Goal: Information Seeking & Learning: Check status

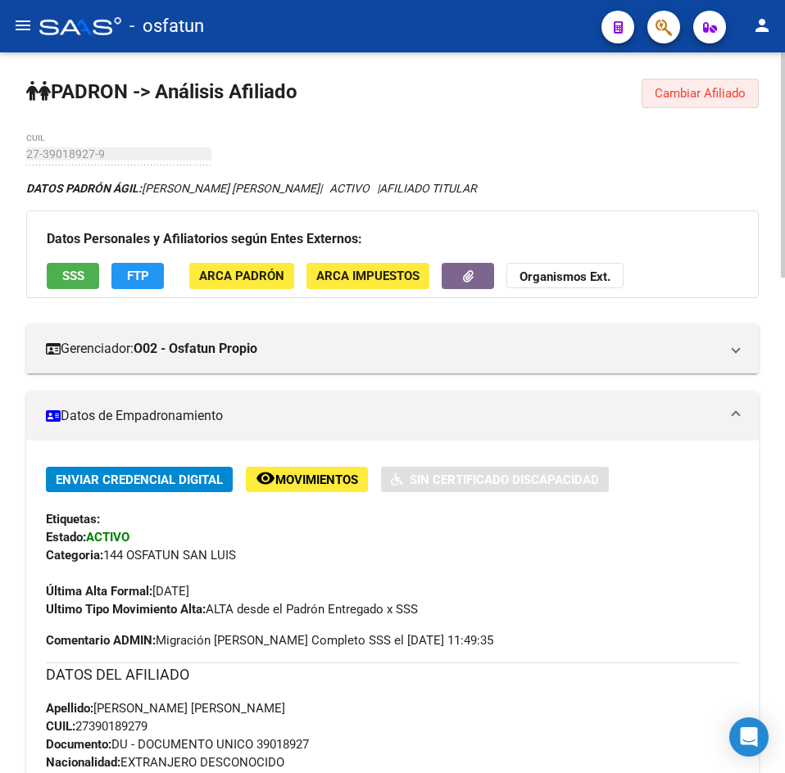
drag, startPoint x: 675, startPoint y: 96, endPoint x: 654, endPoint y: 115, distance: 28.4
click at [675, 95] on span "Cambiar Afiliado" at bounding box center [699, 93] width 91 height 15
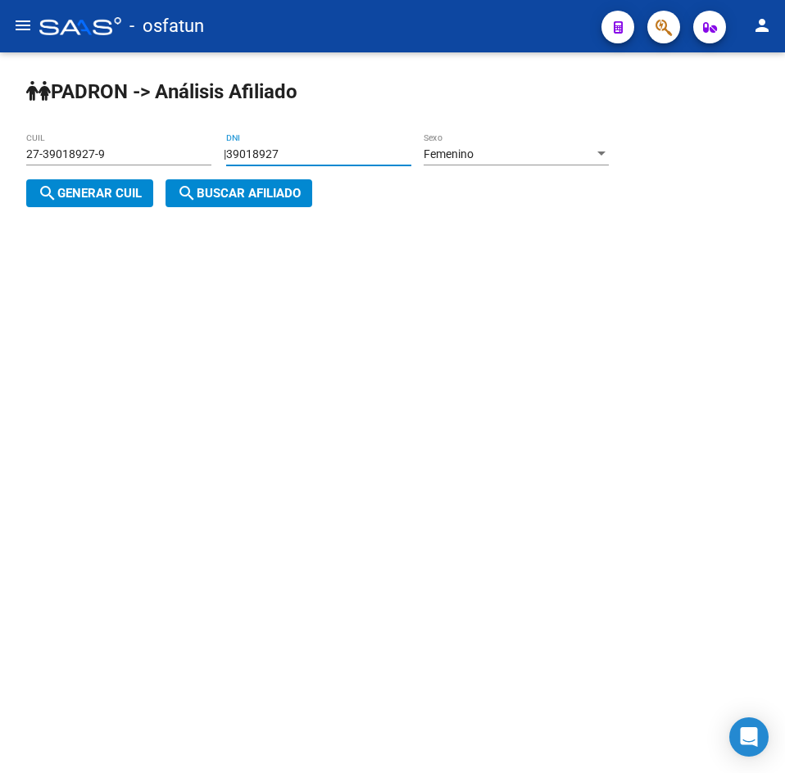
drag, startPoint x: 383, startPoint y: 153, endPoint x: 91, endPoint y: 159, distance: 291.7
click at [92, 159] on app-analisis-afiliado "[PERSON_NAME] -> Análisis Afiliado 27-39018927-9 CUIL | 39018927 DNI Femenino S…" at bounding box center [323, 173] width 595 height 53
paste input "40937874"
type input "40937874"
click at [157, 190] on div "| 40937874 DNI Femenino Sexo search Generar CUIL" at bounding box center [323, 173] width 595 height 53
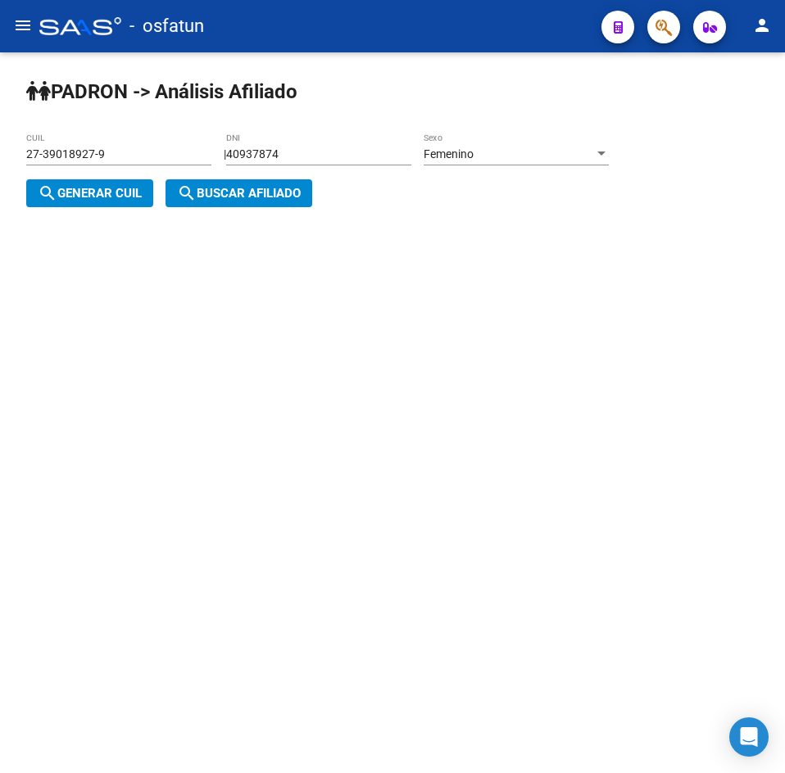
click at [128, 196] on span "search Generar CUIL" at bounding box center [90, 193] width 104 height 15
type input "27-40937874-4"
click at [225, 202] on button "search Buscar afiliado" at bounding box center [238, 193] width 147 height 28
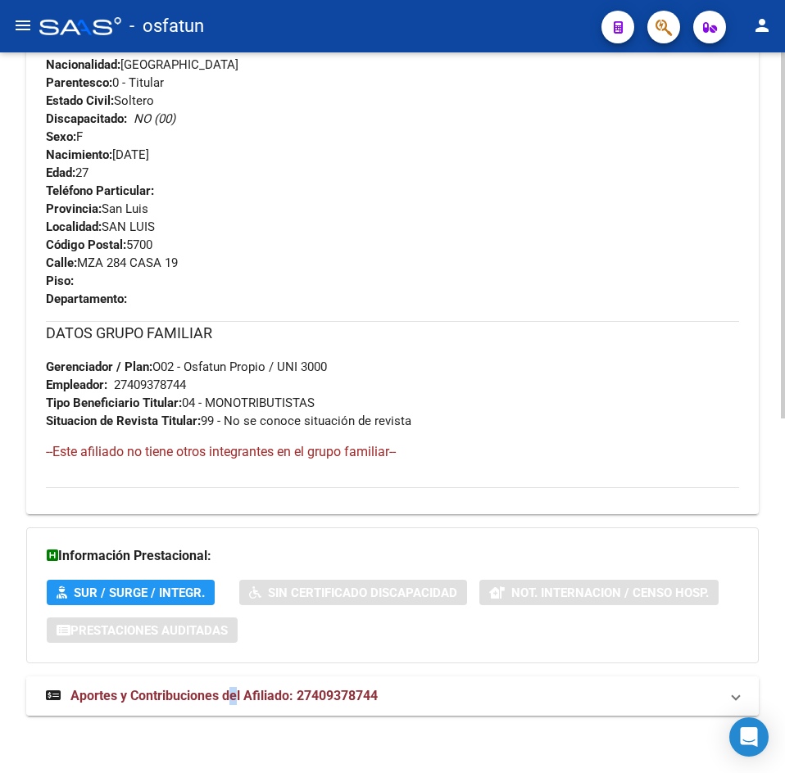
click at [237, 688] on mat-expansion-panel-header "Aportes y Contribuciones del Afiliado: 27409378744" at bounding box center [392, 696] width 732 height 39
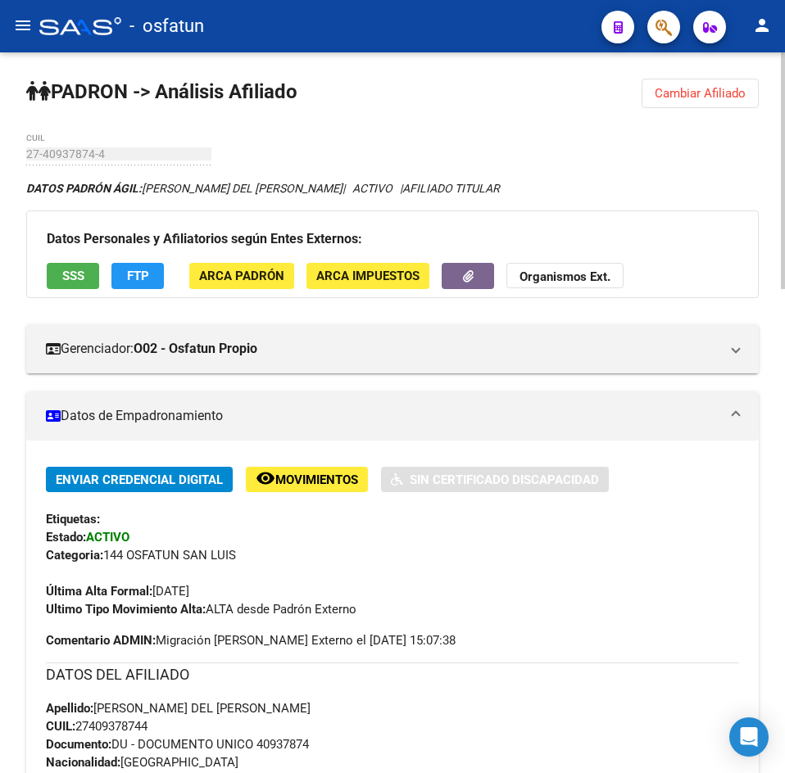
click at [736, 88] on span "Cambiar Afiliado" at bounding box center [699, 93] width 91 height 15
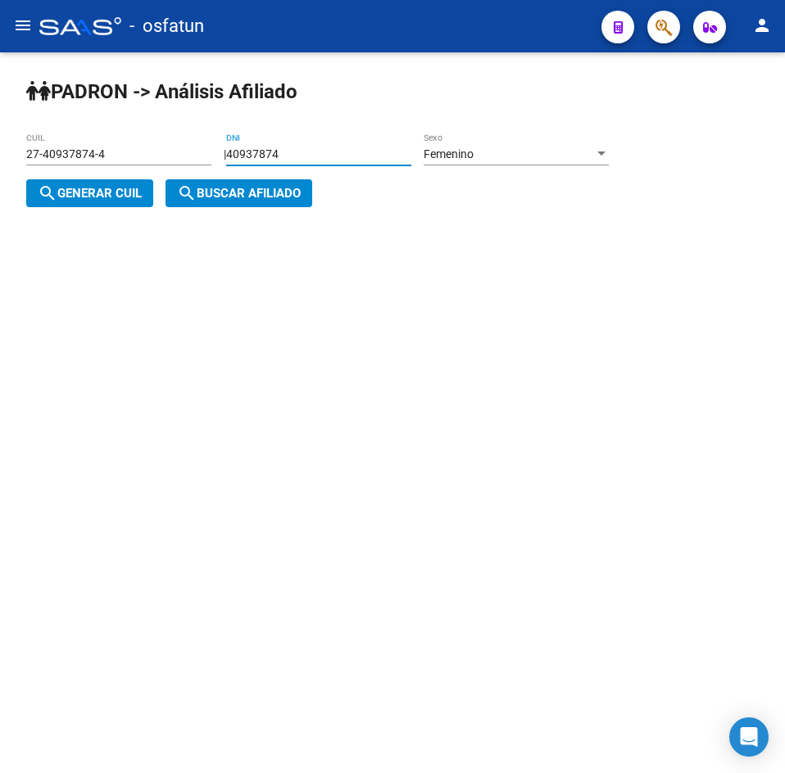
drag, startPoint x: 337, startPoint y: 153, endPoint x: -192, endPoint y: 193, distance: 530.7
click at [0, 193] on html "menu - osfatun person Firma Express Inicio Calendario SSS Instructivos Contacto…" at bounding box center [392, 386] width 785 height 773
paste input "26443556"
type input "26443556"
click at [471, 160] on span "Femenino" at bounding box center [448, 153] width 50 height 13
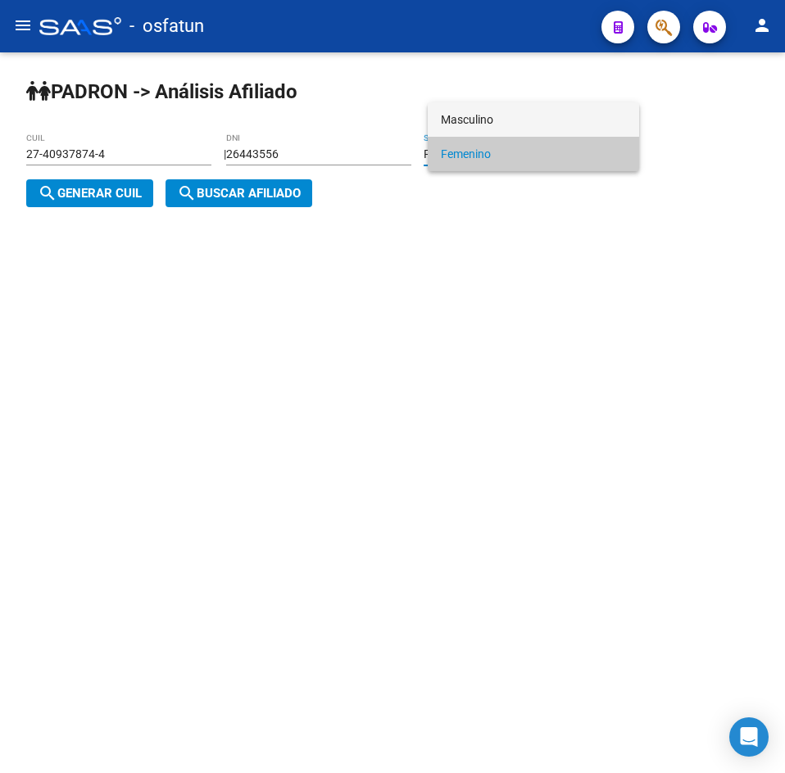
click at [473, 119] on span "Masculino" at bounding box center [533, 119] width 185 height 34
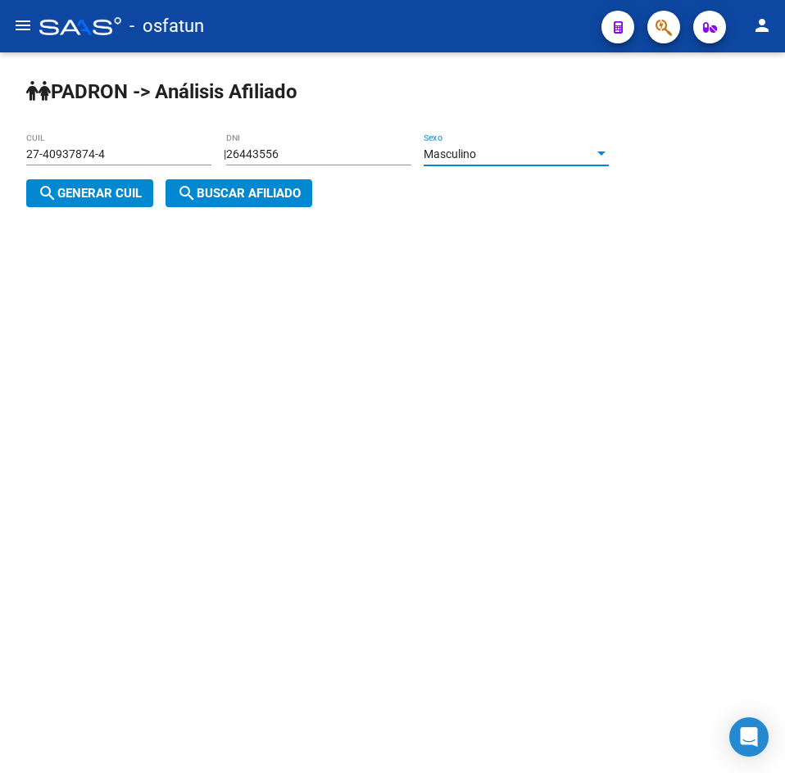
click at [108, 208] on div "[PERSON_NAME] -> Análisis Afiliado 27-40937874-4 CUIL | 26443556 DNI Masculino …" at bounding box center [392, 155] width 785 height 207
click at [141, 196] on span "search Generar CUIL" at bounding box center [90, 193] width 104 height 15
type input "20-26443556-1"
click at [225, 204] on button "search Buscar afiliado" at bounding box center [238, 193] width 147 height 28
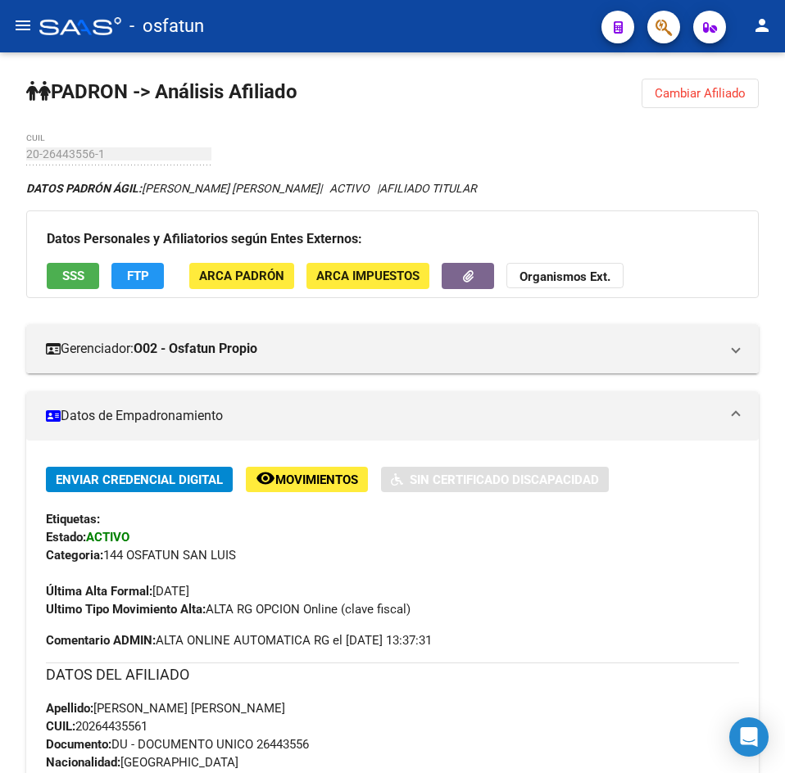
click at [669, 99] on span "Cambiar Afiliado" at bounding box center [699, 93] width 91 height 15
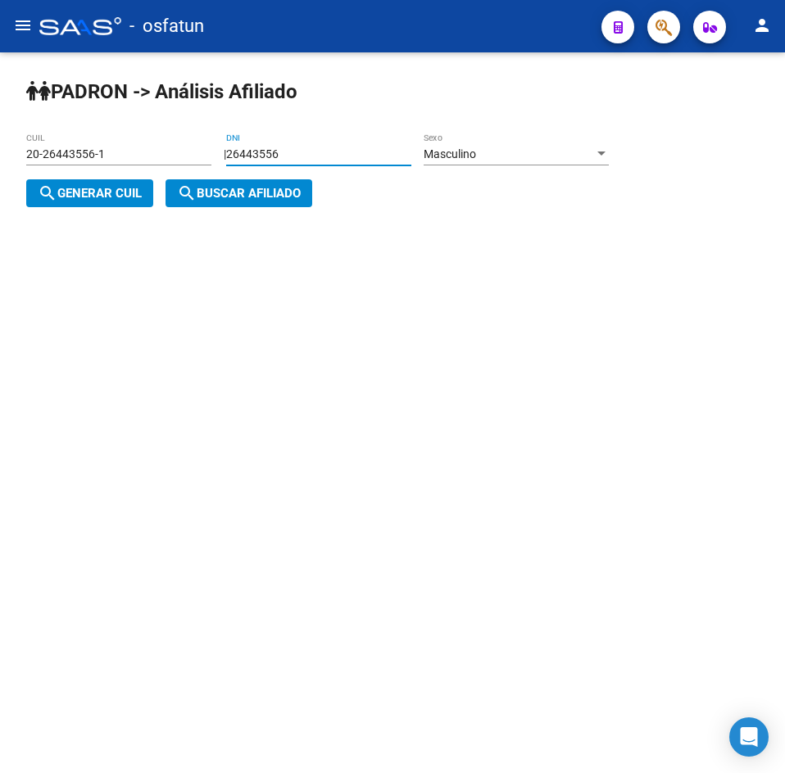
drag, startPoint x: 323, startPoint y: 152, endPoint x: 176, endPoint y: 161, distance: 146.9
click at [44, 147] on app-analisis-afiliado "[PERSON_NAME] -> Análisis Afiliado 20-26443556-1 CUIL | 26443556 DNI Masculino …" at bounding box center [323, 173] width 595 height 53
paste input "36051241"
type input "36051241"
click at [580, 151] on div "Masculino" at bounding box center [508, 154] width 170 height 14
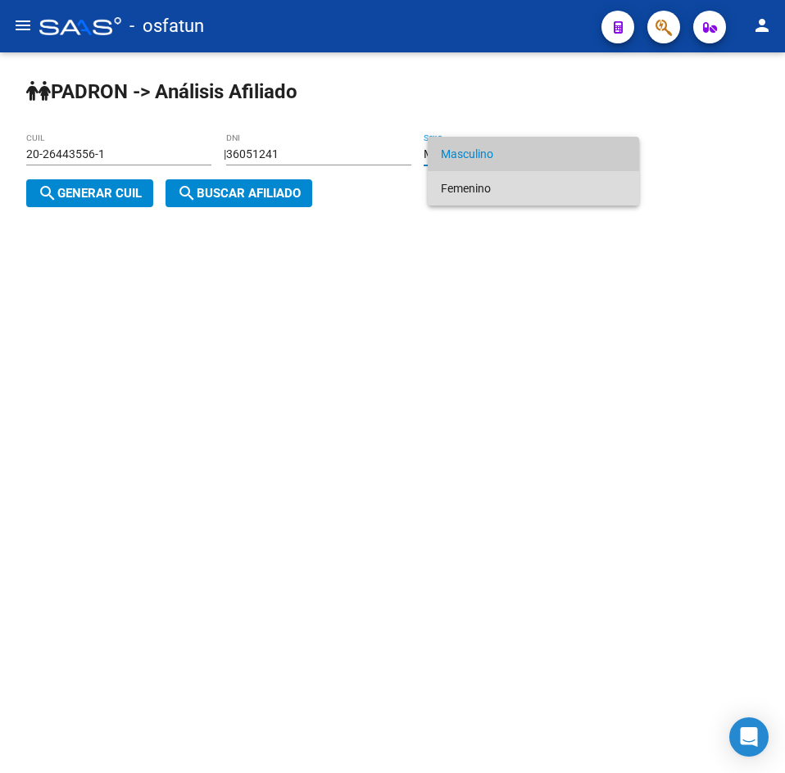
drag, startPoint x: 478, startPoint y: 181, endPoint x: 231, endPoint y: 183, distance: 247.4
click at [478, 182] on span "Femenino" at bounding box center [533, 188] width 185 height 34
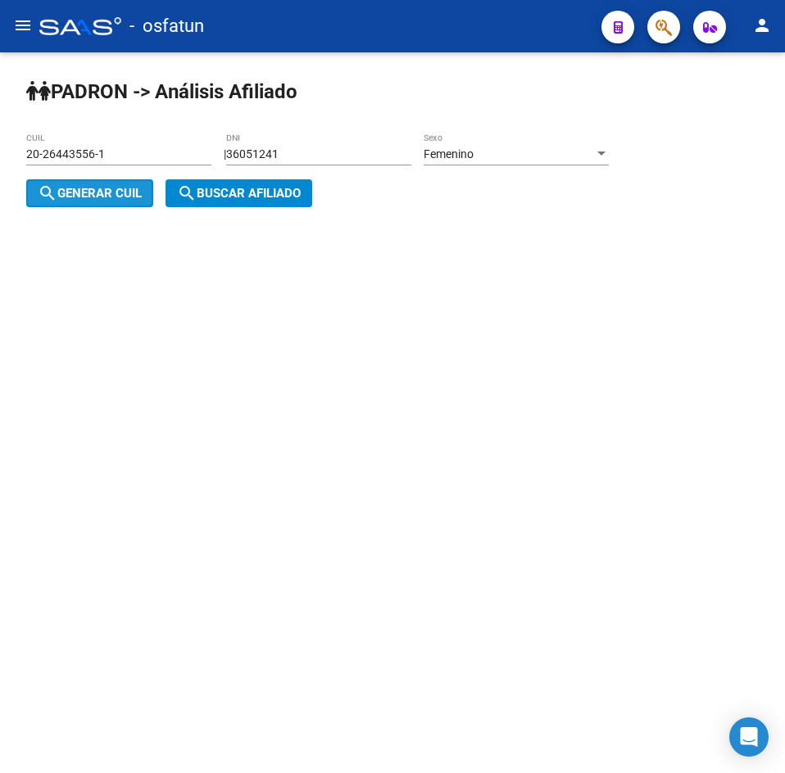
drag, startPoint x: 88, startPoint y: 203, endPoint x: 128, endPoint y: 197, distance: 40.5
click at [92, 201] on button "search Generar CUIL" at bounding box center [89, 193] width 127 height 28
type input "27-36051241-5"
click at [252, 196] on span "search Buscar afiliado" at bounding box center [239, 193] width 124 height 15
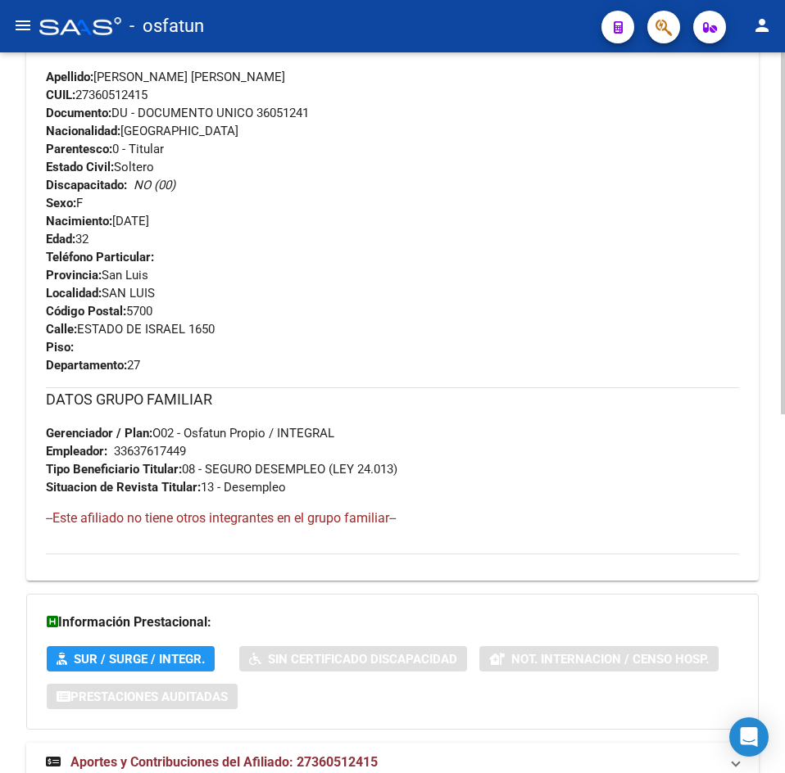
scroll to position [716, 0]
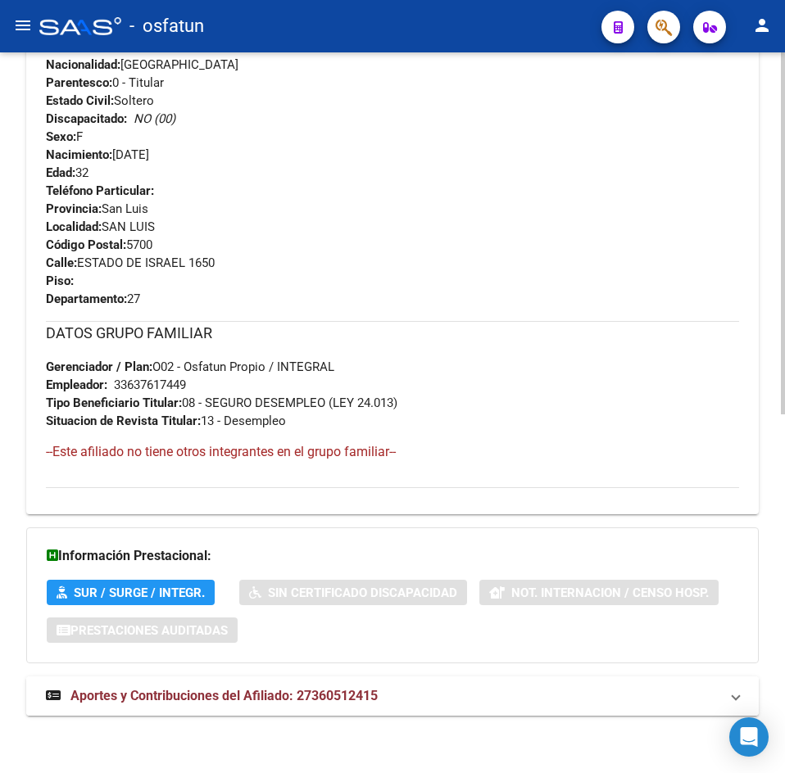
click at [206, 691] on span "Aportes y Contribuciones del Afiliado: 27360512415" at bounding box center [223, 696] width 307 height 16
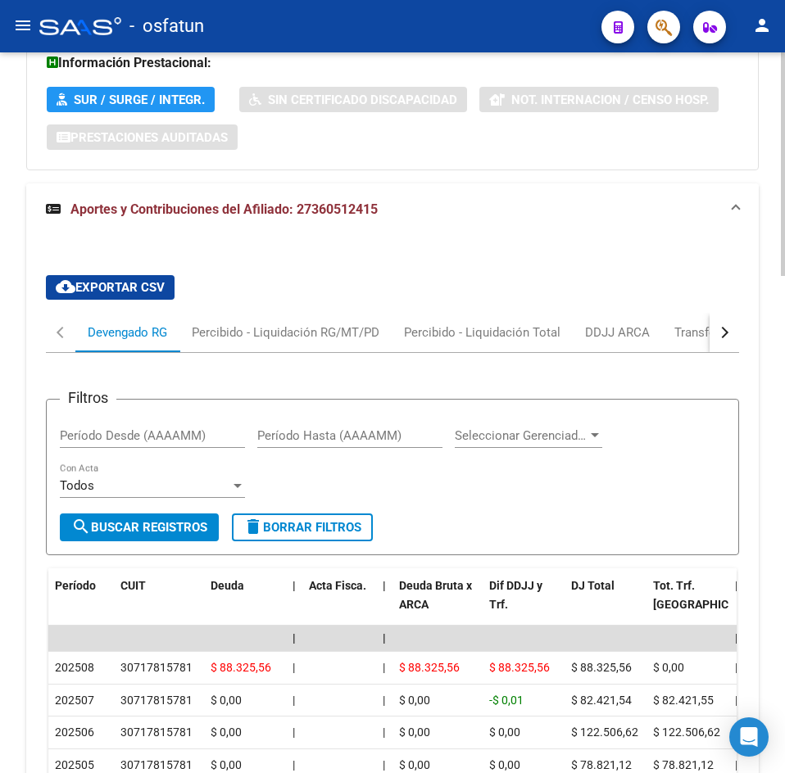
scroll to position [1537, 0]
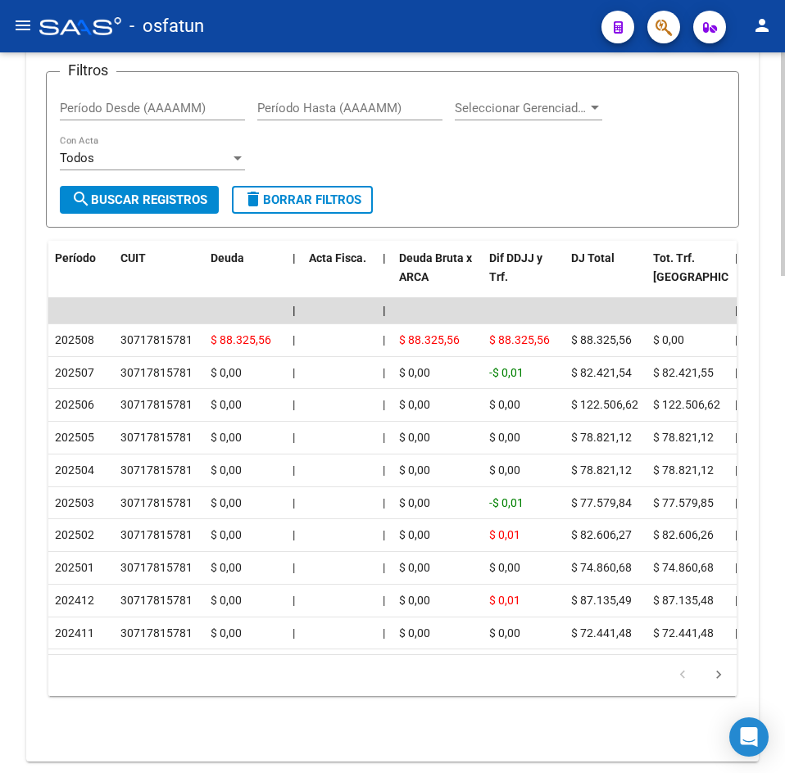
click at [294, 102] on input "Período Hasta (AAAAMM)" at bounding box center [349, 108] width 185 height 15
click at [264, 68] on app-list-header "Filtros Período Desde (AAAAMM) Período Hasta (AAAAMM) Seleccionar Gerenciador S…" at bounding box center [392, 136] width 693 height 183
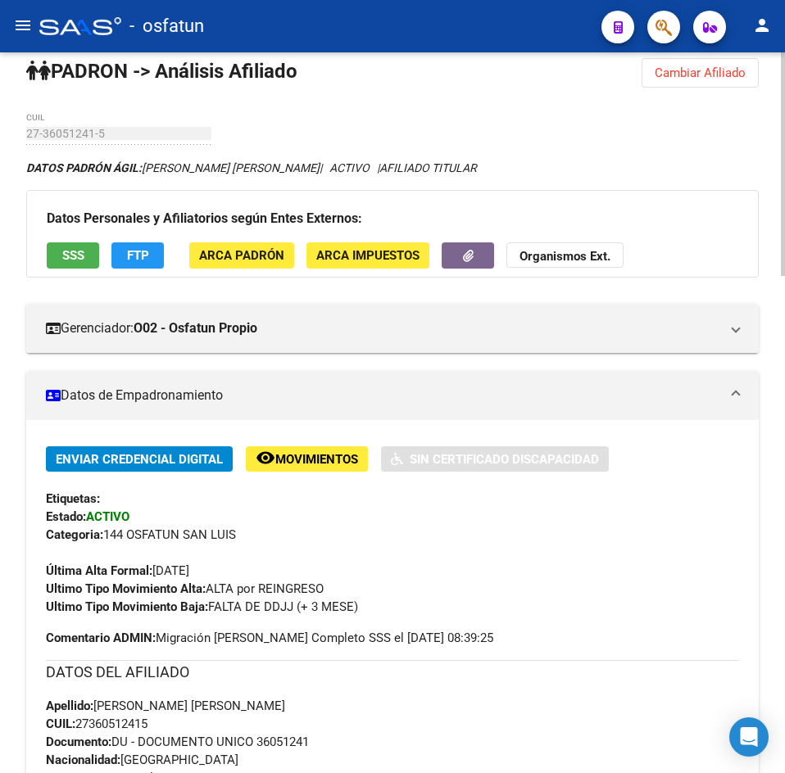
scroll to position [0, 0]
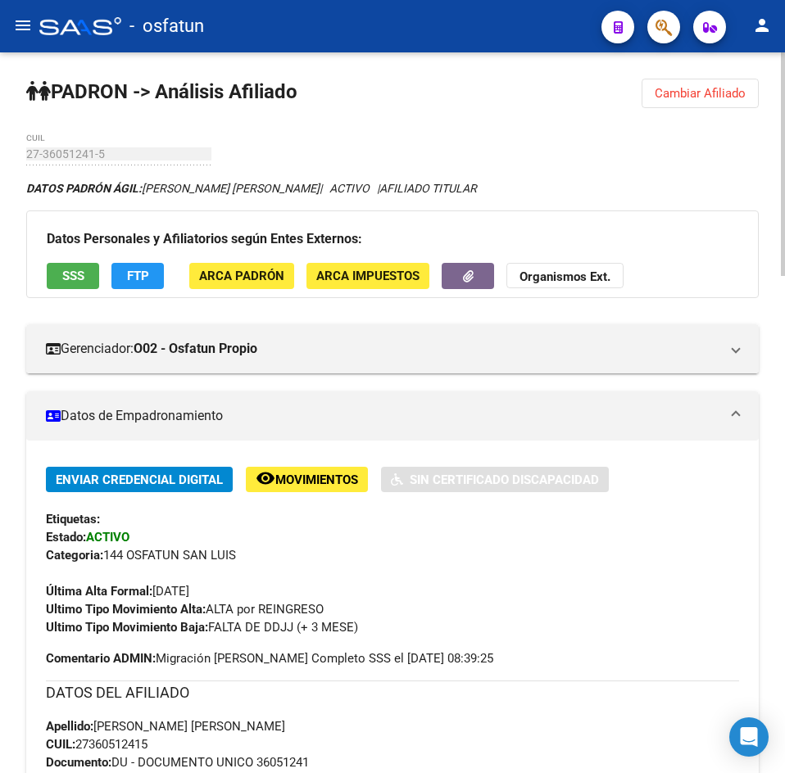
click at [700, 91] on span "Cambiar Afiliado" at bounding box center [699, 93] width 91 height 15
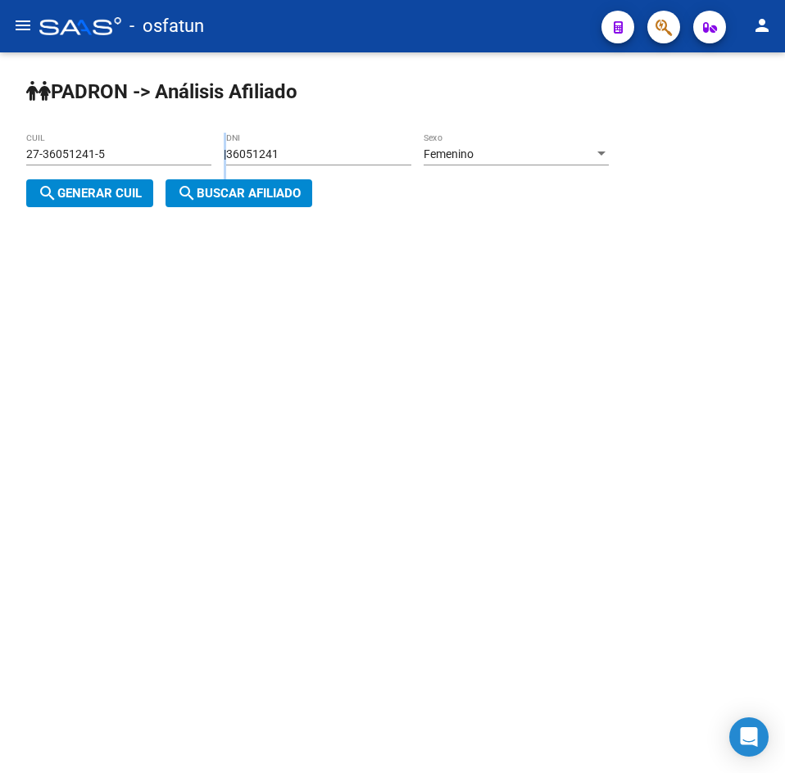
drag, startPoint x: 173, startPoint y: 175, endPoint x: 123, endPoint y: 175, distance: 50.0
click at [123, 175] on app-analisis-afiliado "[PERSON_NAME] -> Análisis Afiliado 27-36051241-5 CUIL | 36051241 DNI Femenino S…" at bounding box center [323, 173] width 595 height 53
click at [368, 161] on div "36051241 DNI" at bounding box center [318, 149] width 185 height 33
drag, startPoint x: 362, startPoint y: 149, endPoint x: 62, endPoint y: 150, distance: 299.8
click at [62, 150] on app-analisis-afiliado "[PERSON_NAME] -> Análisis Afiliado 27-36051241-5 CUIL | 36051241 DNI Femenino S…" at bounding box center [323, 173] width 595 height 53
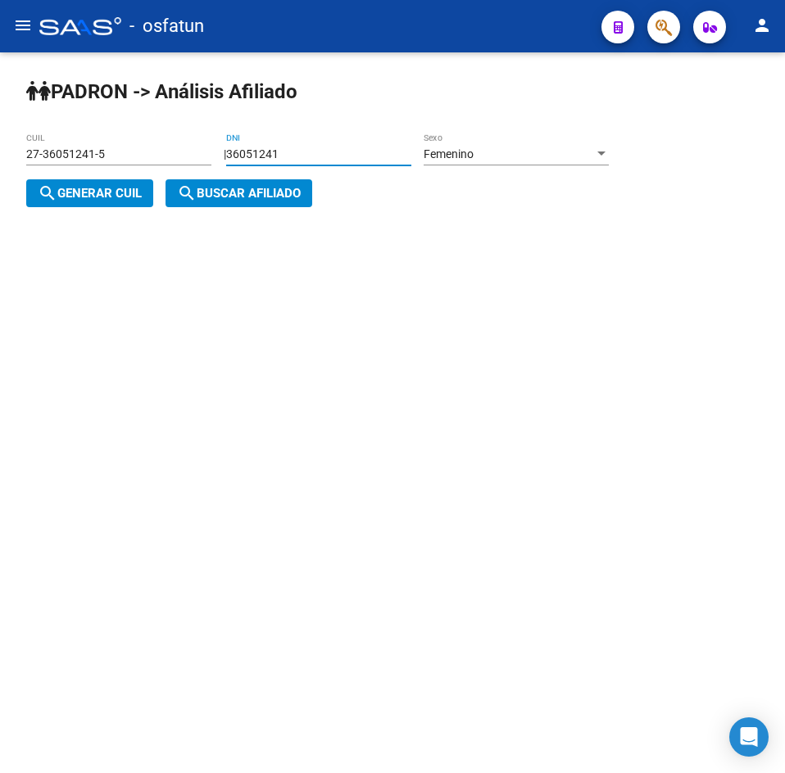
paste input "999118"
type input "39991181"
click at [94, 186] on button "search Generar CUIL" at bounding box center [89, 193] width 127 height 28
type input "27-39991181-3"
click at [263, 200] on span "search Buscar afiliado" at bounding box center [239, 193] width 124 height 15
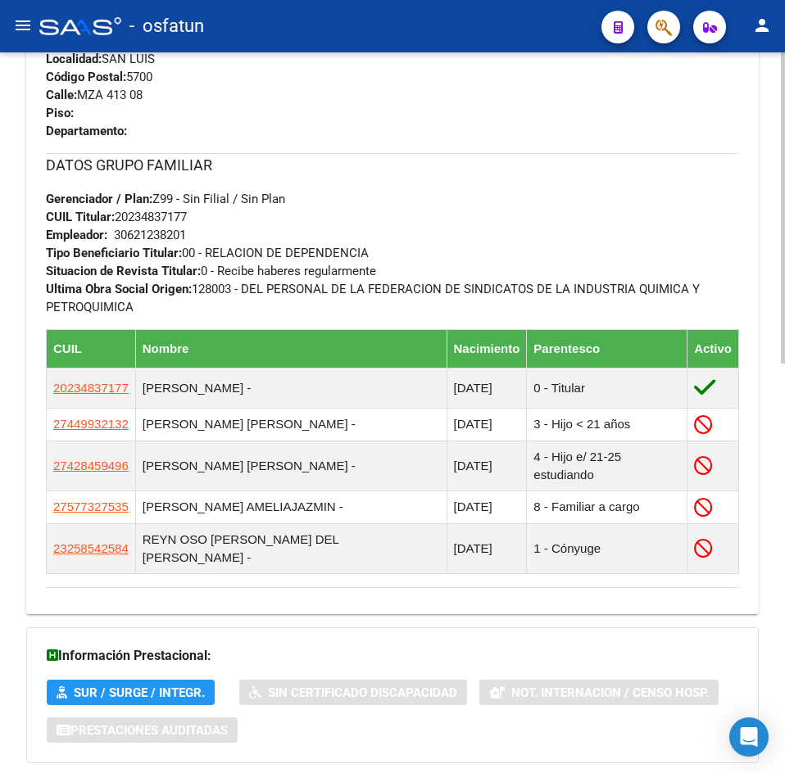
scroll to position [949, 0]
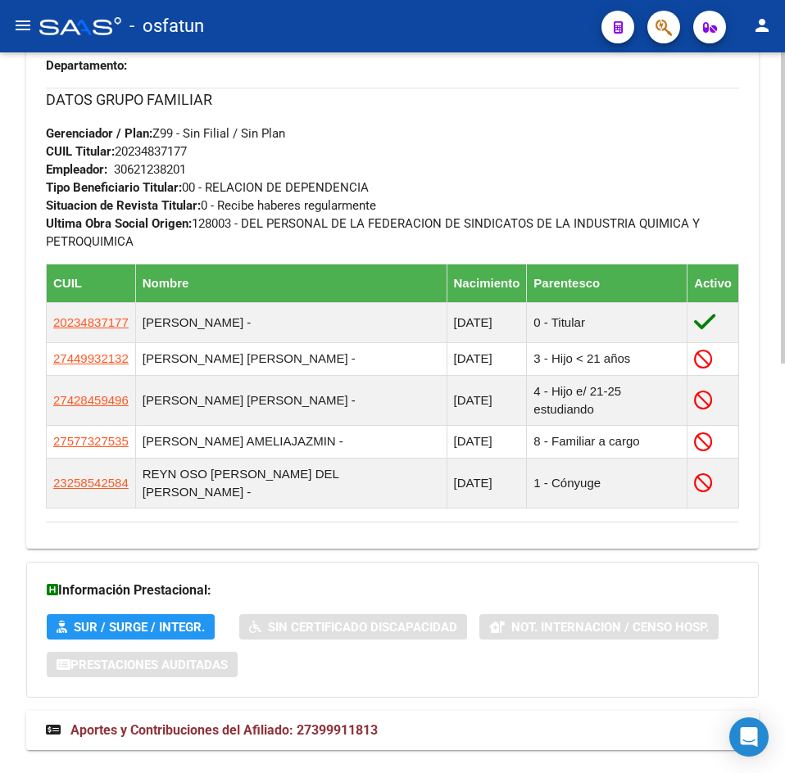
click at [260, 722] on span "Aportes y Contribuciones del Afiliado: 27399911813" at bounding box center [223, 730] width 307 height 16
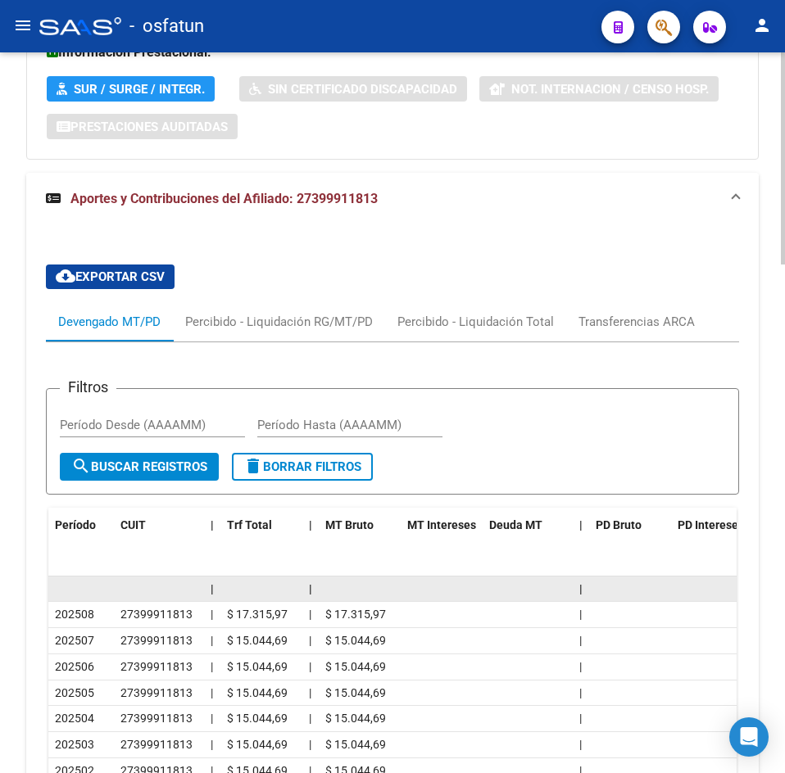
scroll to position [1724, 0]
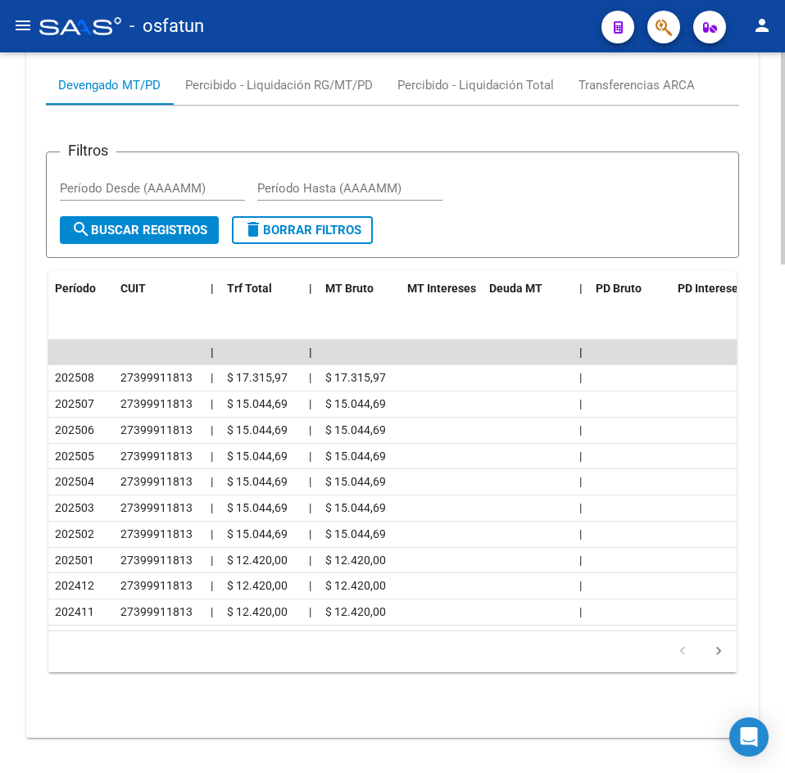
drag, startPoint x: 310, startPoint y: 100, endPoint x: 371, endPoint y: 161, distance: 85.7
click at [310, 125] on app-list-header "Filtros Período Desde (AAAAMM) Período Hasta (AAAAMM) search Buscar Registros d…" at bounding box center [392, 191] width 693 height 133
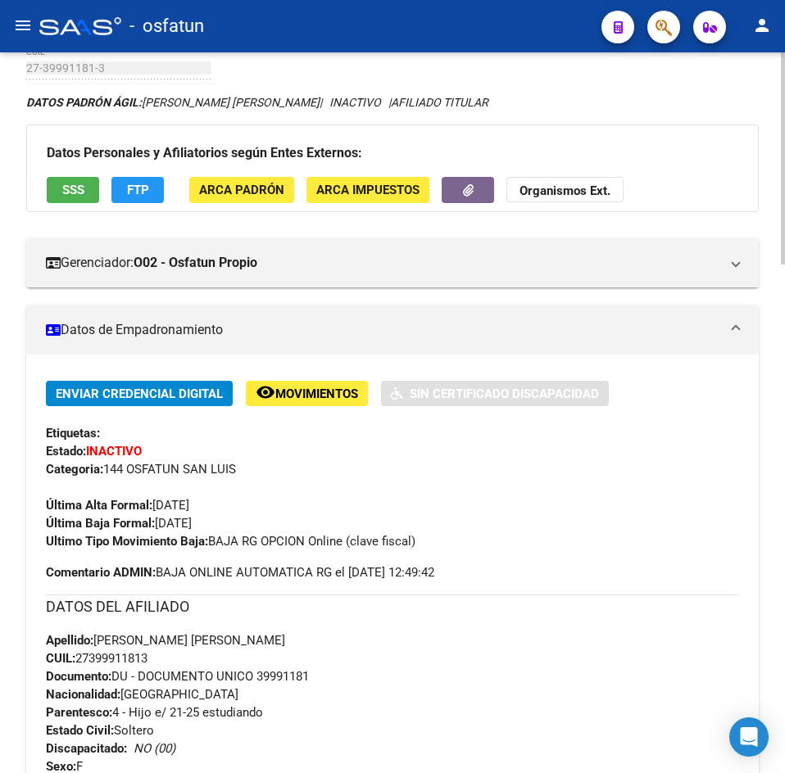
scroll to position [0, 0]
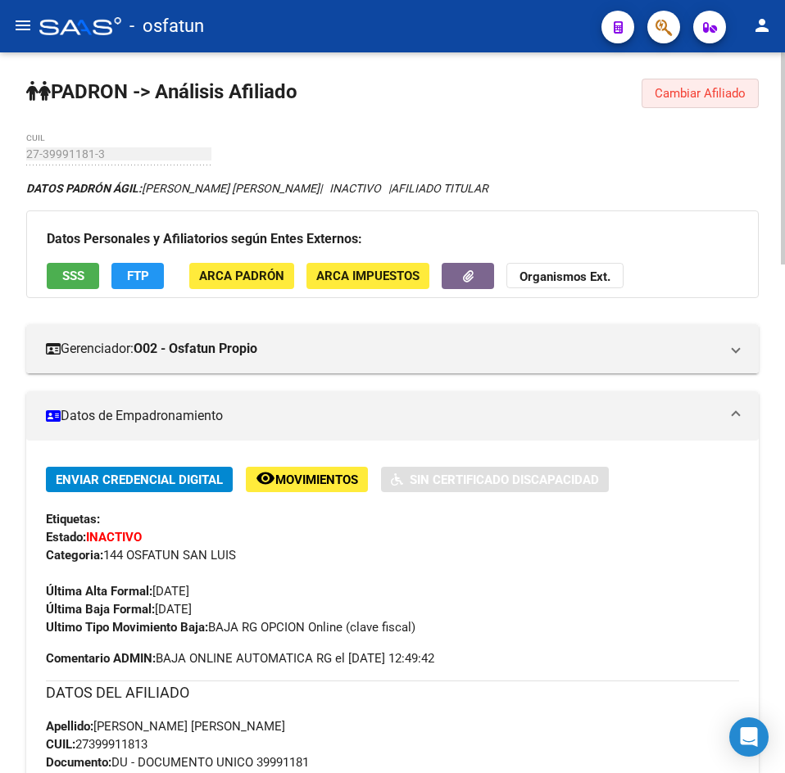
click at [712, 106] on button "Cambiar Afiliado" at bounding box center [699, 93] width 117 height 29
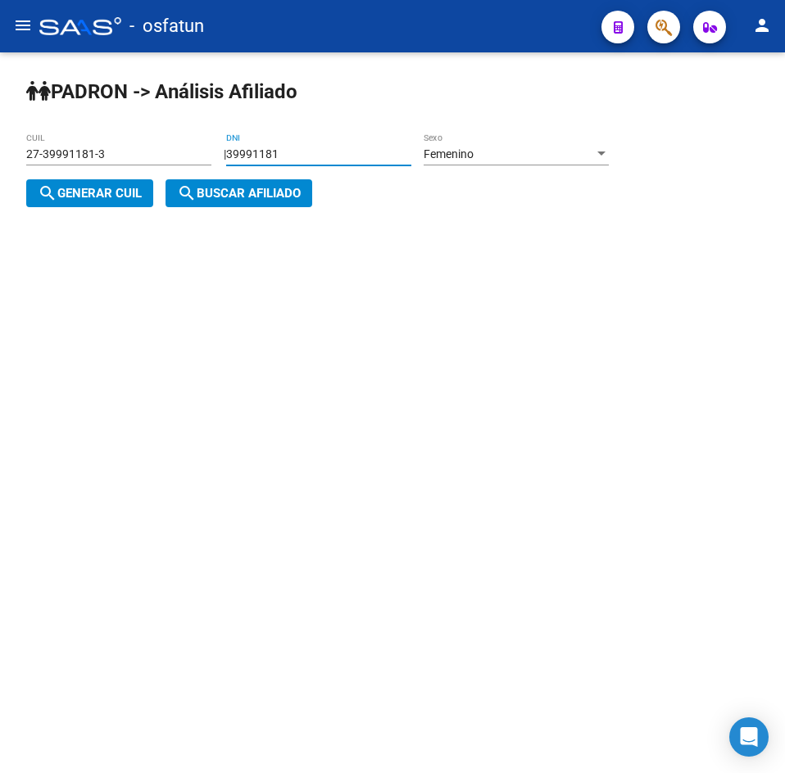
drag, startPoint x: 328, startPoint y: 150, endPoint x: 60, endPoint y: 155, distance: 267.9
click at [60, 155] on app-analisis-afiliado "[PERSON_NAME] -> Análisis Afiliado 27-39991181-3 CUIL | 39991181 DNI Femenino S…" at bounding box center [323, 173] width 595 height 53
paste input "763859"
type input "37638591"
drag, startPoint x: 133, startPoint y: 185, endPoint x: 143, endPoint y: 186, distance: 9.9
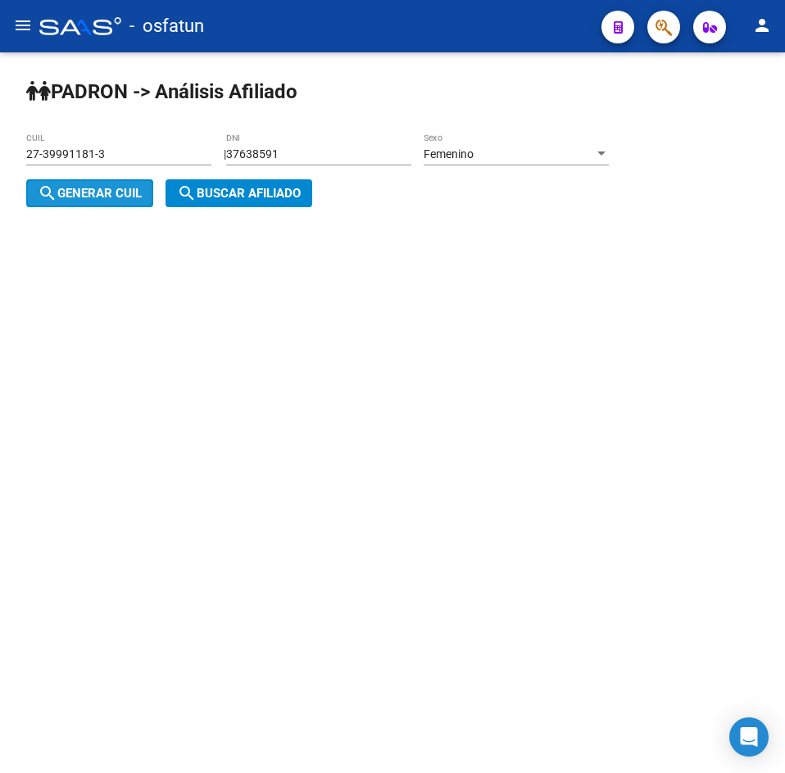
click at [134, 185] on button "search Generar CUIL" at bounding box center [89, 193] width 127 height 28
type input "23-37638591-4"
drag, startPoint x: 218, startPoint y: 190, endPoint x: 193, endPoint y: 265, distance: 78.5
click at [218, 191] on span "search Buscar afiliado" at bounding box center [239, 193] width 124 height 15
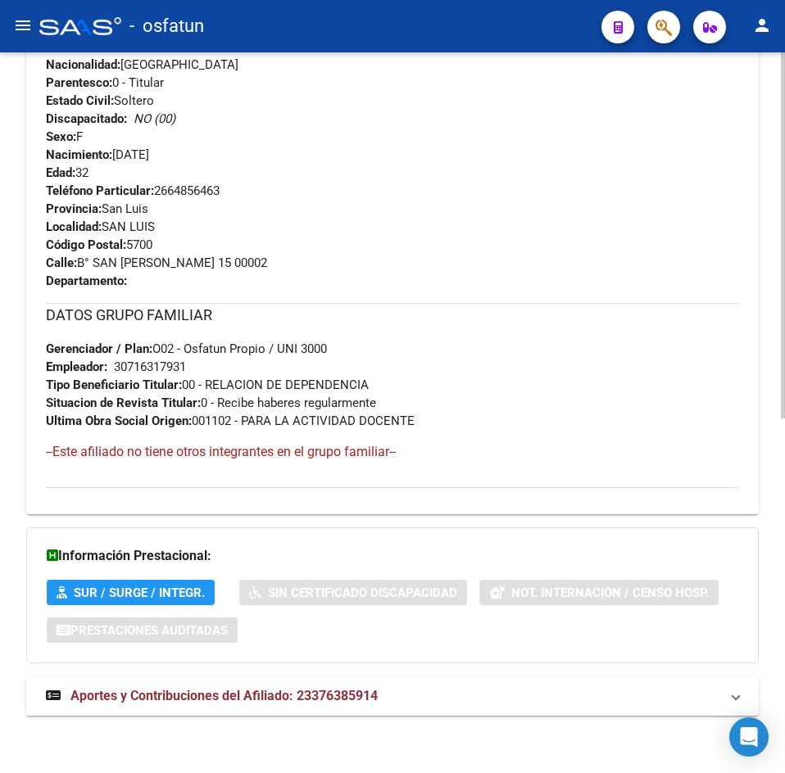
click at [275, 698] on span "Aportes y Contribuciones del Afiliado: 23376385914" at bounding box center [223, 696] width 307 height 16
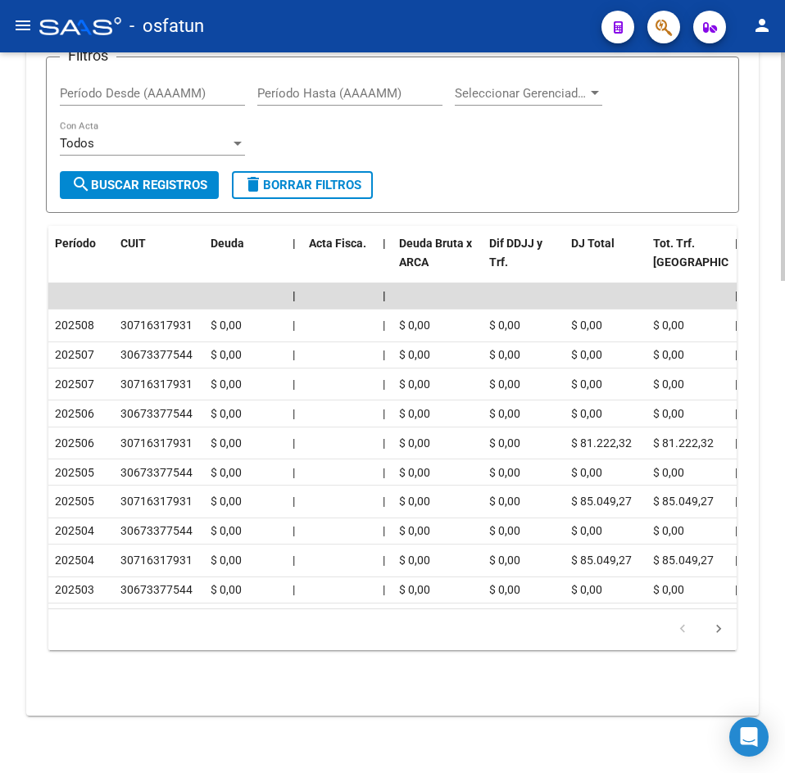
scroll to position [1554, 0]
click at [306, 116] on div "Filtros Período Desde (AAAAMM) Período Hasta (AAAAMM) Seleccionar Gerenciador S…" at bounding box center [392, 121] width 665 height 102
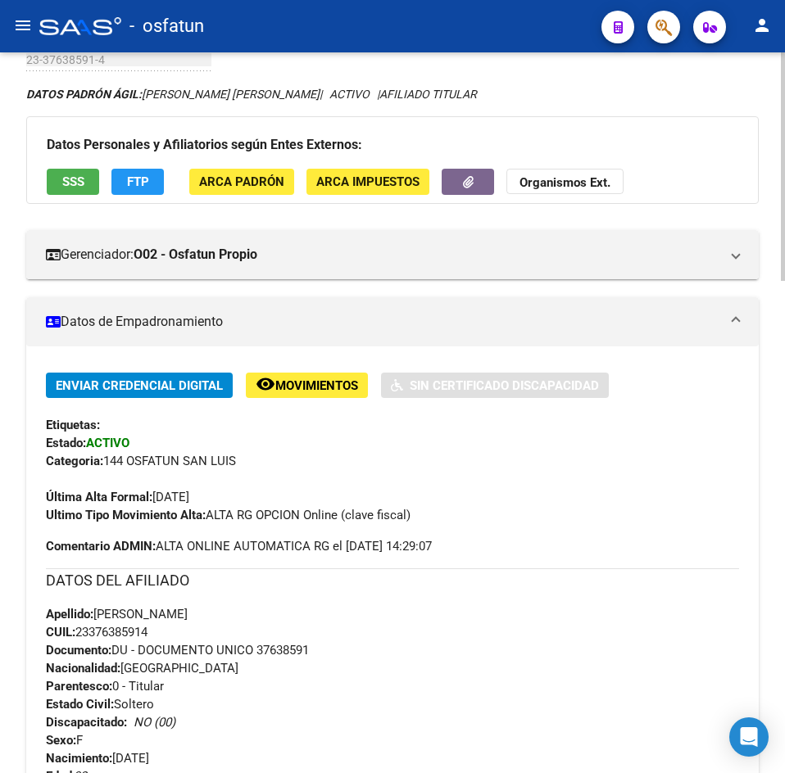
scroll to position [0, 0]
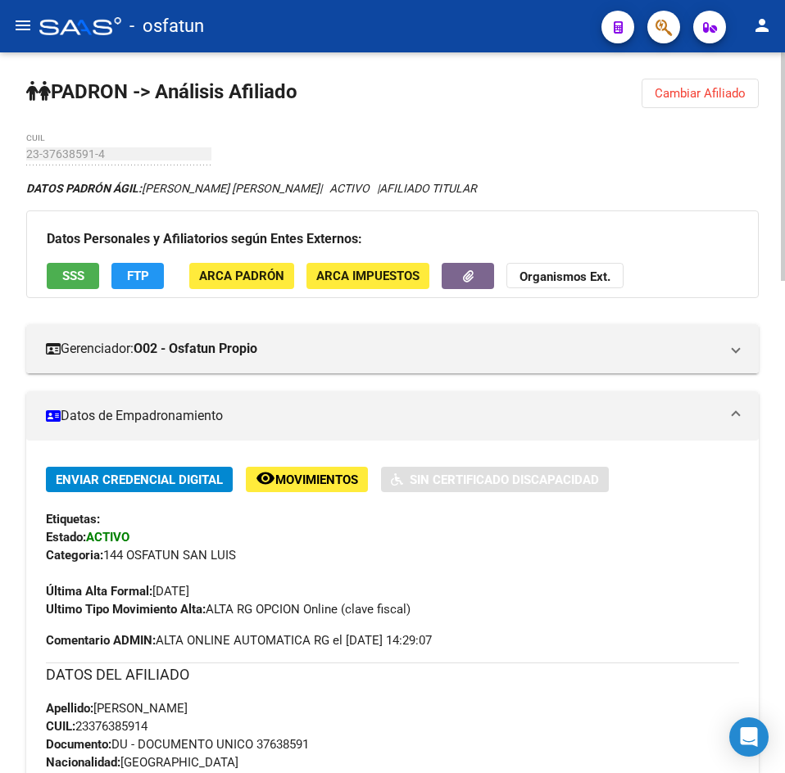
click at [691, 103] on button "Cambiar Afiliado" at bounding box center [699, 93] width 117 height 29
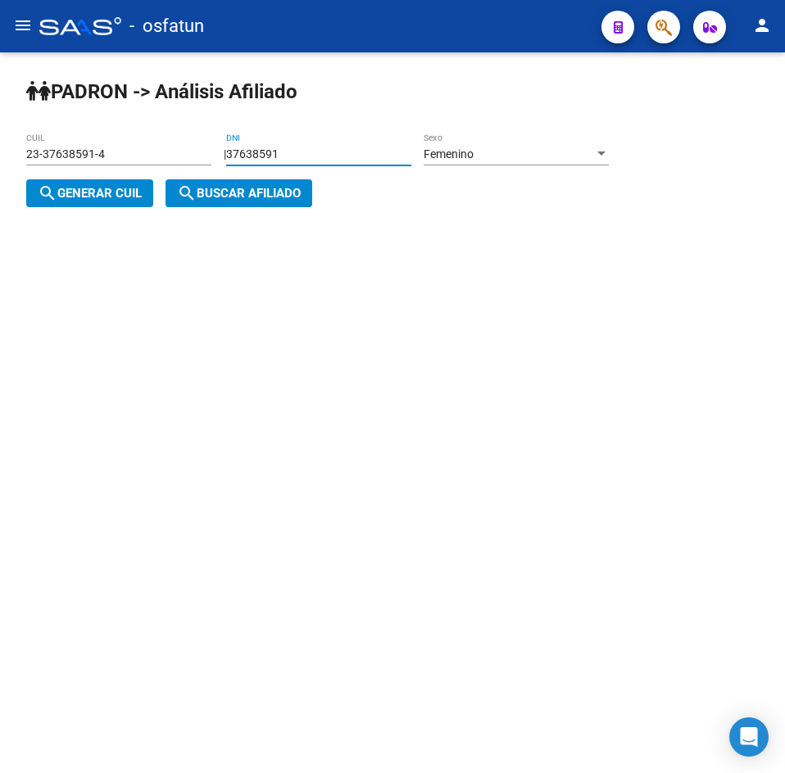
drag, startPoint x: 214, startPoint y: 157, endPoint x: -59, endPoint y: 156, distance: 272.8
click at [0, 156] on html "menu - osfatun person Firma Express Inicio Calendario SSS Instructivos Contacto…" at bounding box center [392, 386] width 785 height 773
type input "30345738"
click at [52, 203] on button "search Generar CUIL" at bounding box center [89, 193] width 127 height 28
click at [184, 194] on mat-icon "search" at bounding box center [187, 193] width 20 height 20
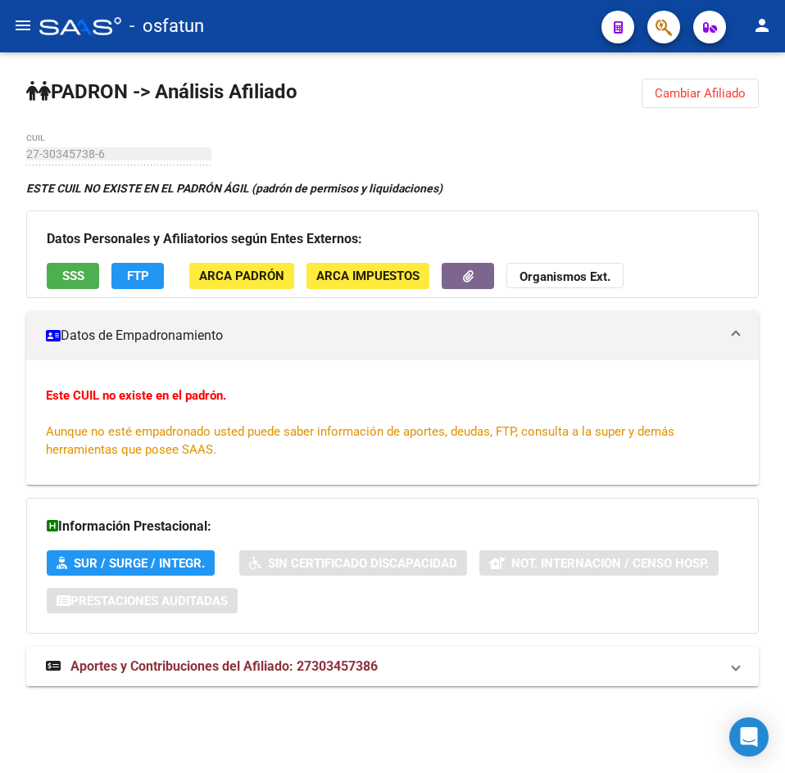
click at [682, 98] on span "Cambiar Afiliado" at bounding box center [699, 93] width 91 height 15
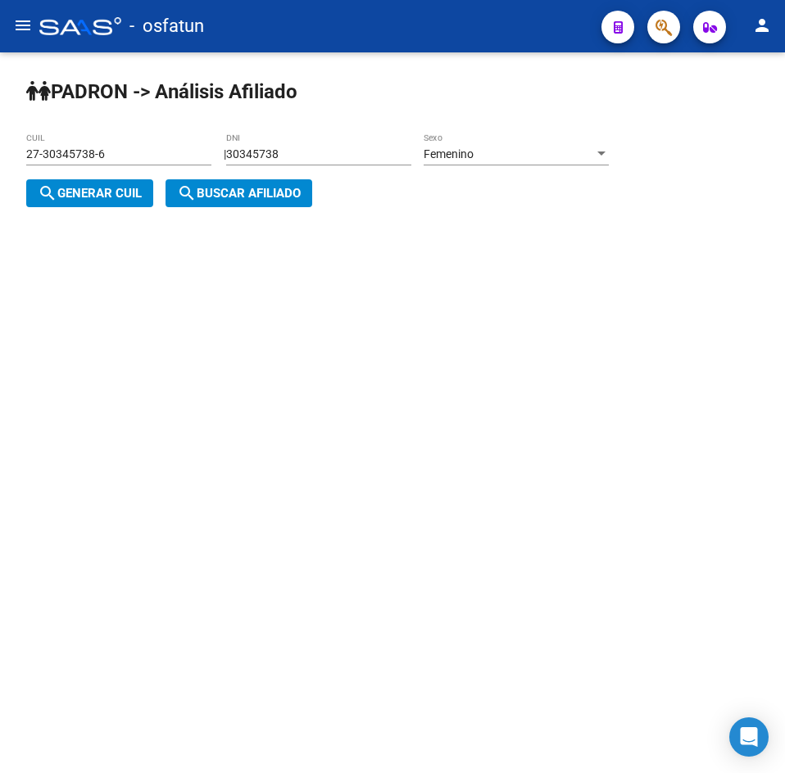
click at [268, 143] on div "30345738 DNI" at bounding box center [318, 149] width 185 height 33
drag, startPoint x: 274, startPoint y: 155, endPoint x: 276, endPoint y: 165, distance: 10.9
click at [274, 156] on input "30345738" at bounding box center [318, 154] width 185 height 14
drag, startPoint x: 440, startPoint y: 161, endPoint x: 503, endPoint y: 174, distance: 64.3
click at [440, 167] on div "[PERSON_NAME] -> Análisis Afiliado 27-30345738-6 CUIL | 30345738 DNI Femenino S…" at bounding box center [392, 155] width 785 height 207
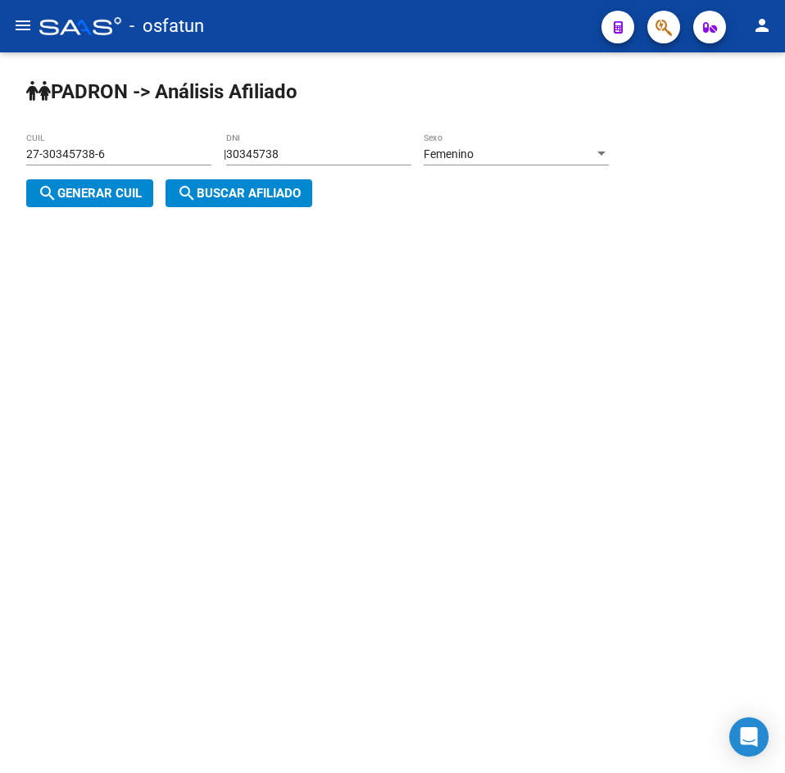
click at [500, 154] on div "Femenino" at bounding box center [508, 154] width 170 height 14
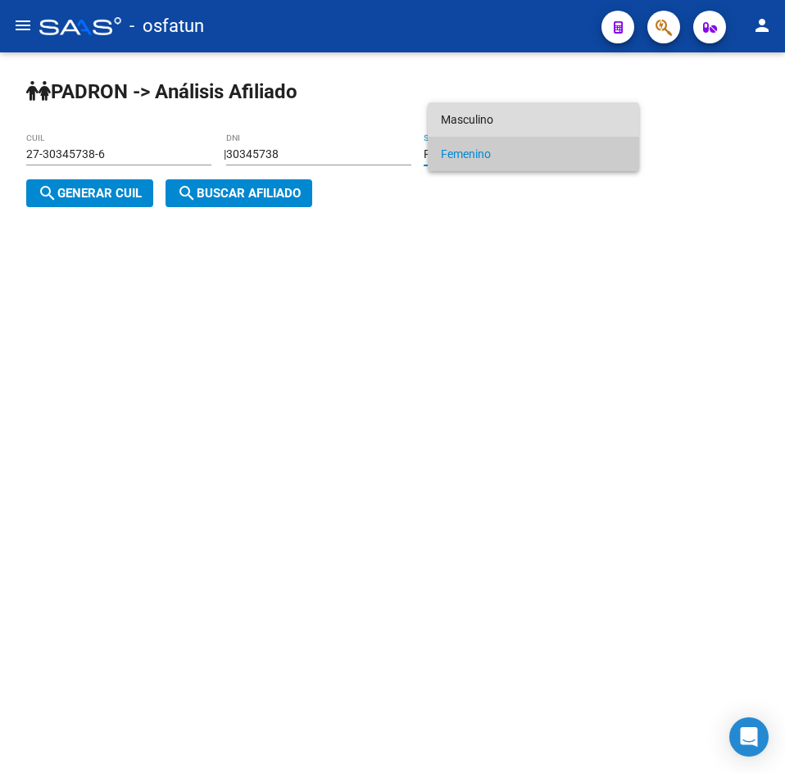
click at [476, 120] on span "Masculino" at bounding box center [533, 119] width 185 height 34
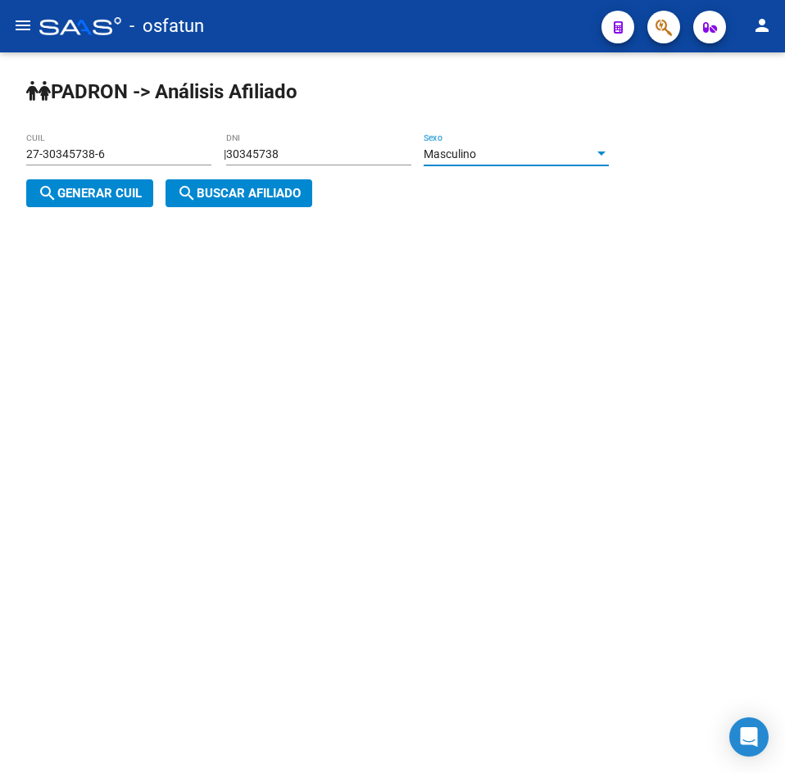
drag, startPoint x: 111, startPoint y: 183, endPoint x: 164, endPoint y: 186, distance: 53.3
click at [111, 183] on button "search Generar CUIL" at bounding box center [89, 193] width 127 height 28
type input "20-30345738-1"
click at [174, 191] on button "search Buscar afiliado" at bounding box center [238, 193] width 147 height 28
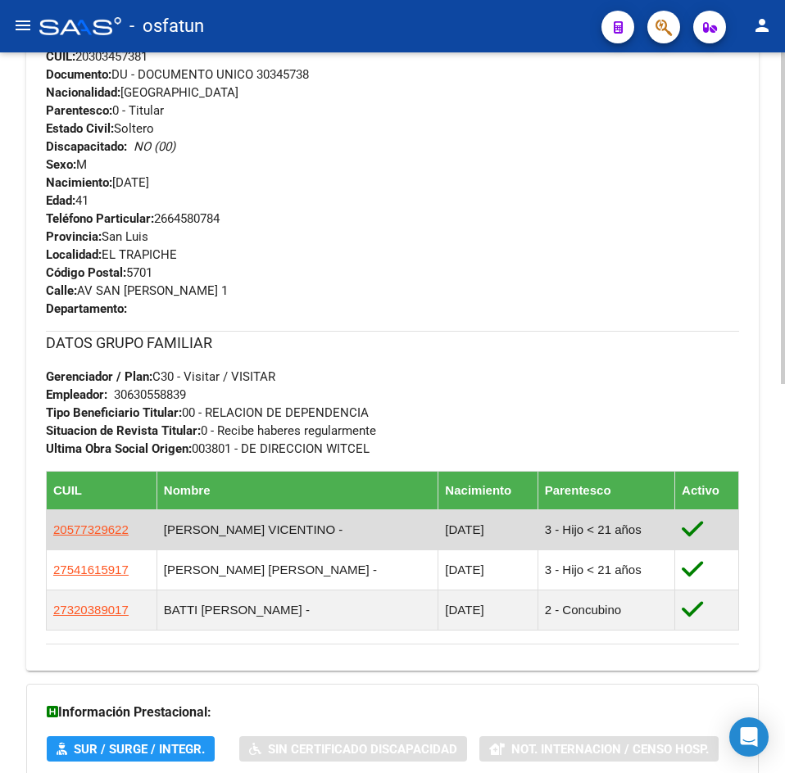
scroll to position [845, 0]
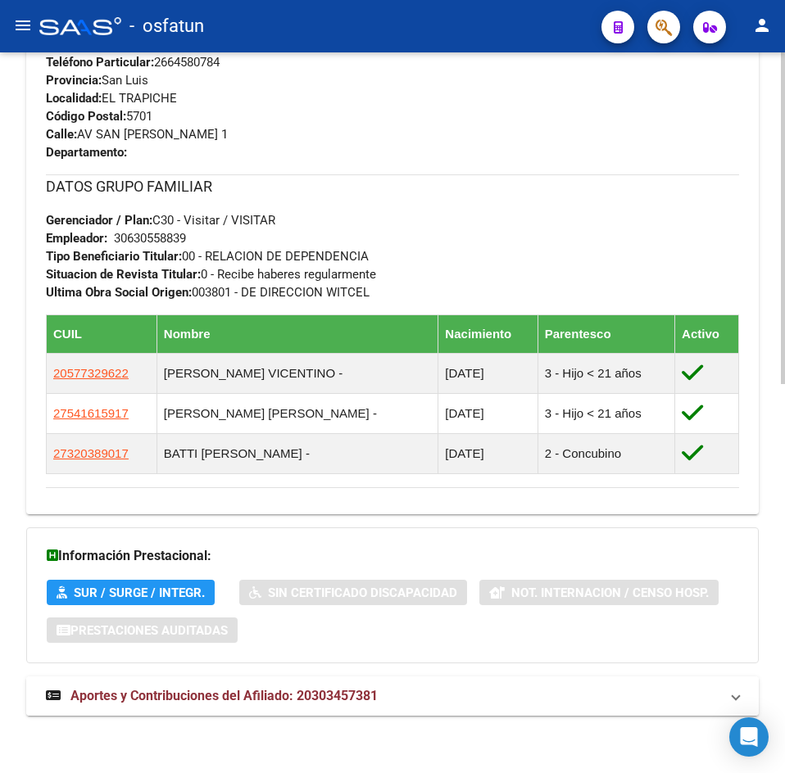
click at [281, 690] on span "Aportes y Contribuciones del Afiliado: 20303457381" at bounding box center [223, 696] width 307 height 16
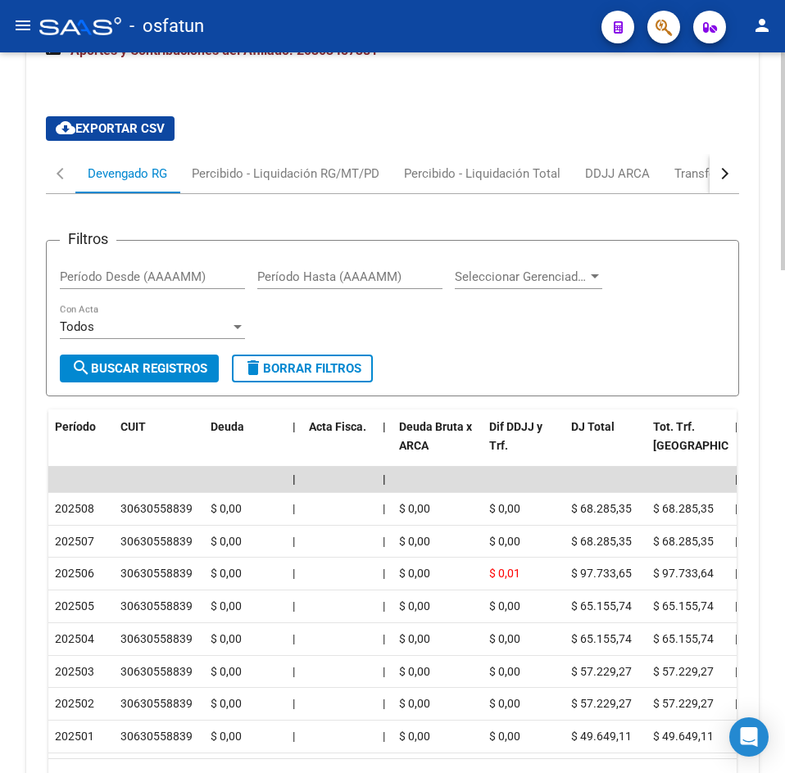
scroll to position [1664, 0]
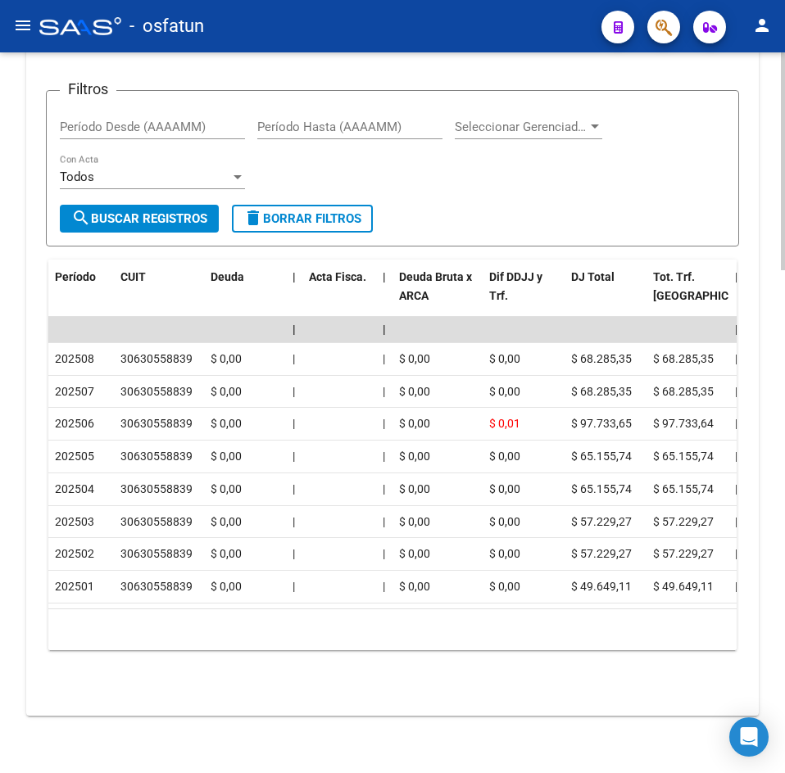
click at [57, 66] on app-list-header "Filtros Período Desde (AAAAMM) Período Hasta (AAAAMM) Seleccionar Gerenciador S…" at bounding box center [392, 155] width 693 height 183
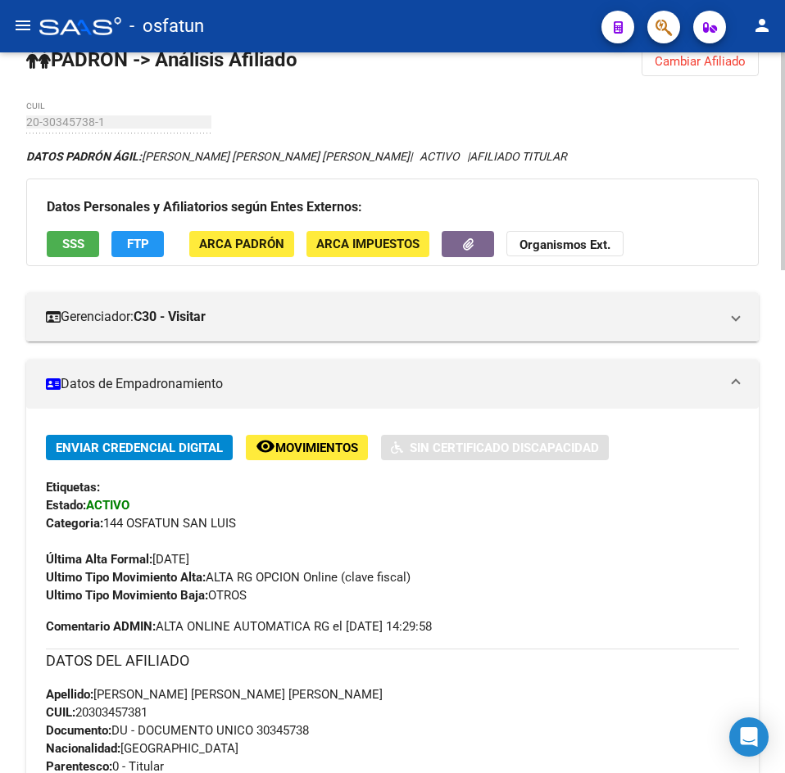
scroll to position [0, 0]
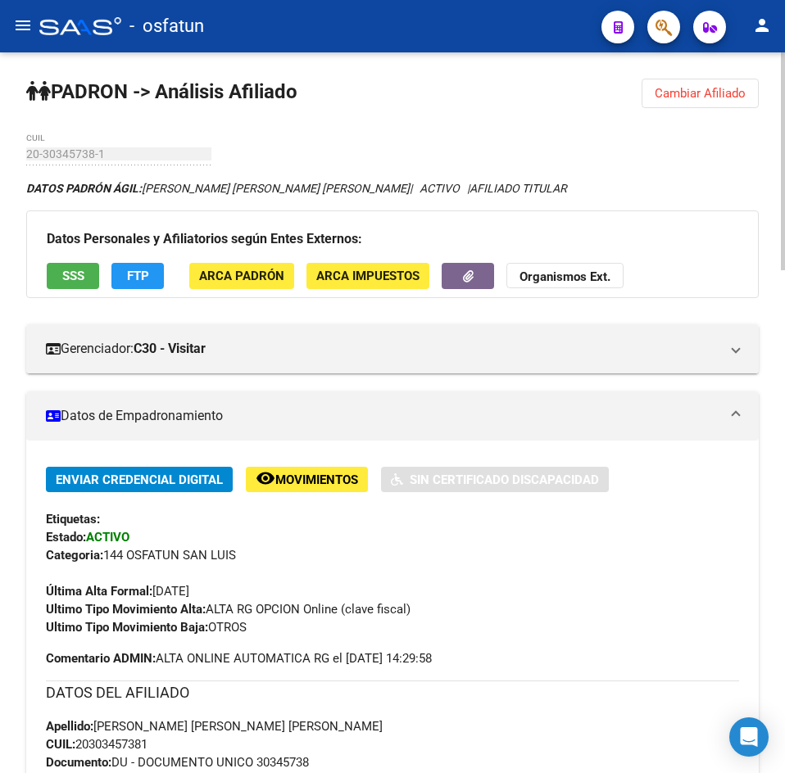
click at [719, 102] on button "Cambiar Afiliado" at bounding box center [699, 93] width 117 height 29
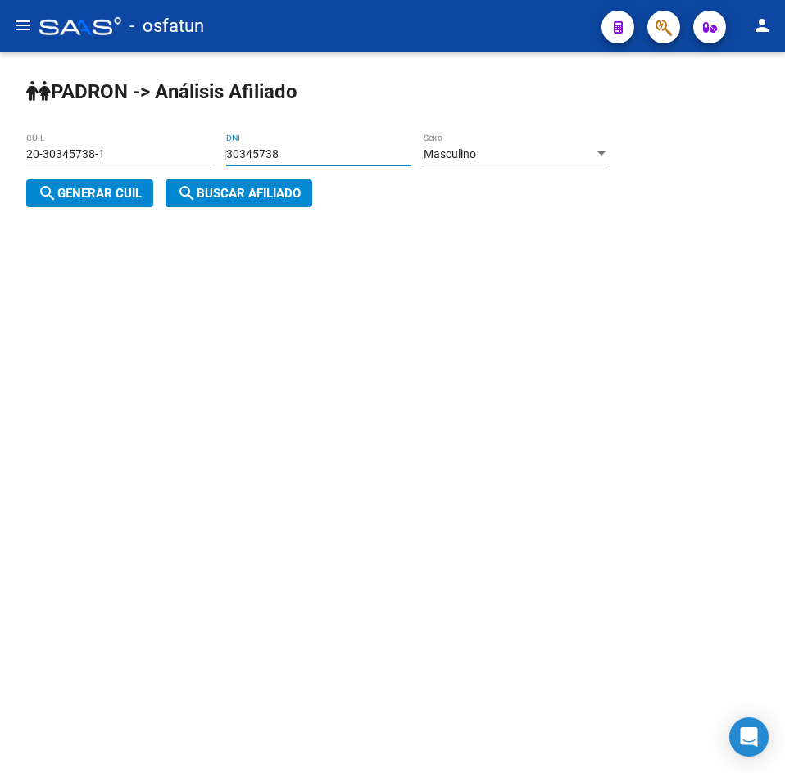
drag, startPoint x: 335, startPoint y: 154, endPoint x: -3, endPoint y: 147, distance: 338.4
click at [0, 147] on html "menu - osfatun person Firma Express Inicio Calendario SSS Instructivos Contacto…" at bounding box center [392, 386] width 785 height 773
type input "404852000"
click at [104, 197] on span "search Generar CUIL" at bounding box center [90, 193] width 104 height 15
click at [476, 159] on span "Masculino" at bounding box center [449, 153] width 52 height 13
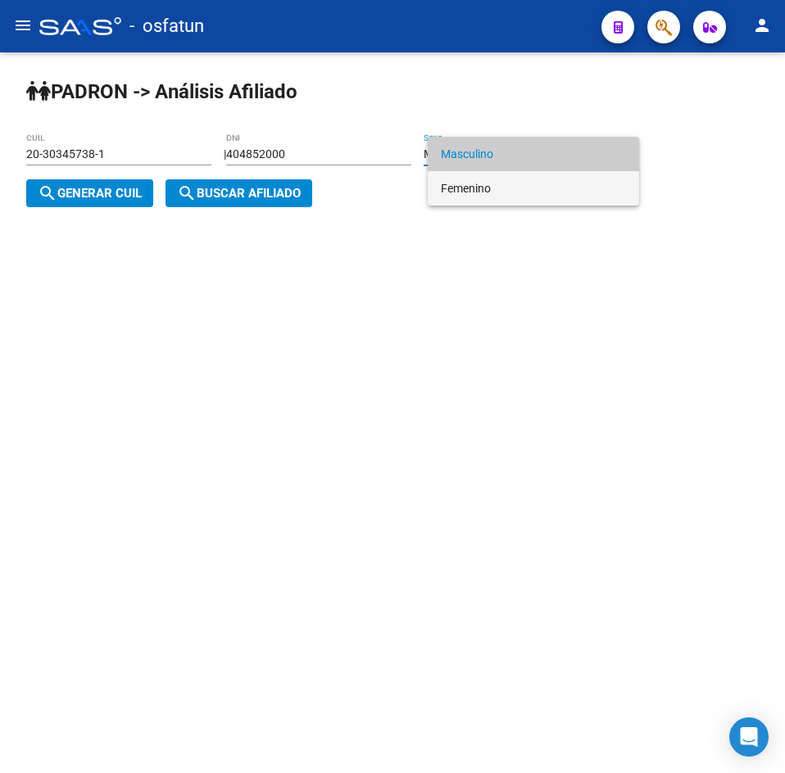
drag, startPoint x: 500, startPoint y: 191, endPoint x: 279, endPoint y: 196, distance: 220.4
click at [500, 192] on span "Femenino" at bounding box center [533, 188] width 185 height 34
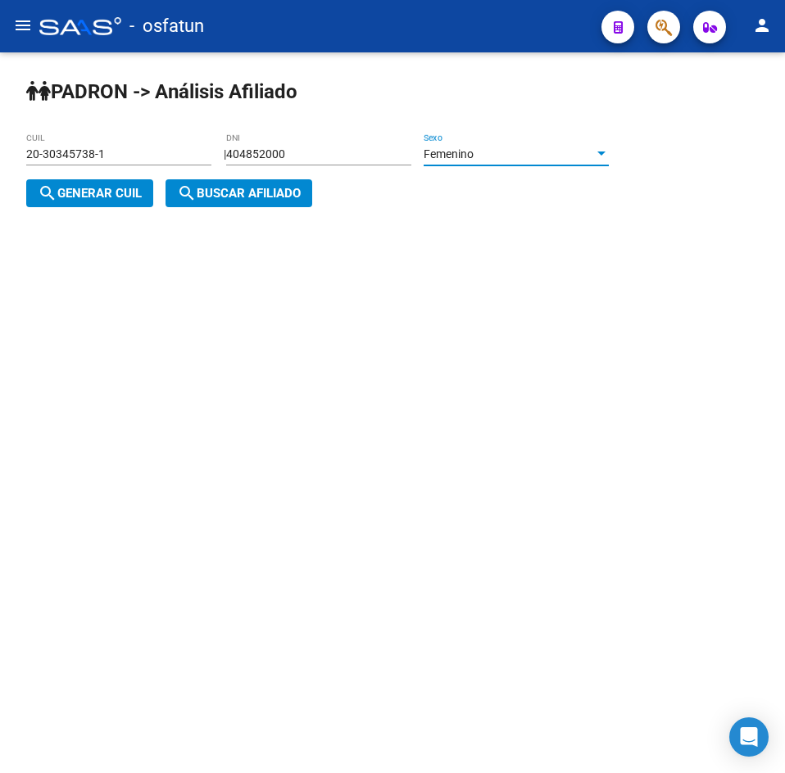
click at [105, 207] on button "search Generar CUIL" at bounding box center [89, 193] width 127 height 28
click at [233, 191] on span "search Buscar afiliado" at bounding box center [239, 193] width 124 height 15
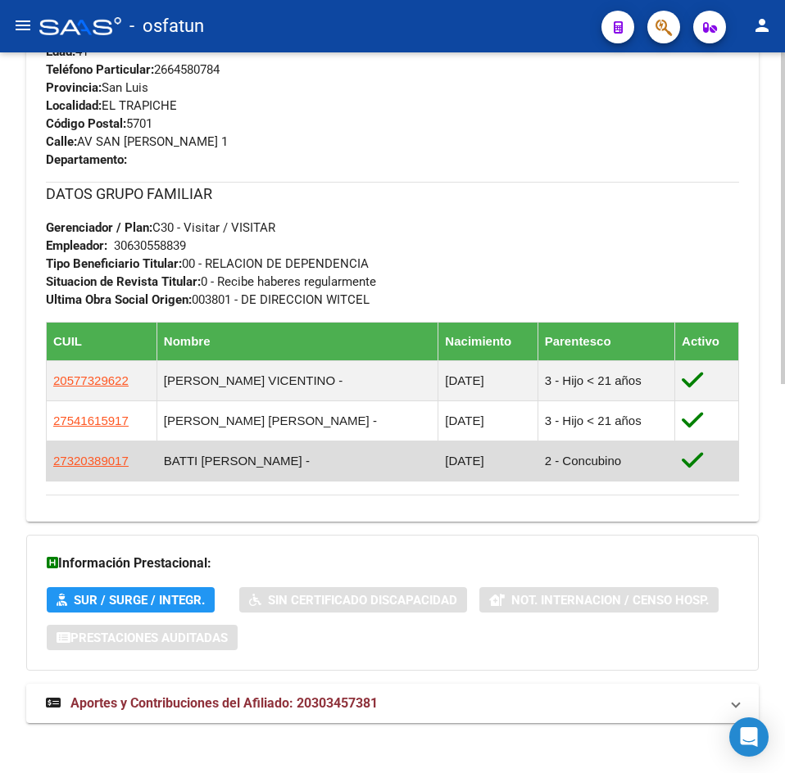
scroll to position [845, 0]
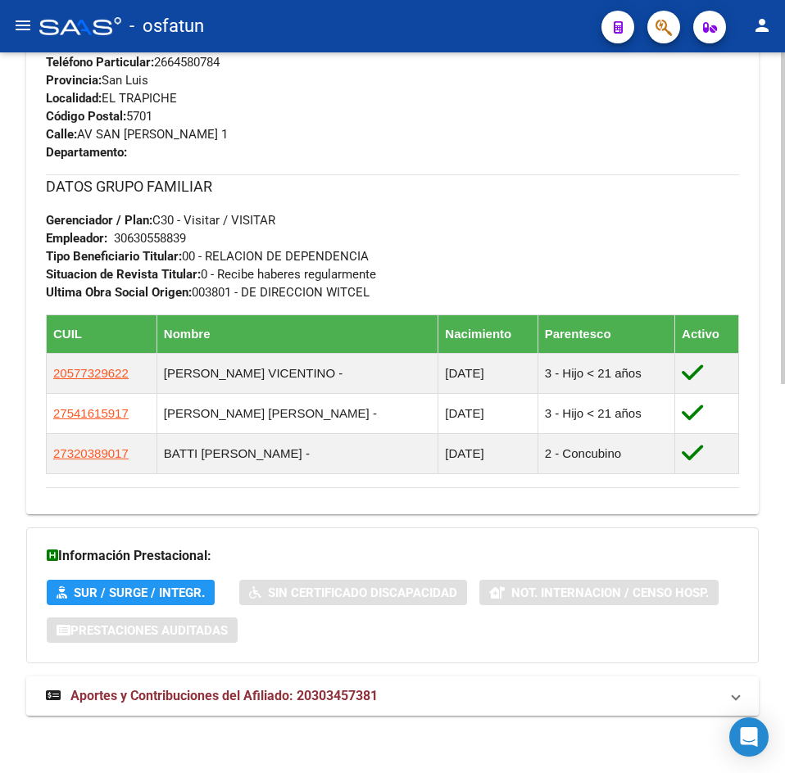
click at [342, 706] on mat-expansion-panel-header "Aportes y Contribuciones del Afiliado: 20303457381" at bounding box center [392, 696] width 732 height 39
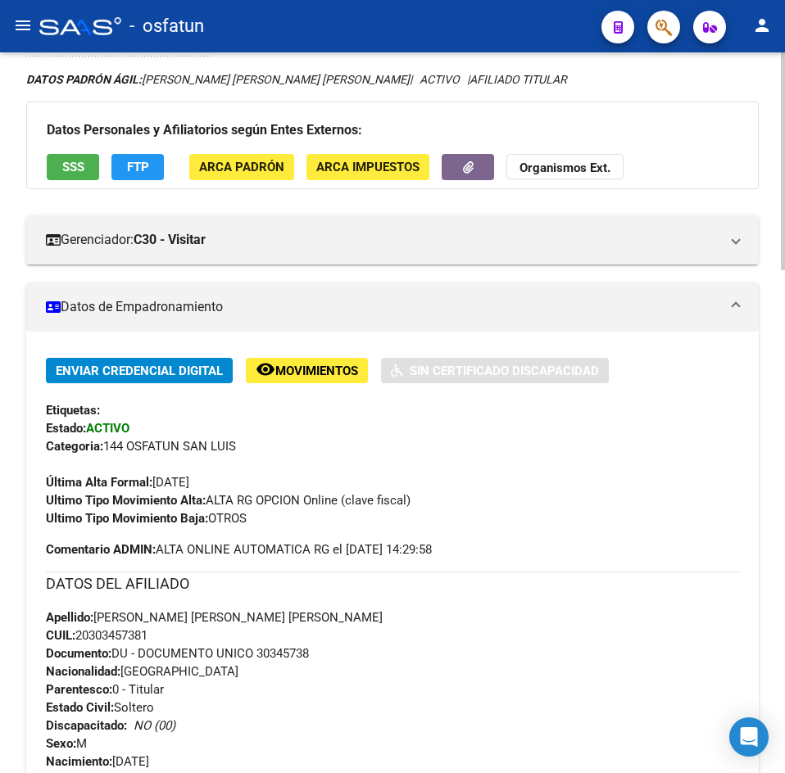
scroll to position [0, 0]
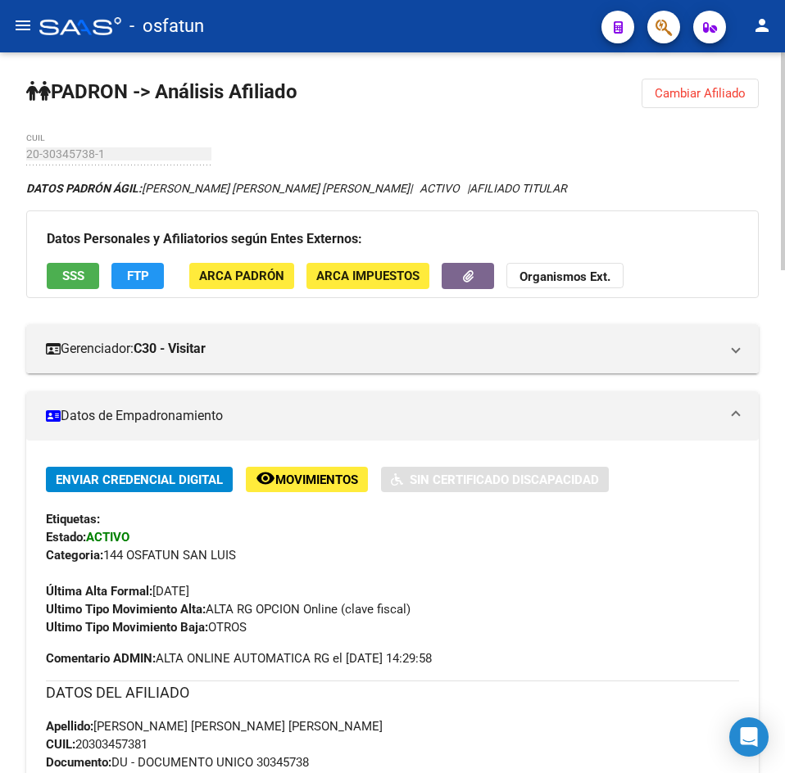
click at [701, 97] on span "Cambiar Afiliado" at bounding box center [699, 93] width 91 height 15
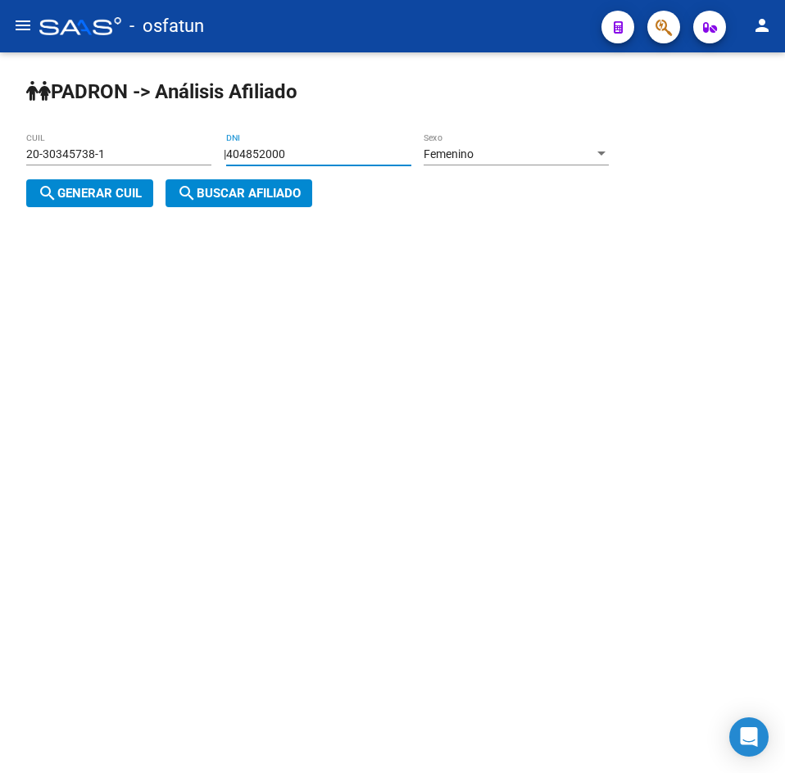
click at [344, 161] on input "404852000" at bounding box center [318, 154] width 185 height 14
drag, startPoint x: 343, startPoint y: 160, endPoint x: 23, endPoint y: 139, distance: 320.9
click at [23, 139] on div "[PERSON_NAME] -> Análisis Afiliado 20-30345738-1 CUIL | 404852000 DNI Femenino …" at bounding box center [392, 155] width 785 height 207
click at [134, 200] on span "search Generar CUIL" at bounding box center [90, 193] width 104 height 15
click at [315, 213] on div "[PERSON_NAME] -> Análisis Afiliado 20-30345738-1 CUIL | 404852000 DNI Femenino …" at bounding box center [392, 155] width 785 height 207
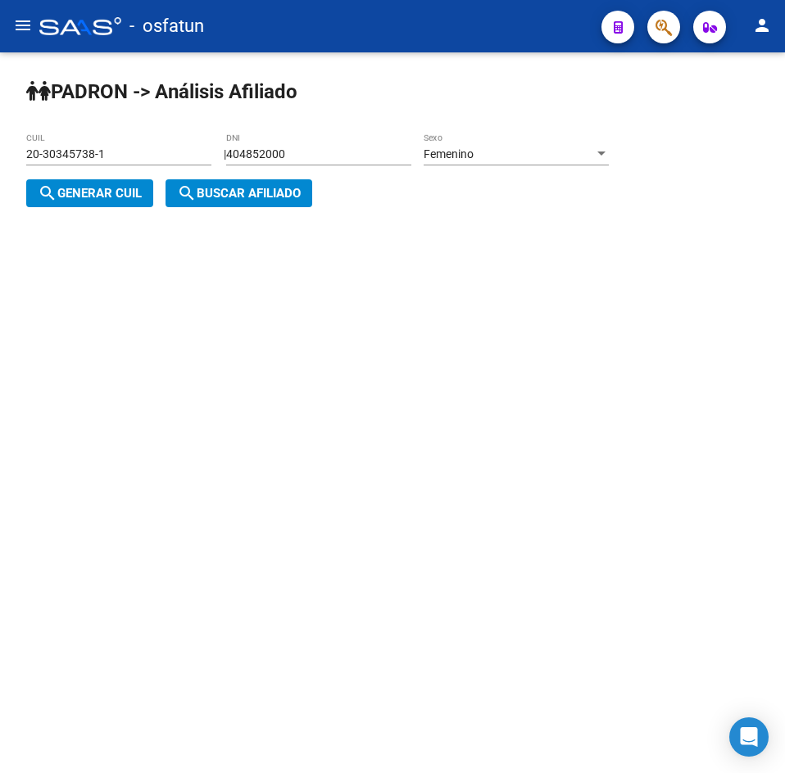
click at [315, 213] on div "[PERSON_NAME] -> Análisis Afiliado 20-30345738-1 CUIL | 404852000 DNI Femenino …" at bounding box center [392, 155] width 785 height 207
click at [312, 206] on button "search Buscar afiliado" at bounding box center [238, 193] width 147 height 28
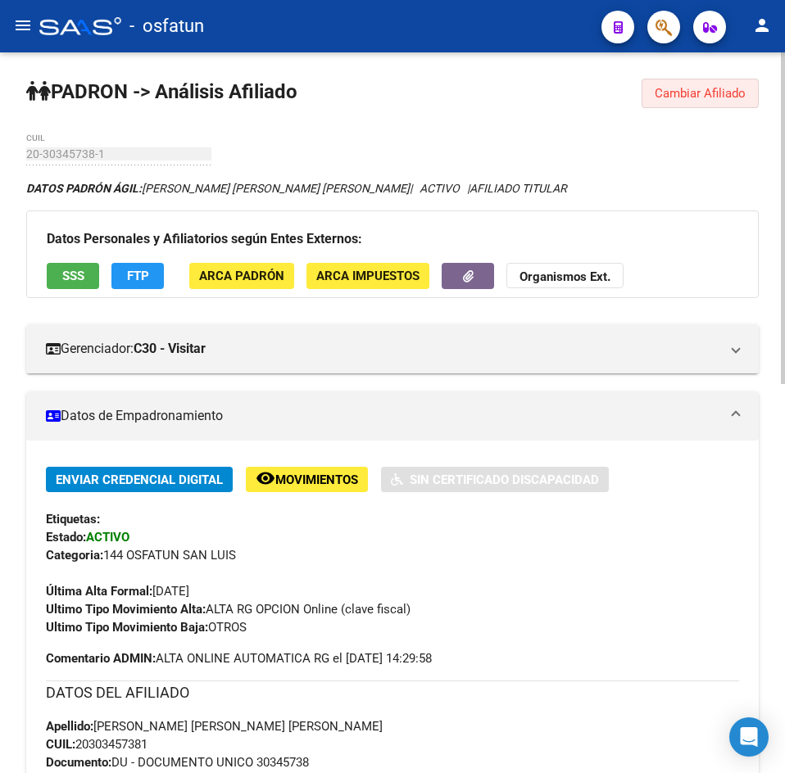
click at [674, 94] on span "Cambiar Afiliado" at bounding box center [699, 93] width 91 height 15
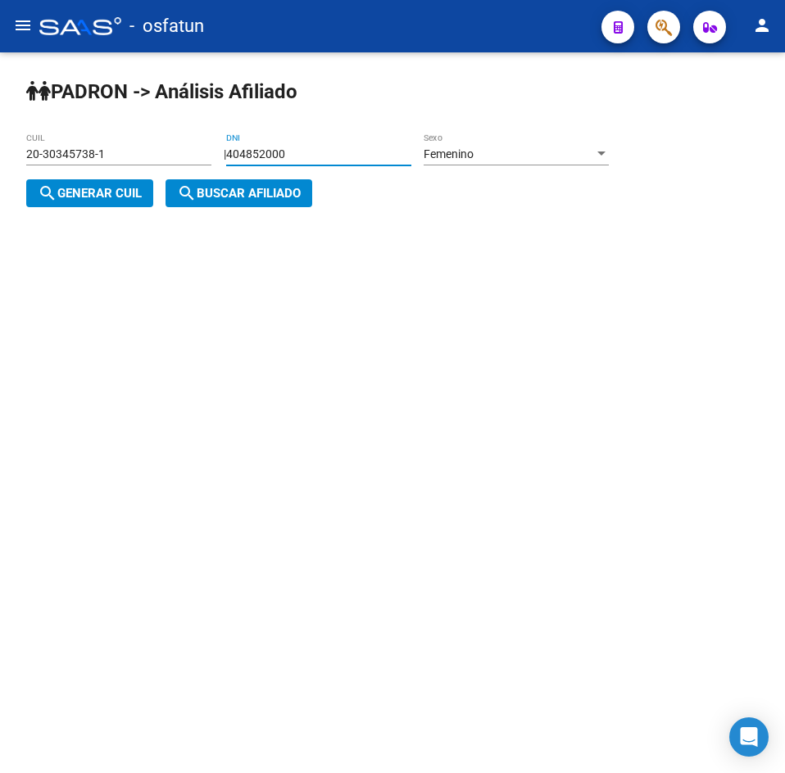
click at [306, 159] on input "404852000" at bounding box center [318, 154] width 185 height 14
click at [285, 156] on input "404852000" at bounding box center [318, 154] width 185 height 14
click at [133, 205] on button "search Generar CUIL" at bounding box center [89, 193] width 127 height 28
click at [140, 197] on span "search Generar CUIL" at bounding box center [90, 193] width 104 height 15
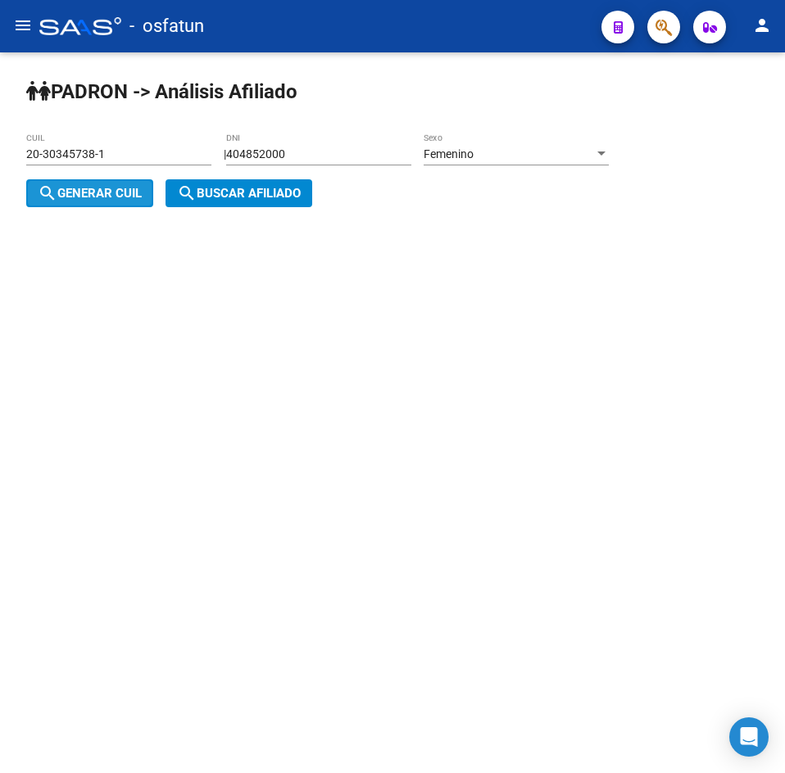
click at [140, 197] on span "search Generar CUIL" at bounding box center [90, 193] width 104 height 15
click at [360, 148] on input "404852000" at bounding box center [318, 154] width 185 height 14
type input "40485200"
click at [120, 194] on span "search Generar CUIL" at bounding box center [90, 193] width 104 height 15
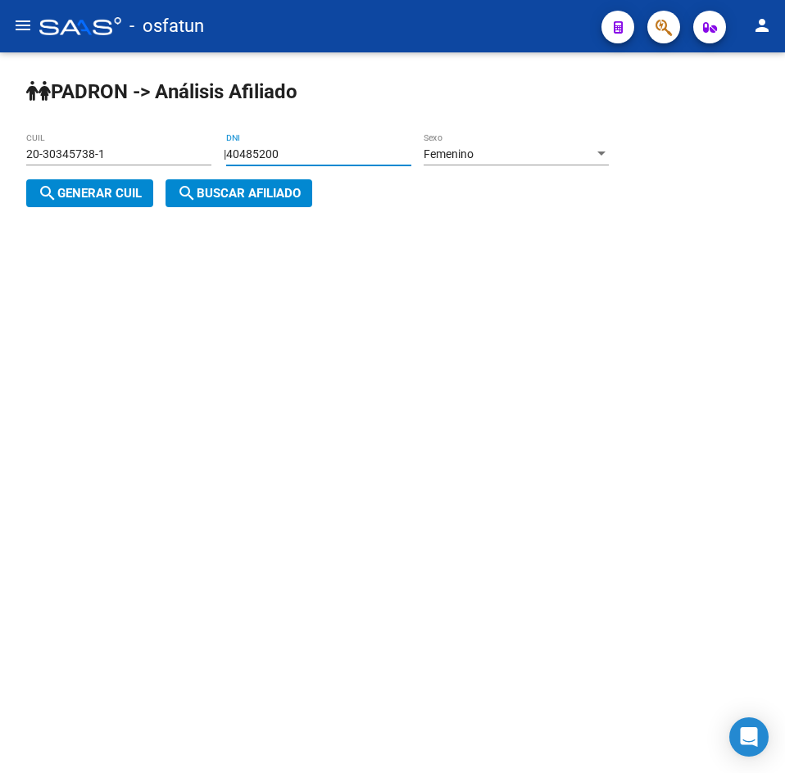
type input "27-40485200-6"
click at [199, 194] on span "search Buscar afiliado" at bounding box center [239, 193] width 124 height 15
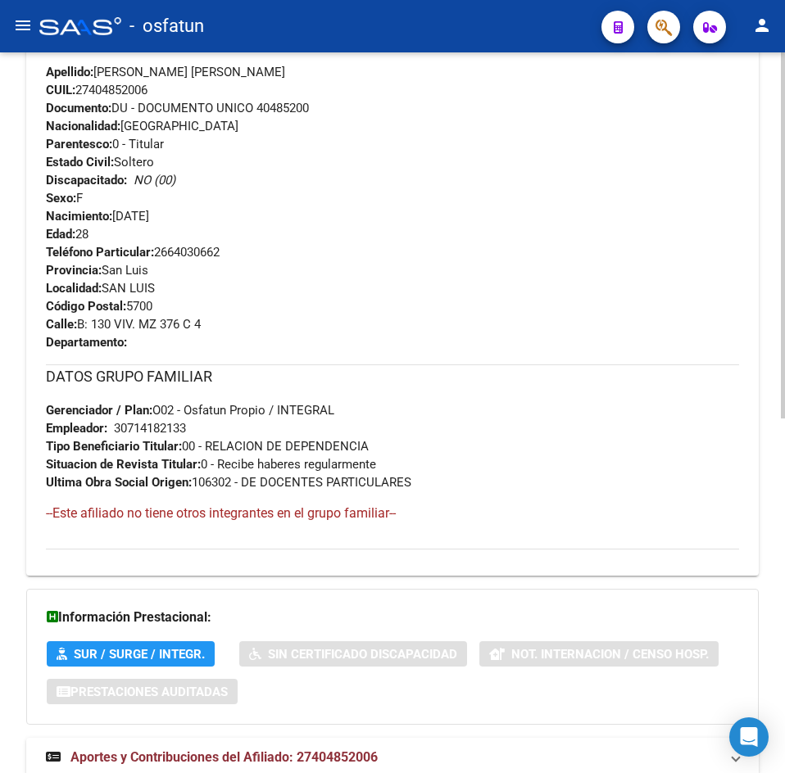
scroll to position [698, 0]
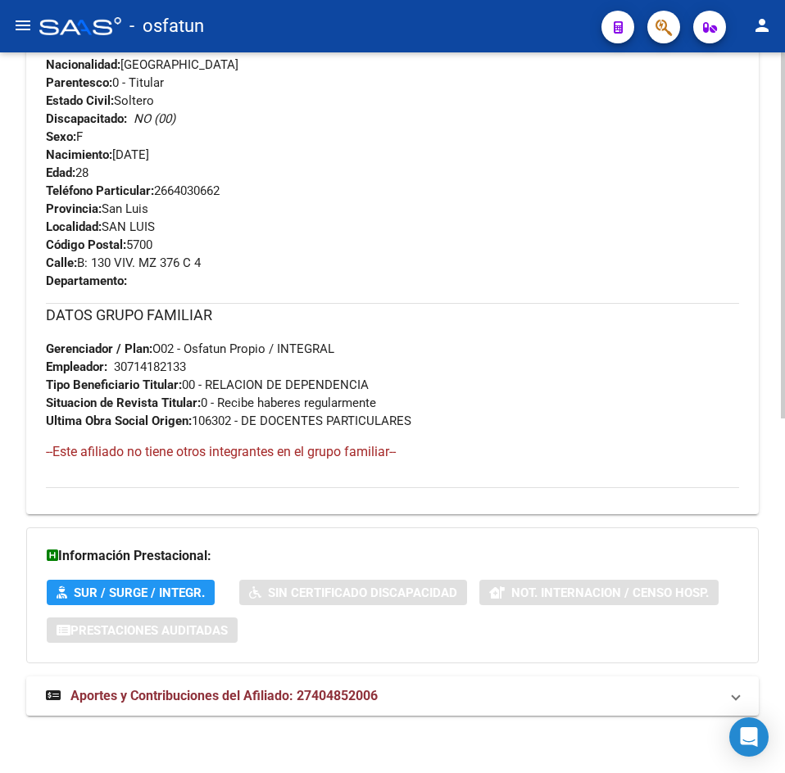
click at [180, 673] on div "DATOS [PERSON_NAME] ÁGIL: [PERSON_NAME] [PERSON_NAME] | ACTIVO | AFILIADO TITUL…" at bounding box center [392, 107] width 732 height 1252
click at [188, 688] on span "Aportes y Contribuciones del Afiliado: 27404852006" at bounding box center [223, 696] width 307 height 16
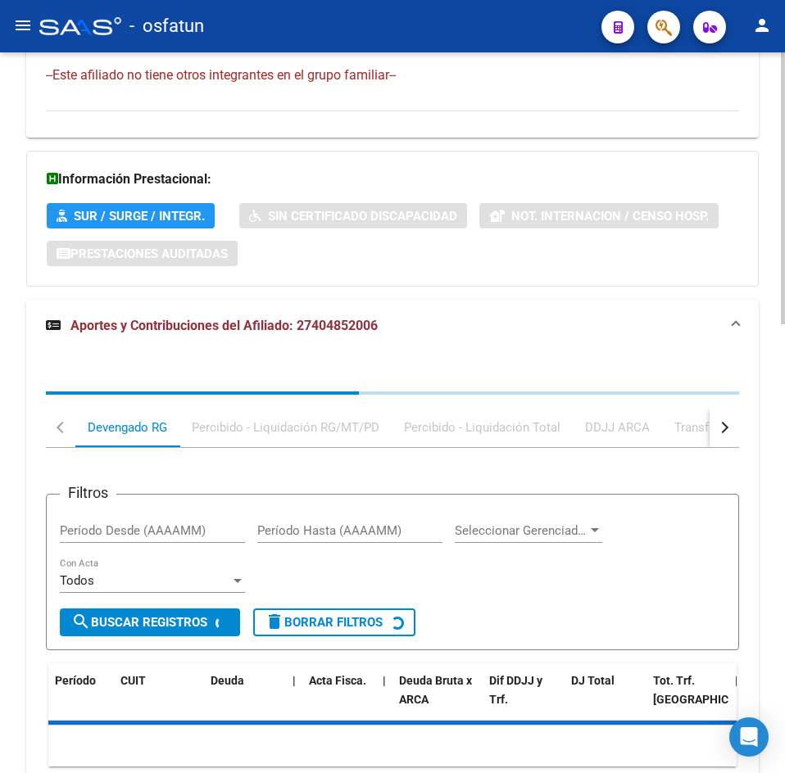
scroll to position [1191, 0]
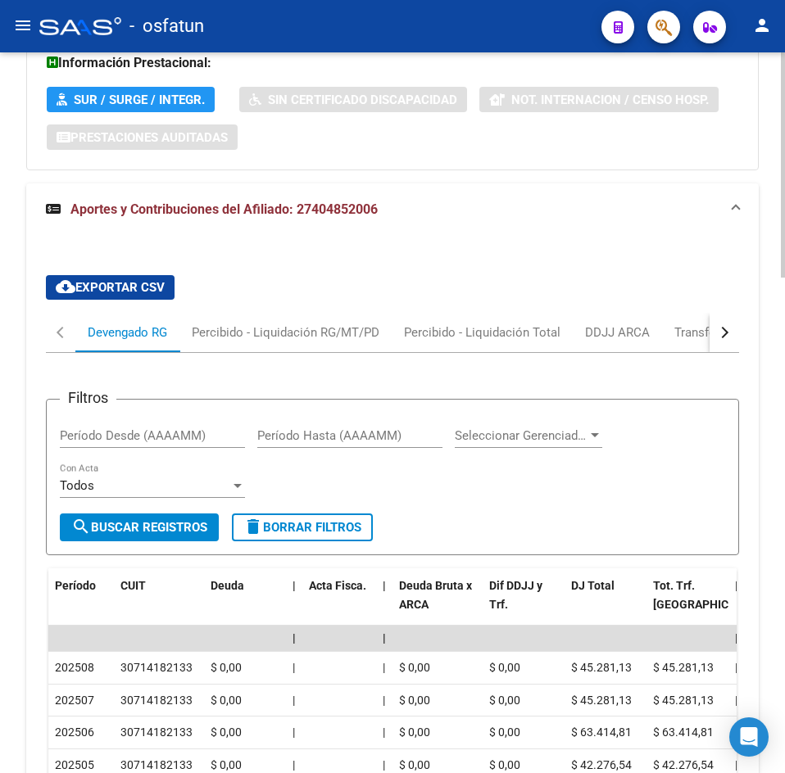
drag, startPoint x: 336, startPoint y: 126, endPoint x: 316, endPoint y: 134, distance: 21.3
click at [336, 126] on div "Información Prestacional: SUR / SURGE / INTEGR. Sin Certificado Discapacidad No…" at bounding box center [392, 102] width 732 height 136
click at [294, 167] on div "Información Prestacional: SUR / SURGE / INTEGR. Sin Certificado Discapacidad No…" at bounding box center [392, 102] width 732 height 136
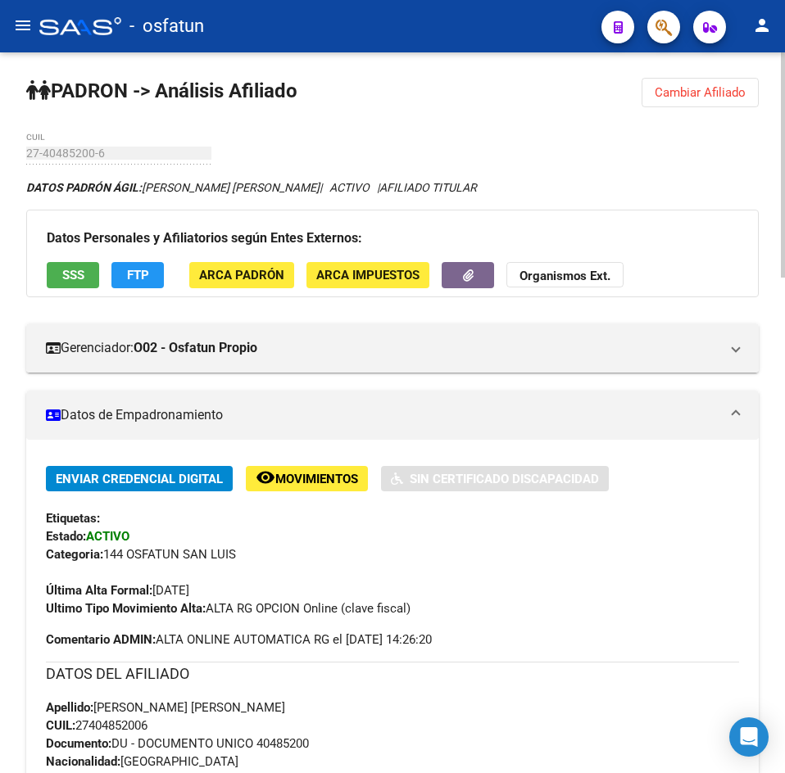
scroll to position [0, 0]
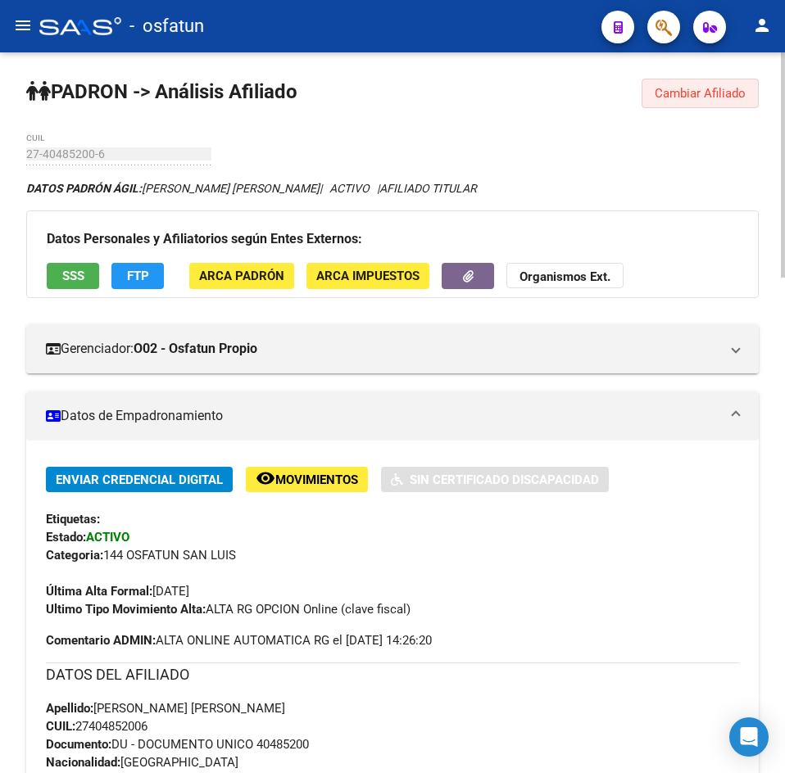
click at [735, 97] on span "Cambiar Afiliado" at bounding box center [699, 93] width 91 height 15
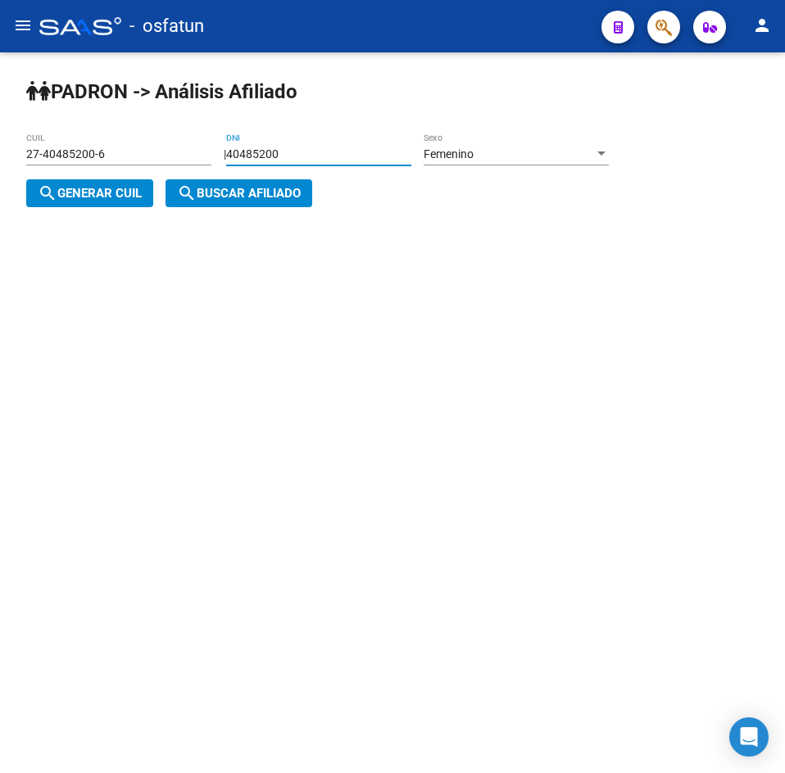
drag, startPoint x: 353, startPoint y: 148, endPoint x: 70, endPoint y: 152, distance: 282.6
click at [70, 152] on app-analisis-afiliado "[PERSON_NAME] -> Análisis Afiliado 27-40485200-6 CUIL | 40485200 DNI Femenino S…" at bounding box center [323, 173] width 595 height 53
paste input "37296307"
type input "37296307"
click at [519, 163] on div "Femenino Sexo" at bounding box center [515, 149] width 185 height 33
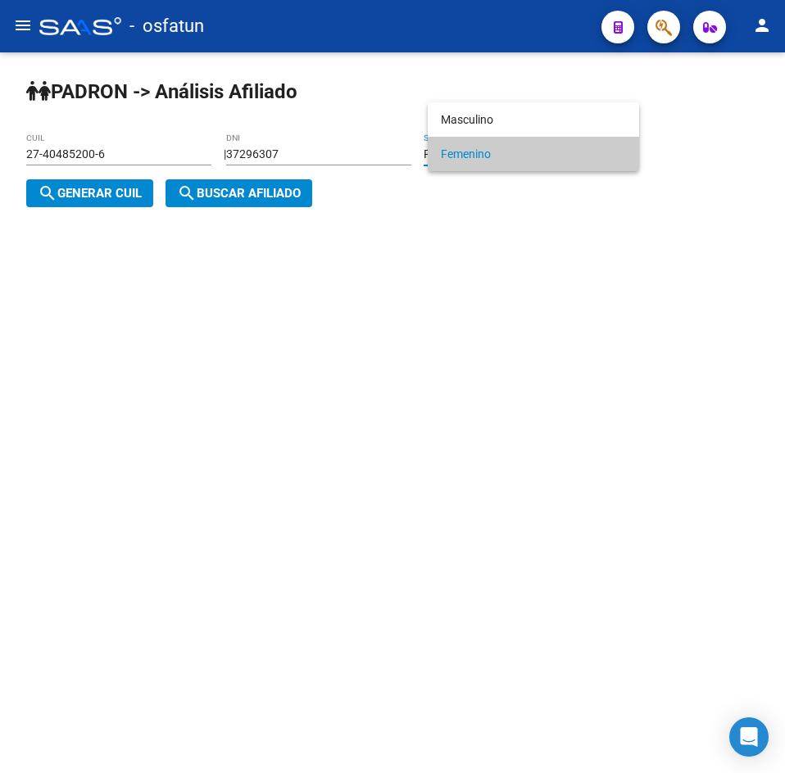
click at [156, 192] on div at bounding box center [392, 386] width 785 height 773
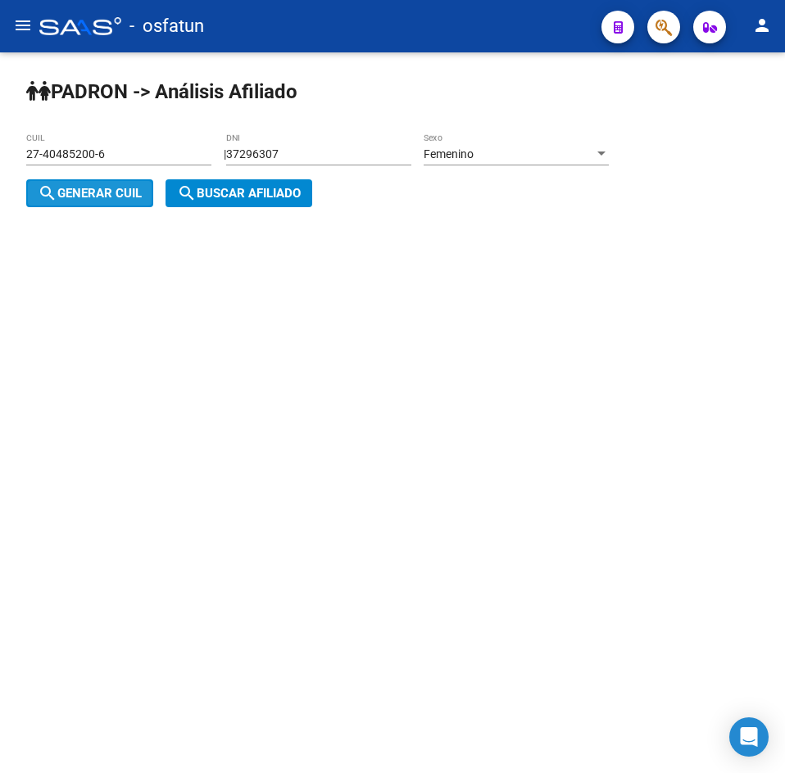
click at [141, 194] on span "search Generar CUIL" at bounding box center [90, 193] width 104 height 15
type input "27-37296307-2"
click at [238, 199] on span "search Buscar afiliado" at bounding box center [239, 193] width 124 height 15
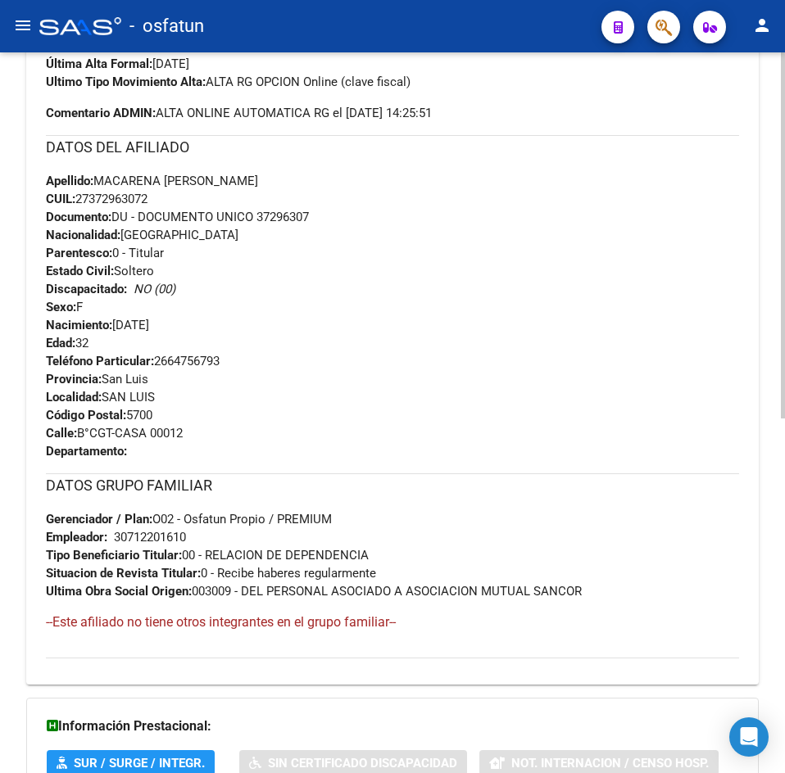
scroll to position [698, 0]
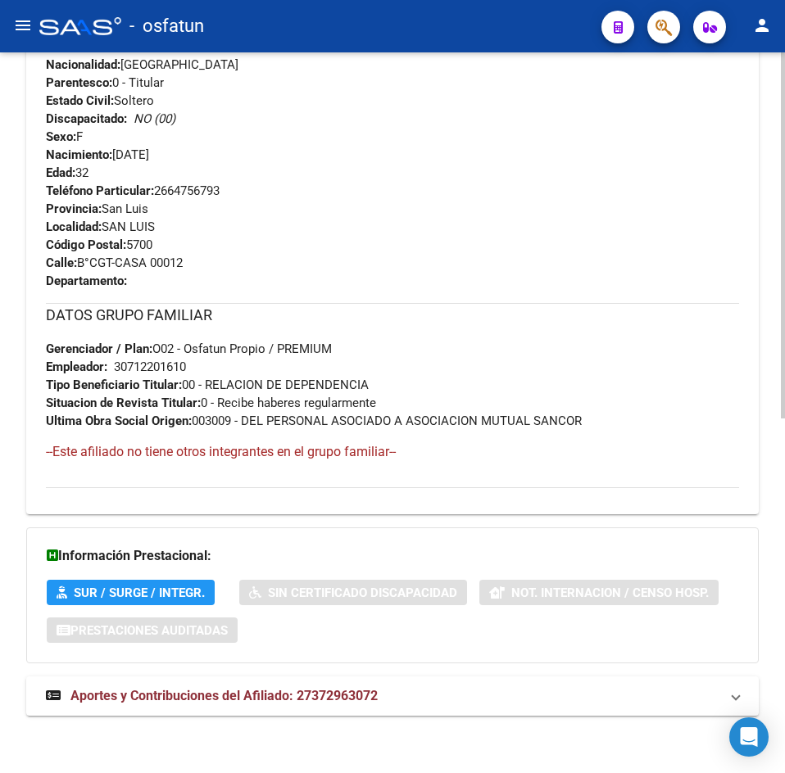
click at [285, 672] on div "DATOS [PERSON_NAME] ÁGIL: [PERSON_NAME] MACARENA SOL | ACTIVO | AFILIADO TITULA…" at bounding box center [392, 107] width 732 height 1252
click at [284, 690] on span "Aportes y Contribuciones del Afiliado: 27372963072" at bounding box center [223, 696] width 307 height 16
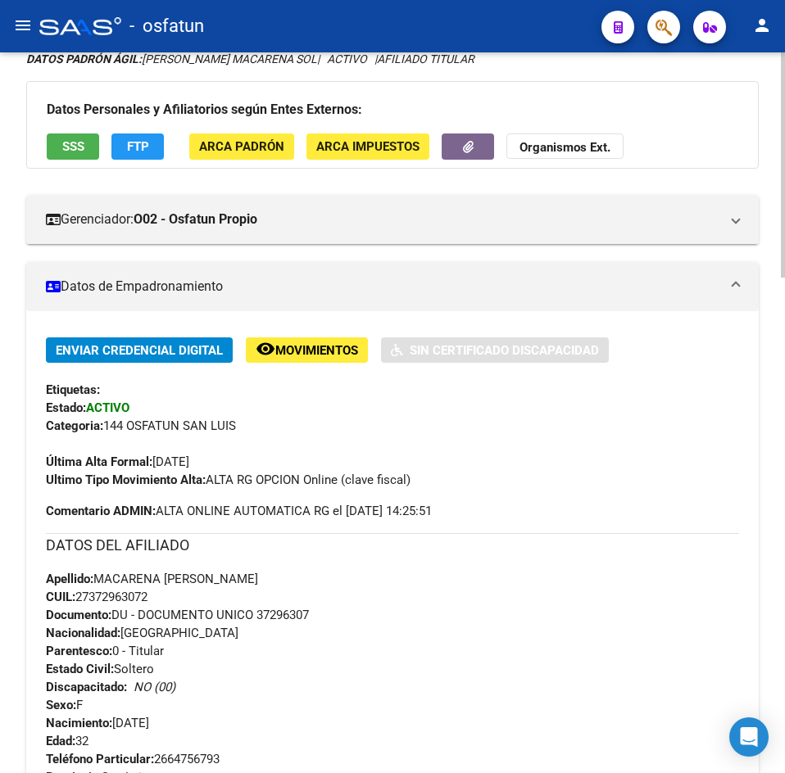
scroll to position [0, 0]
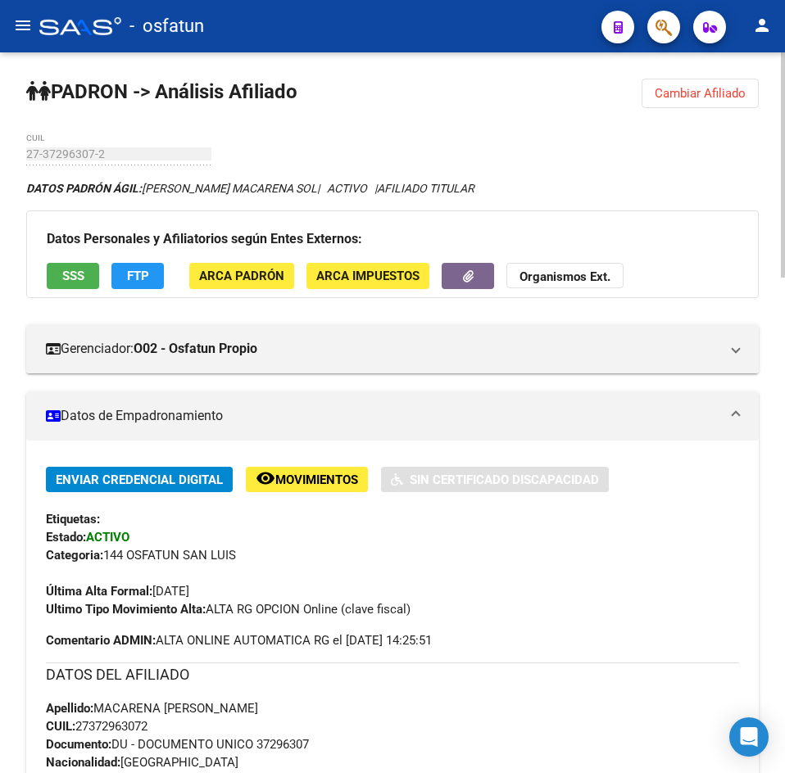
click at [668, 90] on span "Cambiar Afiliado" at bounding box center [699, 93] width 91 height 15
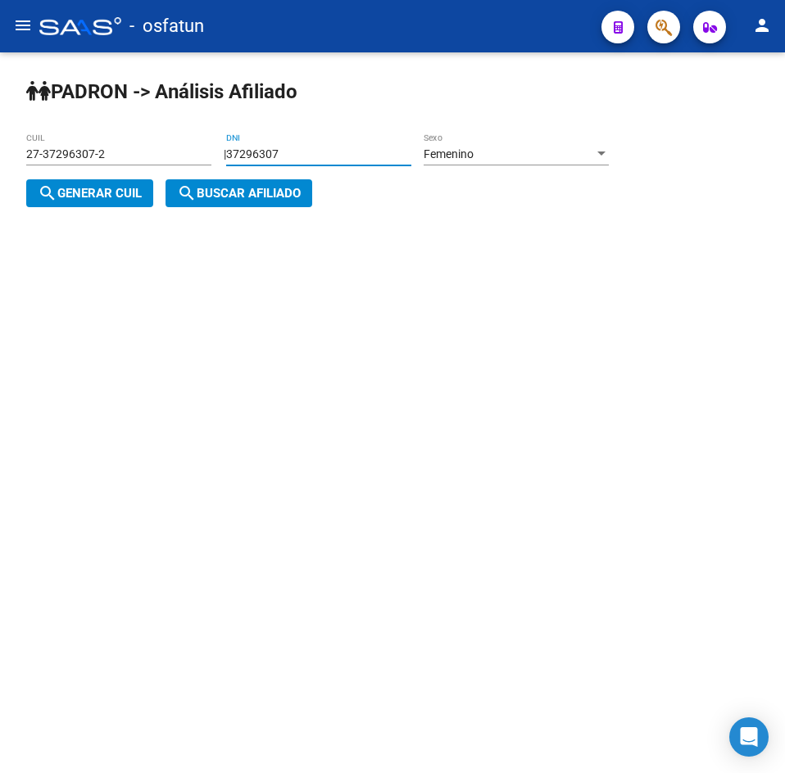
drag, startPoint x: 319, startPoint y: 153, endPoint x: -16, endPoint y: 156, distance: 335.0
click at [0, 156] on html "menu - osfatun person Firma Express Inicio Calendario SSS Instructivos Contacto…" at bounding box center [392, 386] width 785 height 773
paste input "17911153"
type input "17911153"
click at [114, 193] on span "search Generar CUIL" at bounding box center [90, 193] width 104 height 15
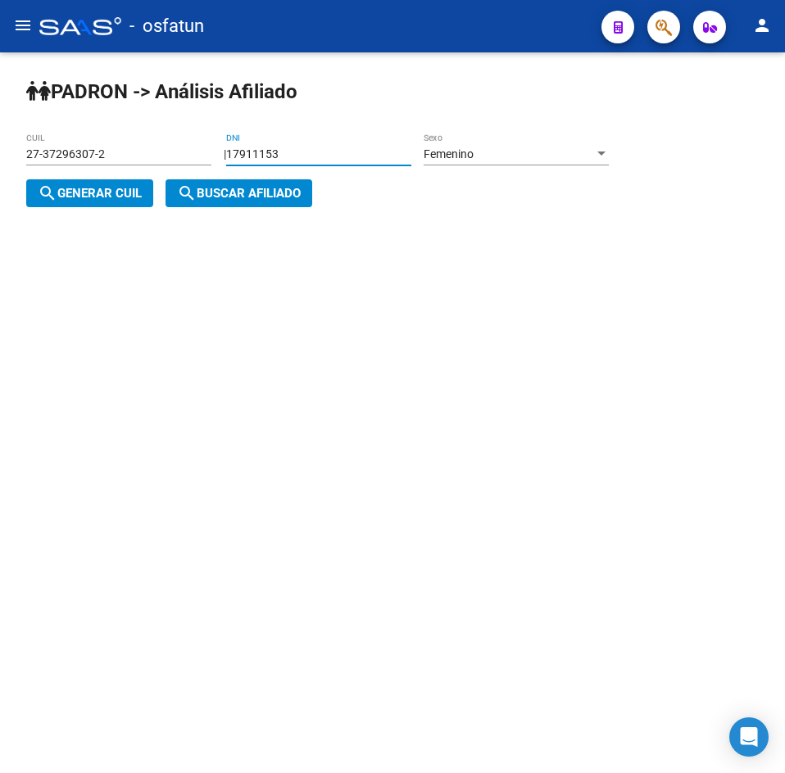
type input "27-17911153-0"
click at [320, 197] on app-analisis-afiliado "[PERSON_NAME] -> Análisis Afiliado 27-17911153-0 CUIL | 17911153 DNI Femenino S…" at bounding box center [323, 173] width 595 height 53
click at [183, 212] on div "[PERSON_NAME] -> Análisis Afiliado 27-17911153-0 CUIL | 17911153 DNI Femenino S…" at bounding box center [392, 155] width 785 height 207
click at [189, 200] on mat-icon "search" at bounding box center [187, 193] width 20 height 20
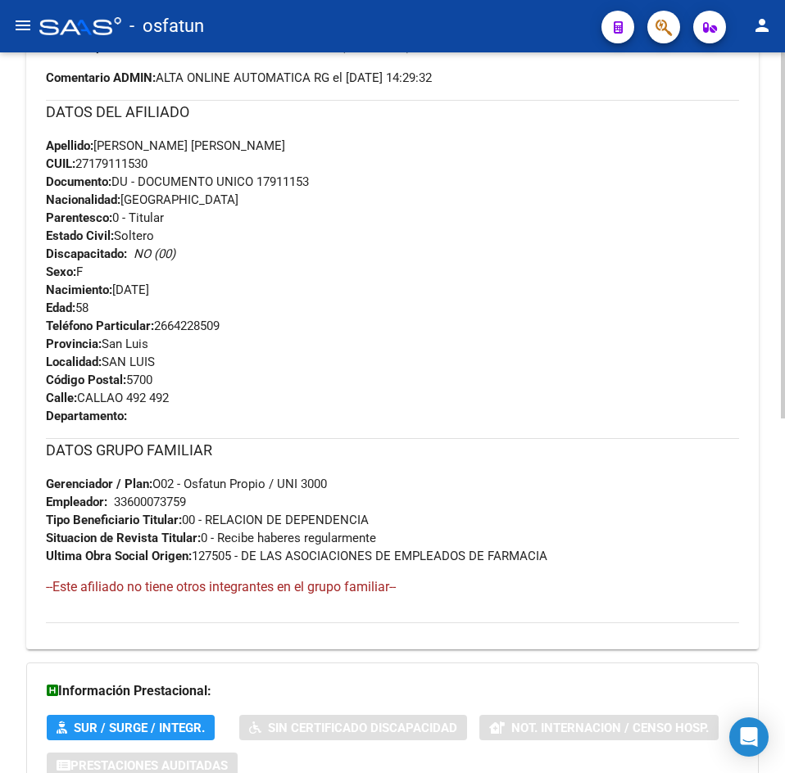
scroll to position [698, 0]
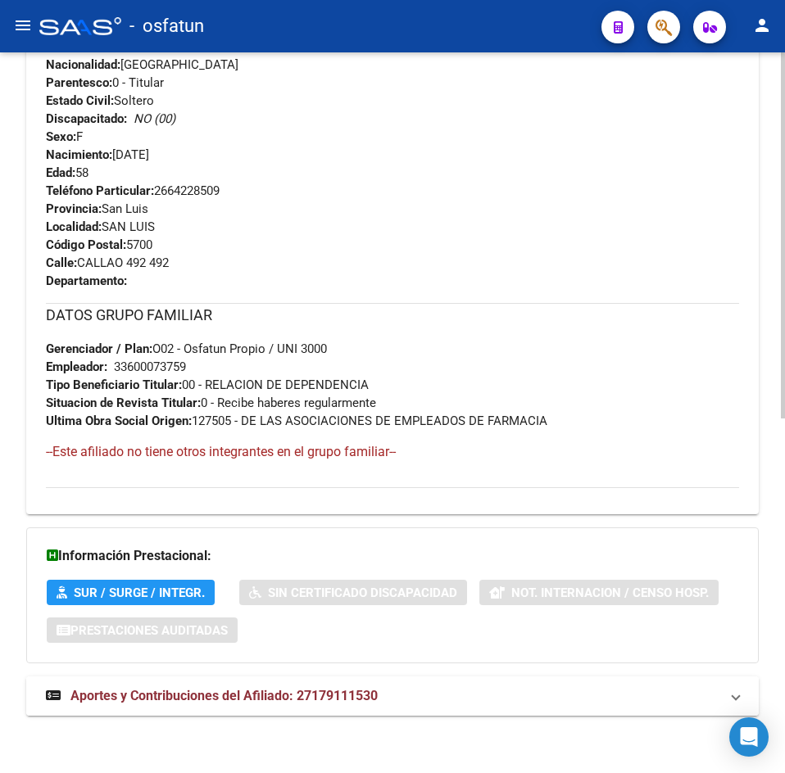
click at [281, 677] on mat-expansion-panel-header "Aportes y Contribuciones del Afiliado: 27179111530" at bounding box center [392, 696] width 732 height 39
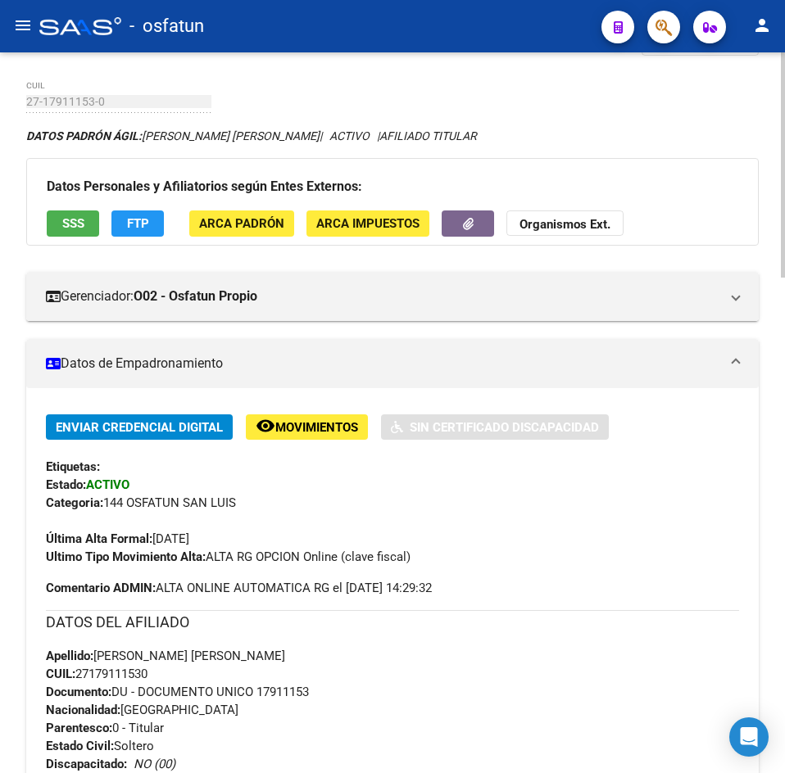
scroll to position [0, 0]
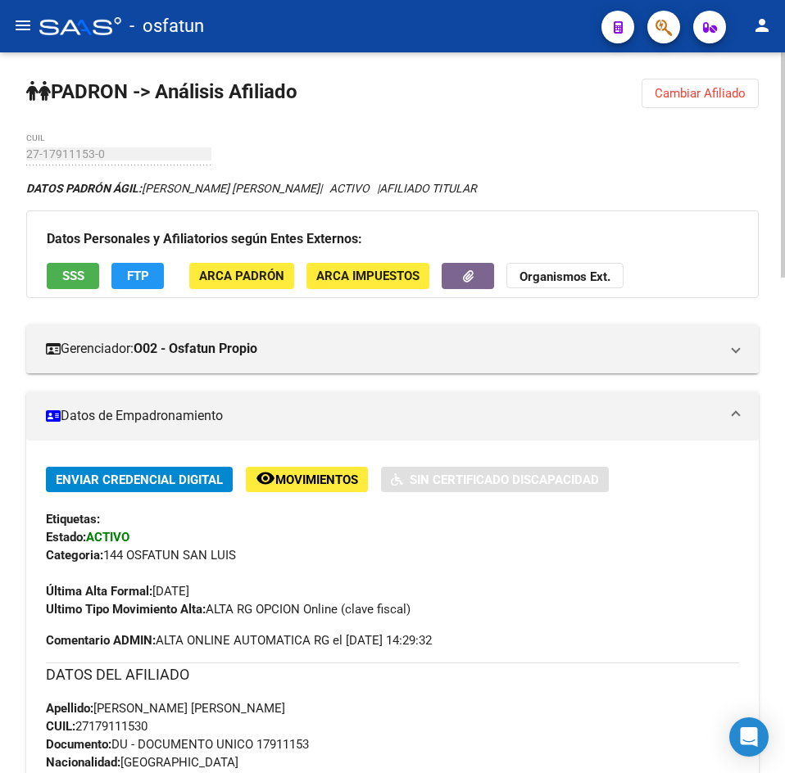
click at [713, 95] on span "Cambiar Afiliado" at bounding box center [699, 93] width 91 height 15
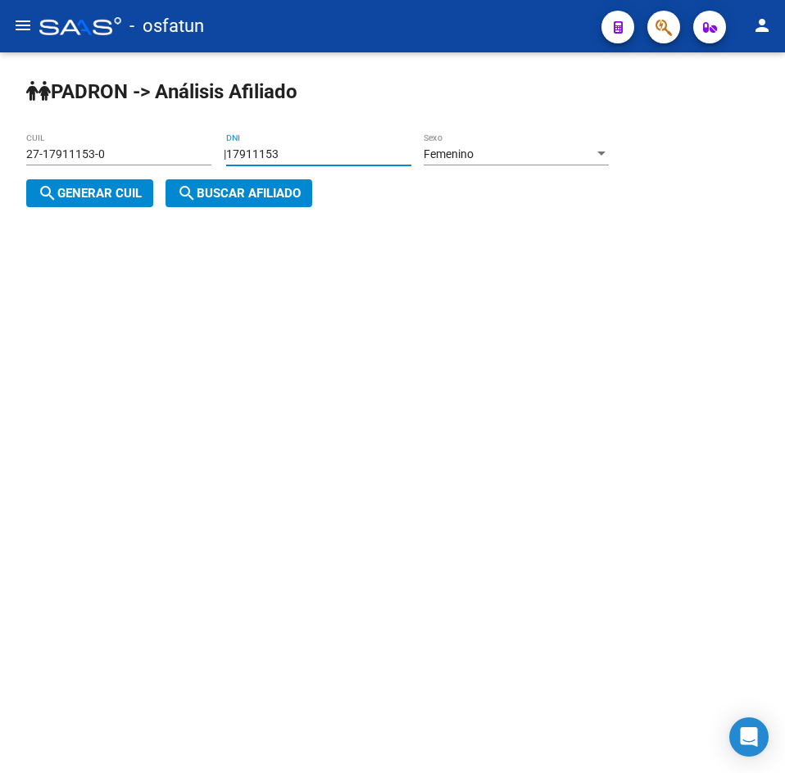
drag, startPoint x: 386, startPoint y: 159, endPoint x: -68, endPoint y: 175, distance: 454.1
click at [0, 175] on html "menu - osfatun person Firma Express Inicio Calendario SSS Instructivos Contacto…" at bounding box center [392, 386] width 785 height 773
paste input "40271259"
type input "40271259"
drag, startPoint x: 75, startPoint y: 195, endPoint x: 223, endPoint y: 197, distance: 147.5
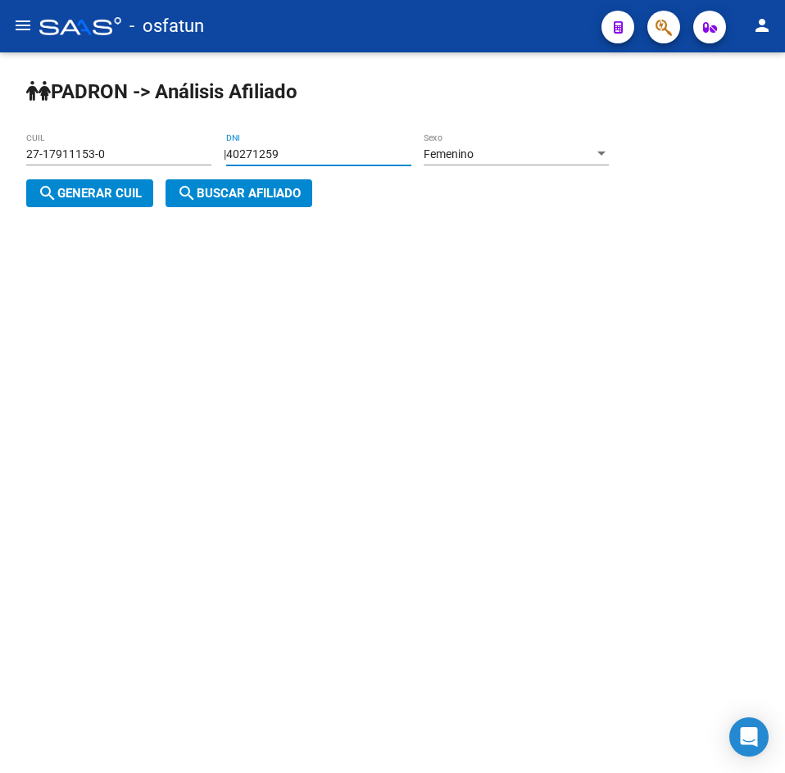
click at [79, 196] on span "search Generar CUIL" at bounding box center [90, 193] width 104 height 15
type input "27-40271259-2"
click at [223, 197] on span "search Buscar afiliado" at bounding box center [239, 193] width 124 height 15
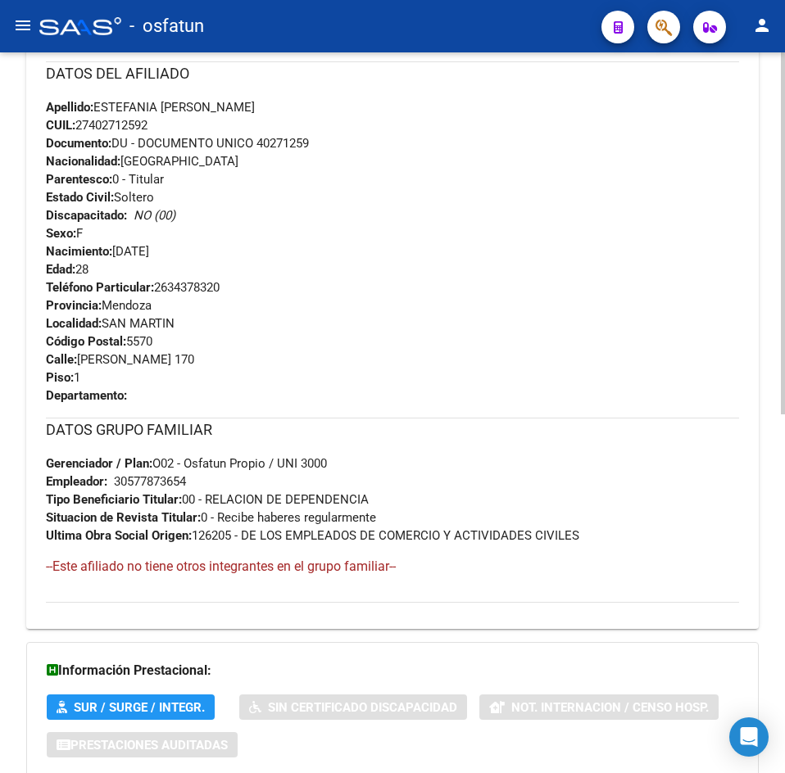
scroll to position [716, 0]
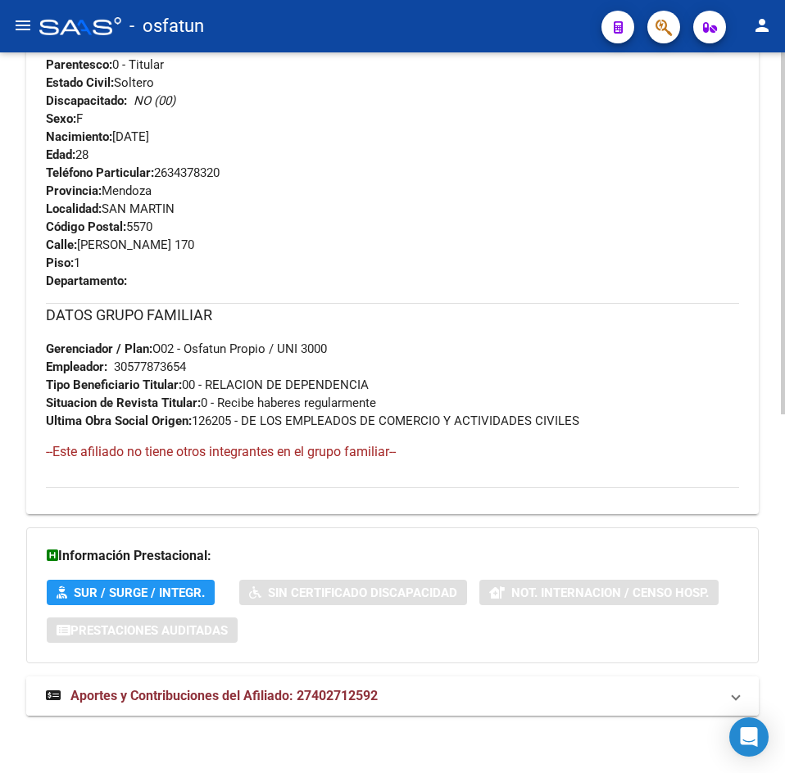
click at [228, 678] on mat-expansion-panel-header "Aportes y Contribuciones del Afiliado: 27402712592" at bounding box center [392, 696] width 732 height 39
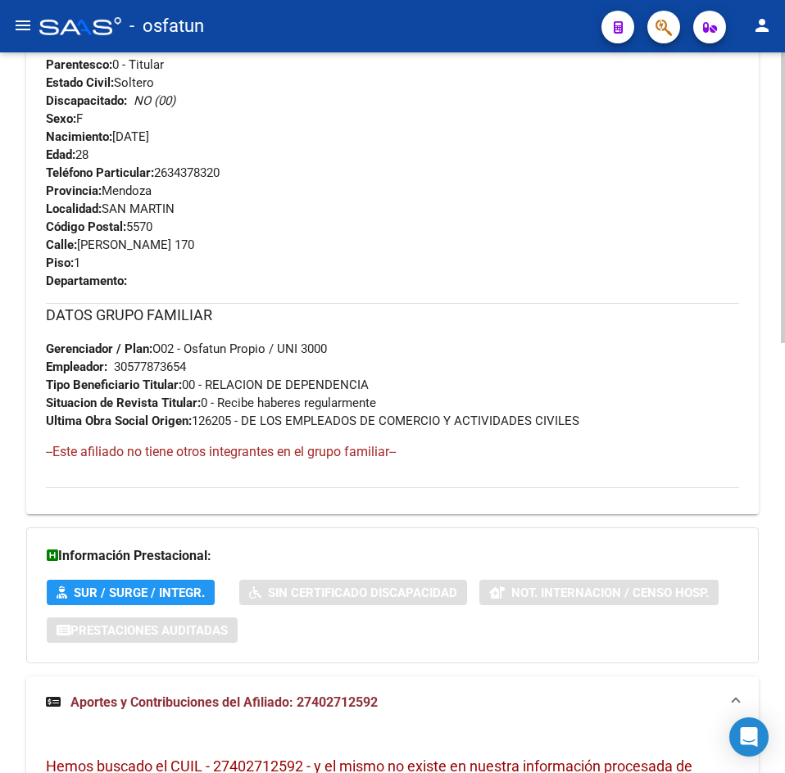
scroll to position [1065, 0]
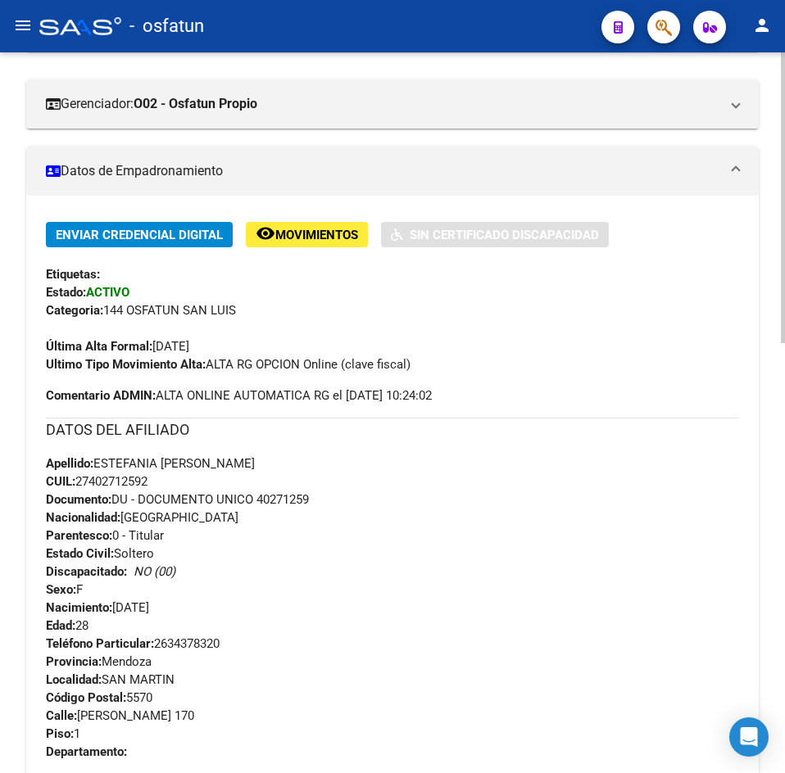
scroll to position [0, 0]
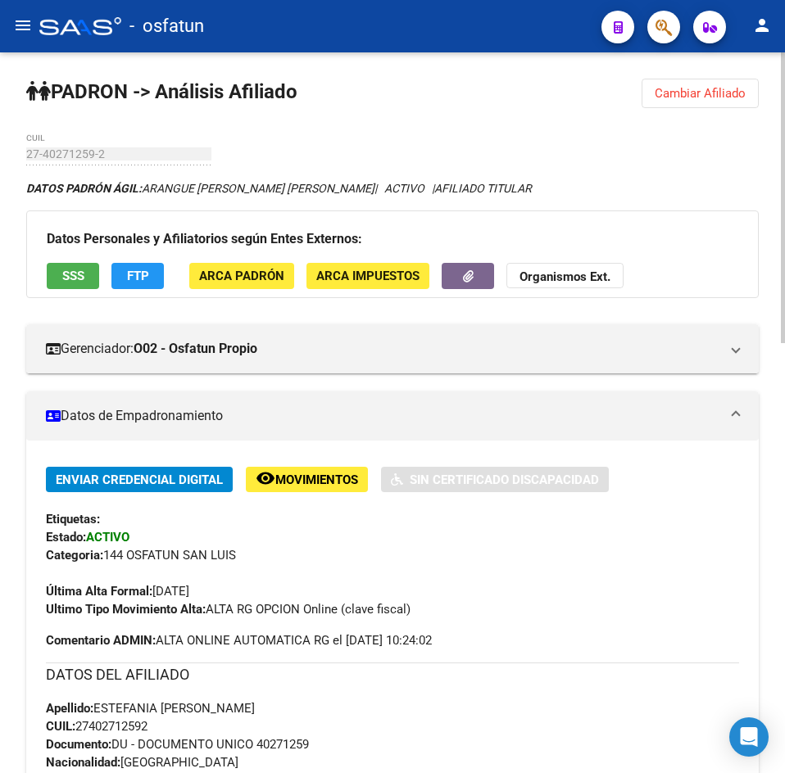
click at [736, 87] on span "Cambiar Afiliado" at bounding box center [699, 93] width 91 height 15
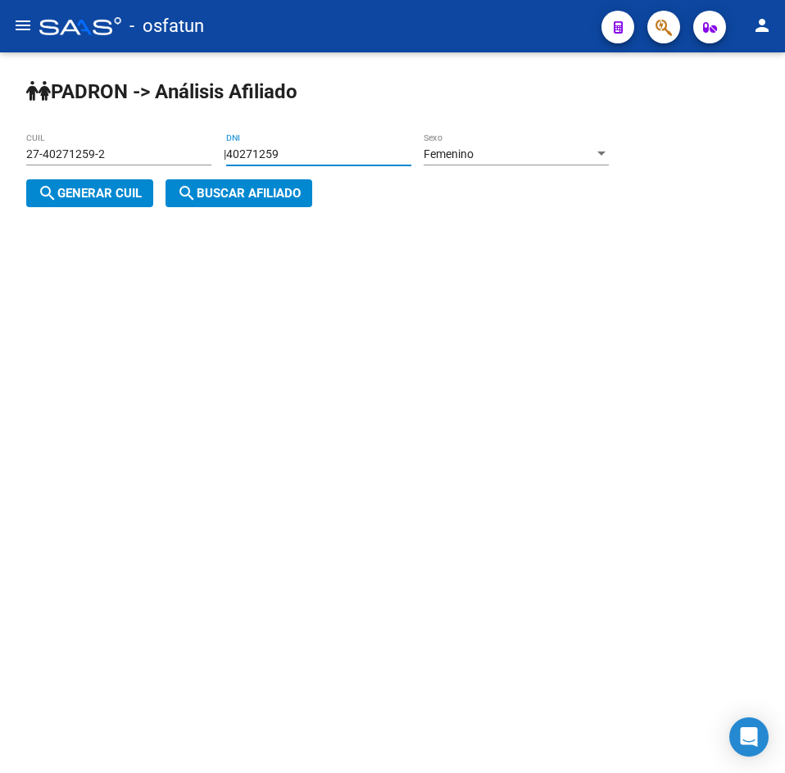
drag, startPoint x: 349, startPoint y: 154, endPoint x: -4, endPoint y: 162, distance: 353.1
click at [0, 162] on html "menu - osfatun person Firma Express Inicio Calendario SSS Instructivos Contacto…" at bounding box center [392, 386] width 785 height 773
paste input "32692851"
type input "32692851"
click at [119, 197] on span "search Generar CUIL" at bounding box center [90, 193] width 104 height 15
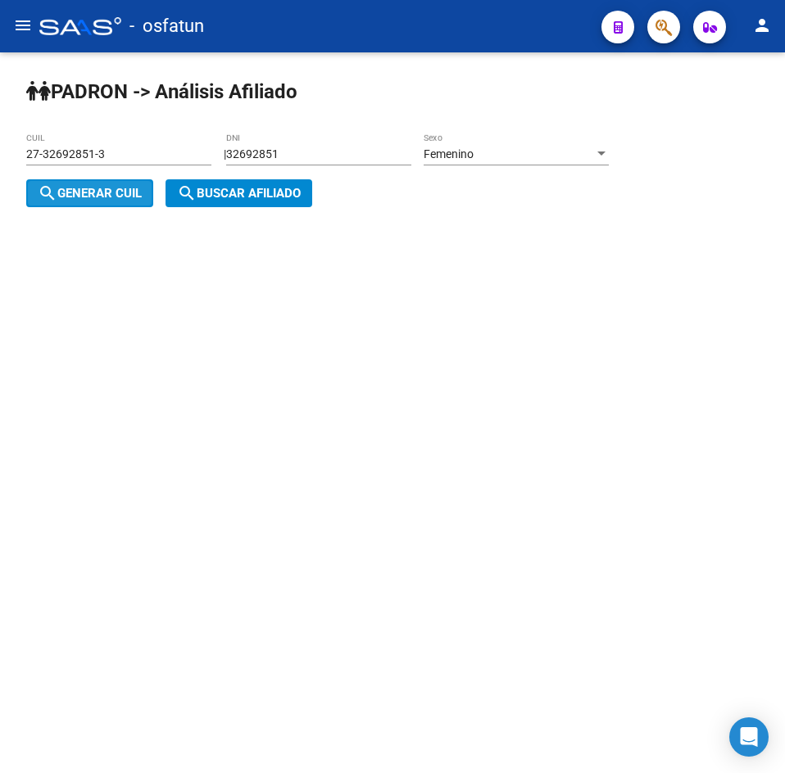
click at [332, 206] on div "[PERSON_NAME] -> Análisis Afiliado 27-32692851-3 CUIL | 32692851 DNI Femenino S…" at bounding box center [392, 155] width 785 height 207
click at [247, 197] on span "search Buscar afiliado" at bounding box center [239, 193] width 124 height 15
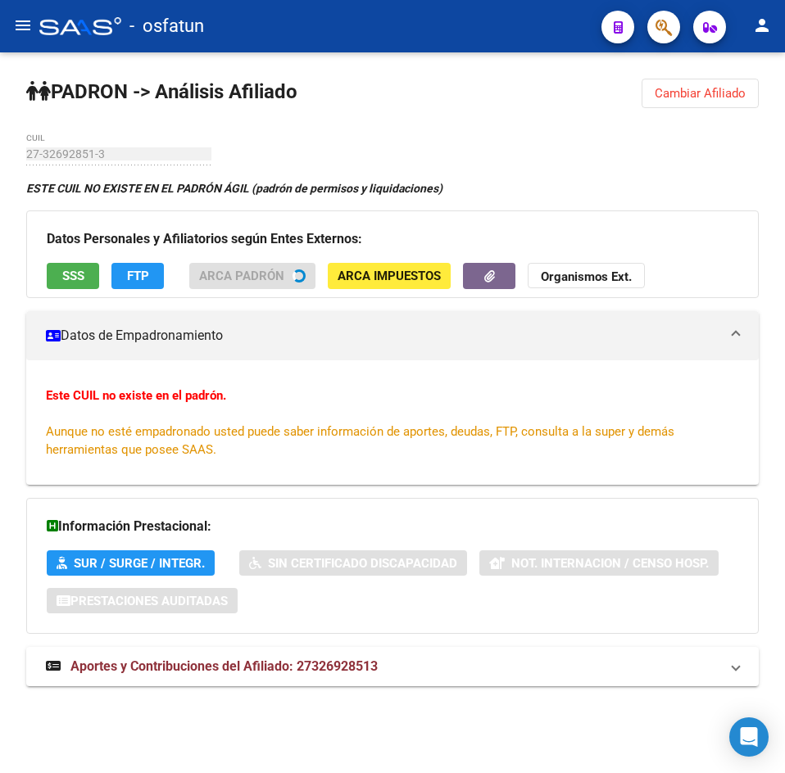
click at [679, 91] on span "Cambiar Afiliado" at bounding box center [699, 93] width 91 height 15
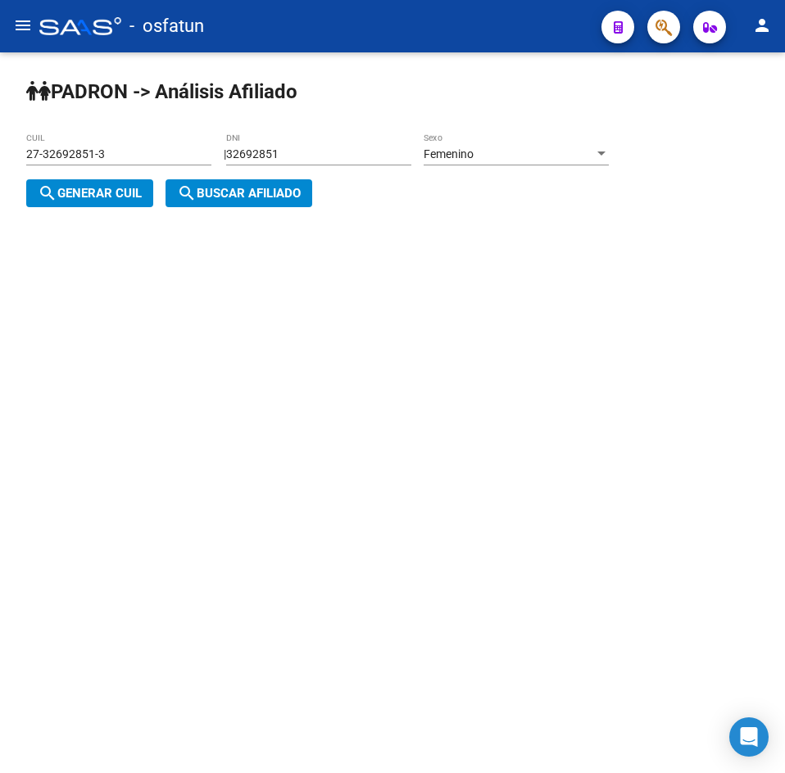
click at [560, 138] on div "Femenino Sexo" at bounding box center [515, 149] width 185 height 33
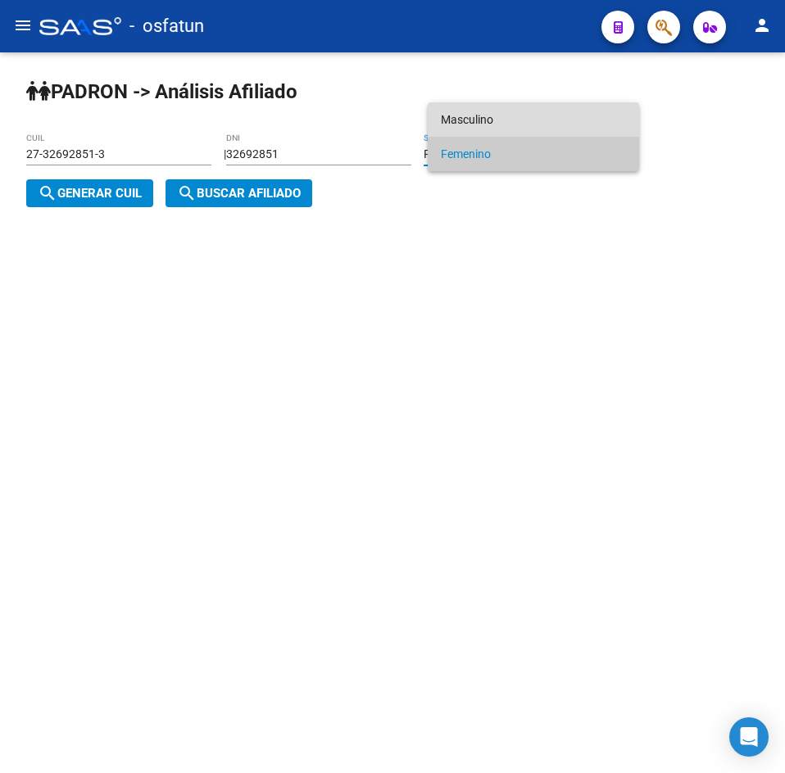
click at [505, 129] on span "Masculino" at bounding box center [533, 119] width 185 height 34
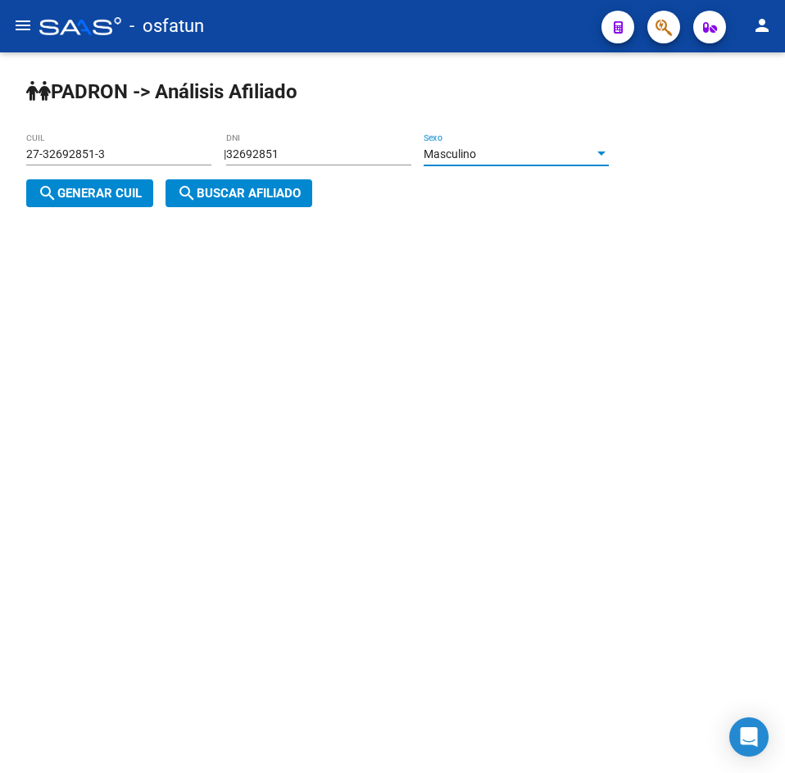
click at [55, 203] on button "search Generar CUIL" at bounding box center [89, 193] width 127 height 28
type input "20-32692851-9"
click at [211, 197] on span "search Buscar afiliado" at bounding box center [239, 193] width 124 height 15
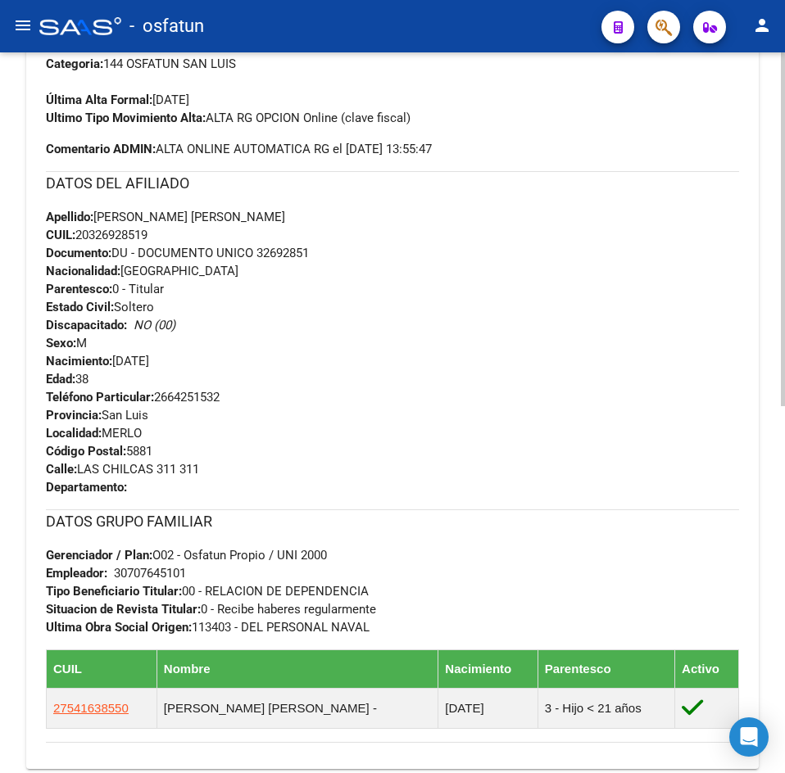
scroll to position [746, 0]
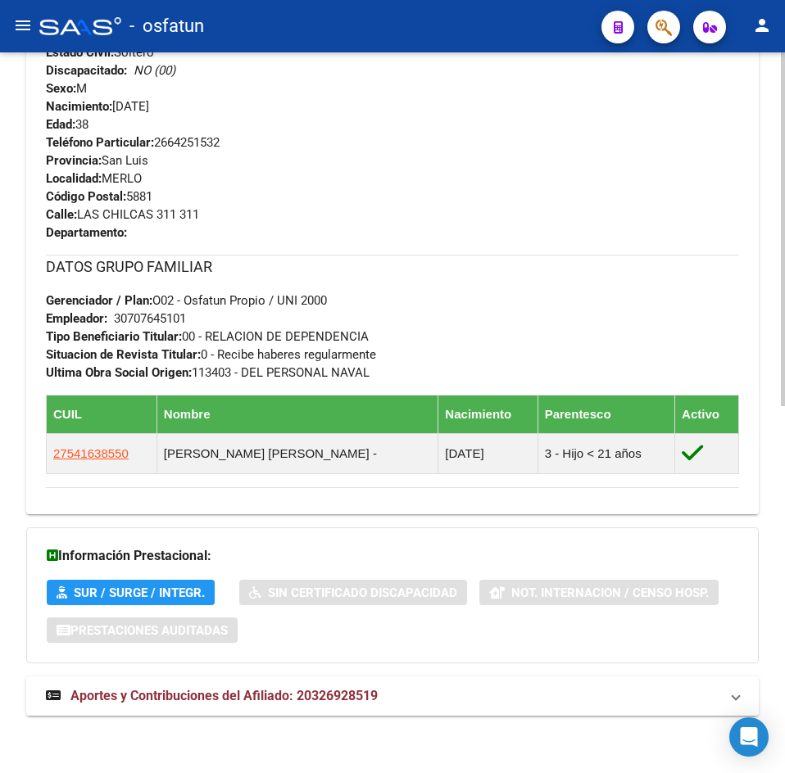
click at [318, 702] on span "Aportes y Contribuciones del Afiliado: 20326928519" at bounding box center [223, 696] width 307 height 16
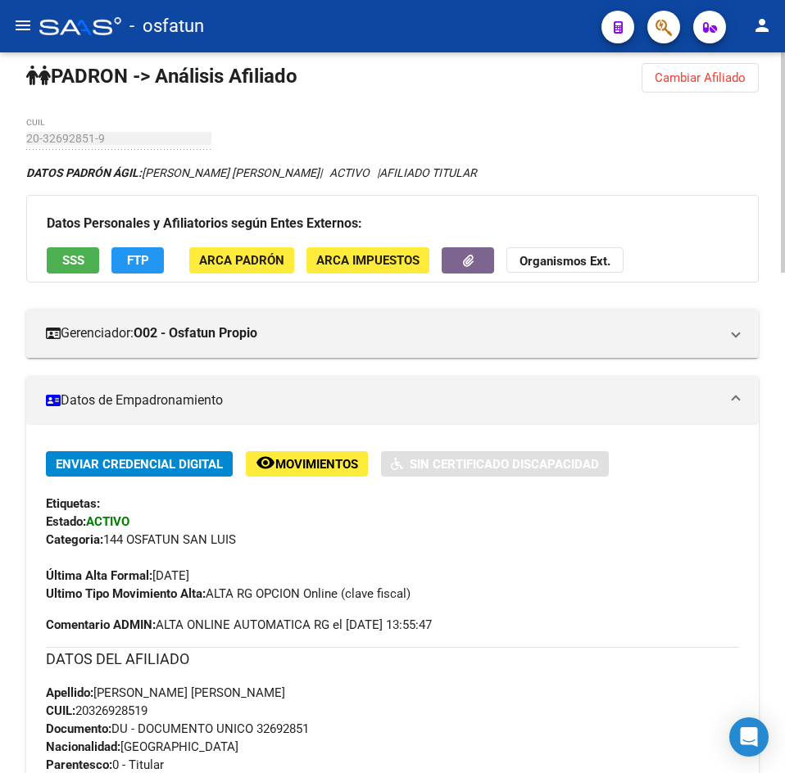
scroll to position [9, 0]
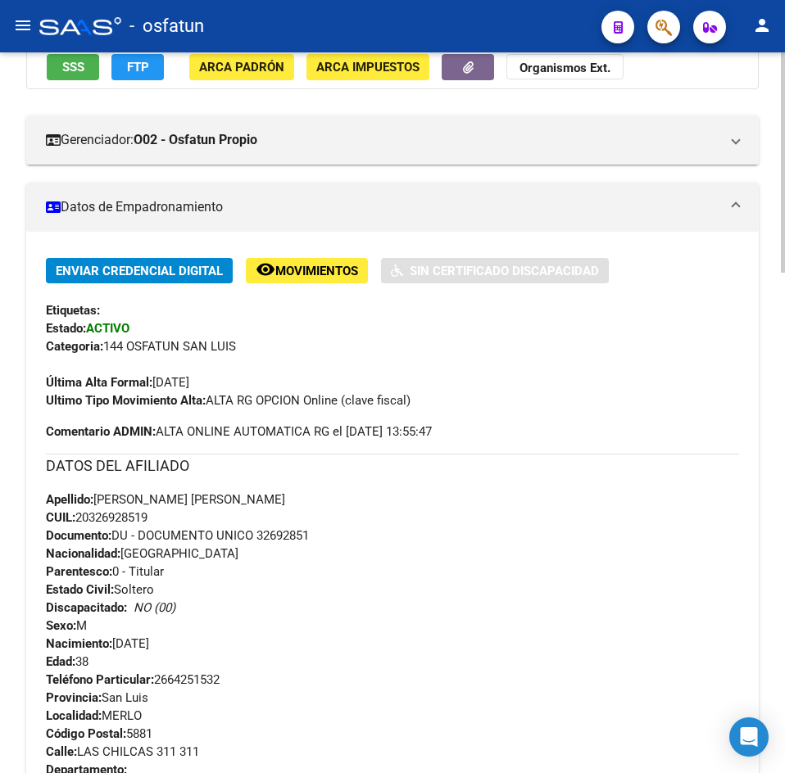
scroll to position [0, 0]
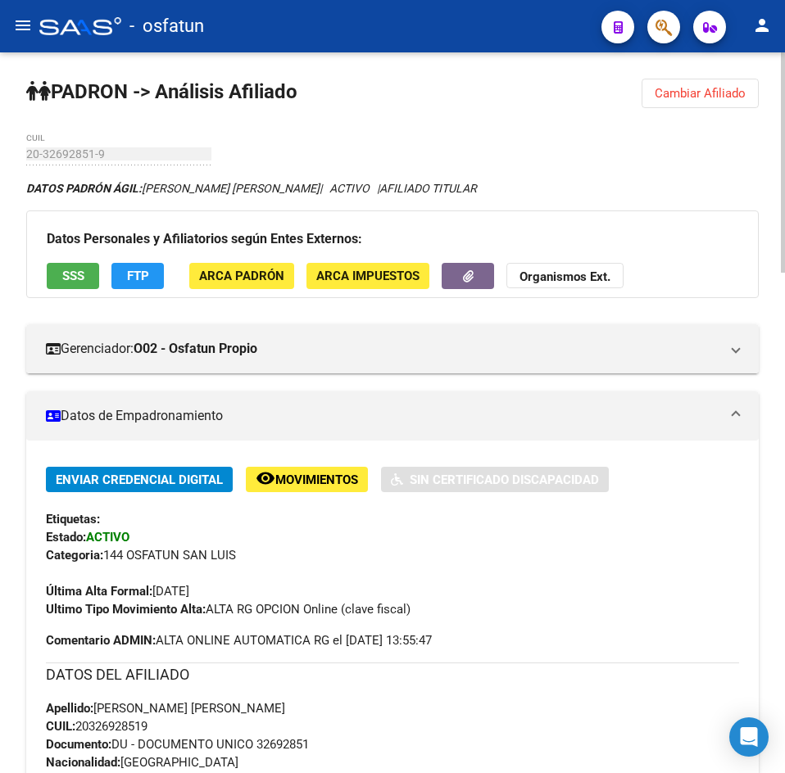
click at [732, 94] on span "Cambiar Afiliado" at bounding box center [699, 93] width 91 height 15
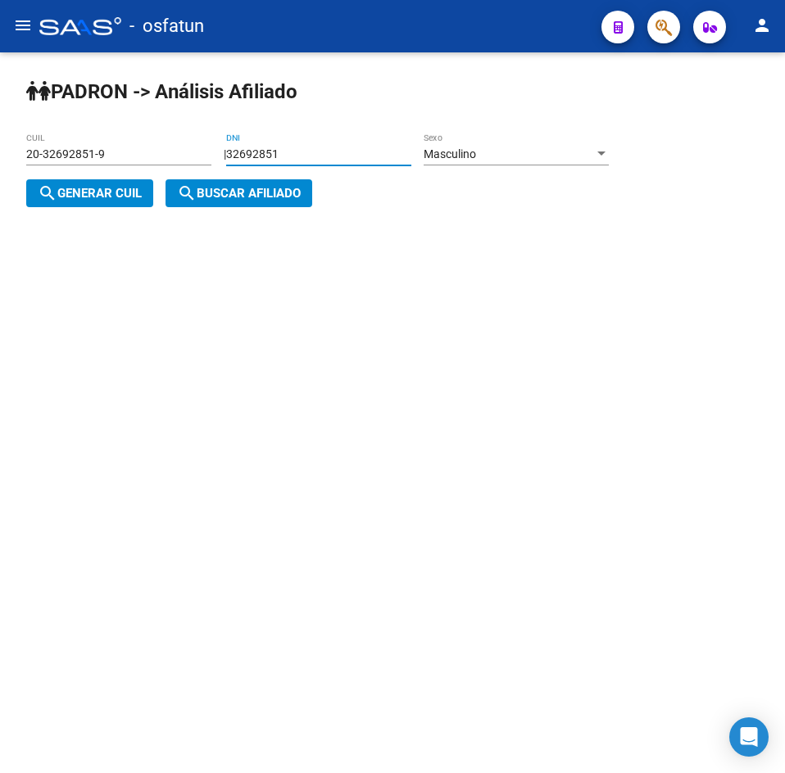
drag, startPoint x: 340, startPoint y: 147, endPoint x: 44, endPoint y: 160, distance: 296.0
click at [44, 160] on app-analisis-afiliado "[PERSON_NAME] -> Análisis Afiliado 20-32692851-9 CUIL | 32692851 DNI Masculino …" at bounding box center [323, 173] width 595 height 53
type input "40486189"
click at [26, 179] on button "search Generar CUIL" at bounding box center [89, 193] width 127 height 28
type input "20-40486189-2"
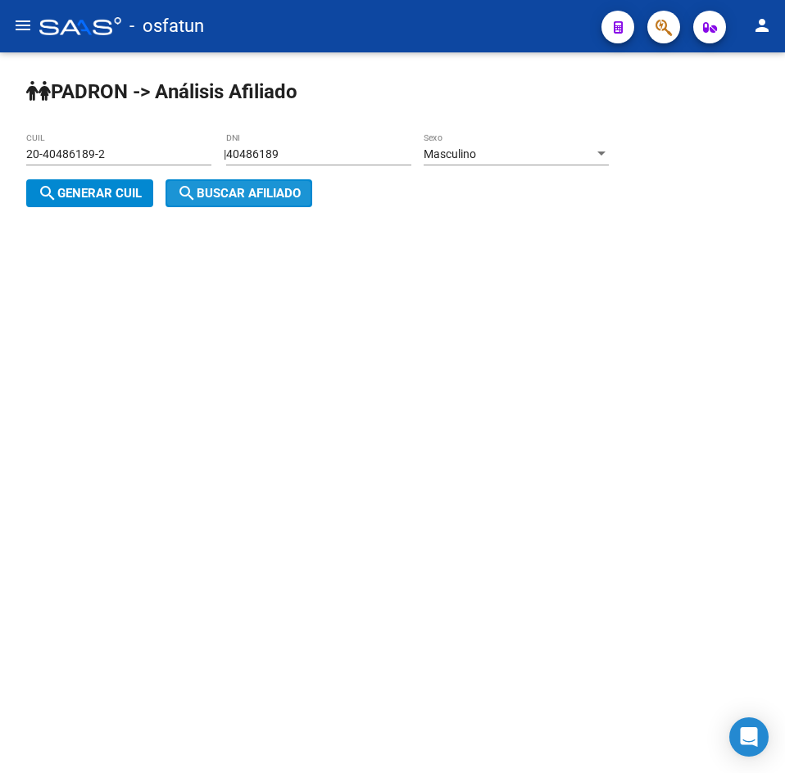
click at [234, 200] on span "search Buscar afiliado" at bounding box center [239, 193] width 124 height 15
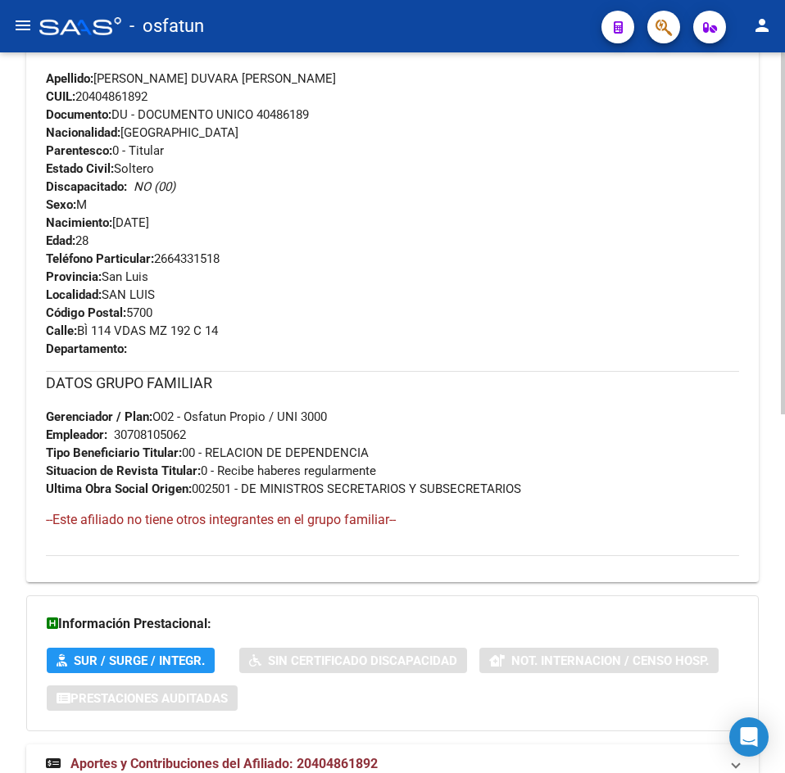
scroll to position [716, 0]
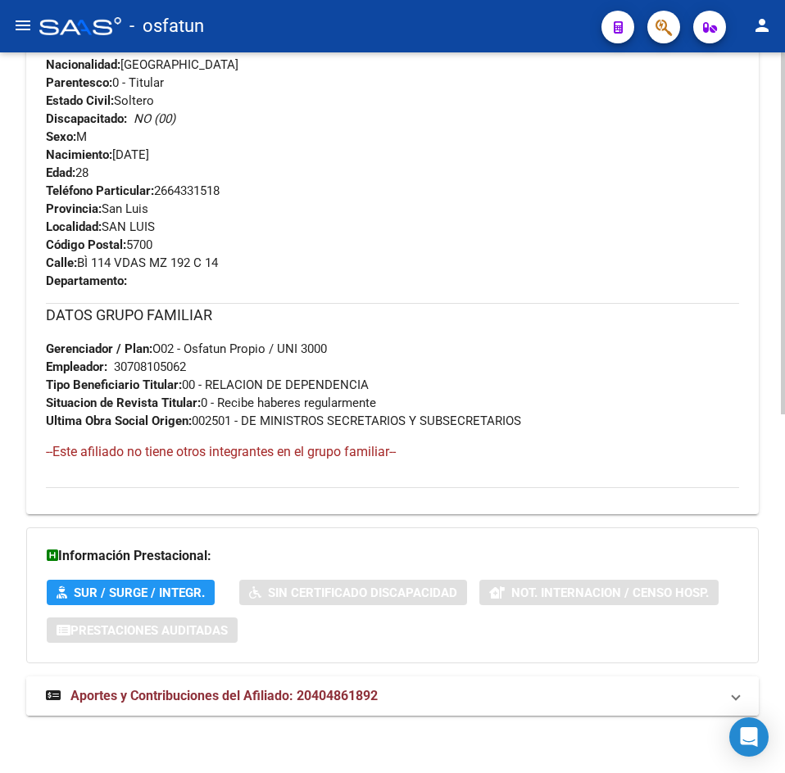
click at [319, 683] on mat-expansion-panel-header "Aportes y Contribuciones del Afiliado: 20404861892" at bounding box center [392, 696] width 732 height 39
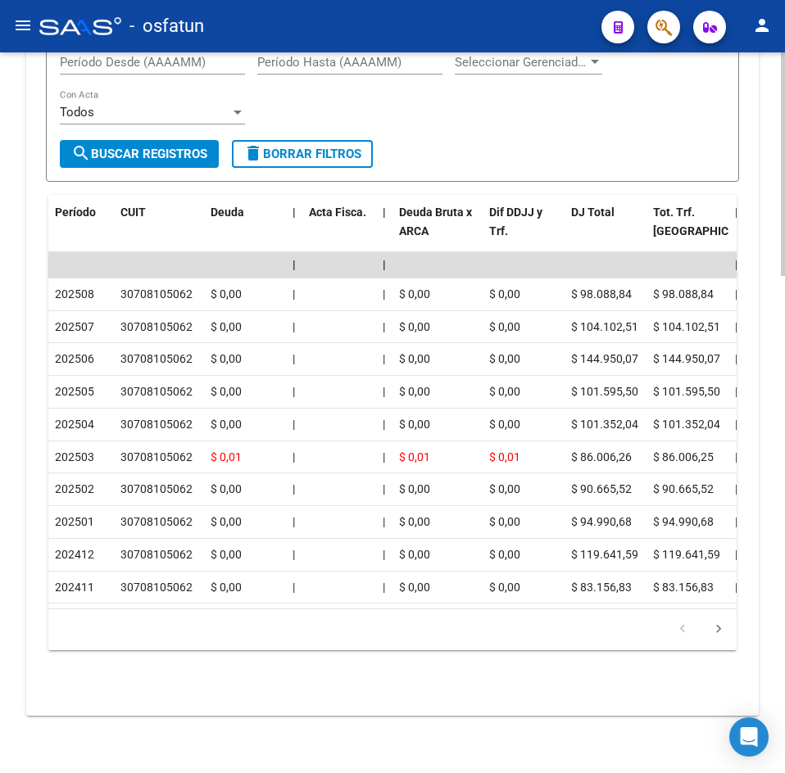
scroll to position [1603, 0]
click at [418, 97] on div "Filtros Período Desde (AAAAMM) Período Hasta (AAAAMM) Seleccionar Gerenciador S…" at bounding box center [392, 90] width 665 height 102
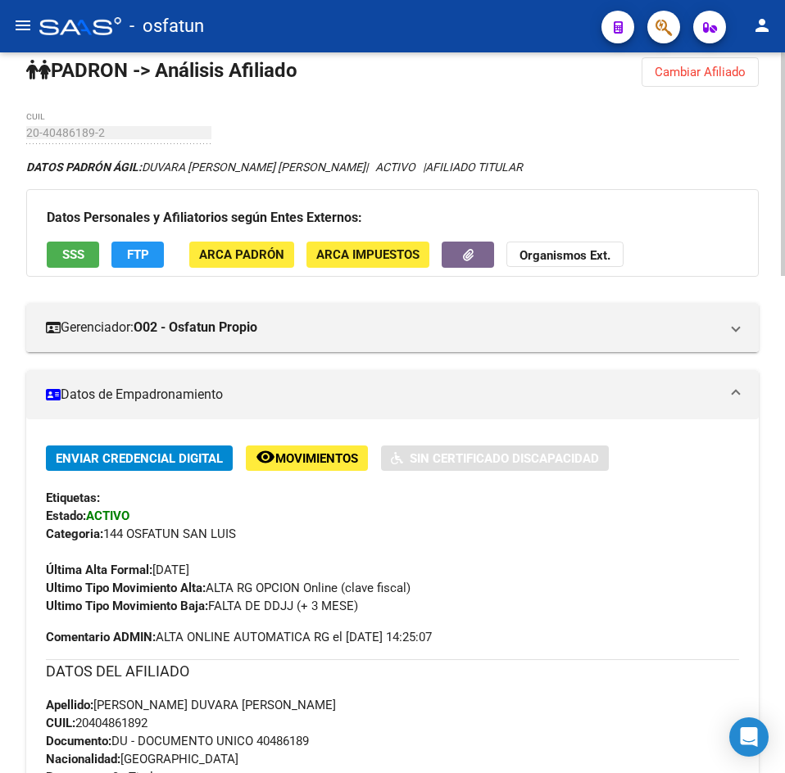
scroll to position [0, 0]
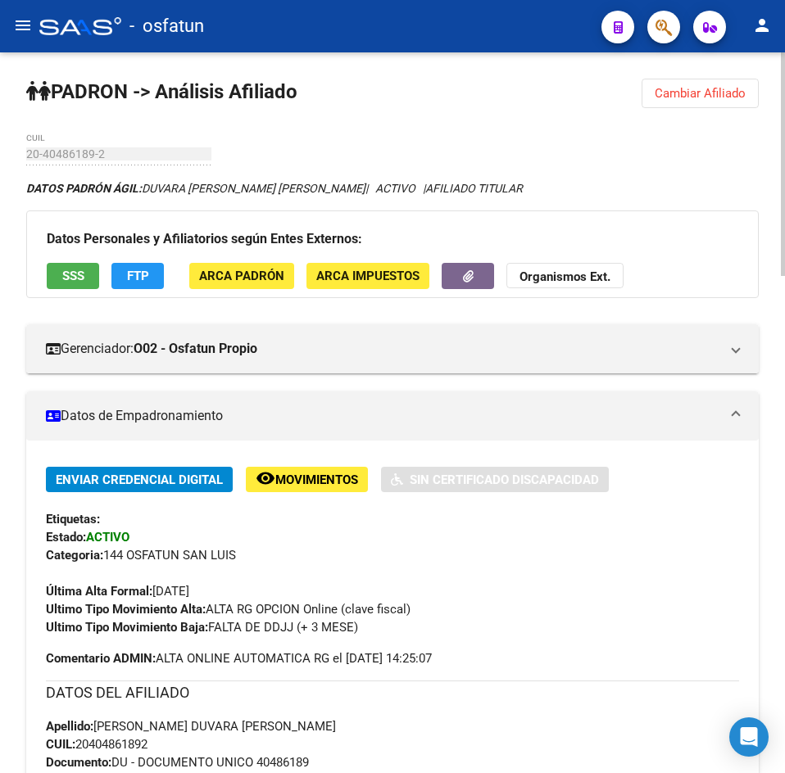
click at [719, 83] on button "Cambiar Afiliado" at bounding box center [699, 93] width 117 height 29
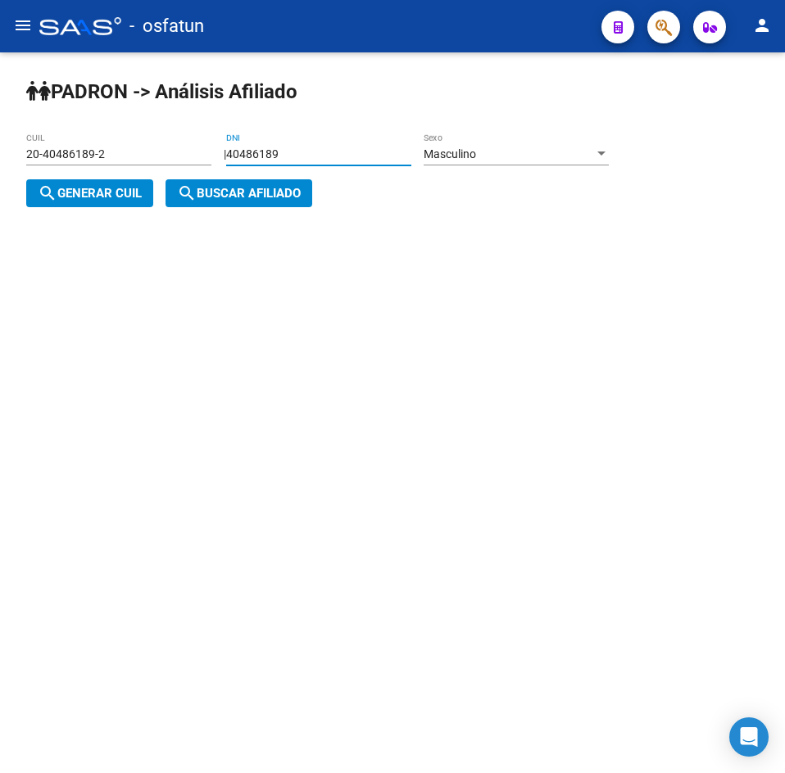
drag, startPoint x: 319, startPoint y: 155, endPoint x: -101, endPoint y: 150, distance: 419.4
click at [0, 150] on html "menu - osfatun person Firma Express Inicio Calendario SSS Instructivos Contacto…" at bounding box center [392, 386] width 785 height 773
type input "29015712"
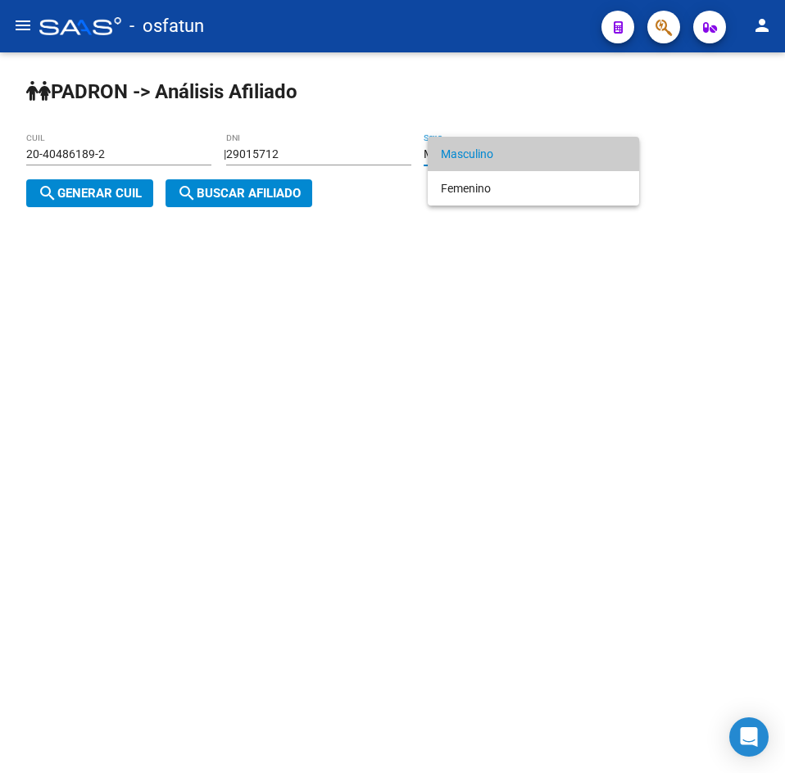
click at [518, 150] on span "Masculino" at bounding box center [533, 154] width 185 height 34
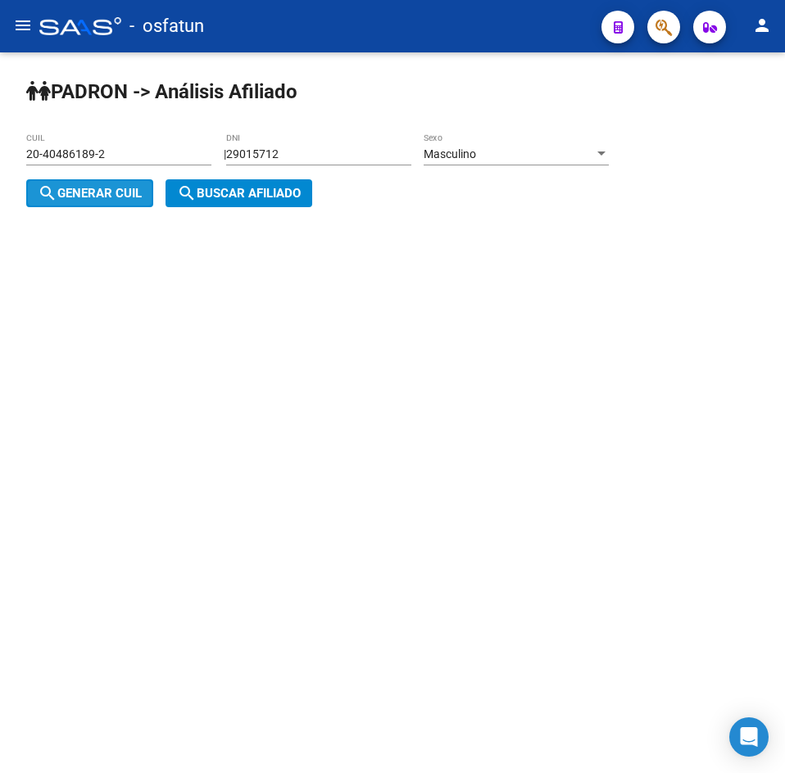
drag, startPoint x: 135, startPoint y: 190, endPoint x: 247, endPoint y: 202, distance: 112.8
click at [135, 191] on span "search Generar CUIL" at bounding box center [90, 193] width 104 height 15
click at [247, 202] on button "search Buscar afiliado" at bounding box center [238, 193] width 147 height 28
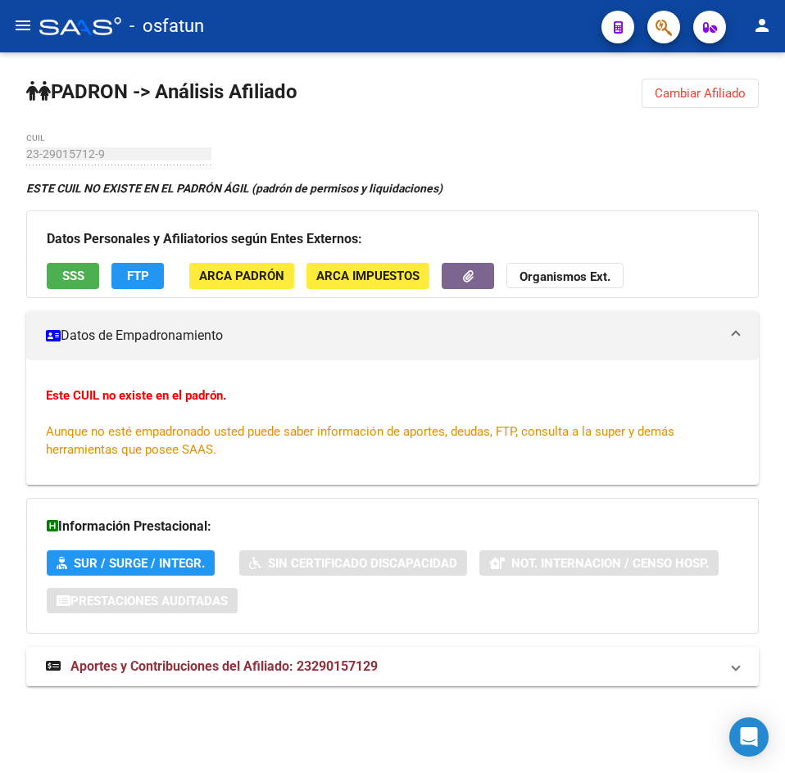
click at [700, 81] on button "Cambiar Afiliado" at bounding box center [699, 93] width 117 height 29
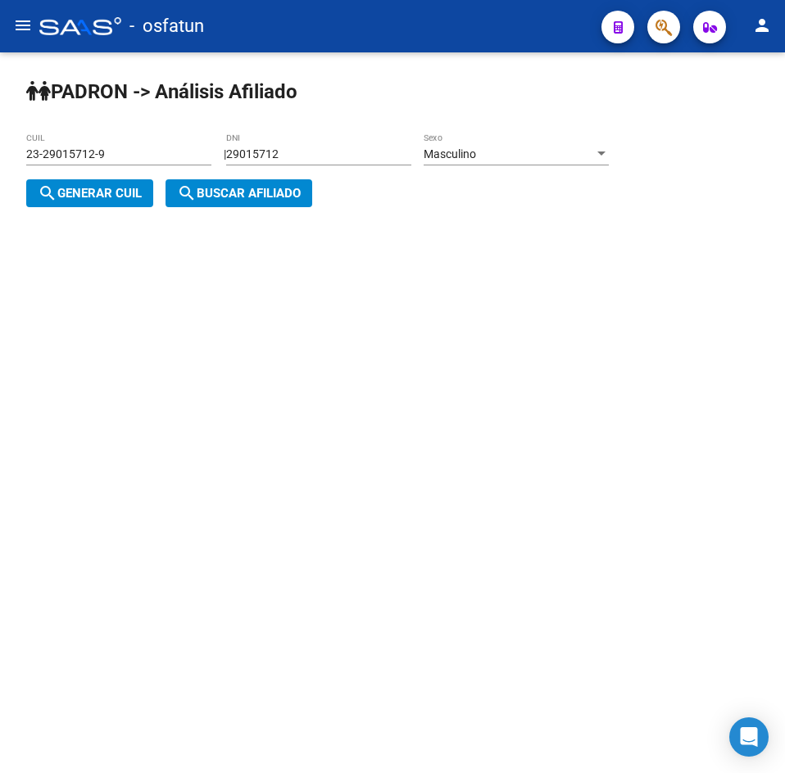
click at [475, 161] on div "Masculino Sexo" at bounding box center [515, 149] width 185 height 33
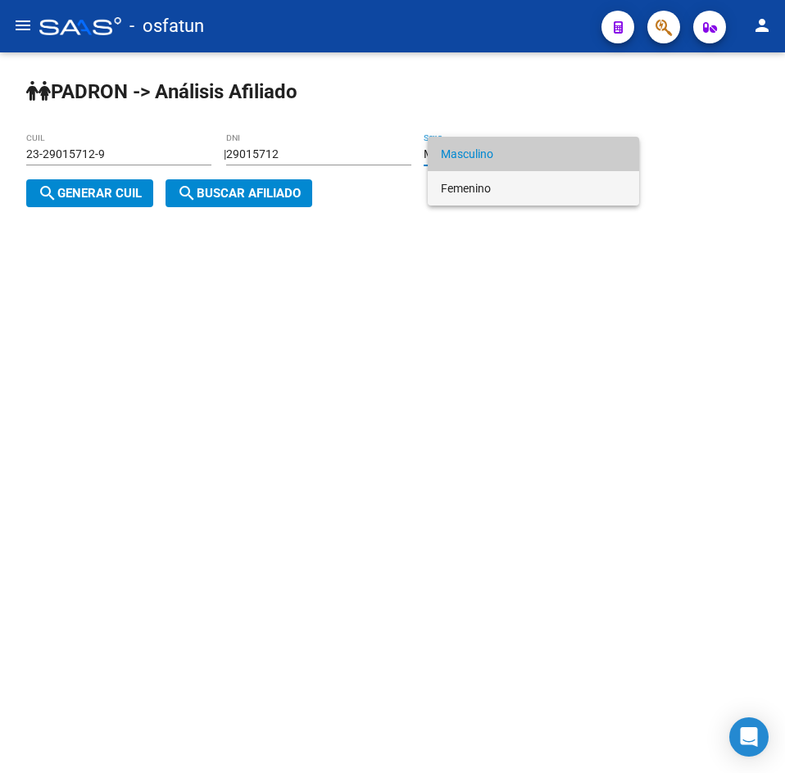
click at [486, 188] on span "Femenino" at bounding box center [533, 188] width 185 height 34
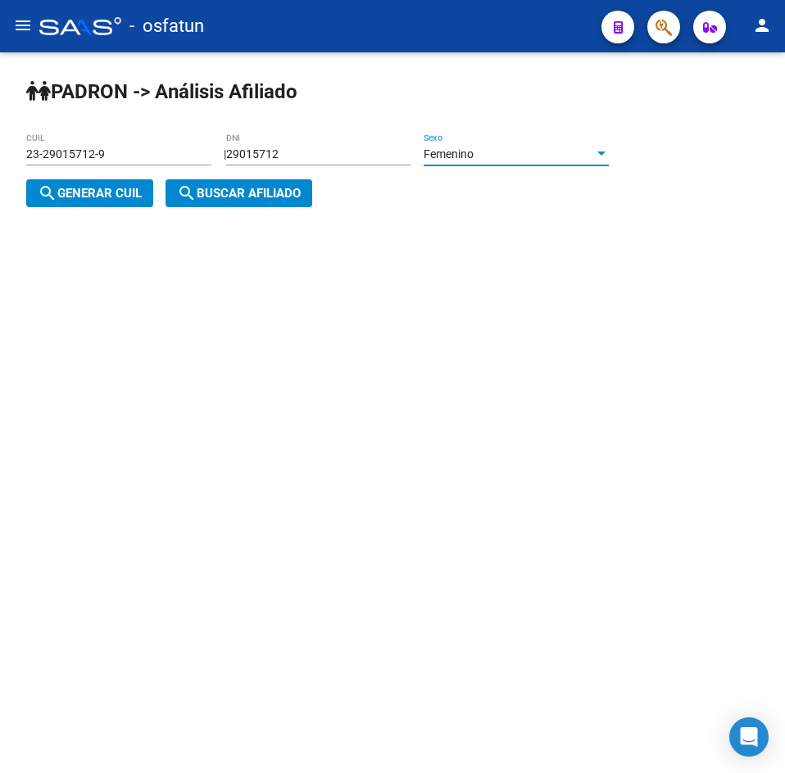
click at [130, 204] on button "search Generar CUIL" at bounding box center [89, 193] width 127 height 28
type input "27-29015712-4"
click at [218, 204] on button "search Buscar afiliado" at bounding box center [238, 193] width 147 height 28
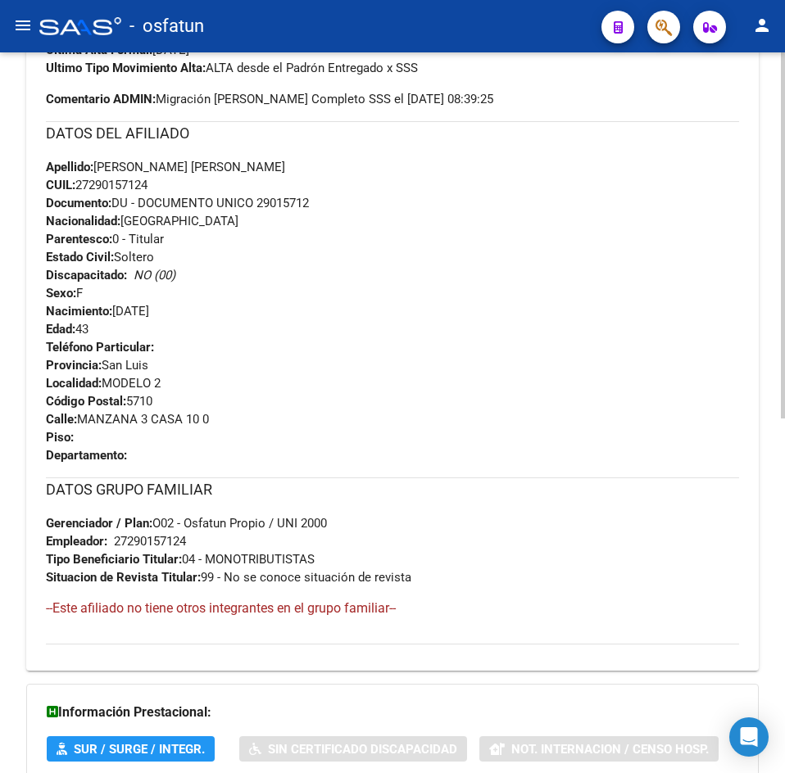
scroll to position [698, 0]
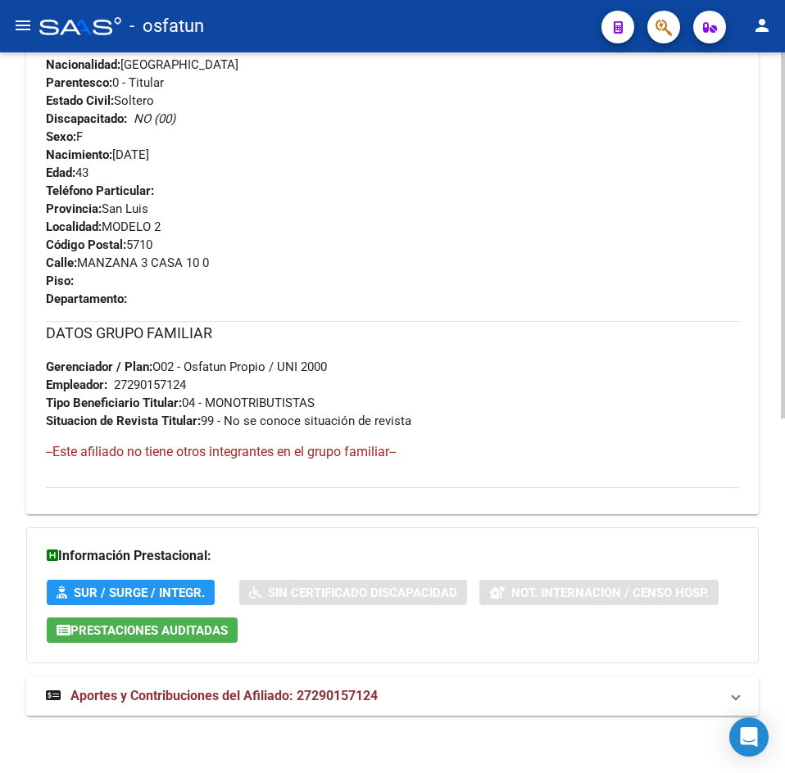
click at [282, 695] on span "Aportes y Contribuciones del Afiliado: 27290157124" at bounding box center [223, 696] width 307 height 16
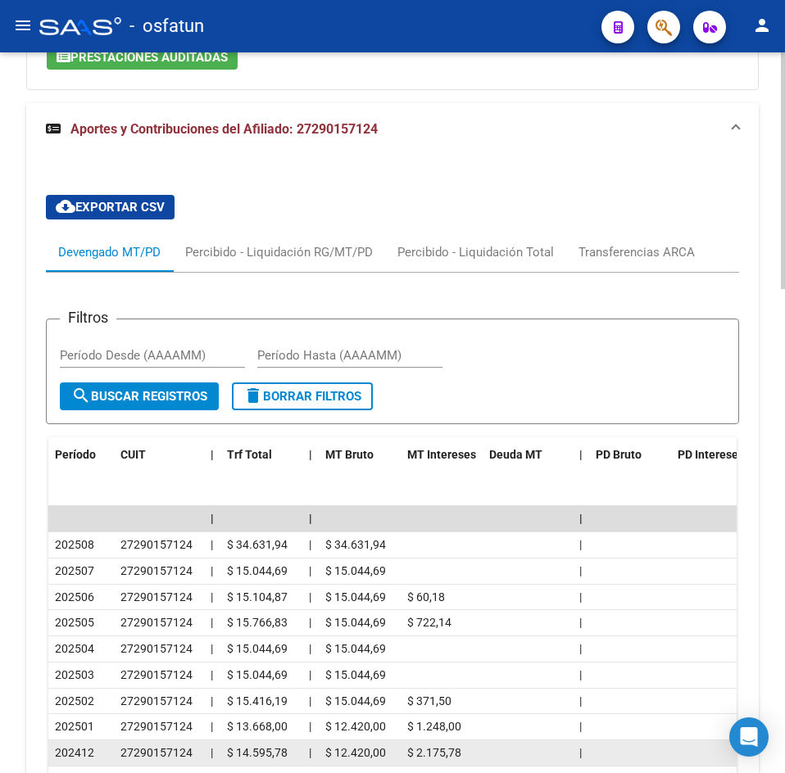
scroll to position [1473, 0]
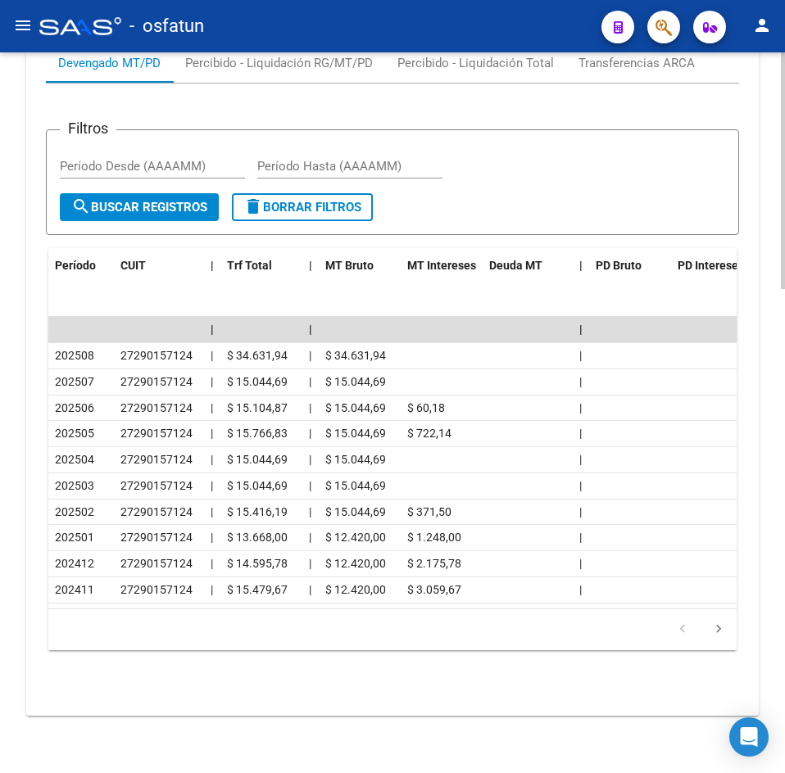
drag, startPoint x: 298, startPoint y: 116, endPoint x: 164, endPoint y: 85, distance: 137.9
click at [298, 129] on form "Filtros Período Desde (AAAAMM) Período Hasta (AAAAMM) search Buscar Registros d…" at bounding box center [392, 182] width 693 height 106
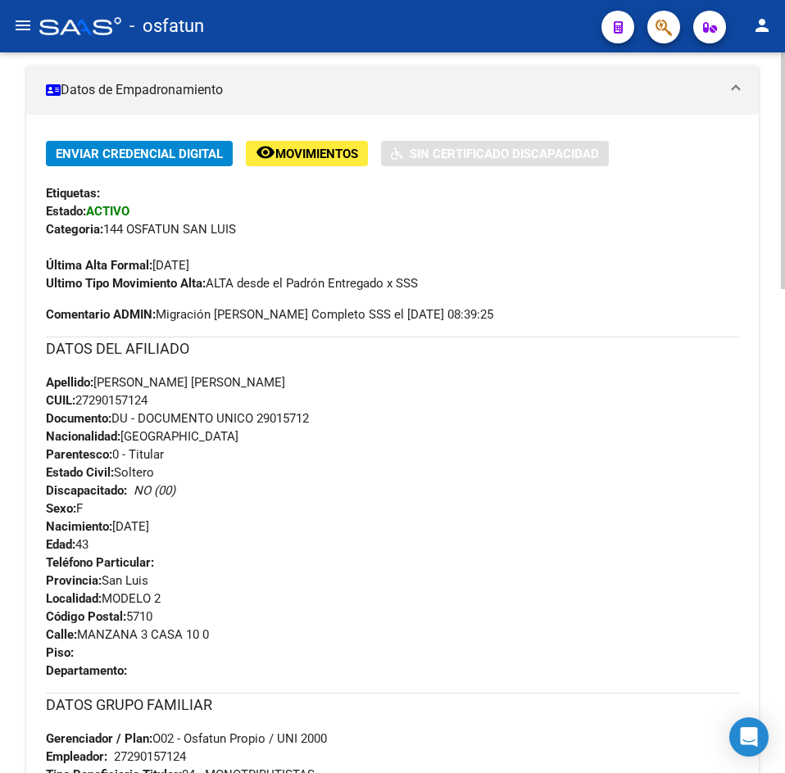
scroll to position [0, 0]
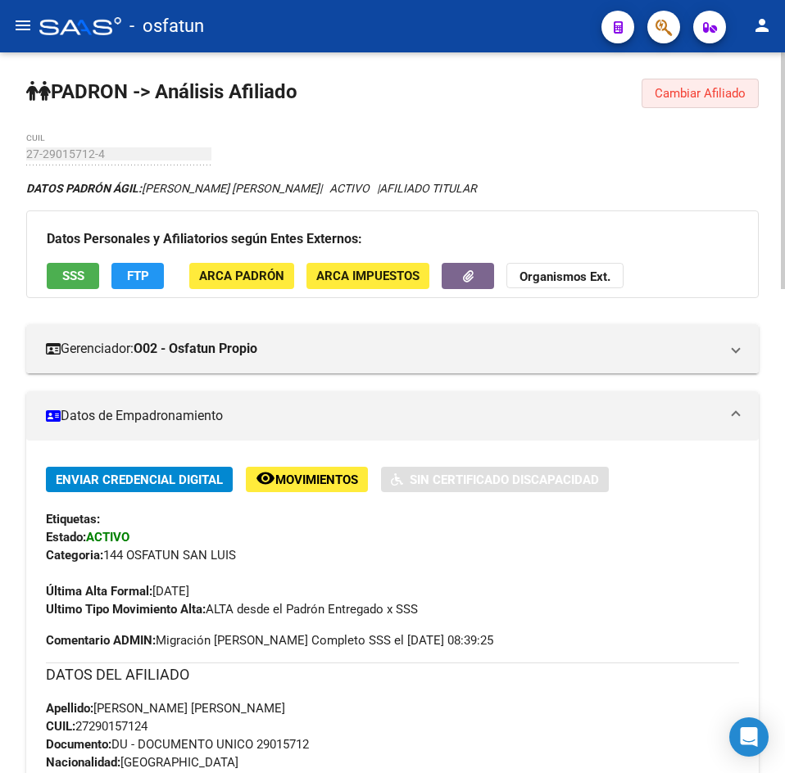
click at [704, 90] on span "Cambiar Afiliado" at bounding box center [699, 93] width 91 height 15
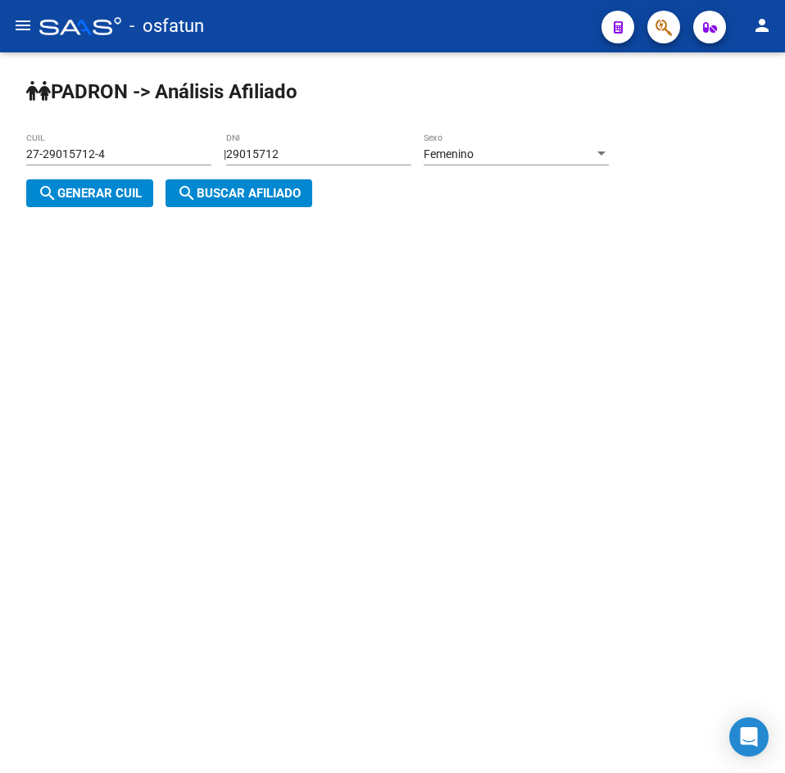
drag, startPoint x: 326, startPoint y: 169, endPoint x: 311, endPoint y: 161, distance: 16.9
click at [316, 164] on div "29015712 DNI" at bounding box center [318, 156] width 185 height 47
drag, startPoint x: 311, startPoint y: 159, endPoint x: -74, endPoint y: 137, distance: 385.6
click at [0, 137] on html "menu - osfatun person Firma Express Inicio Calendario SSS Instructivos Contacto…" at bounding box center [392, 386] width 785 height 773
type input "32708497"
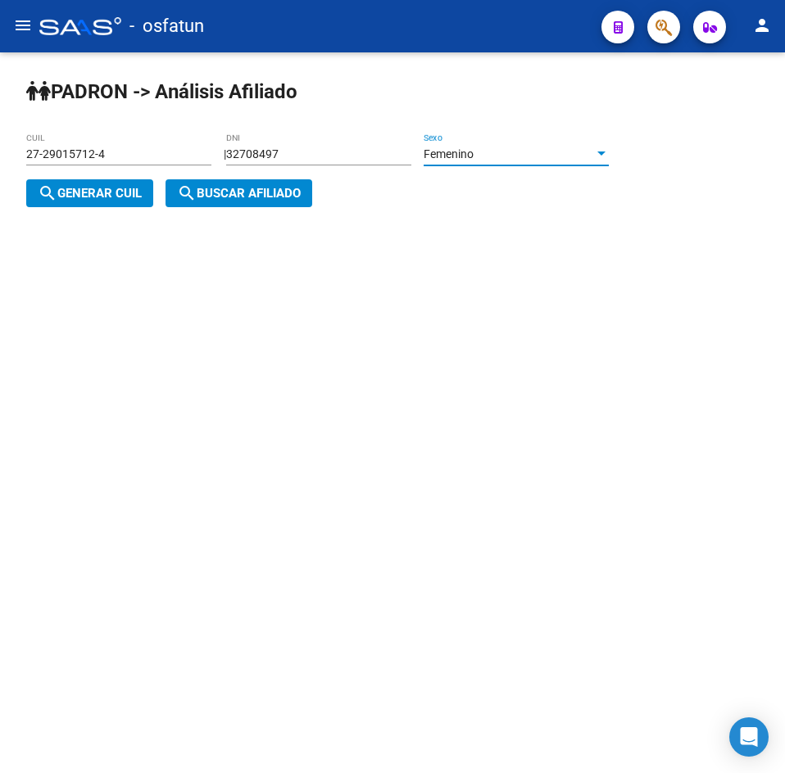
click at [505, 152] on div "Femenino" at bounding box center [508, 154] width 170 height 14
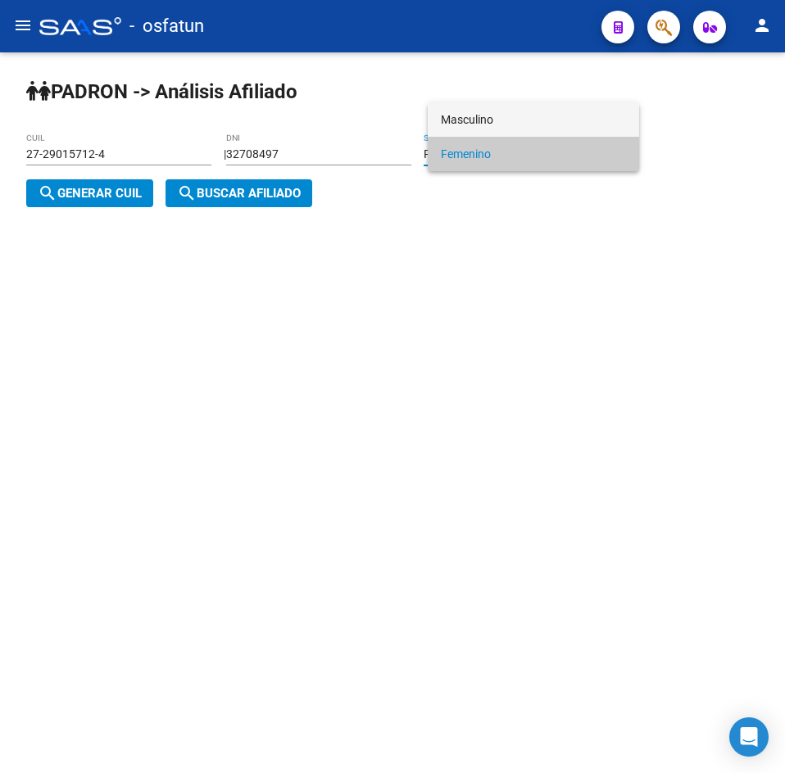
click at [487, 118] on span "Masculino" at bounding box center [533, 119] width 185 height 34
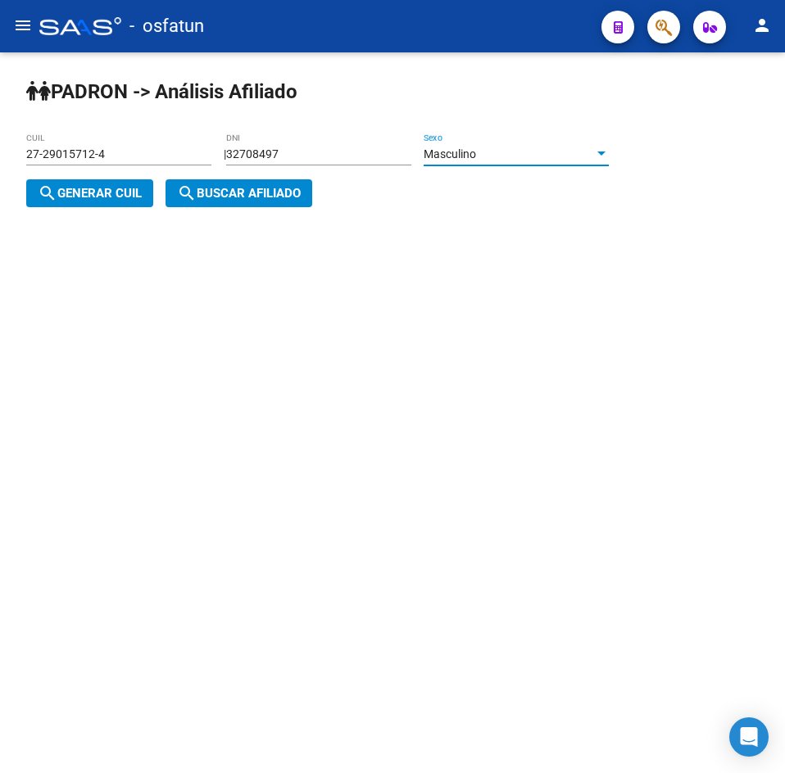
click at [134, 190] on span "search Generar CUIL" at bounding box center [90, 193] width 104 height 15
type input "20-32708497-7"
click at [233, 204] on button "search Buscar afiliado" at bounding box center [238, 193] width 147 height 28
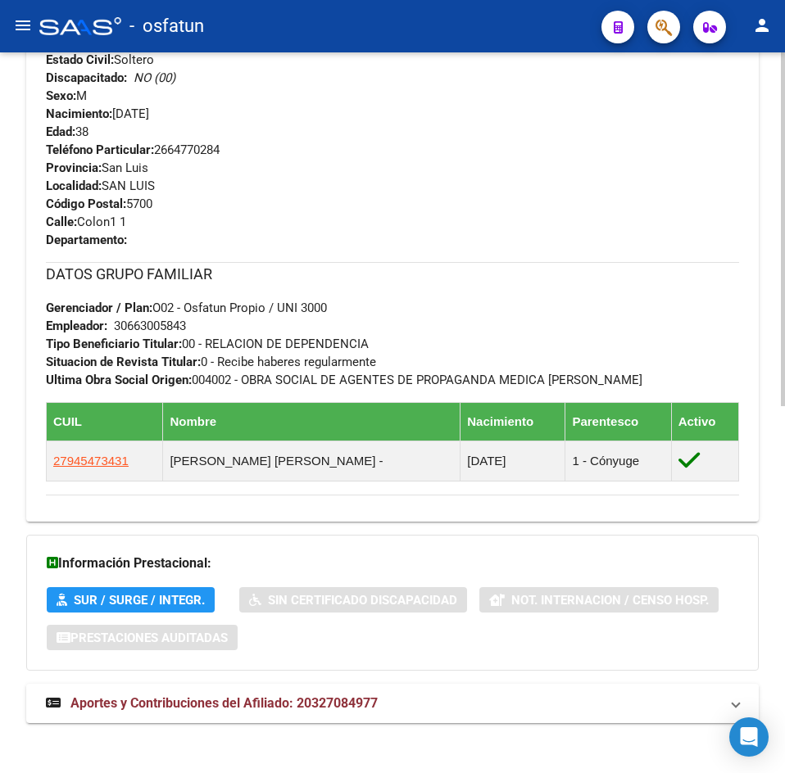
scroll to position [746, 0]
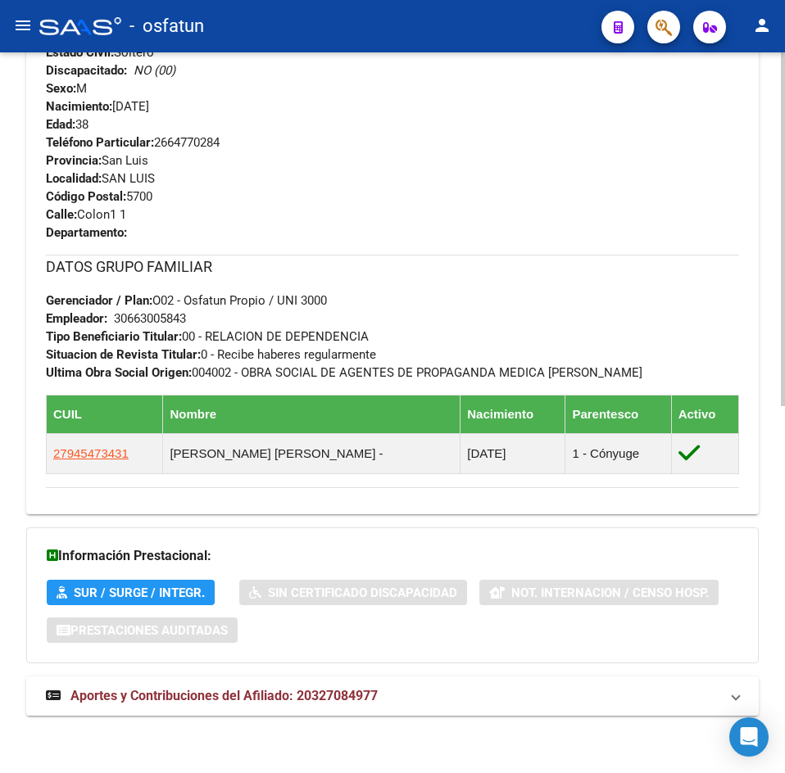
click at [279, 696] on span "Aportes y Contribuciones del Afiliado: 20327084977" at bounding box center [223, 696] width 307 height 16
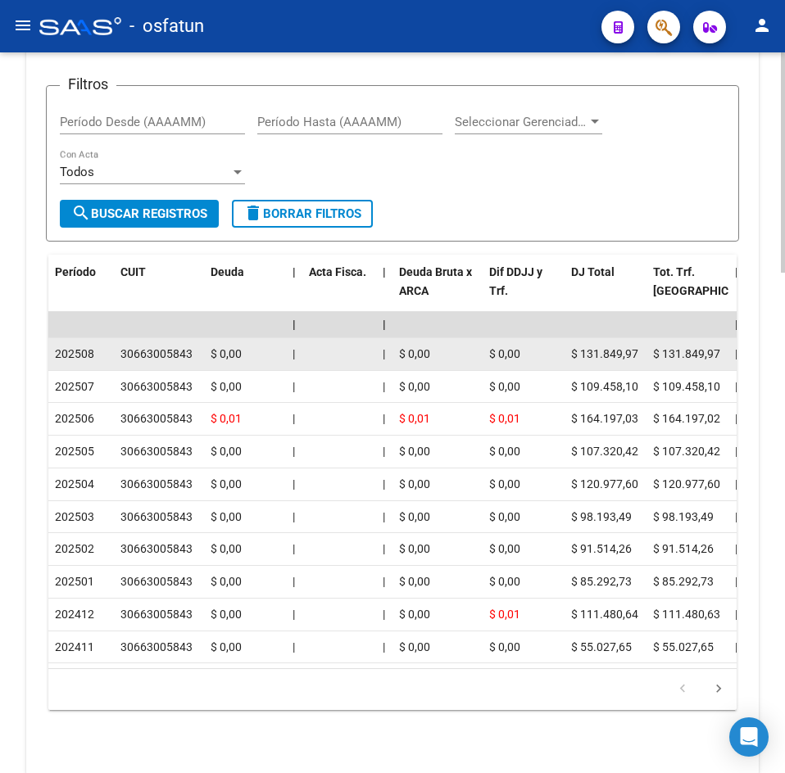
scroll to position [1633, 0]
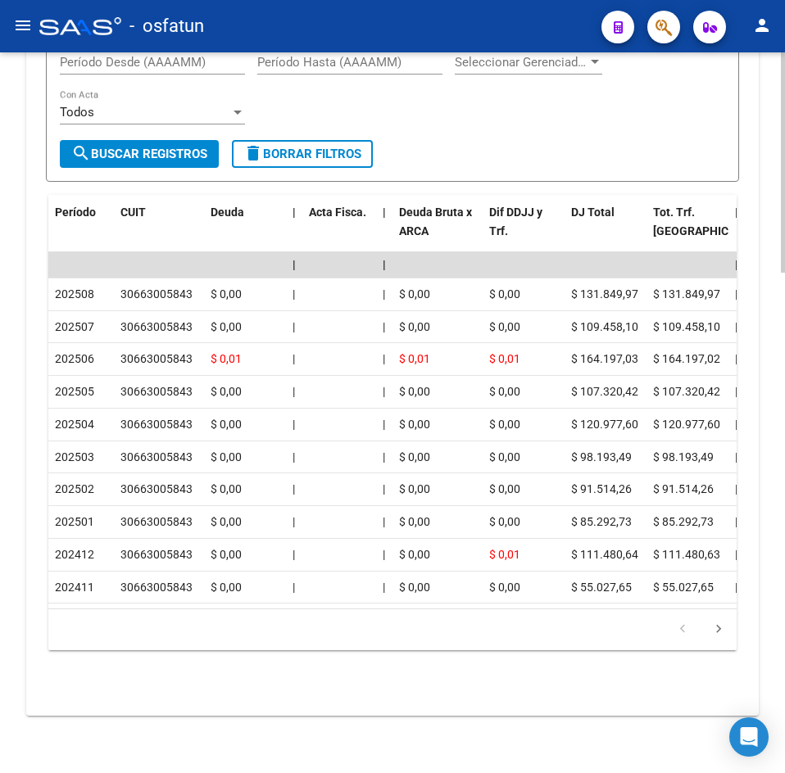
drag, startPoint x: 409, startPoint y: 99, endPoint x: 334, endPoint y: 97, distance: 74.6
click at [409, 98] on div "Filtros Período Desde (AAAAMM) Período Hasta (AAAAMM) Seleccionar Gerenciador S…" at bounding box center [392, 90] width 665 height 102
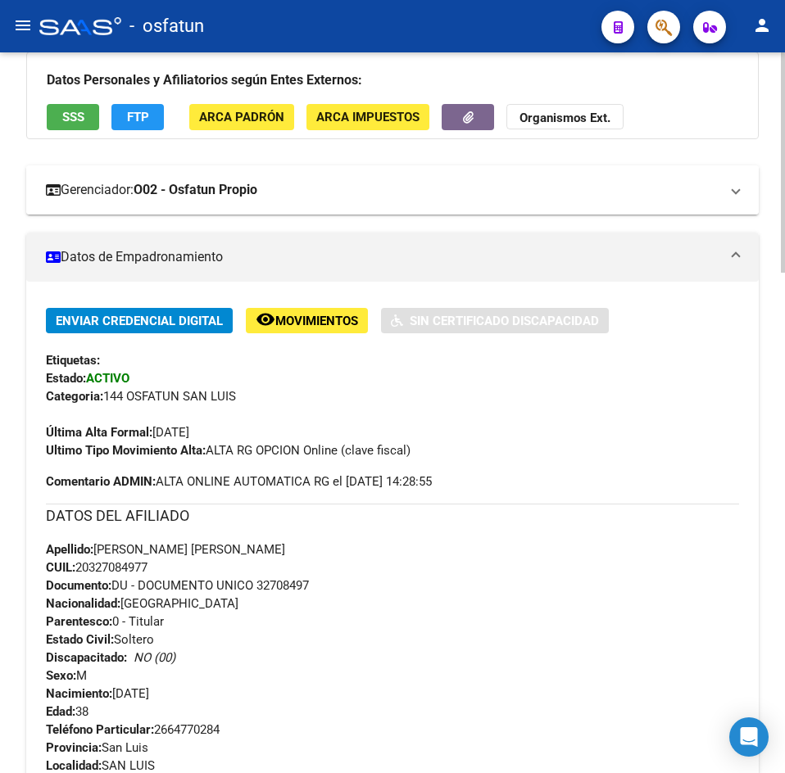
scroll to position [0, 0]
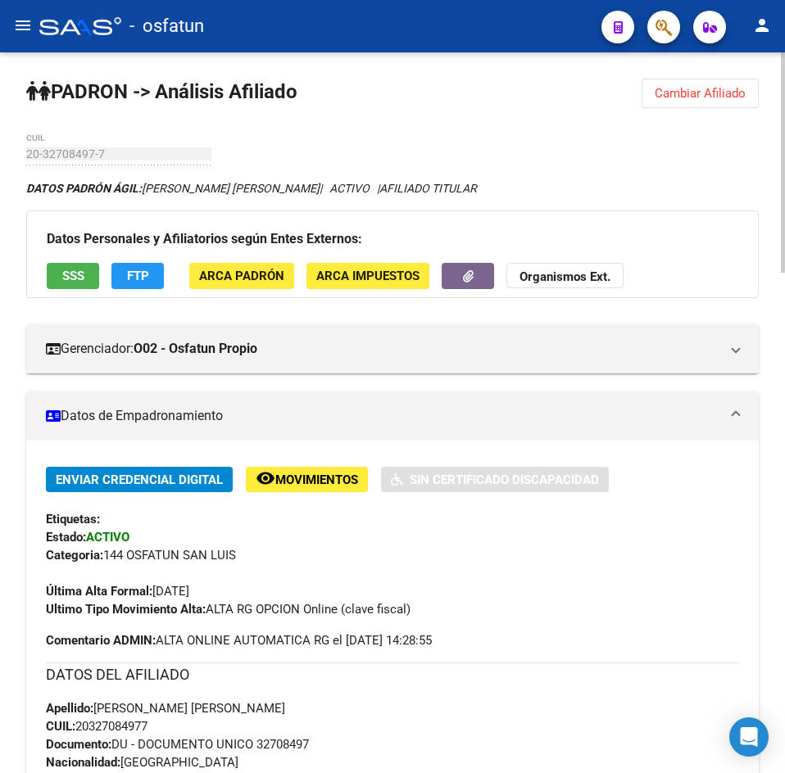
click at [654, 98] on span "Cambiar Afiliado" at bounding box center [699, 93] width 91 height 15
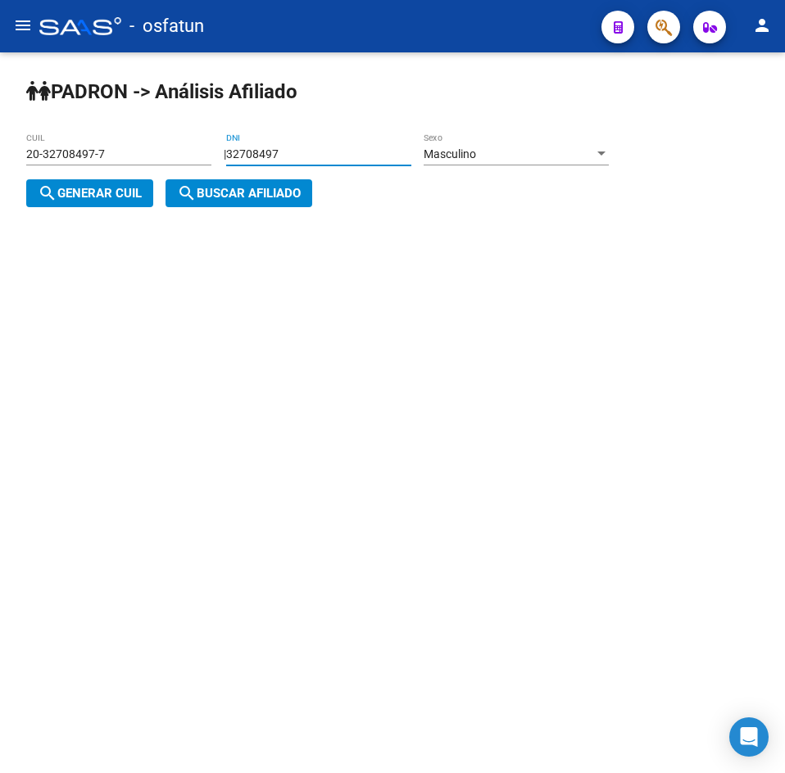
drag, startPoint x: 328, startPoint y: 153, endPoint x: -61, endPoint y: 175, distance: 389.7
click at [0, 175] on html "menu - osfatun person Firma Express Inicio Calendario SSS Instructivos Contacto…" at bounding box center [392, 386] width 785 height 773
paste input "20885084"
type input "20885084"
click at [609, 160] on div at bounding box center [601, 153] width 15 height 13
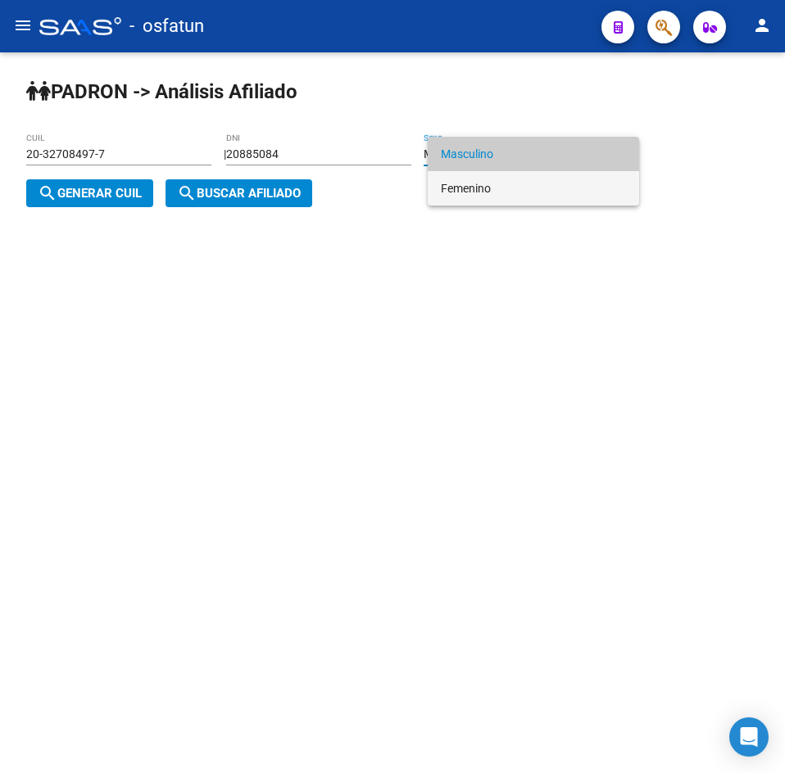
click at [525, 197] on span "Femenino" at bounding box center [533, 188] width 185 height 34
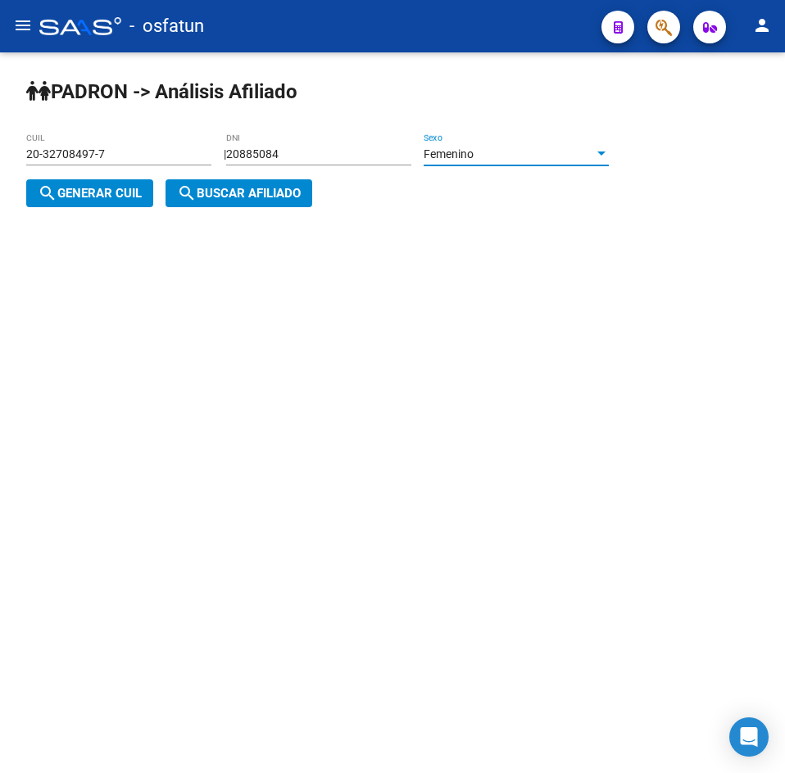
click at [105, 198] on span "search Generar CUIL" at bounding box center [90, 193] width 104 height 15
type input "27-20885084-4"
click at [213, 198] on span "search Buscar afiliado" at bounding box center [239, 193] width 124 height 15
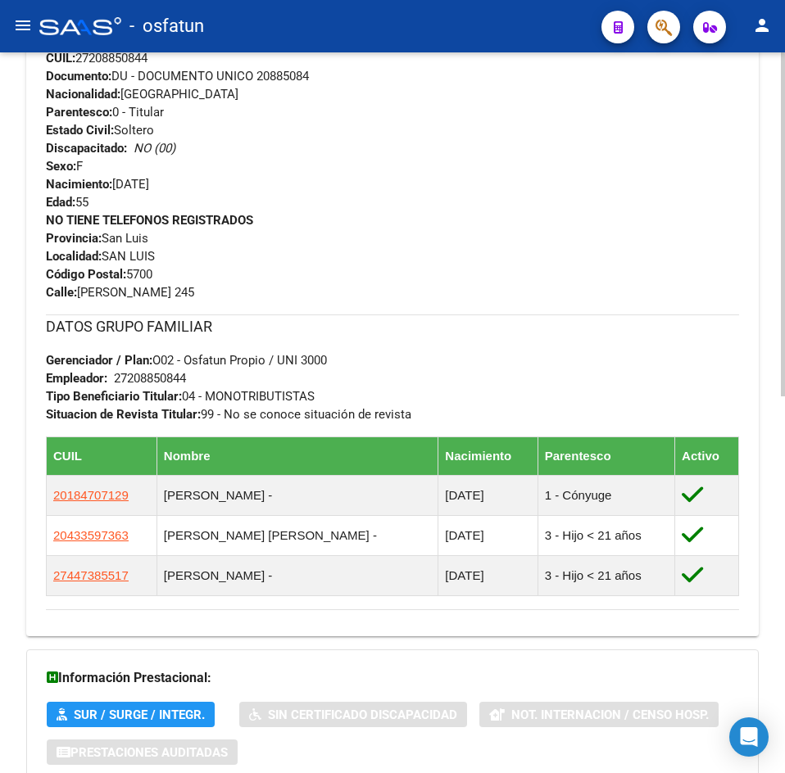
scroll to position [790, 0]
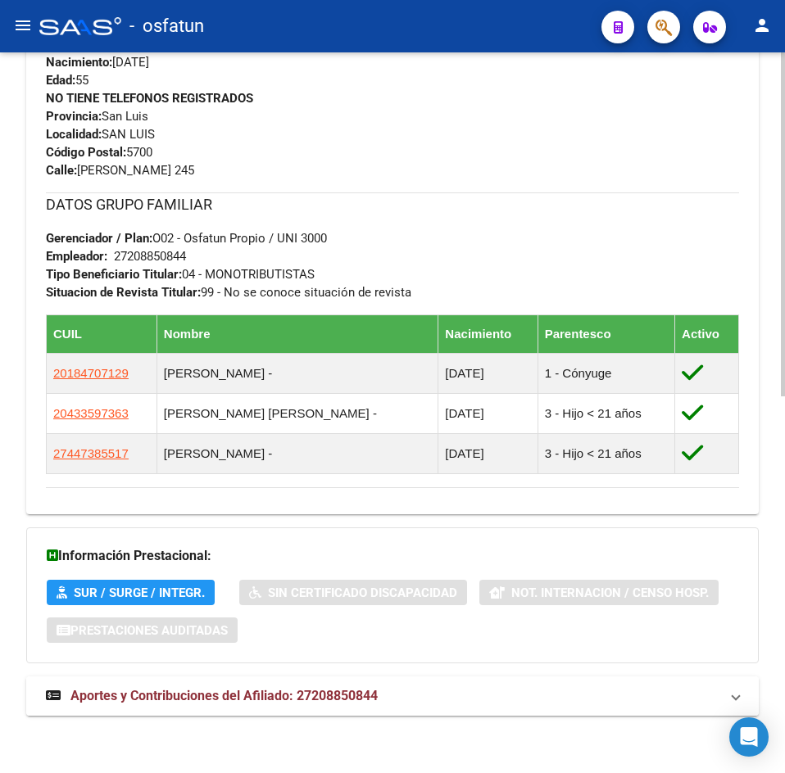
drag, startPoint x: 273, startPoint y: 719, endPoint x: 264, endPoint y: 693, distance: 27.7
click at [273, 718] on div "DATOS [PERSON_NAME] ÁGIL: [PERSON_NAME] [PERSON_NAME] | ACTIVO | AFILIADO TITUL…" at bounding box center [392, 61] width 732 height 1344
click at [264, 693] on span "Aportes y Contribuciones del Afiliado: 27208850844" at bounding box center [223, 696] width 307 height 16
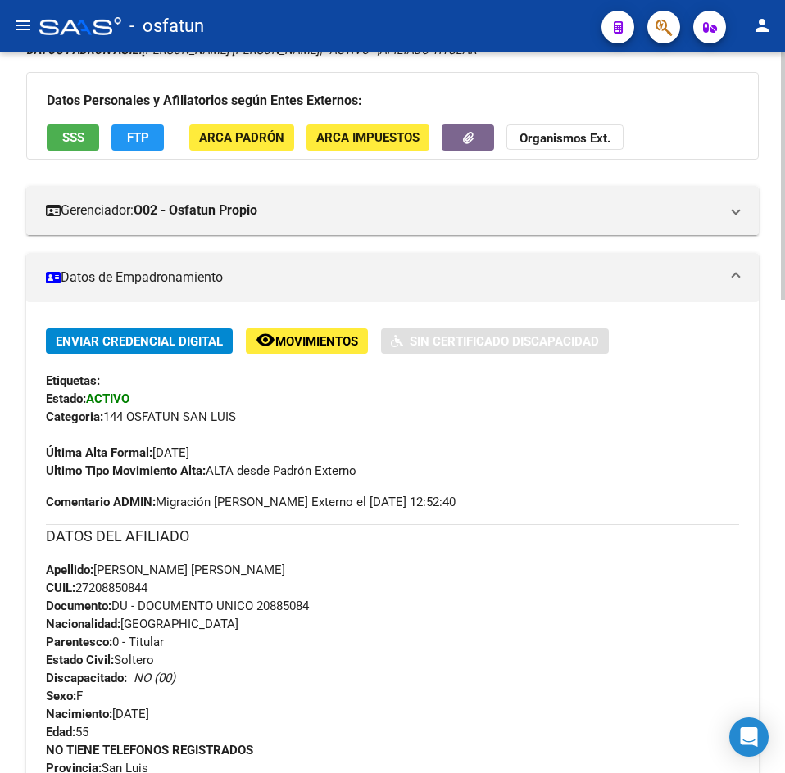
scroll to position [0, 0]
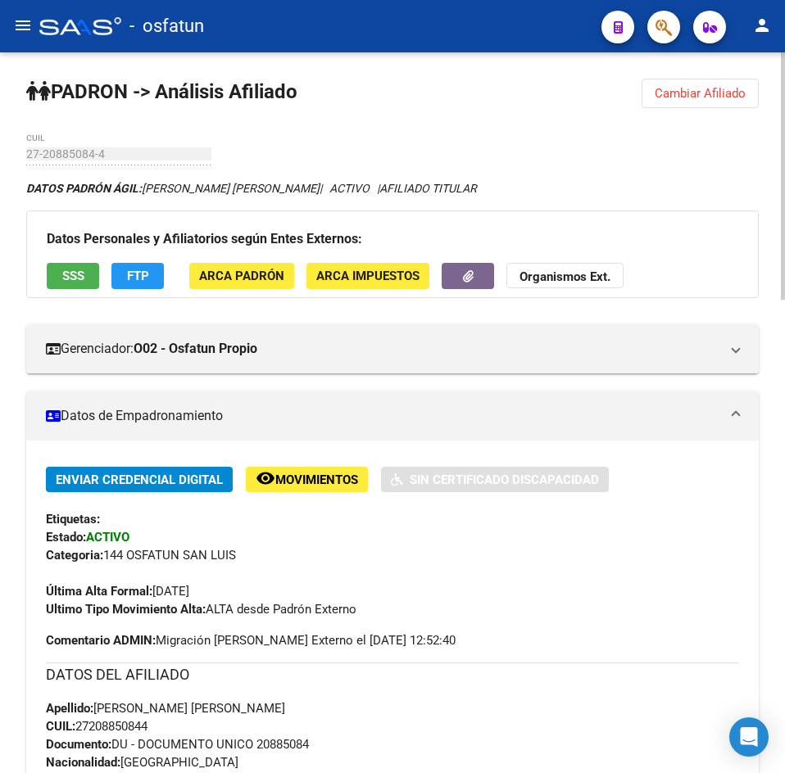
click at [676, 537] on div "Enviar Credencial Digital remove_red_eye Movimientos Sin Certificado Discapacid…" at bounding box center [392, 543] width 693 height 152
drag, startPoint x: 309, startPoint y: 108, endPoint x: 46, endPoint y: 20, distance: 277.2
click at [686, 94] on span "Cambiar Afiliado" at bounding box center [699, 93] width 91 height 15
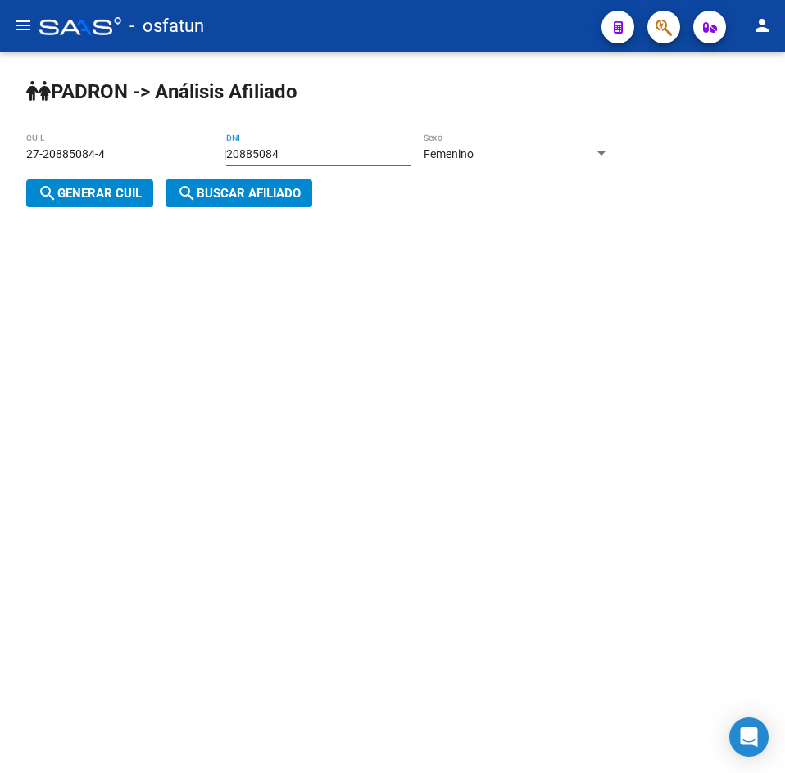
drag, startPoint x: 310, startPoint y: 156, endPoint x: -26, endPoint y: 155, distance: 335.8
click at [0, 155] on html "menu - osfatun person Firma Express Inicio Calendario SSS Instructivos Contacto…" at bounding box center [392, 386] width 785 height 773
paste input "9834321"
type input "29834321"
click at [130, 204] on button "search Generar CUIL" at bounding box center [89, 193] width 127 height 28
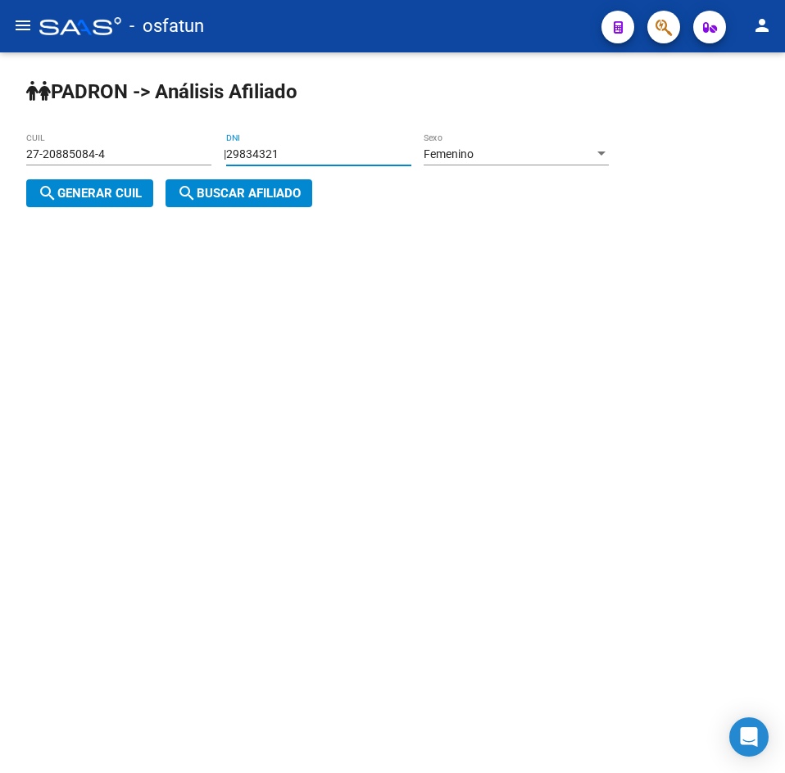
type input "27-29834321-0"
click at [189, 200] on mat-icon "search" at bounding box center [187, 193] width 20 height 20
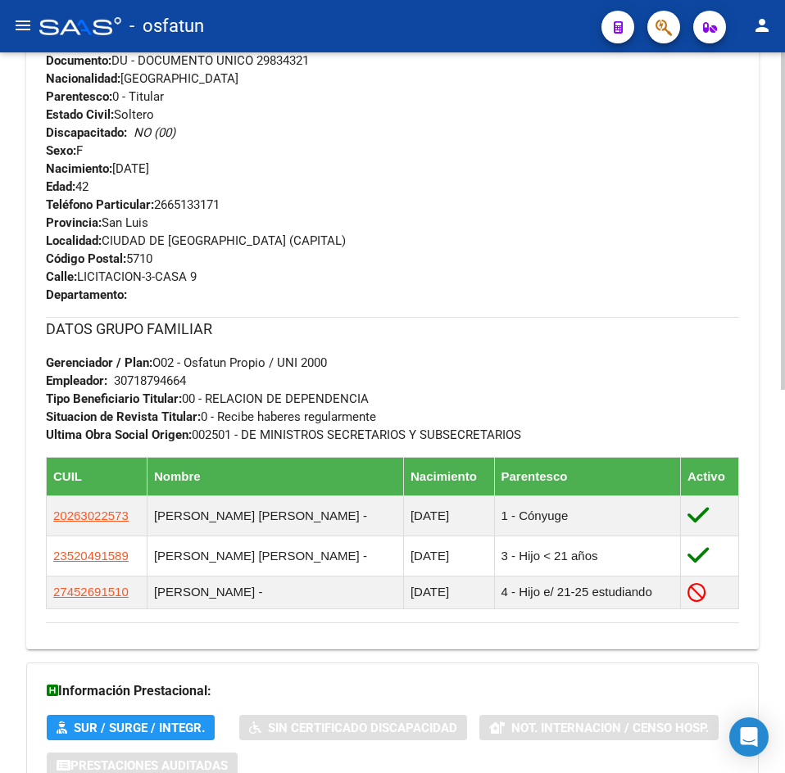
scroll to position [819, 0]
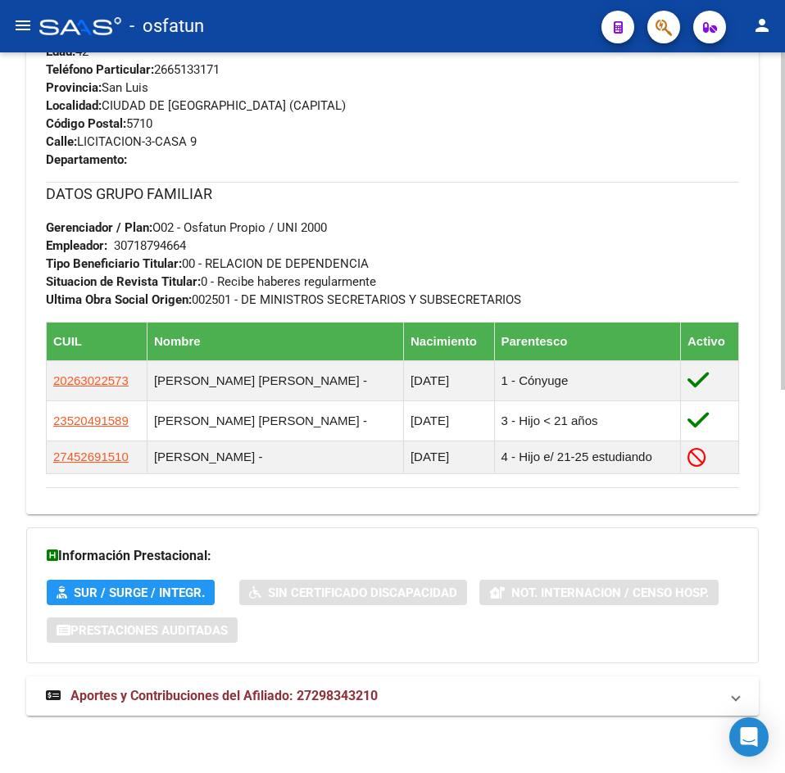
click at [346, 718] on div "DATOS [PERSON_NAME] ÁGIL: [PERSON_NAME] [PERSON_NAME] CAROLINA | ACTIVO | AFILI…" at bounding box center [392, 46] width 732 height 1373
click at [339, 699] on span "Aportes y Contribuciones del Afiliado: 27298343210" at bounding box center [223, 696] width 307 height 16
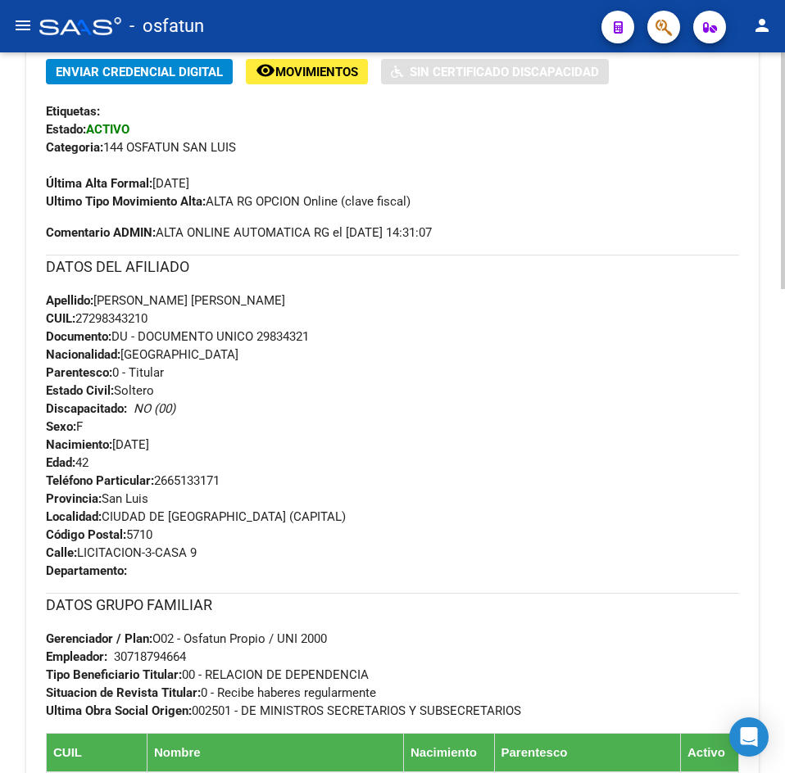
scroll to position [80, 0]
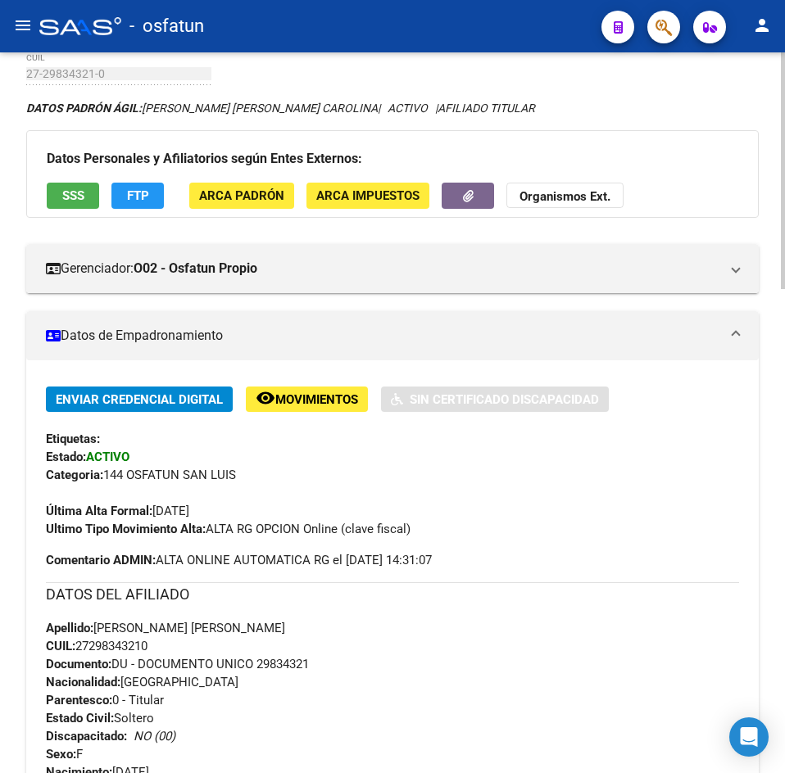
click at [716, 110] on div "DATOS [PERSON_NAME]: [PERSON_NAME] [PERSON_NAME] CAROLINA | ACTIVO | AFILIADO T…" at bounding box center [392, 108] width 732 height 18
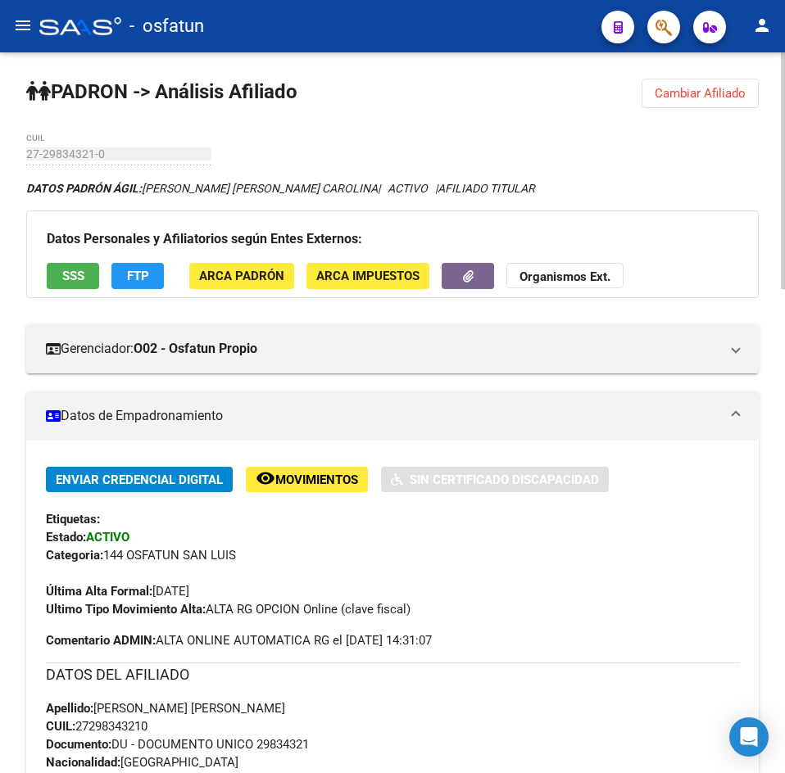
click at [692, 101] on button "Cambiar Afiliado" at bounding box center [699, 93] width 117 height 29
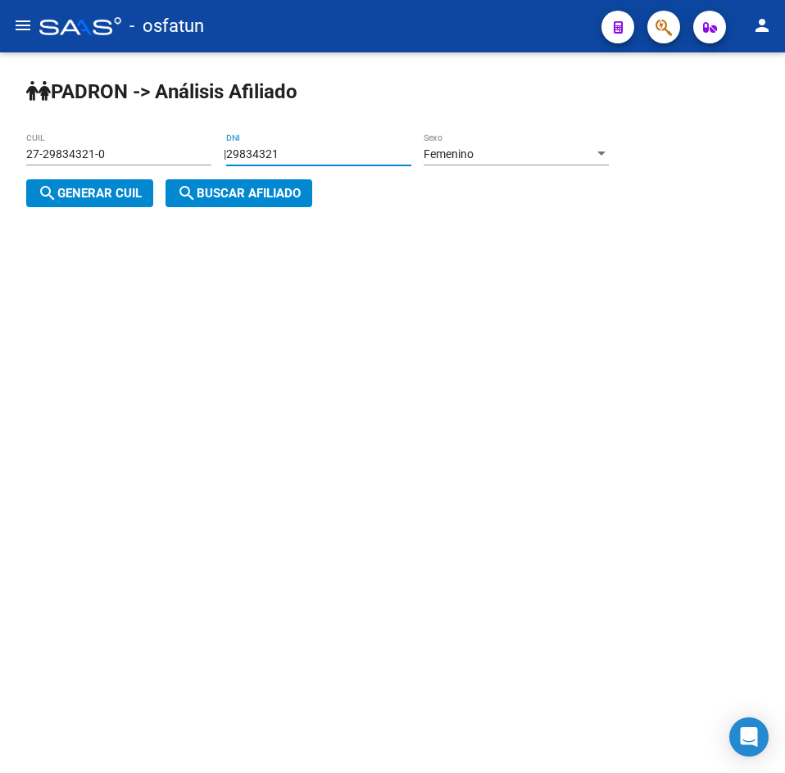
drag, startPoint x: 328, startPoint y: 154, endPoint x: 66, endPoint y: 159, distance: 262.2
click at [66, 159] on app-analisis-afiliado "[PERSON_NAME] -> Análisis Afiliado 27-29834321-0 CUIL | 29834321 DNI Femenino S…" at bounding box center [323, 173] width 595 height 53
paste input "2957235"
type input "22957235"
drag, startPoint x: 68, startPoint y: 181, endPoint x: 341, endPoint y: 224, distance: 276.2
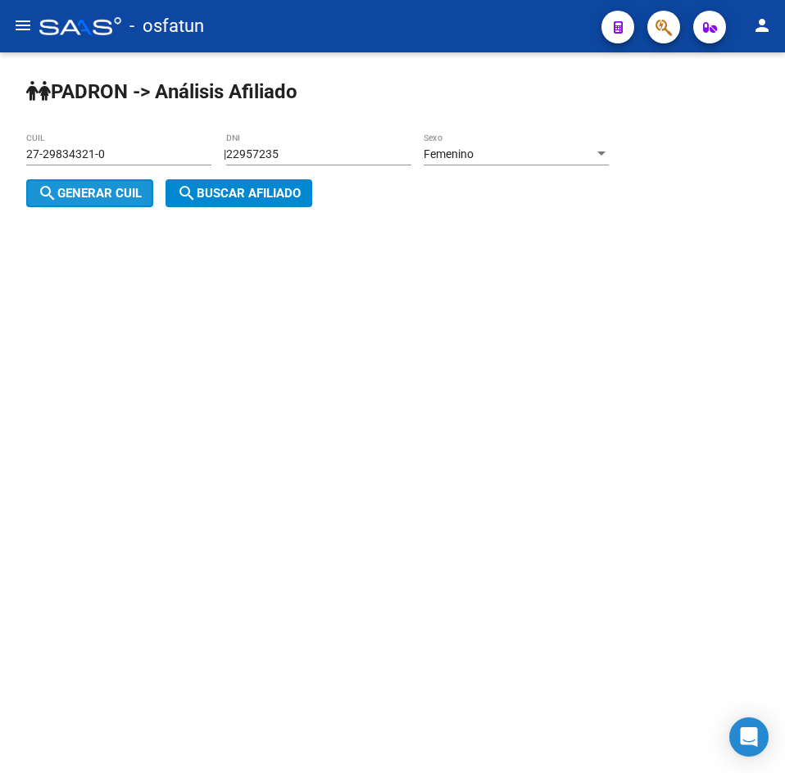
click at [68, 182] on button "search Generar CUIL" at bounding box center [89, 193] width 127 height 28
type input "27-22957235-6"
click at [342, 224] on div "[PERSON_NAME] -> Análisis Afiliado 27-22957235-6 CUIL | 22957235 DNI Femenino S…" at bounding box center [392, 155] width 785 height 207
click at [289, 199] on span "search Buscar afiliado" at bounding box center [239, 193] width 124 height 15
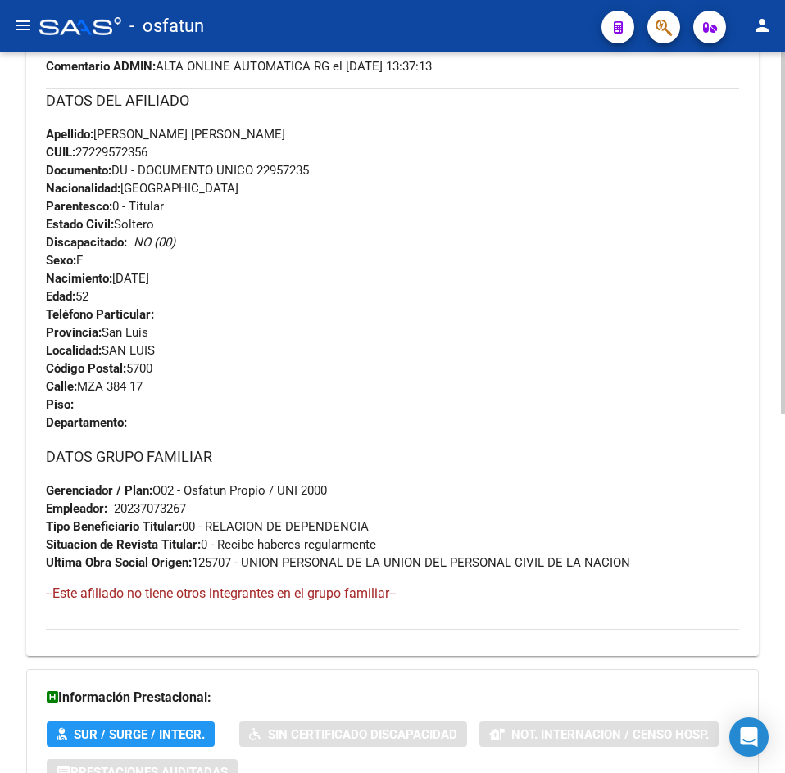
scroll to position [716, 0]
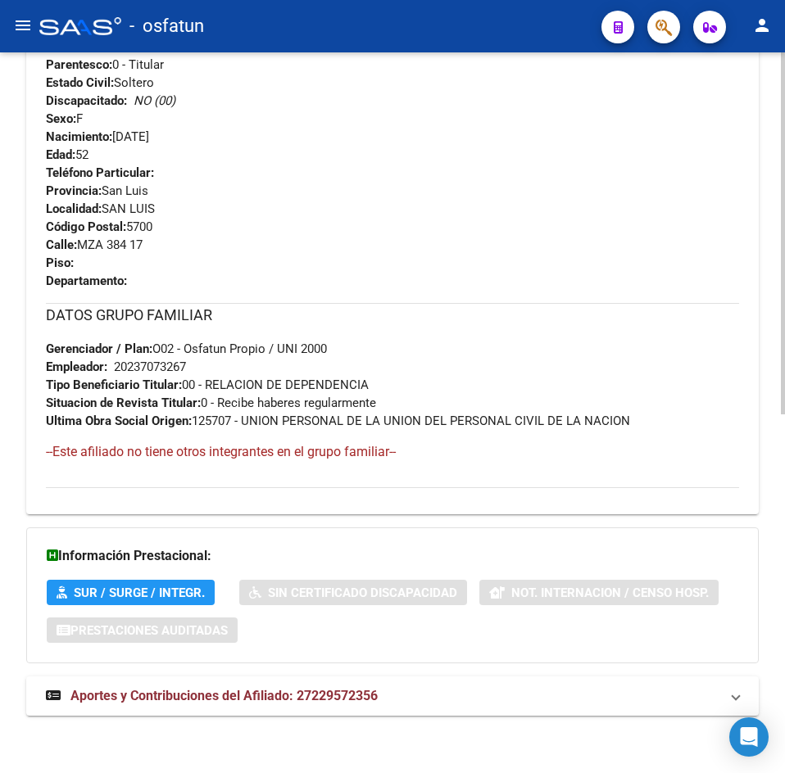
click at [280, 672] on div "DATOS [PERSON_NAME] ÁGIL: [PERSON_NAME] [PERSON_NAME] | ACTIVO | AFILIADO TITUL…" at bounding box center [392, 98] width 732 height 1270
click at [289, 680] on mat-expansion-panel-header "Aportes y Contribuciones del Afiliado: 27229572356" at bounding box center [392, 696] width 732 height 39
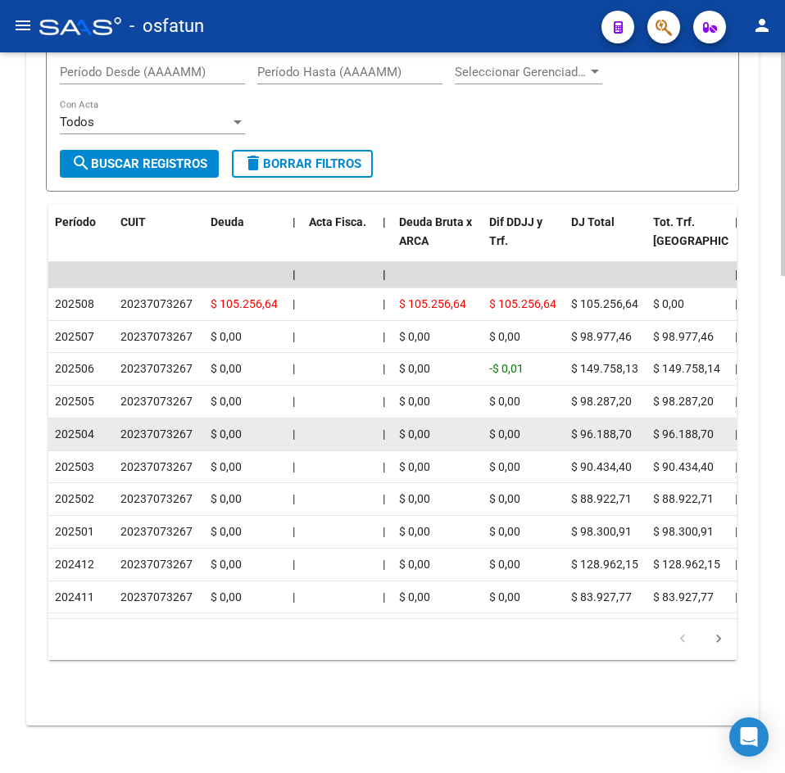
scroll to position [1603, 0]
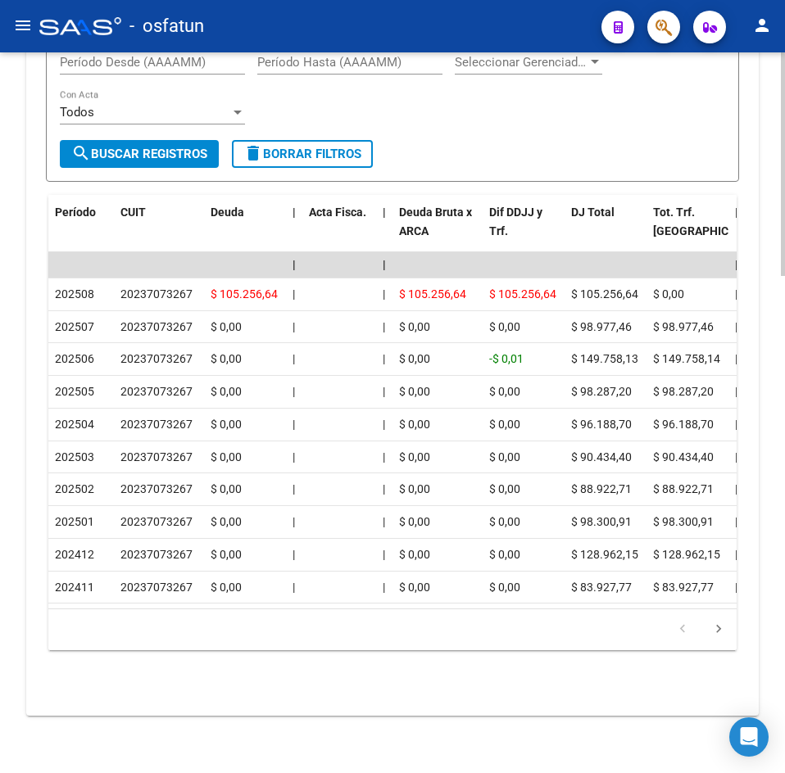
drag, startPoint x: 278, startPoint y: 73, endPoint x: 62, endPoint y: 120, distance: 220.6
click at [278, 73] on div "Filtros Período Desde (AAAAMM) Período Hasta (AAAAMM) Seleccionar Gerenciador S…" at bounding box center [392, 90] width 665 height 102
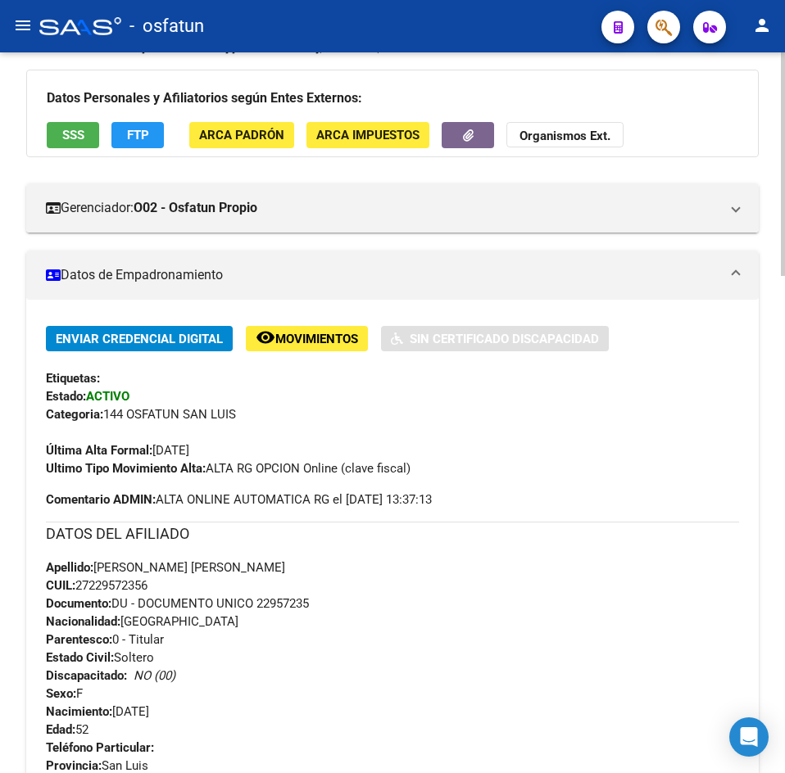
scroll to position [0, 0]
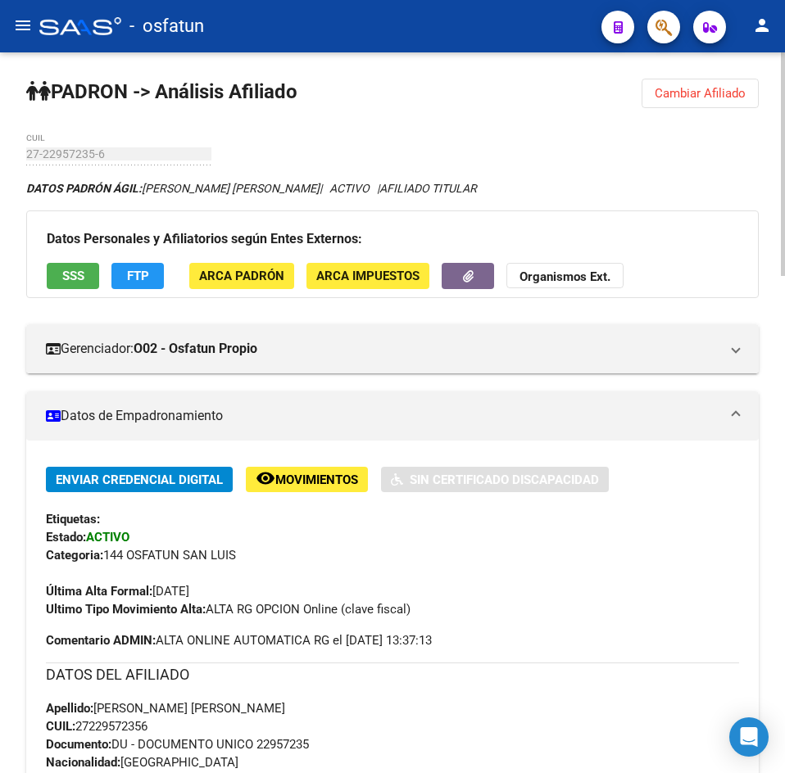
click at [721, 105] on button "Cambiar Afiliado" at bounding box center [699, 93] width 117 height 29
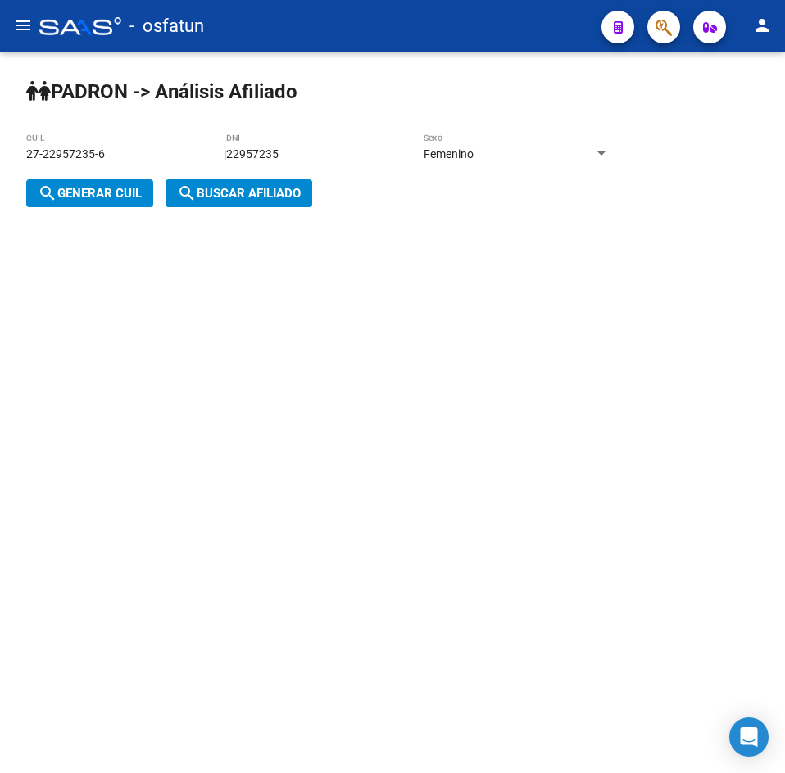
drag, startPoint x: 361, startPoint y: 152, endPoint x: 35, endPoint y: 165, distance: 326.3
click at [35, 165] on app-analisis-afiliado "[PERSON_NAME] -> Análisis Afiliado 27-22957235-6 CUIL | 22957235 DNI Femenino S…" at bounding box center [323, 173] width 595 height 53
paste input "39395593"
type input "39395593"
drag, startPoint x: 68, startPoint y: 193, endPoint x: 79, endPoint y: 196, distance: 10.9
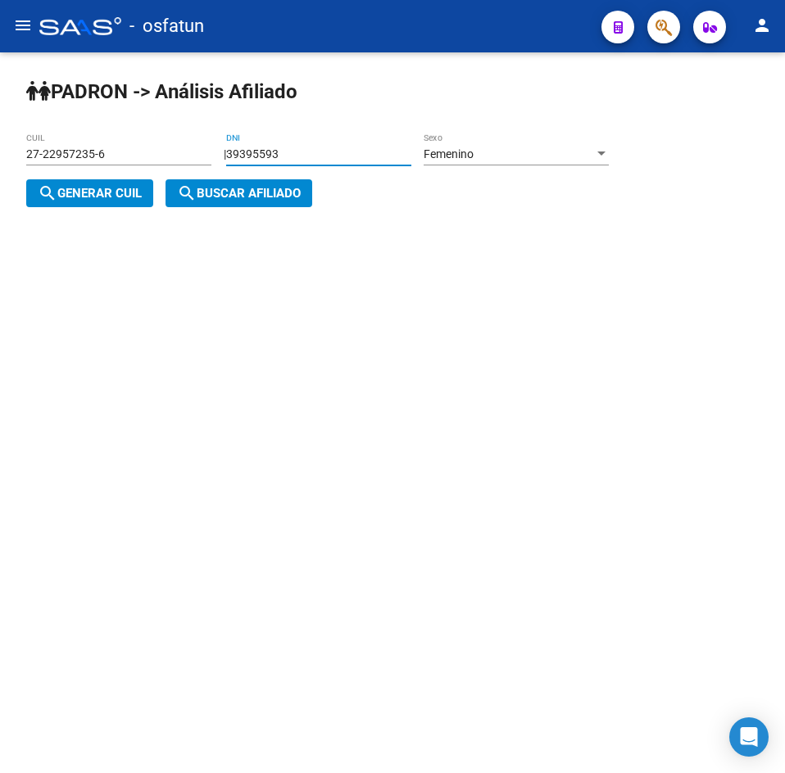
click at [74, 195] on span "search Generar CUIL" at bounding box center [90, 193] width 104 height 15
type input "27-39395593-2"
click at [209, 198] on span "search Buscar afiliado" at bounding box center [239, 193] width 124 height 15
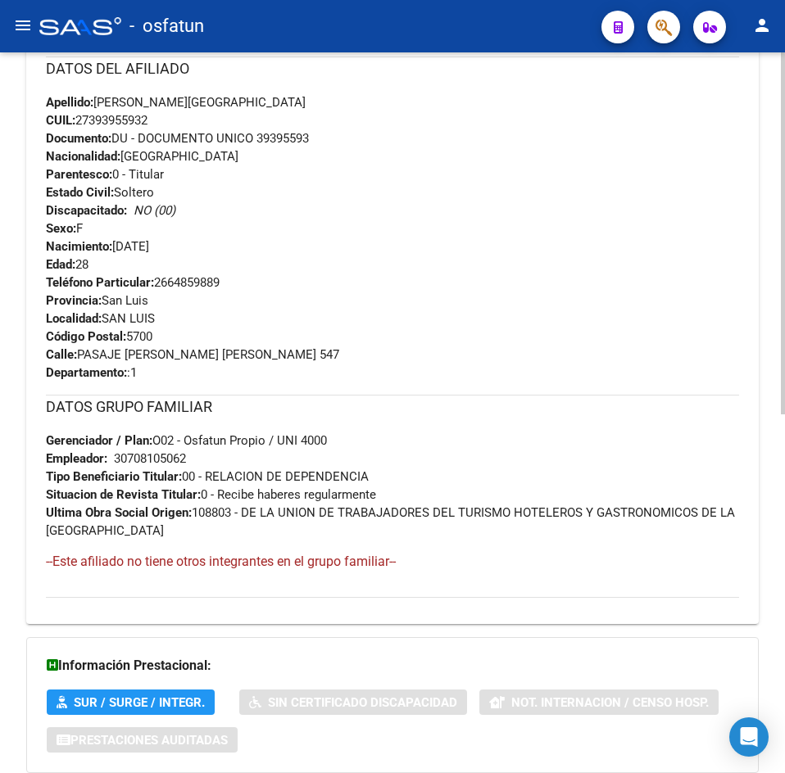
scroll to position [716, 0]
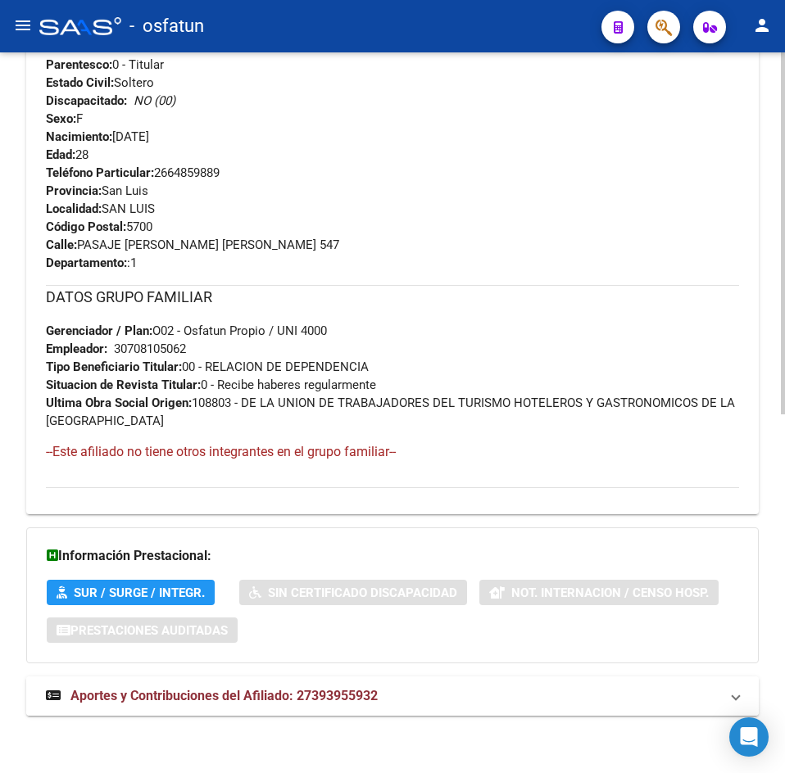
click at [319, 699] on span "Aportes y Contribuciones del Afiliado: 27393955932" at bounding box center [223, 696] width 307 height 16
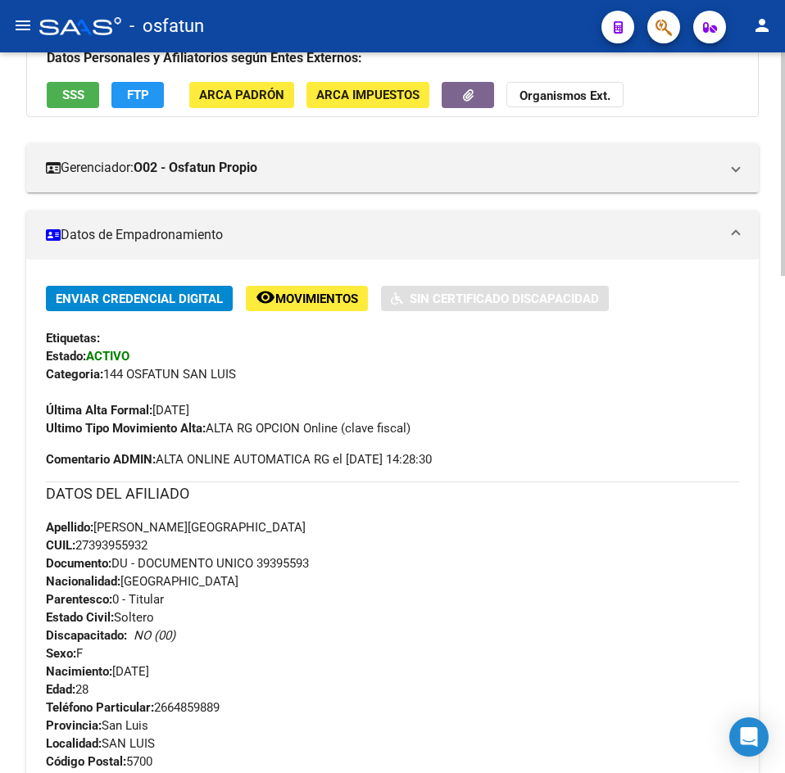
scroll to position [0, 0]
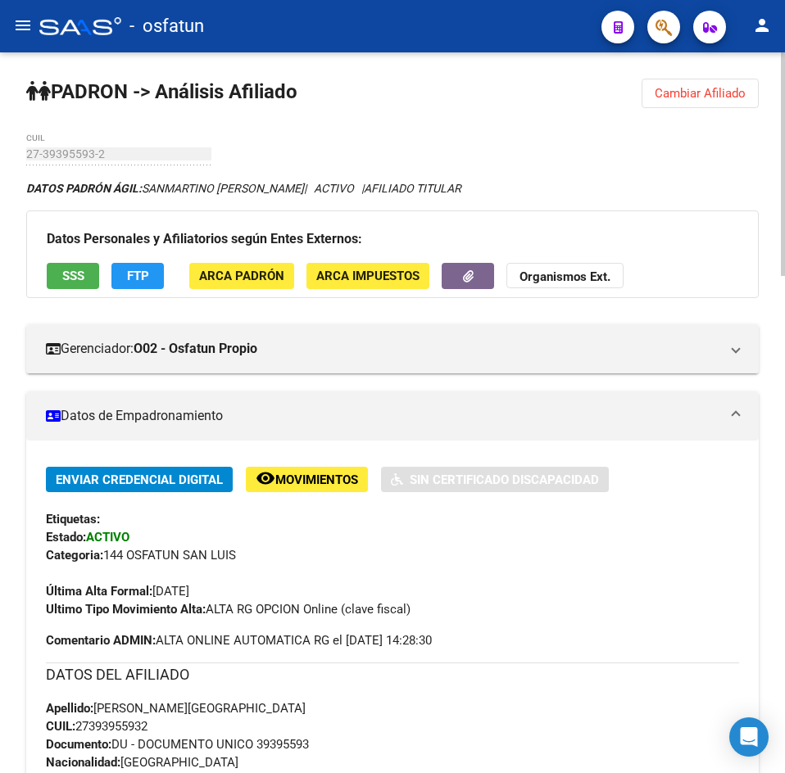
click at [726, 90] on span "Cambiar Afiliado" at bounding box center [699, 93] width 91 height 15
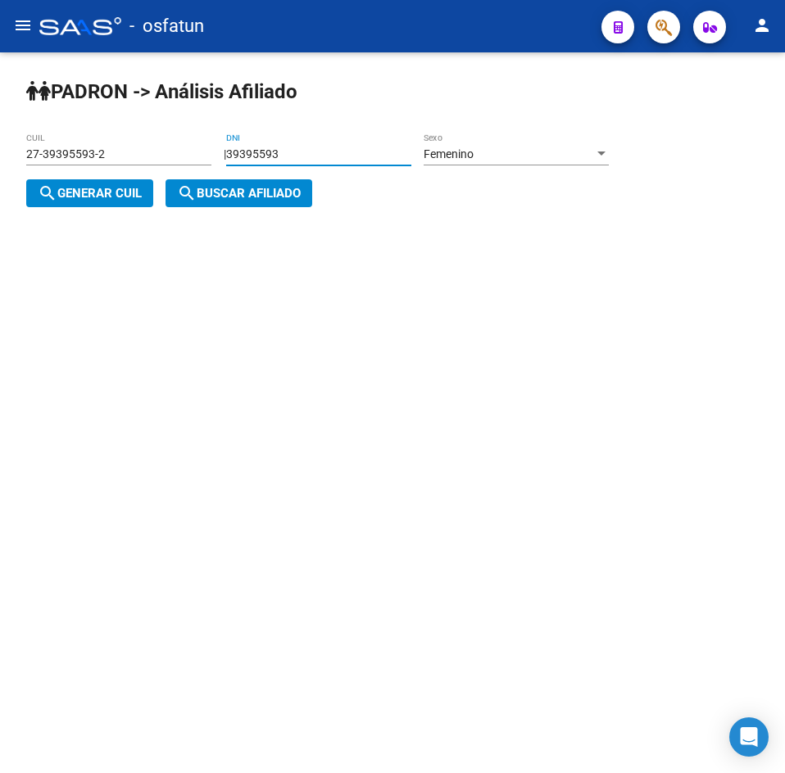
drag, startPoint x: 142, startPoint y: 146, endPoint x: 70, endPoint y: 146, distance: 71.3
click at [70, 147] on app-analisis-afiliado "[PERSON_NAME] -> Análisis Afiliado 27-39395593-2 CUIL | 39395593 DNI Femenino S…" at bounding box center [323, 173] width 595 height 53
paste input "16778786"
type input "16778786"
drag, startPoint x: 131, startPoint y: 198, endPoint x: 187, endPoint y: 198, distance: 55.7
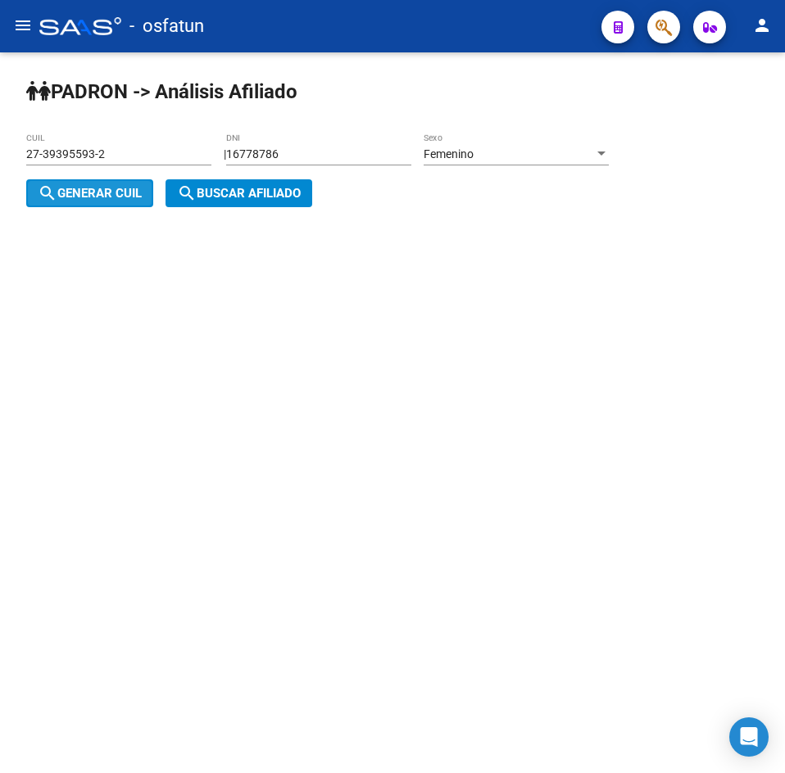
click at [139, 198] on span "search Generar CUIL" at bounding box center [90, 193] width 104 height 15
click at [188, 198] on mat-icon "search" at bounding box center [187, 193] width 20 height 20
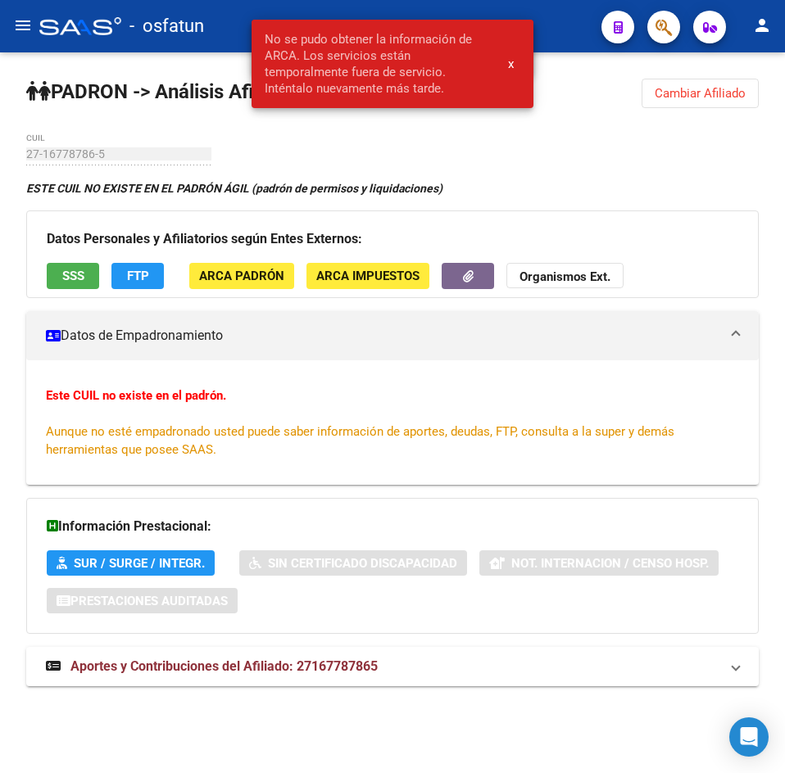
click at [725, 85] on button "Cambiar Afiliado" at bounding box center [699, 93] width 117 height 29
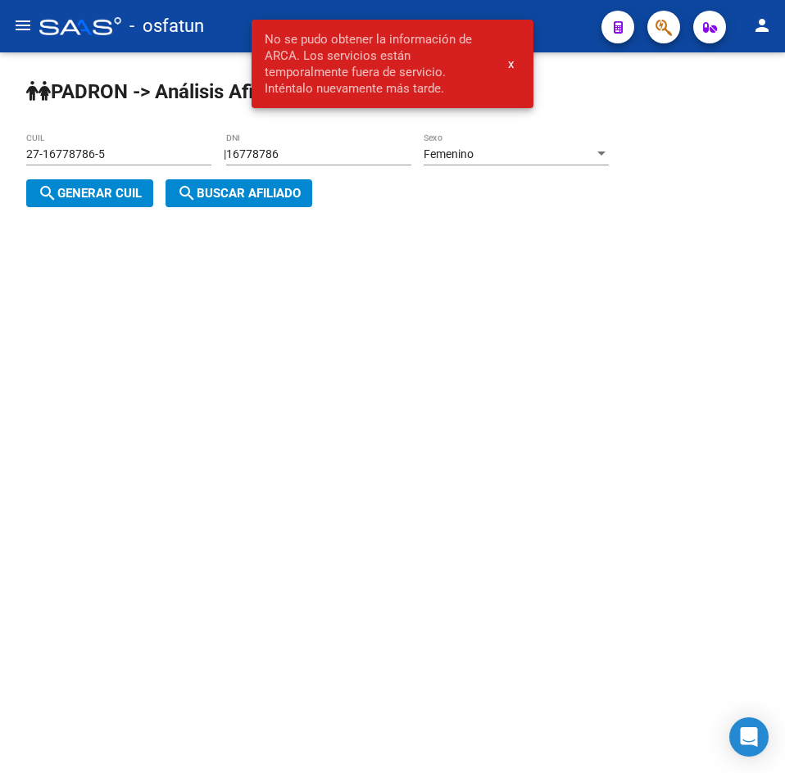
click at [473, 156] on span "Femenino" at bounding box center [448, 153] width 50 height 13
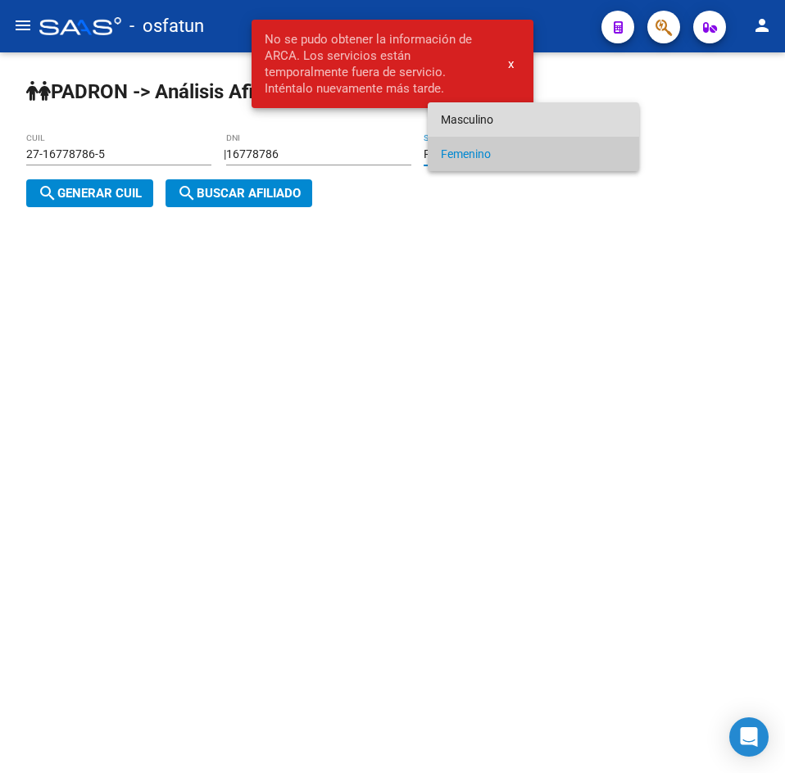
click at [493, 120] on span "Masculino" at bounding box center [533, 119] width 185 height 34
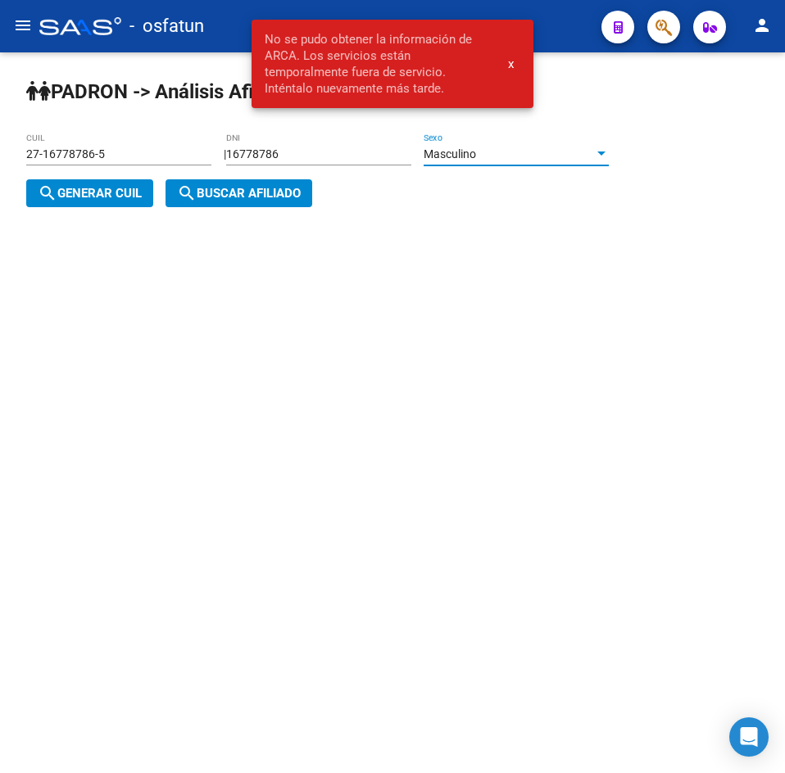
click at [123, 192] on span "search Generar CUIL" at bounding box center [90, 193] width 104 height 15
type input "20-16778786-0"
click at [220, 201] on span "search Buscar afiliado" at bounding box center [239, 193] width 124 height 15
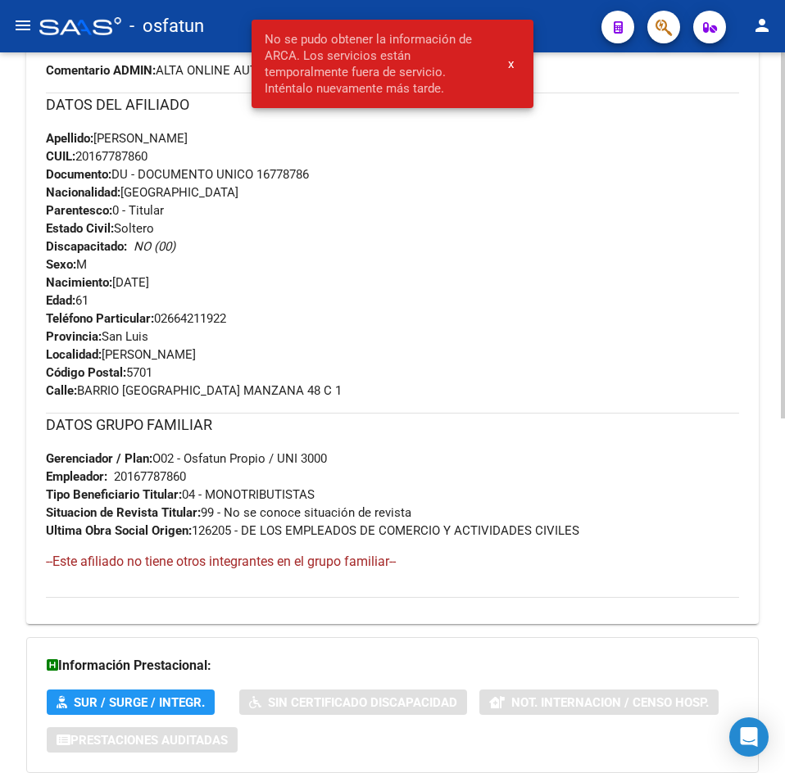
scroll to position [698, 0]
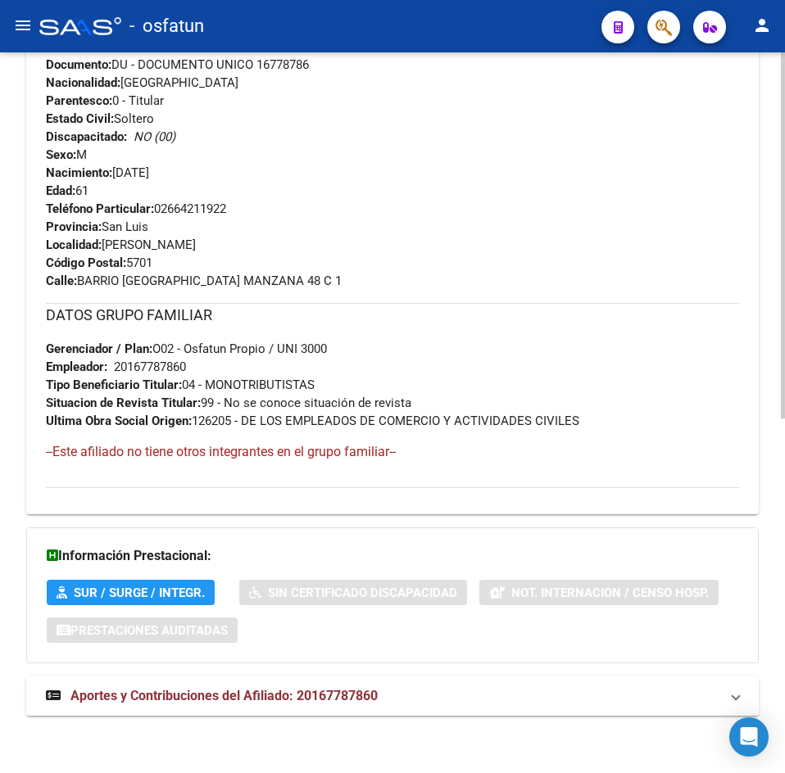
click at [335, 704] on strong "Aportes y Contribuciones del Afiliado: 20167787860" at bounding box center [212, 696] width 332 height 18
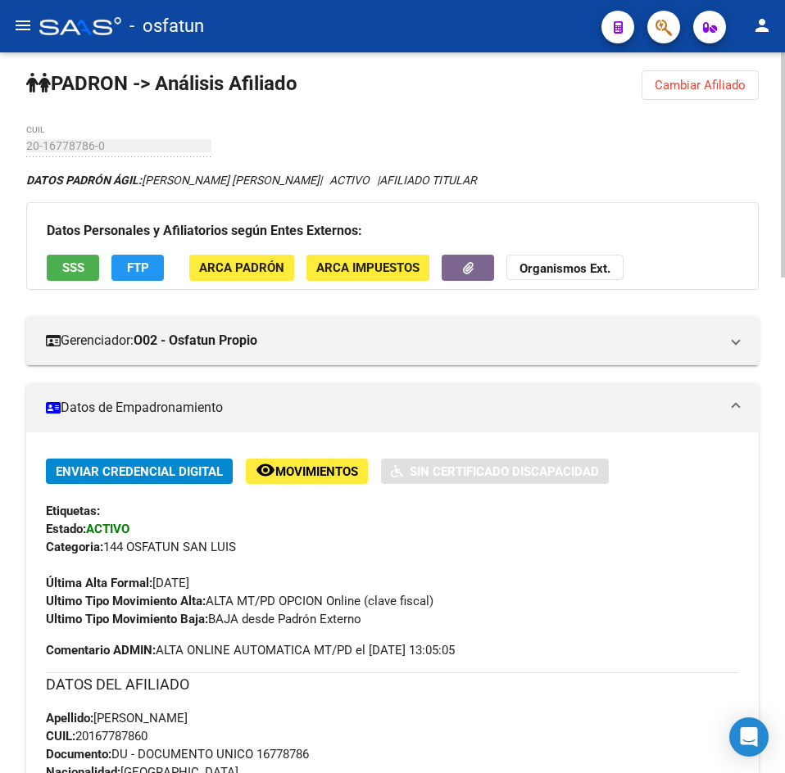
scroll to position [0, 0]
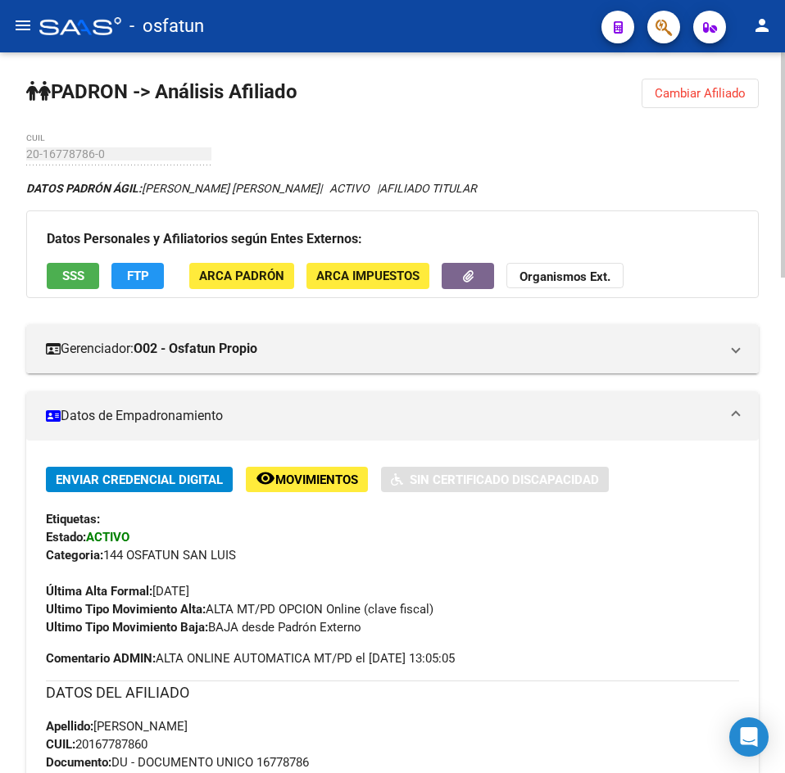
click at [383, 621] on div "Ultimo Tipo Movimiento Baja: BAJA desde [PERSON_NAME] Externo" at bounding box center [392, 627] width 693 height 18
click at [645, 86] on button "Cambiar Afiliado" at bounding box center [699, 93] width 117 height 29
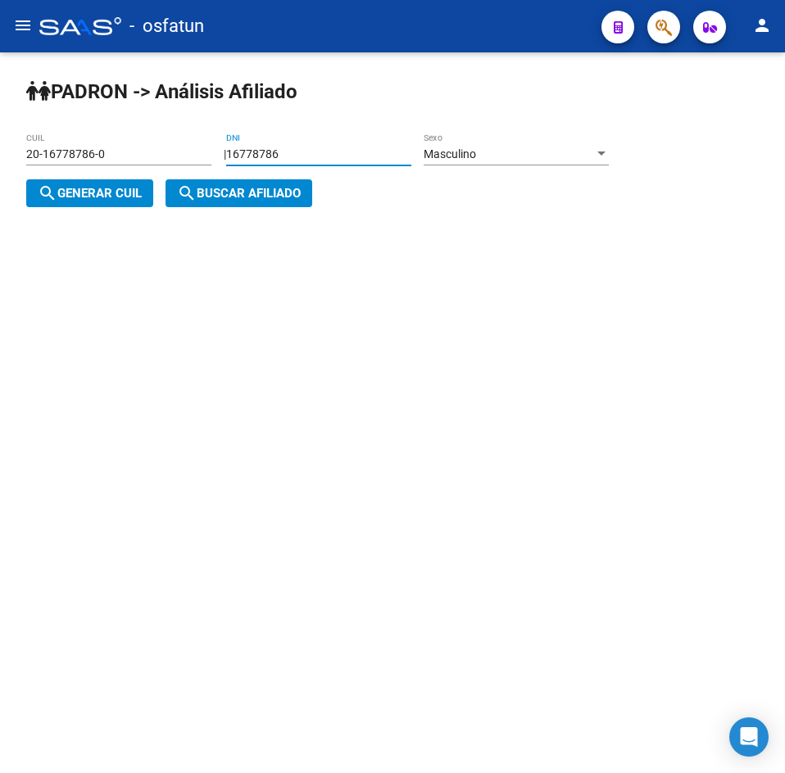
drag, startPoint x: 313, startPoint y: 147, endPoint x: 48, endPoint y: 167, distance: 266.2
click at [48, 167] on app-analisis-afiliado "[PERSON_NAME] -> Análisis Afiliado 20-16778786-0 CUIL | 16778786 DNI Masculino …" at bounding box center [323, 173] width 595 height 53
paste input "29887557"
type input "29887557"
click at [127, 189] on span "search Generar CUIL" at bounding box center [90, 193] width 104 height 15
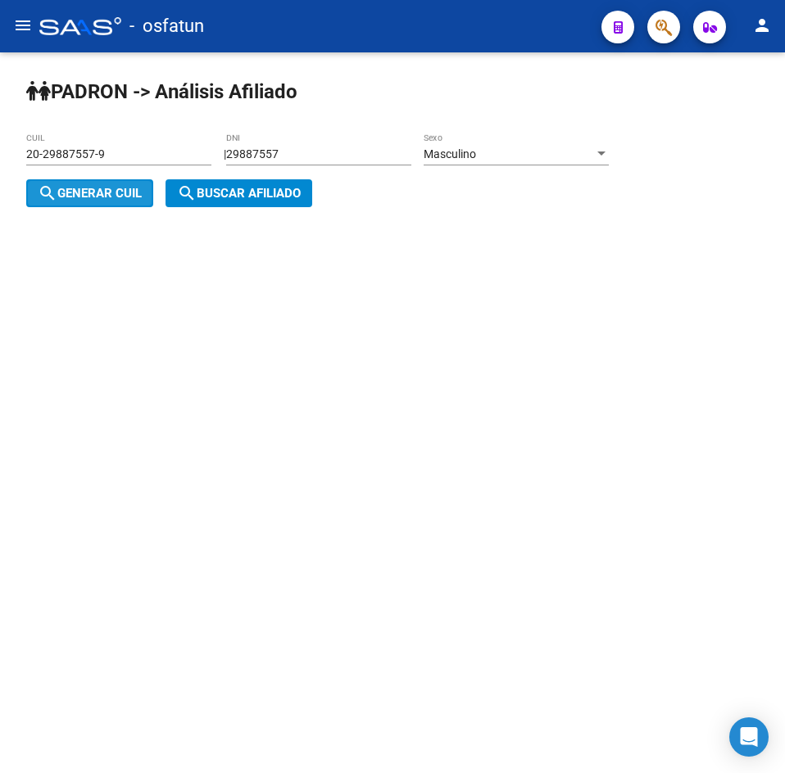
click at [247, 197] on span "search Buscar afiliado" at bounding box center [239, 193] width 124 height 15
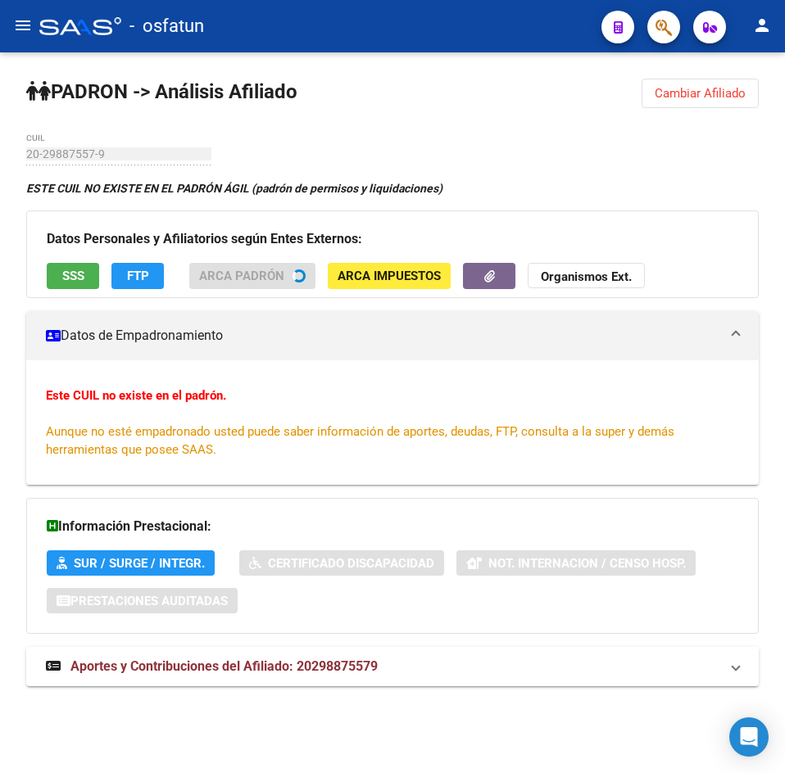
click at [670, 101] on button "Cambiar Afiliado" at bounding box center [699, 93] width 117 height 29
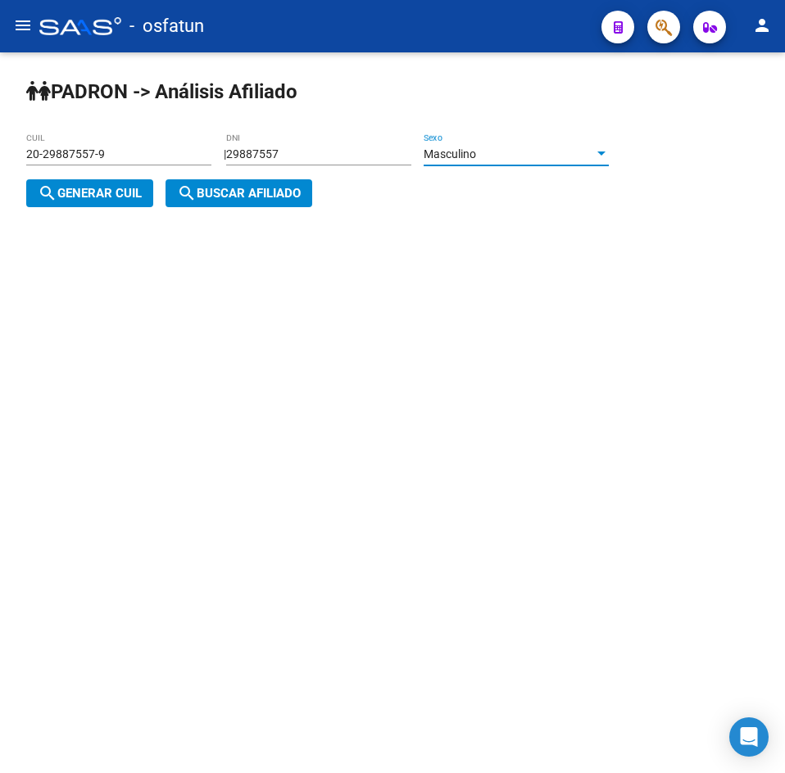
click at [531, 159] on div "Masculino" at bounding box center [508, 154] width 170 height 14
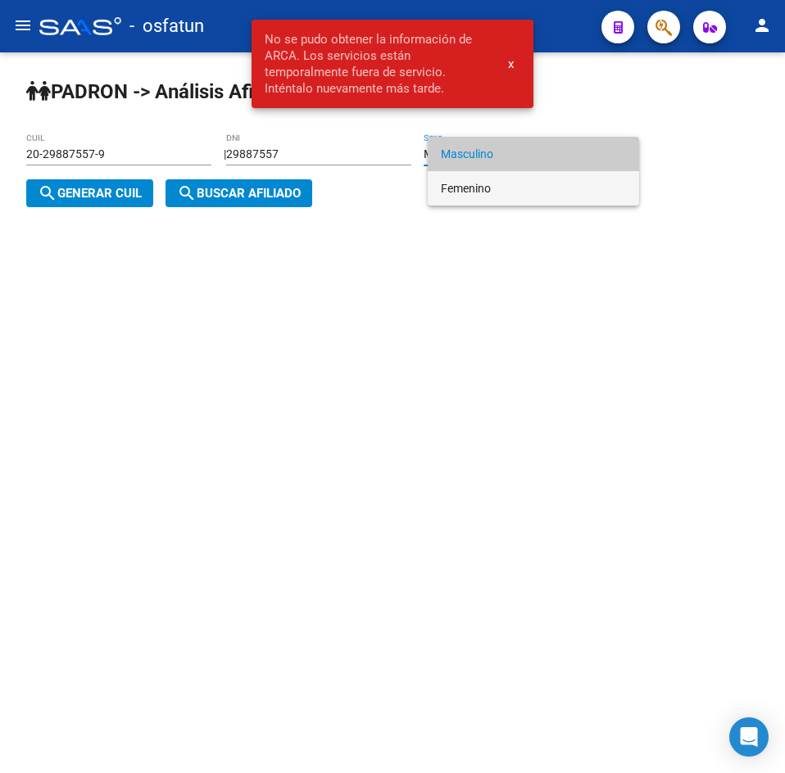
click at [482, 192] on span "Femenino" at bounding box center [533, 188] width 185 height 34
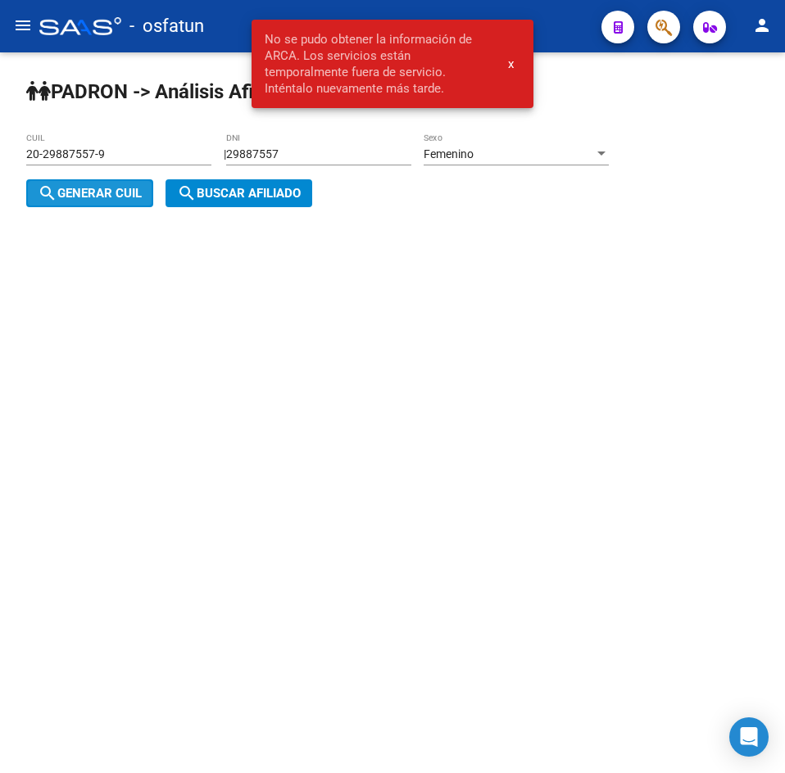
drag, startPoint x: 92, startPoint y: 198, endPoint x: 259, endPoint y: 197, distance: 167.1
click at [93, 198] on span "search Generar CUIL" at bounding box center [90, 193] width 104 height 15
type input "27-29887557-3"
click at [259, 197] on span "search Buscar afiliado" at bounding box center [239, 193] width 124 height 15
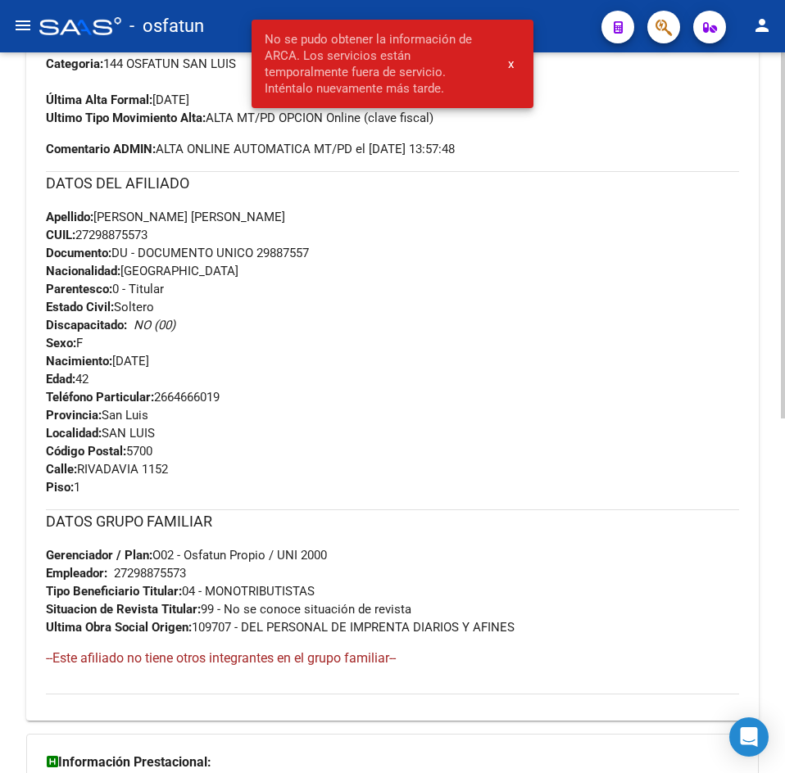
scroll to position [698, 0]
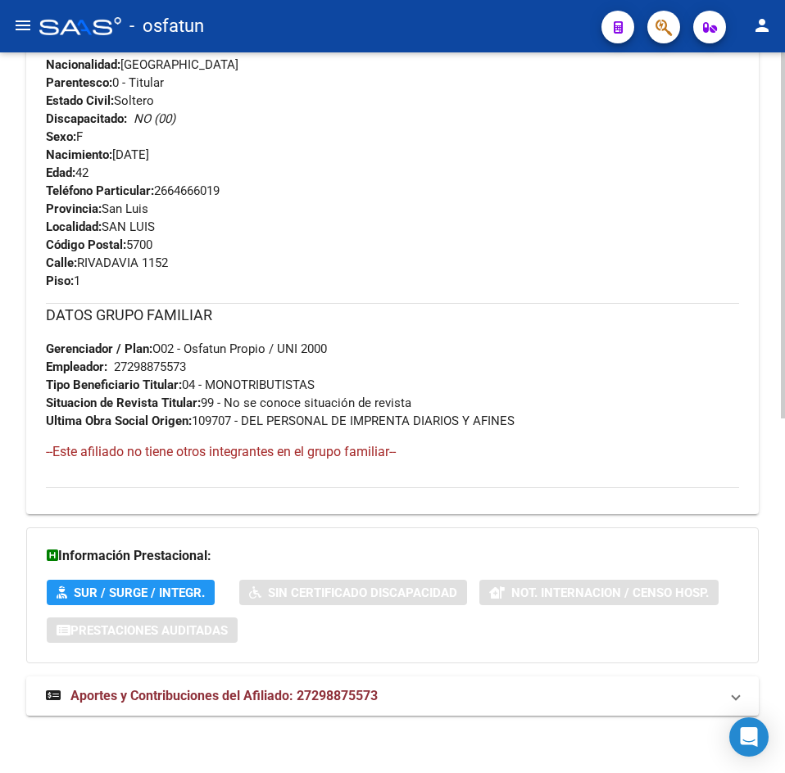
click at [691, 351] on div "DATOS GRUPO FAMILIAR Gerenciador / Plan: O02 - Osfatun Propio / UNI 2000 Emplea…" at bounding box center [392, 366] width 693 height 127
click at [310, 112] on div "Apellido: [PERSON_NAME] [PERSON_NAME] CUIL: 27298875573 Documento: DU - DOCUMEN…" at bounding box center [392, 92] width 693 height 180
drag, startPoint x: 368, startPoint y: 701, endPoint x: 329, endPoint y: 651, distance: 63.1
click at [368, 698] on span "Aportes y Contribuciones del Afiliado: 27298875573" at bounding box center [223, 696] width 307 height 16
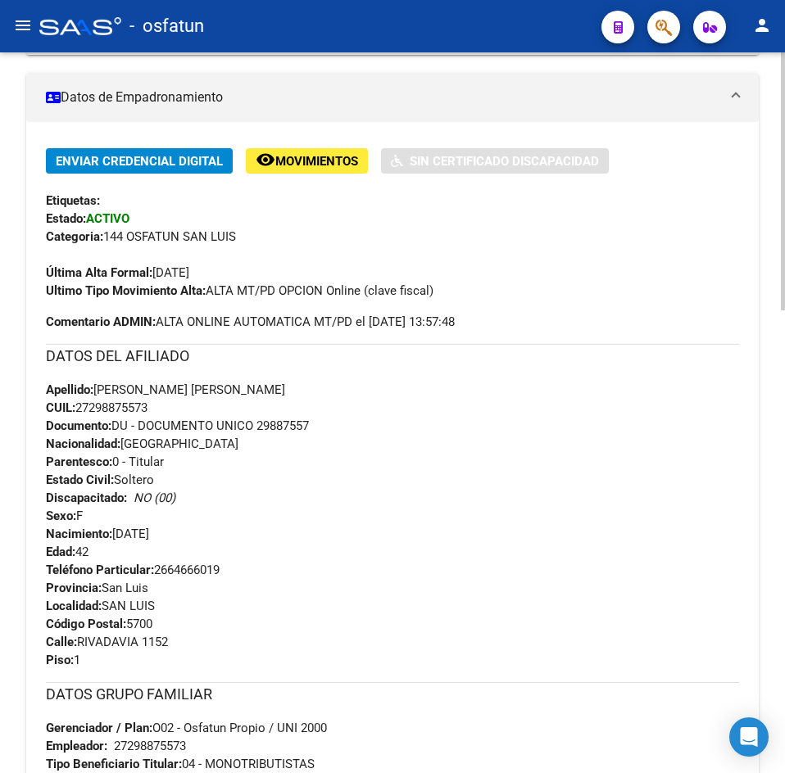
scroll to position [0, 0]
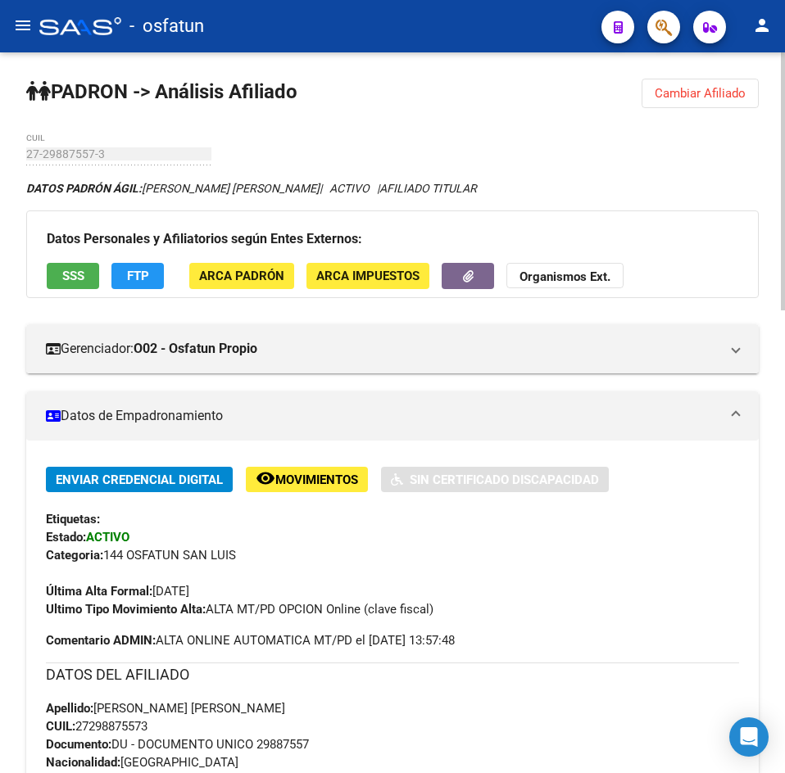
click at [751, 93] on button "Cambiar Afiliado" at bounding box center [699, 93] width 117 height 29
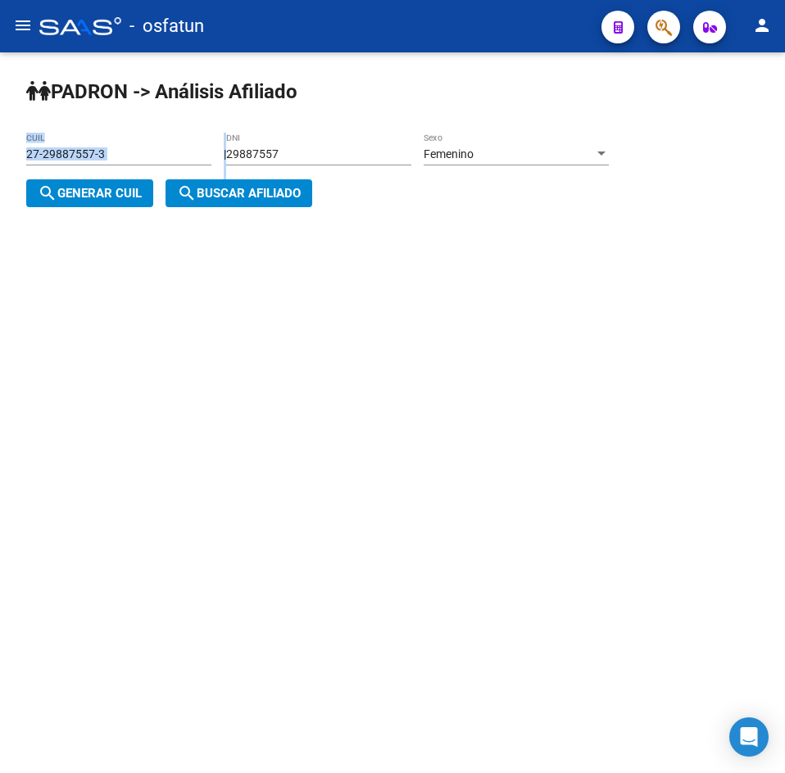
drag, startPoint x: 380, startPoint y: 146, endPoint x: -37, endPoint y: 145, distance: 416.9
click at [0, 145] on html "menu - osfatun person Firma Express Inicio Calendario SSS Instructivos Contacto…" at bounding box center [392, 386] width 785 height 773
click at [342, 157] on input "29887557" at bounding box center [318, 154] width 185 height 14
drag, startPoint x: 351, startPoint y: 161, endPoint x: 72, endPoint y: 157, distance: 279.4
click at [61, 157] on app-analisis-afiliado "[PERSON_NAME] -> Análisis Afiliado 27-29887557-3 CUIL | 29887557 DNI Femenino S…" at bounding box center [323, 173] width 595 height 53
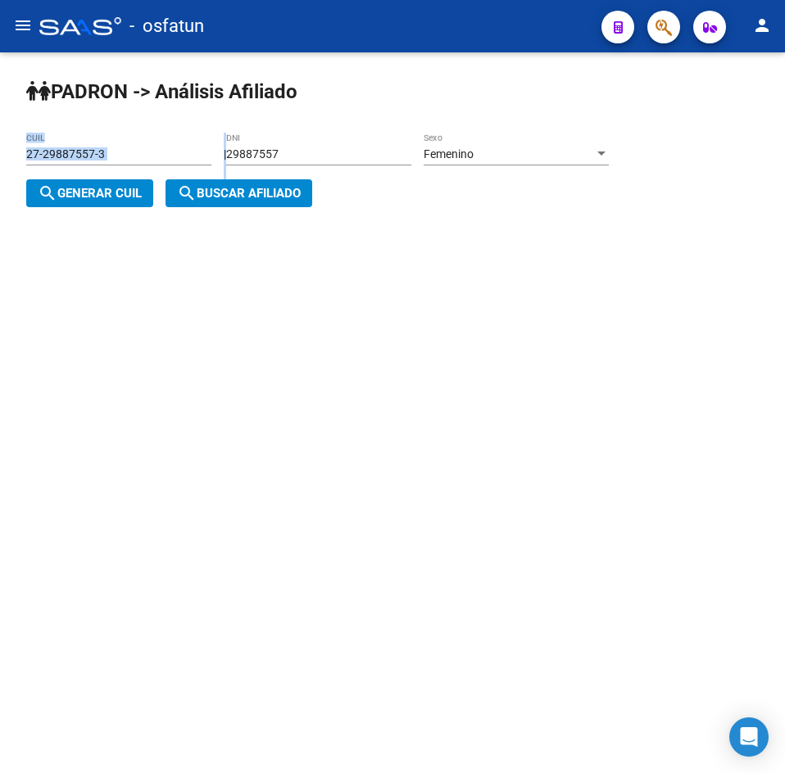
click at [323, 156] on input "29887557" at bounding box center [318, 154] width 185 height 14
drag, startPoint x: 323, startPoint y: 156, endPoint x: 98, endPoint y: 164, distance: 224.6
click at [98, 164] on app-analisis-afiliado "[PERSON_NAME] -> Análisis Afiliado 27-29887557-3 CUIL | 29887557 DNI Femenino S…" at bounding box center [323, 173] width 595 height 53
paste input "42976661"
type input "42976661"
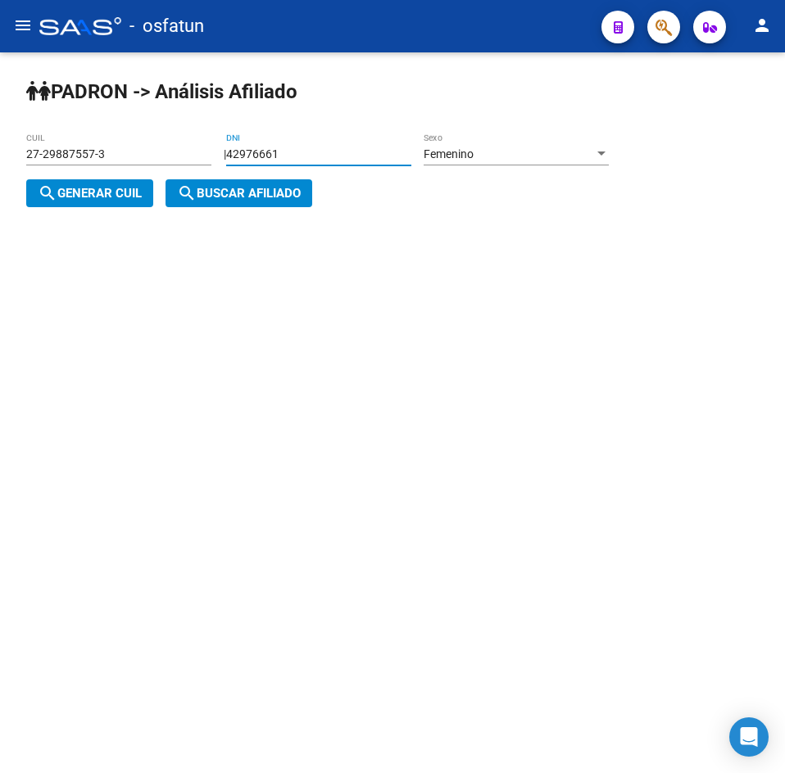
click at [111, 198] on span "search Generar CUIL" at bounding box center [90, 193] width 104 height 15
type input "27-42976661-9"
click at [282, 229] on div "[PERSON_NAME] -> Análisis Afiliado 27-42976661-9 CUIL | 42976661 DNI Femenino S…" at bounding box center [392, 155] width 785 height 207
click at [262, 202] on button "search Buscar afiliado" at bounding box center [238, 193] width 147 height 28
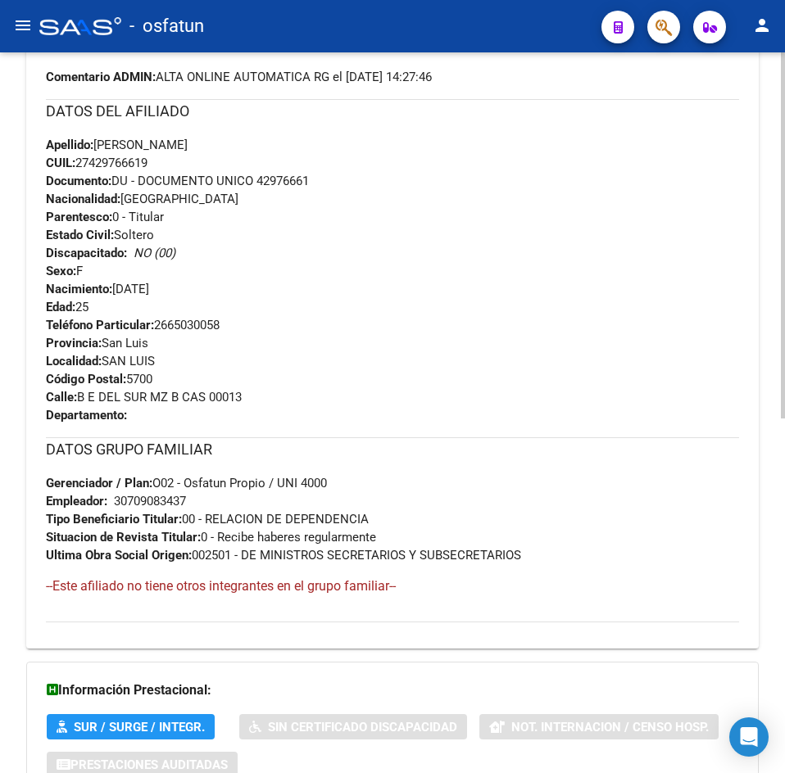
scroll to position [698, 0]
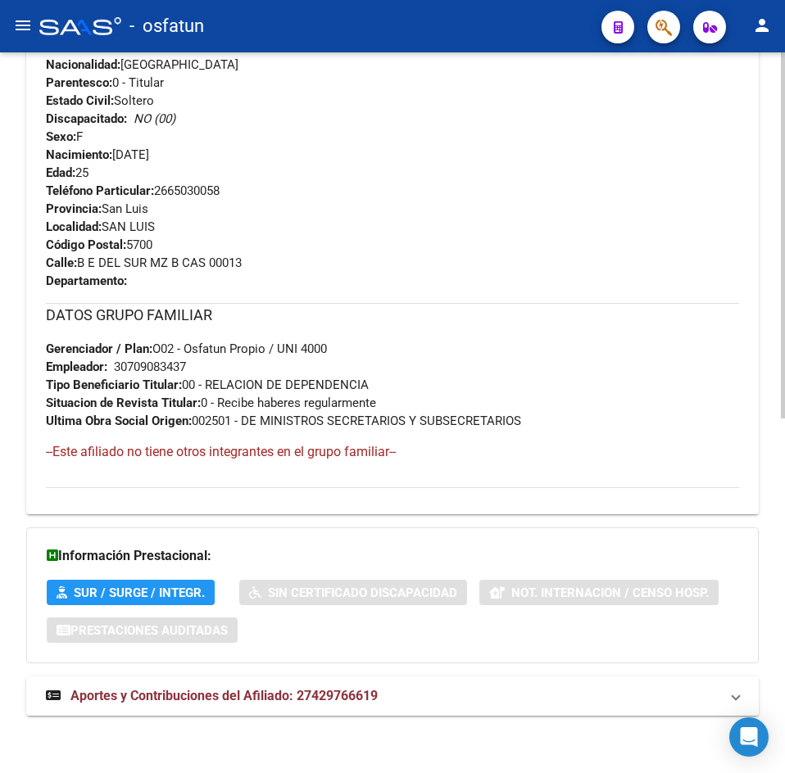
click at [270, 689] on span "Aportes y Contribuciones del Afiliado: 27429766619" at bounding box center [223, 696] width 307 height 16
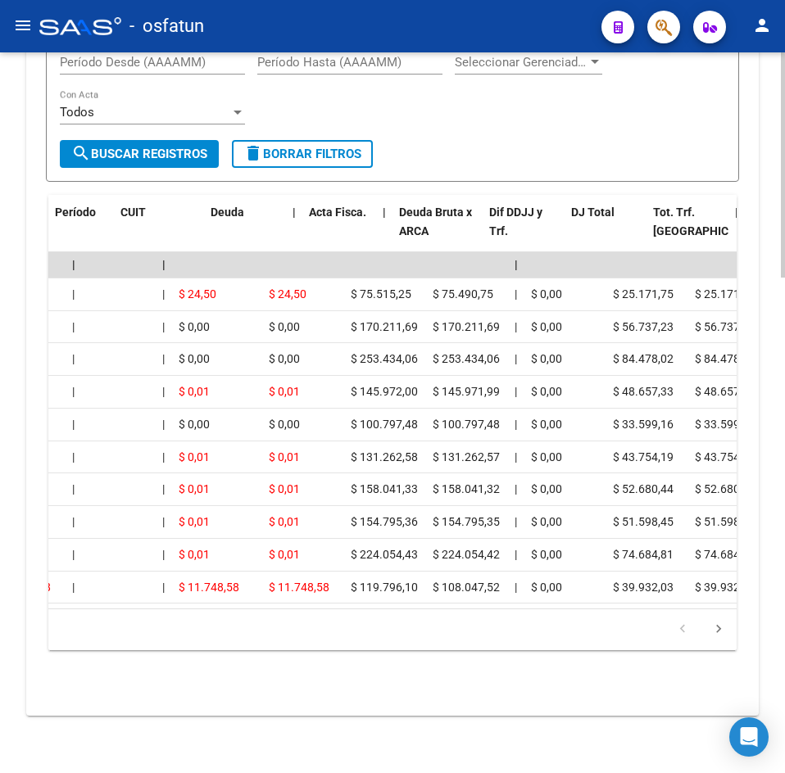
scroll to position [0, 0]
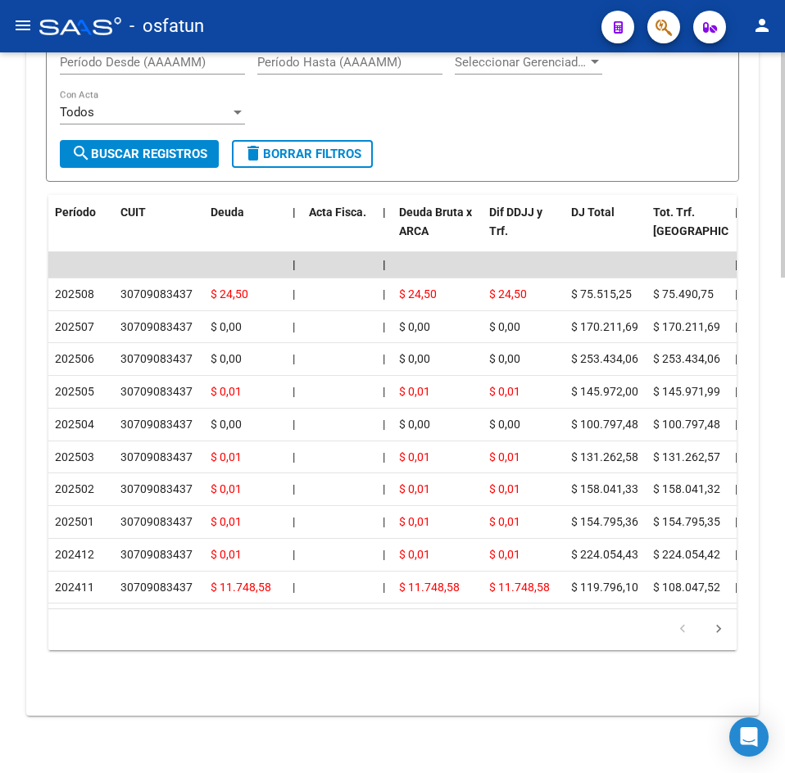
click at [439, 103] on div "Filtros Período Desde (AAAAMM) Período Hasta (AAAAMM) Seleccionar Gerenciador S…" at bounding box center [392, 90] width 665 height 102
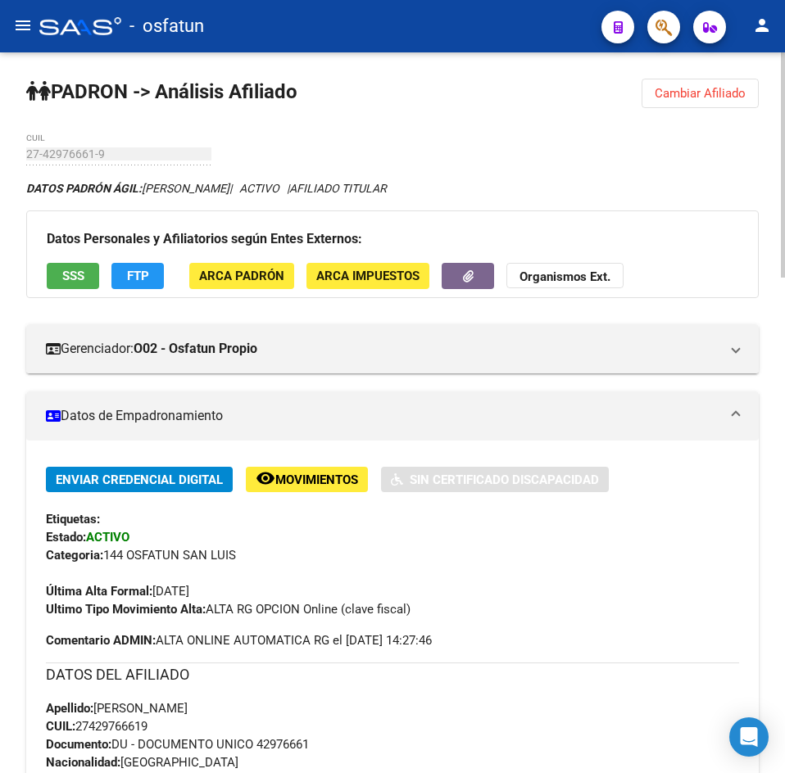
click at [700, 236] on h3 "Datos Personales y Afiliatorios según Entes Externos:" at bounding box center [392, 239] width 691 height 23
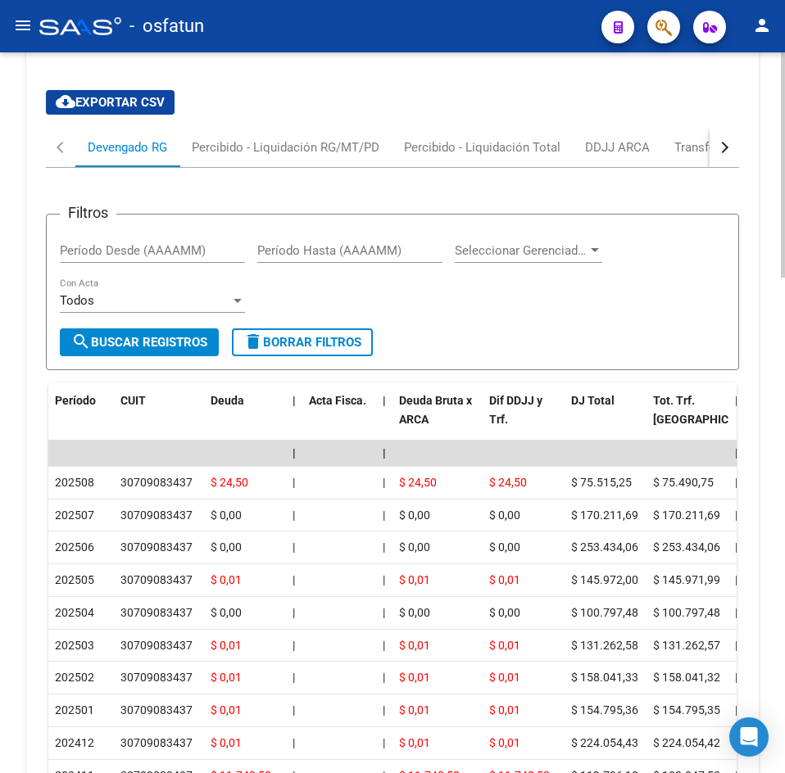
scroll to position [1339, 0]
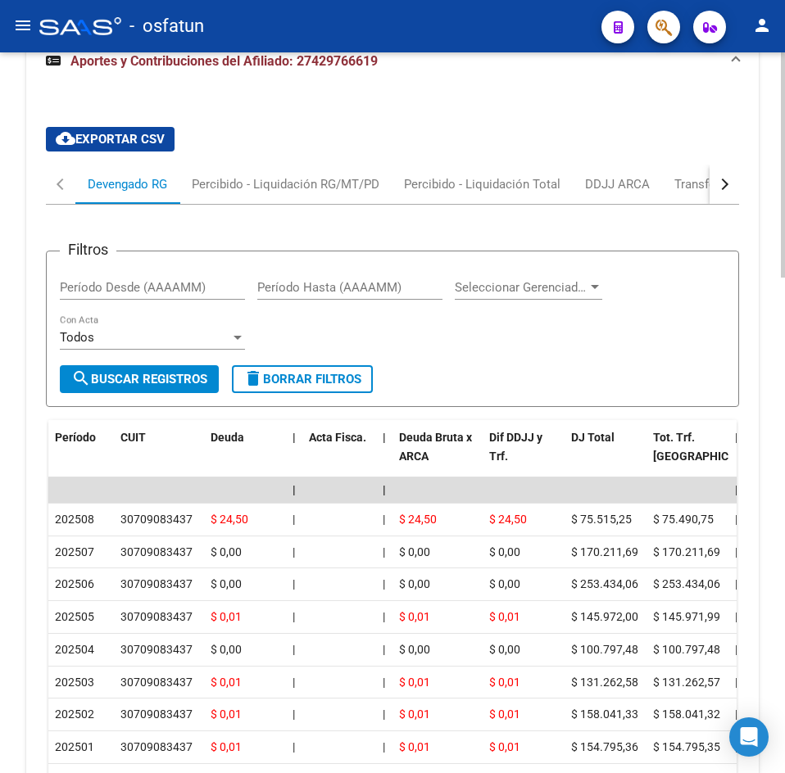
click at [187, 284] on input "Período Desde (AAAAMM)" at bounding box center [152, 287] width 185 height 15
type input "0"
type input "202408"
click at [353, 293] on input "Período Hasta (AAAAMM)" at bounding box center [349, 287] width 185 height 15
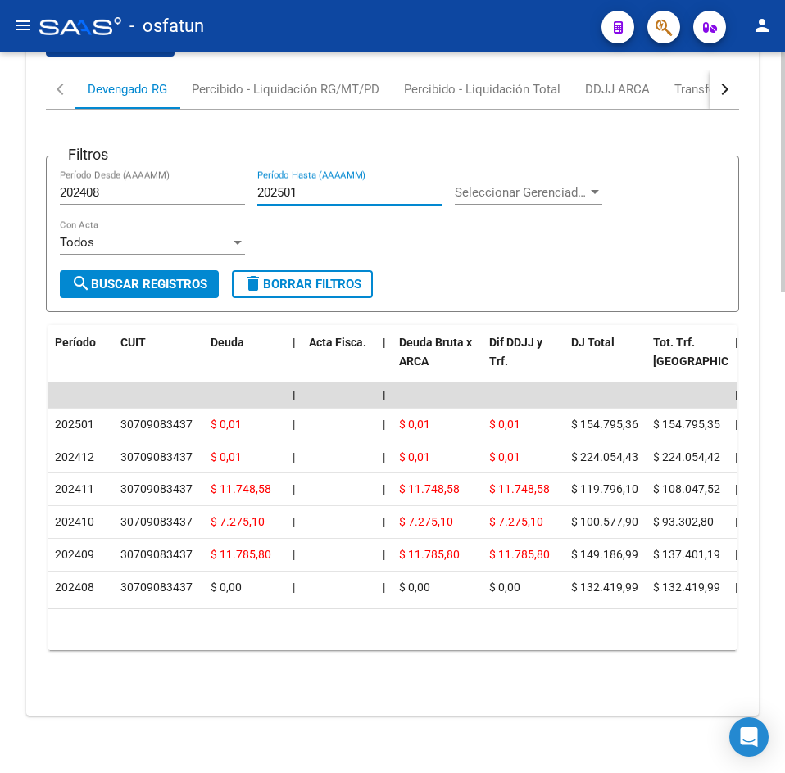
scroll to position [1452, 0]
type input "202501"
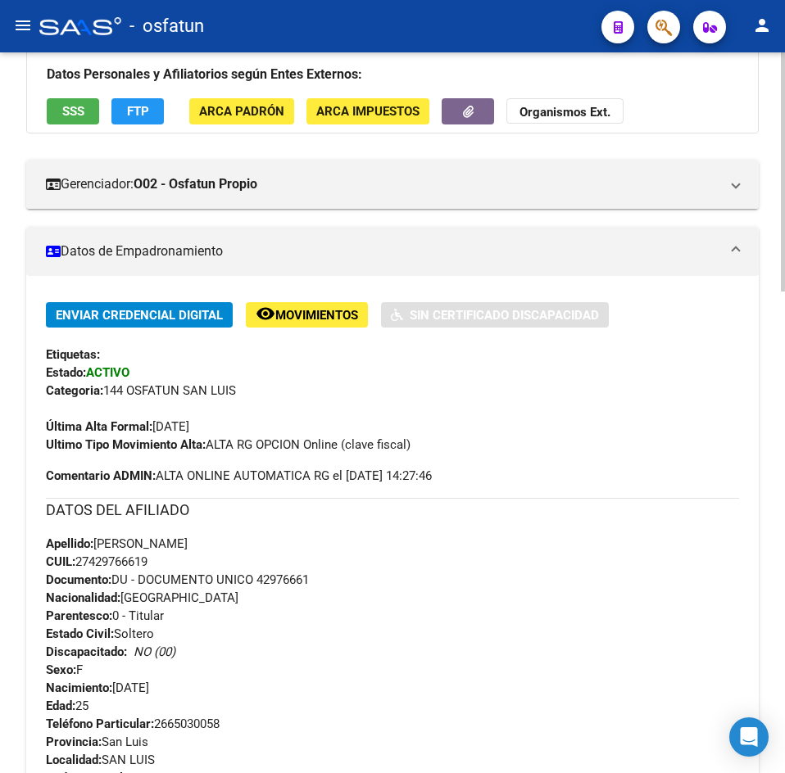
scroll to position [0, 0]
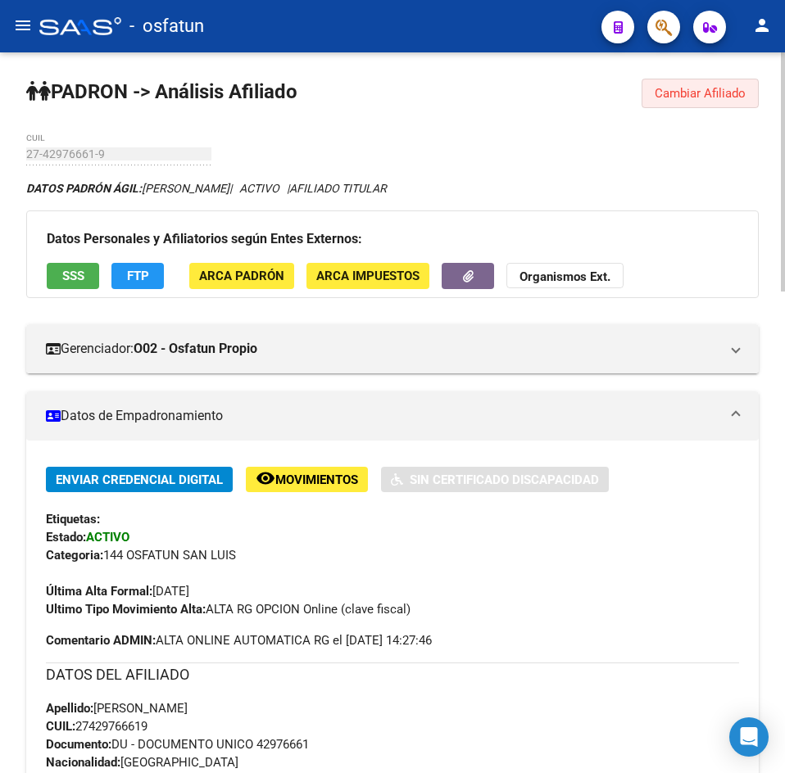
click at [724, 98] on span "Cambiar Afiliado" at bounding box center [699, 93] width 91 height 15
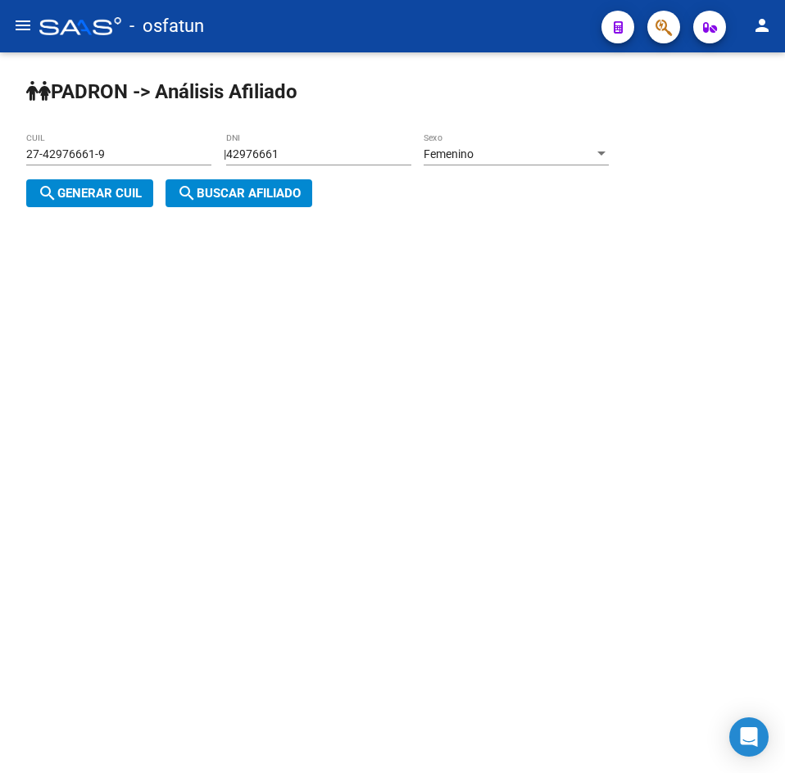
click at [310, 148] on div "42976661 DNI" at bounding box center [318, 149] width 185 height 33
drag, startPoint x: 310, startPoint y: 148, endPoint x: -83, endPoint y: 158, distance: 393.3
click at [0, 158] on html "menu - osfatun person Firma Express Inicio Calendario SSS Instructivos Contacto…" at bounding box center [392, 386] width 785 height 773
paste input "34877040"
type input "34877040"
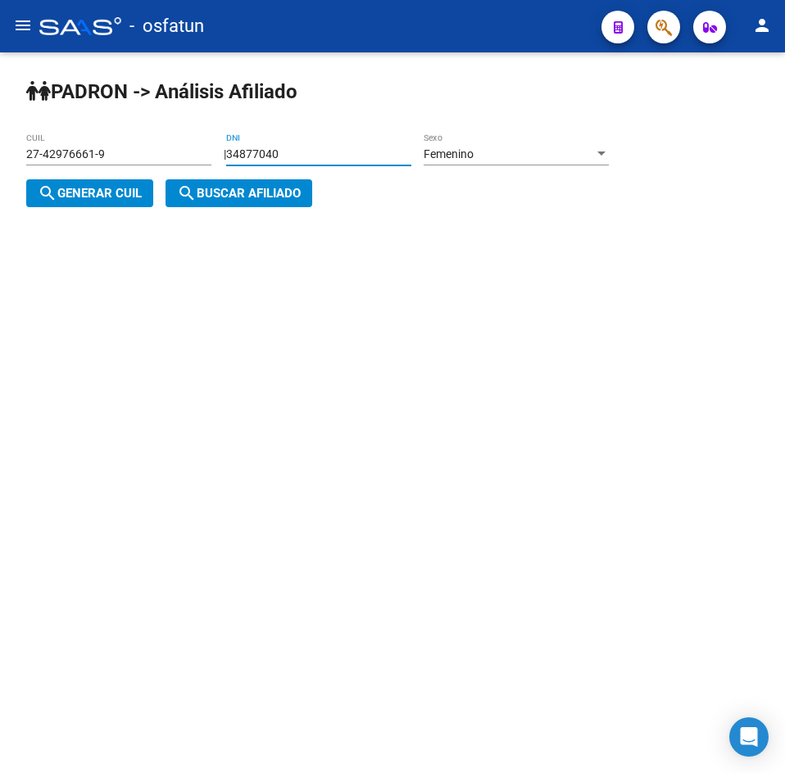
click at [115, 190] on span "search Generar CUIL" at bounding box center [90, 193] width 104 height 15
type input "27-34877040-9"
click at [234, 190] on span "search Buscar afiliado" at bounding box center [239, 193] width 124 height 15
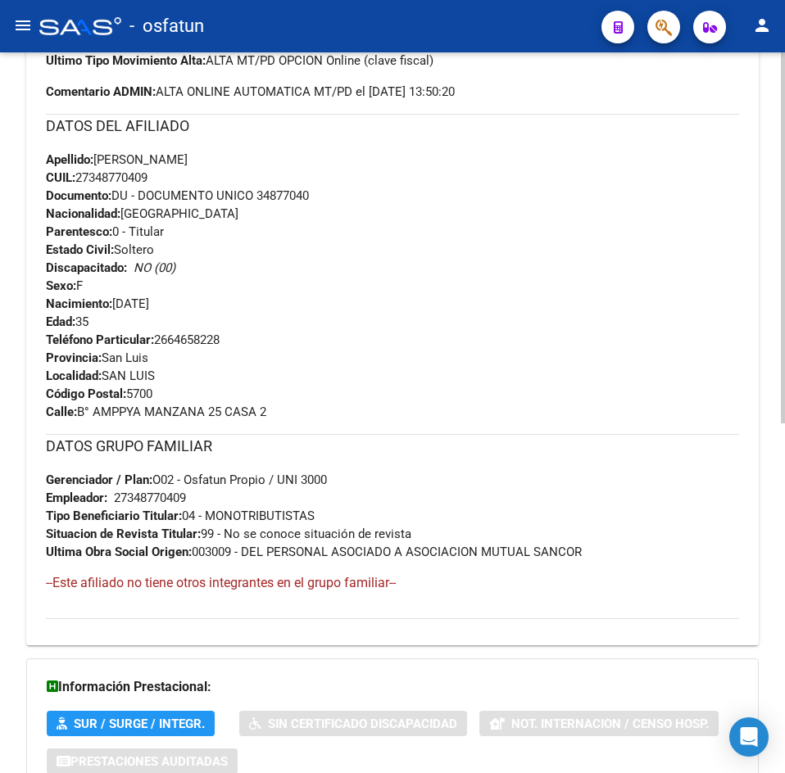
scroll to position [680, 0]
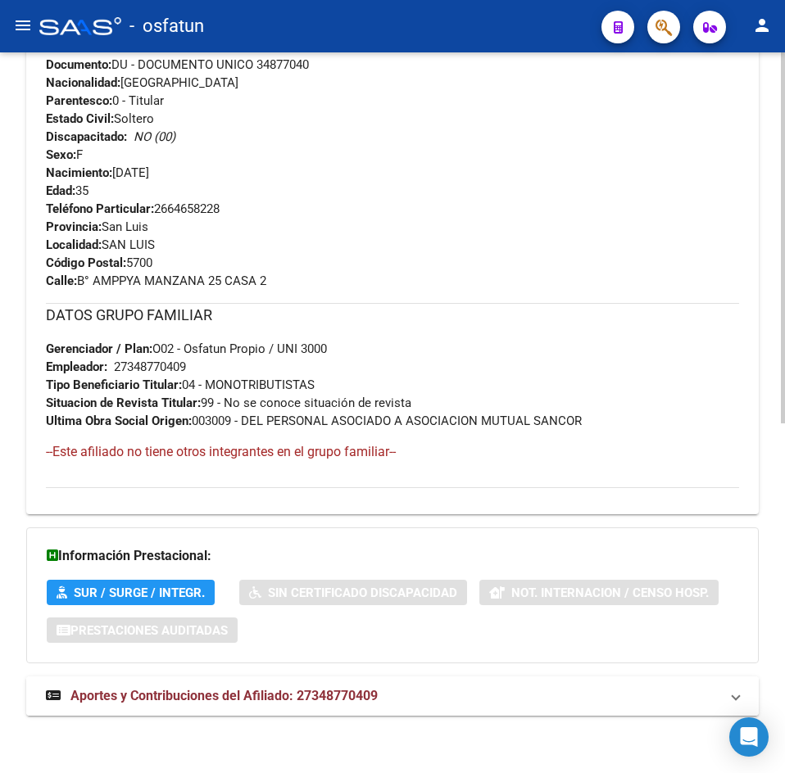
click at [201, 678] on mat-expansion-panel-header "Aportes y Contribuciones del Afiliado: 27348770409" at bounding box center [392, 696] width 732 height 39
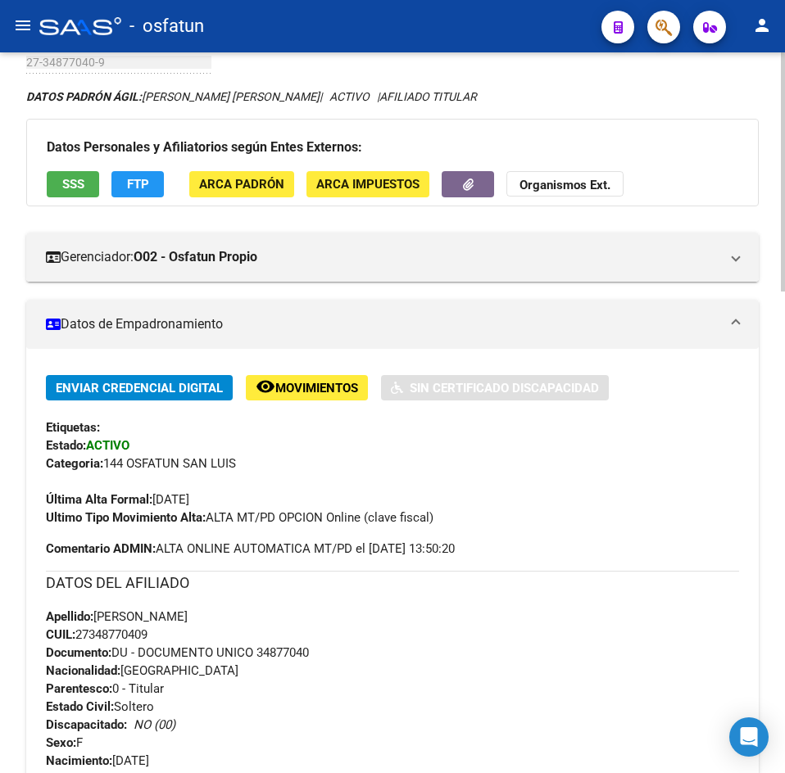
scroll to position [0, 0]
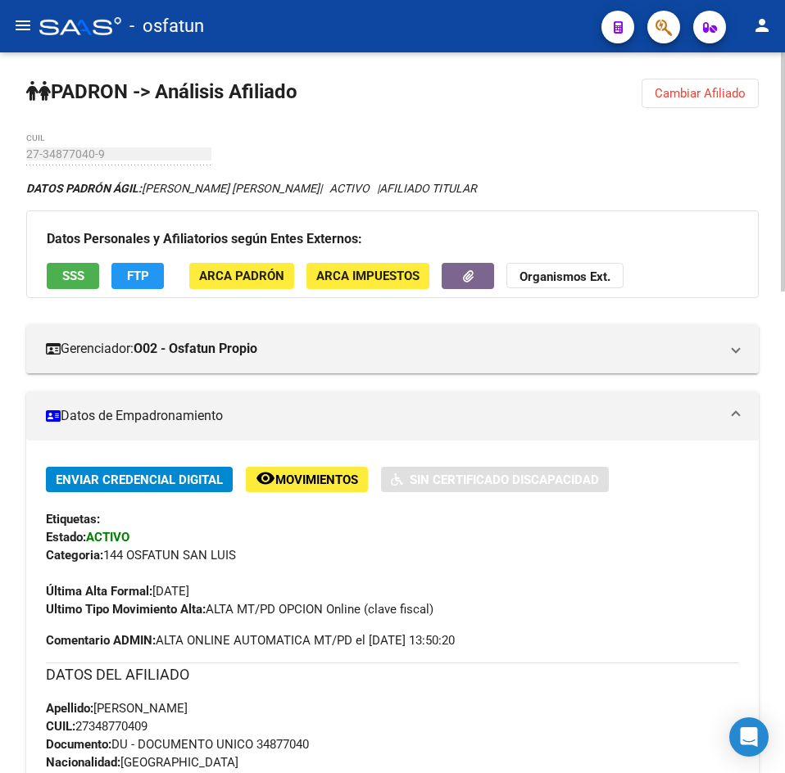
drag, startPoint x: 696, startPoint y: 100, endPoint x: 688, endPoint y: 101, distance: 8.2
click at [697, 100] on span "Cambiar Afiliado" at bounding box center [699, 93] width 91 height 15
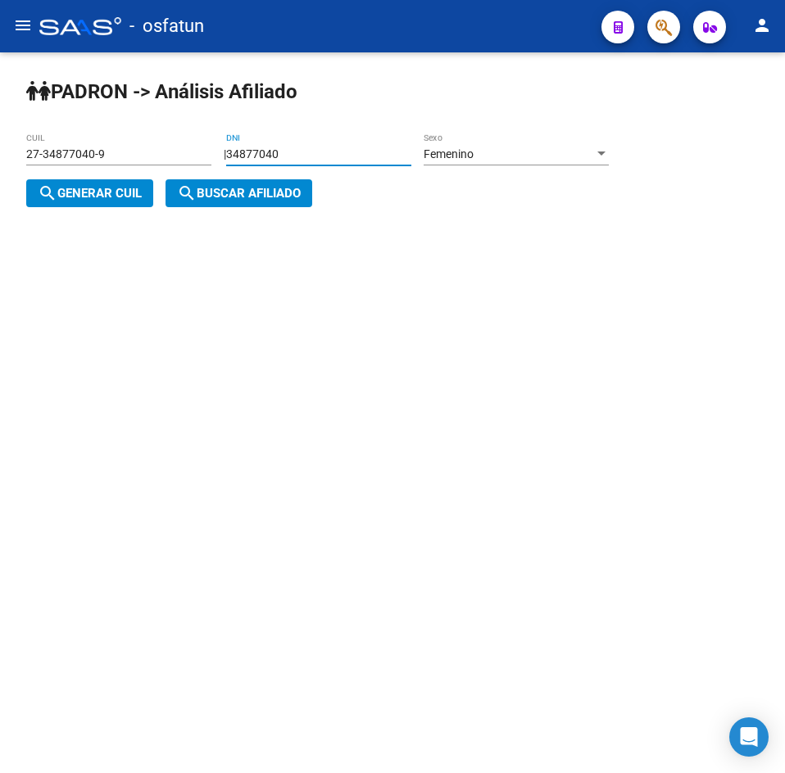
drag, startPoint x: 374, startPoint y: 147, endPoint x: -31, endPoint y: 148, distance: 405.5
click at [0, 148] on html "menu - osfatun person Firma Express Inicio Calendario SSS Instructivos Contacto…" at bounding box center [392, 386] width 785 height 773
type input "4006891"
drag, startPoint x: 363, startPoint y: 158, endPoint x: 68, endPoint y: 157, distance: 294.9
click at [68, 157] on app-analisis-afiliado "[PERSON_NAME] -> Análisis Afiliado 27-34877040-9 CUIL | 4006891 DNI Femenino Se…" at bounding box center [323, 173] width 595 height 53
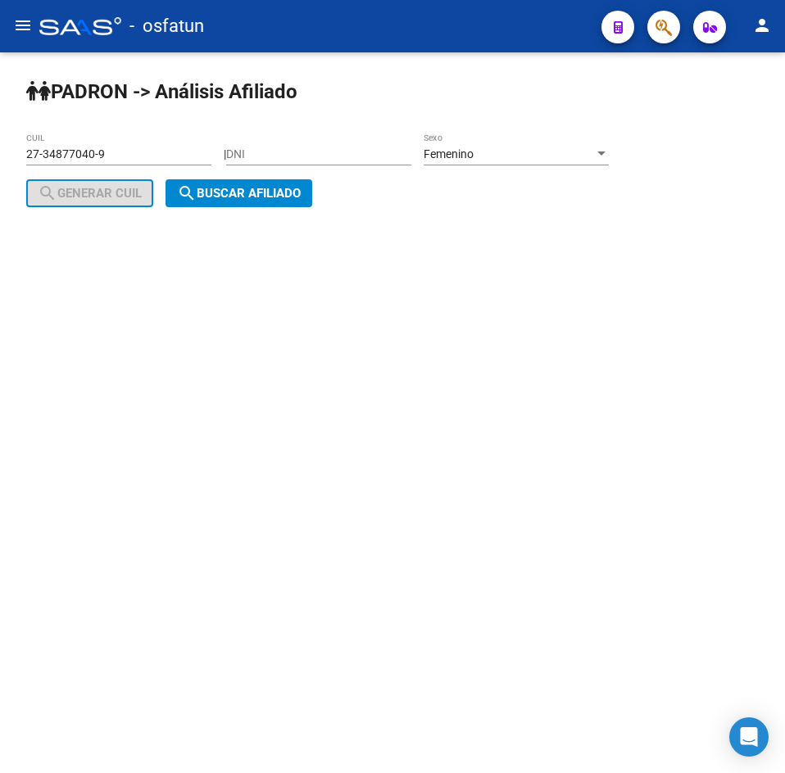
drag, startPoint x: 267, startPoint y: 138, endPoint x: 268, endPoint y: 148, distance: 9.9
click at [267, 139] on div "DNI" at bounding box center [318, 149] width 185 height 33
click at [268, 148] on input "DNI" at bounding box center [318, 154] width 185 height 14
paste input "40068918"
type input "40068918"
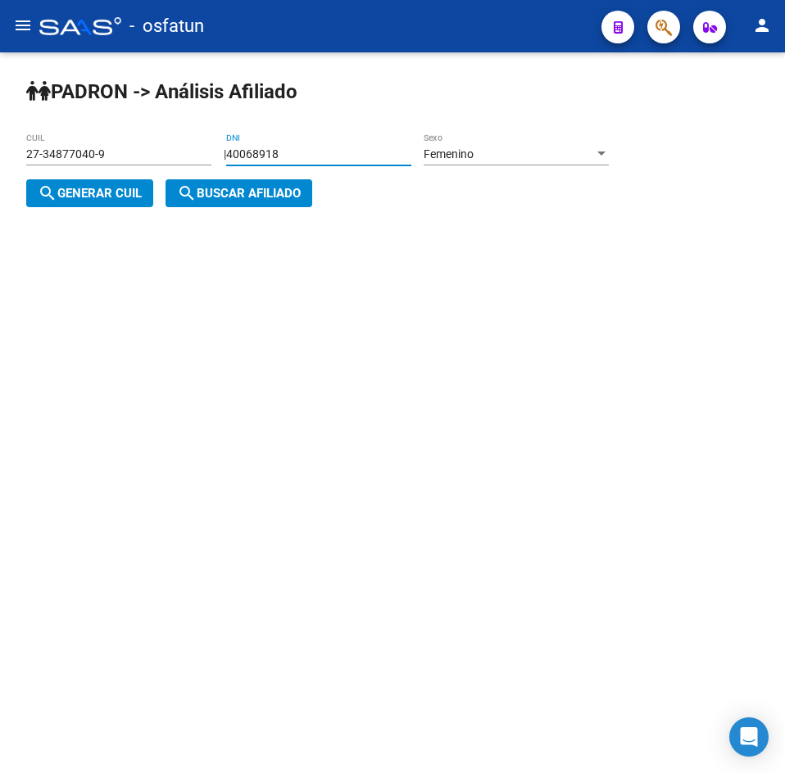
click at [118, 203] on button "search Generar CUIL" at bounding box center [89, 193] width 127 height 28
type input "27-40068918-6"
click at [208, 202] on button "search Buscar afiliado" at bounding box center [238, 193] width 147 height 28
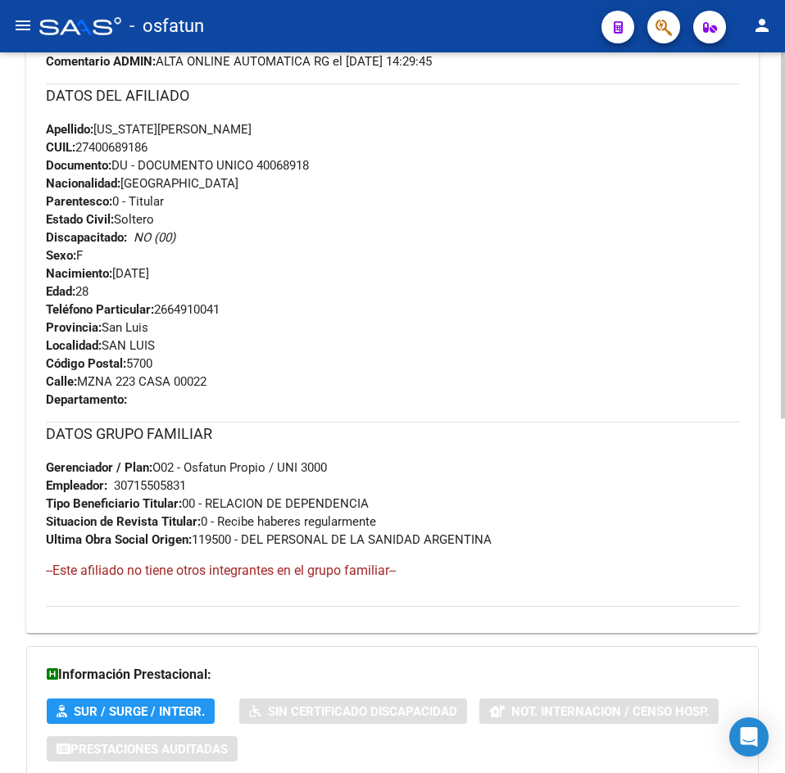
scroll to position [698, 0]
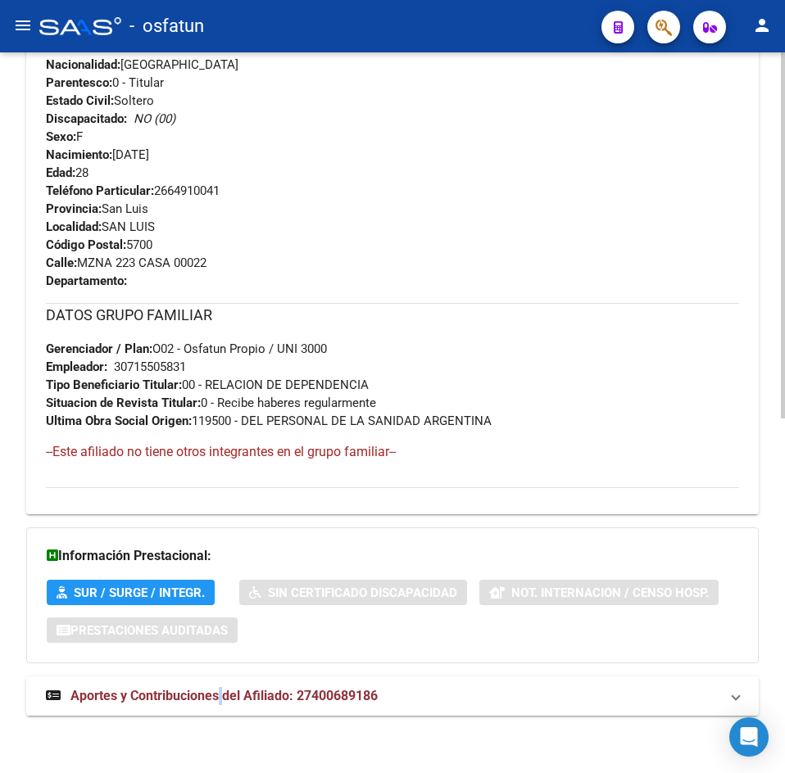
click at [223, 700] on span "Aportes y Contribuciones del Afiliado: 27400689186" at bounding box center [223, 696] width 307 height 16
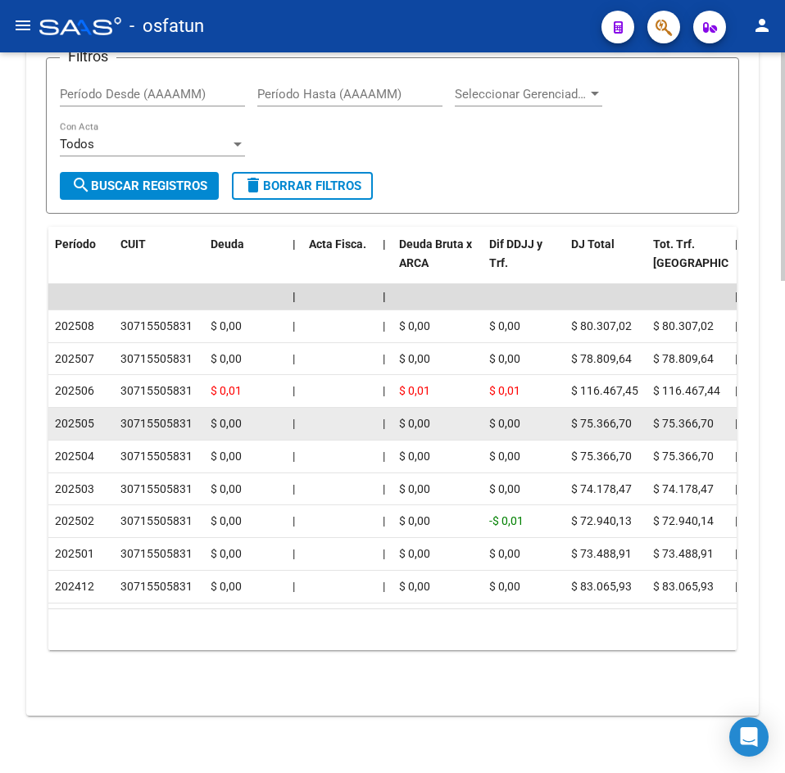
scroll to position [1552, 0]
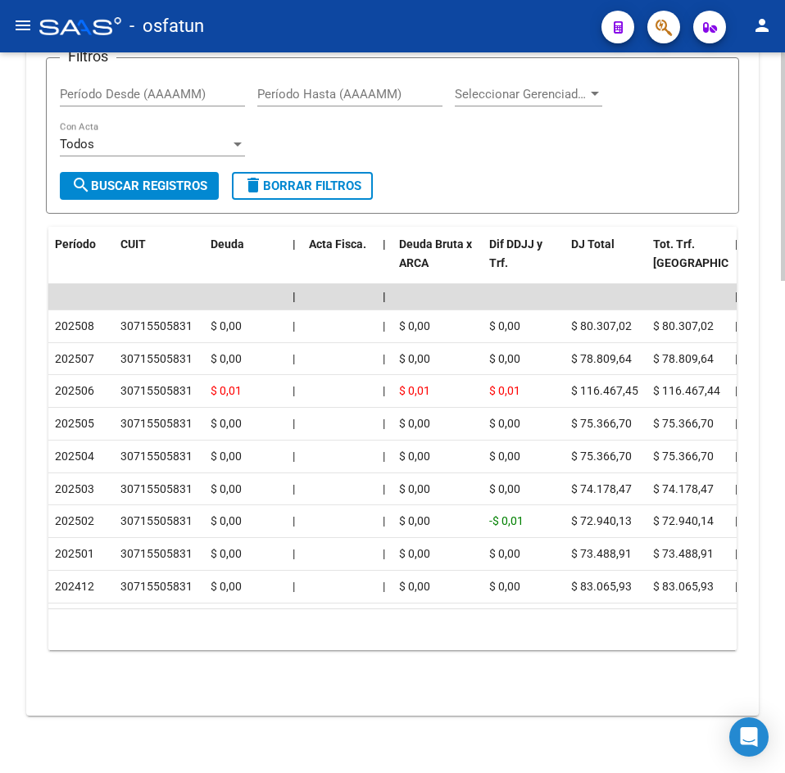
click at [519, 129] on div "Filtros Período Desde (AAAAMM) Período Hasta (AAAAMM) Seleccionar Gerenciador S…" at bounding box center [392, 122] width 665 height 102
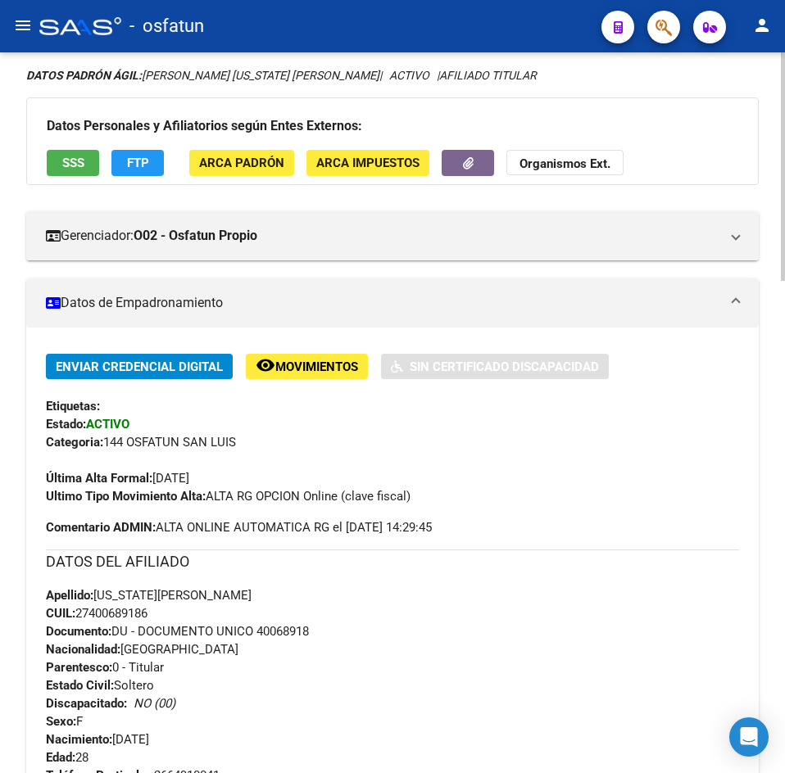
scroll to position [0, 0]
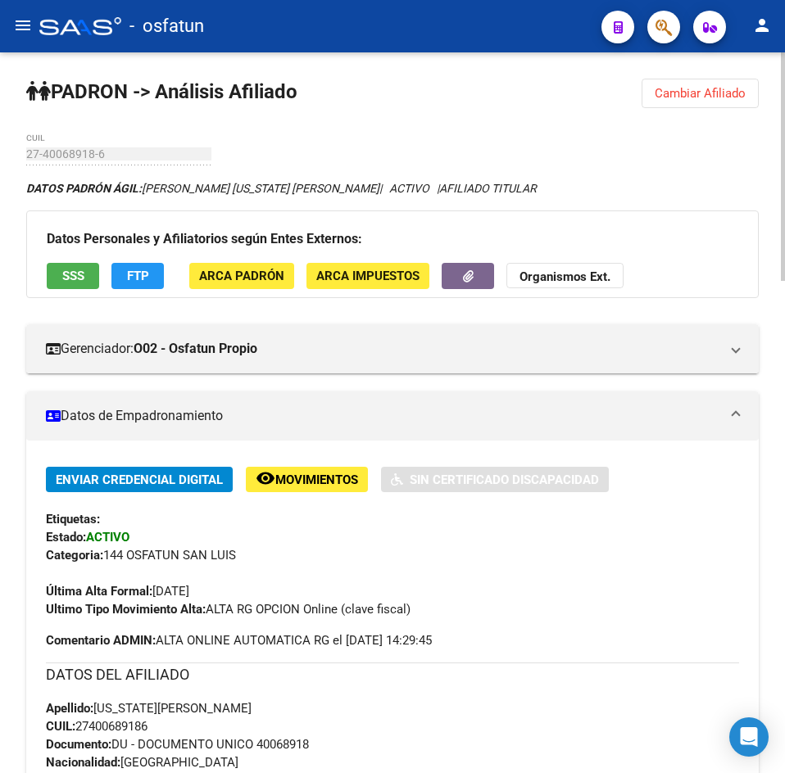
drag, startPoint x: 678, startPoint y: 99, endPoint x: 651, endPoint y: 113, distance: 30.4
click at [678, 98] on span "Cambiar Afiliado" at bounding box center [699, 93] width 91 height 15
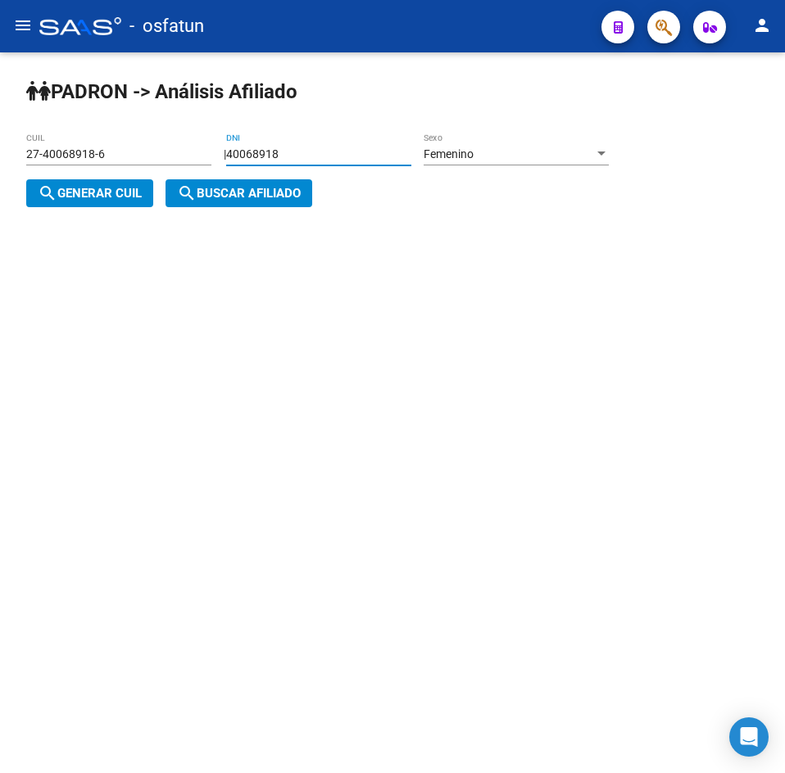
drag, startPoint x: 369, startPoint y: 153, endPoint x: -97, endPoint y: 167, distance: 466.3
click at [0, 167] on html "menu - osfatun person Firma Express Inicio Calendario SSS Instructivos Contacto…" at bounding box center [392, 386] width 785 height 773
type input "38732472"
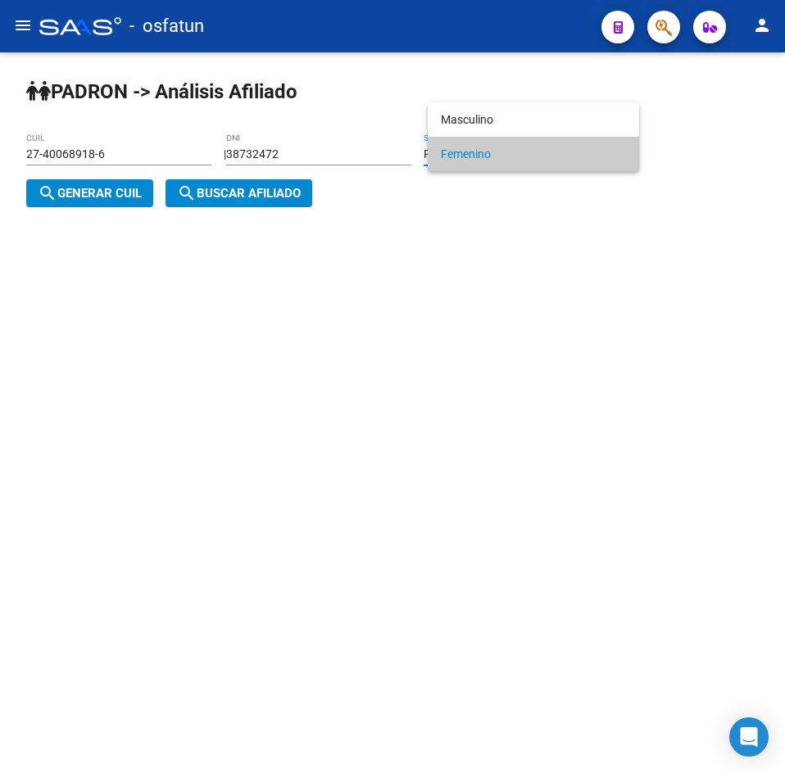
click at [111, 205] on div at bounding box center [392, 386] width 785 height 773
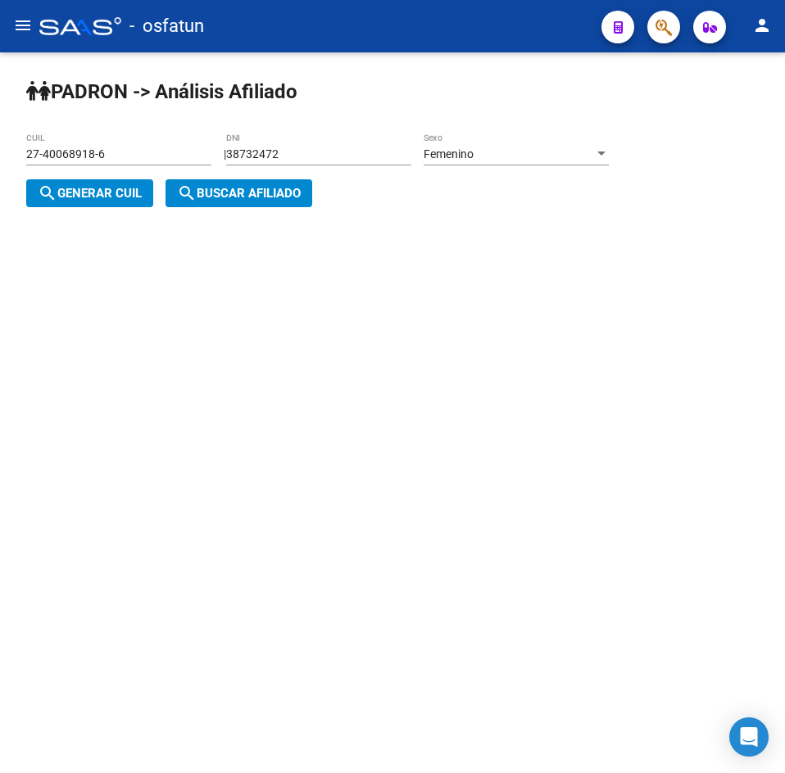
click at [120, 196] on span "search Generar CUIL" at bounding box center [90, 193] width 104 height 15
click at [203, 197] on span "search Buscar afiliado" at bounding box center [239, 193] width 124 height 15
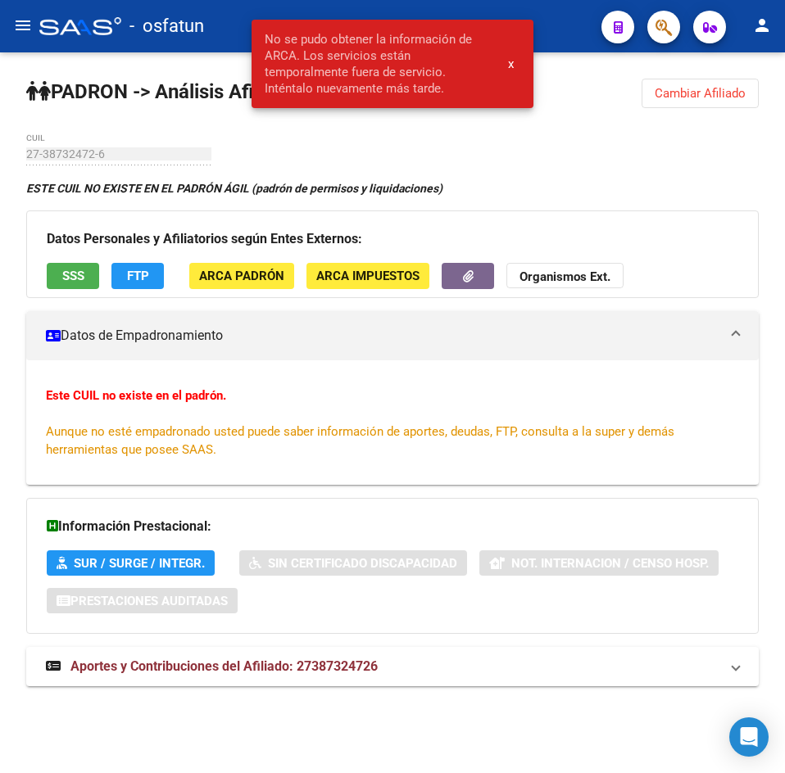
click at [691, 84] on button "Cambiar Afiliado" at bounding box center [699, 93] width 117 height 29
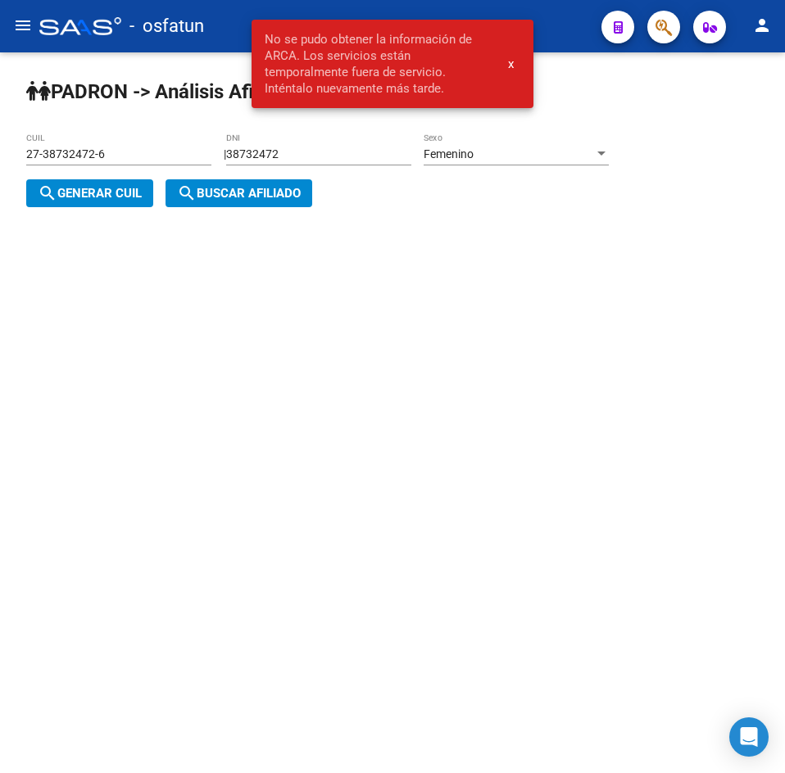
click at [455, 154] on span "Femenino" at bounding box center [448, 153] width 50 height 13
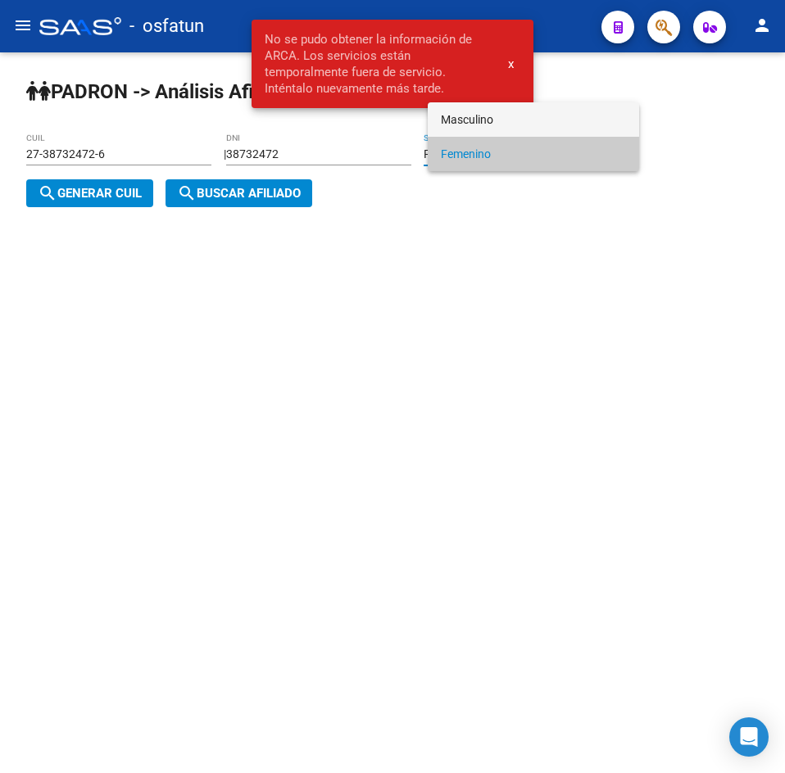
click at [471, 116] on span "Masculino" at bounding box center [533, 119] width 185 height 34
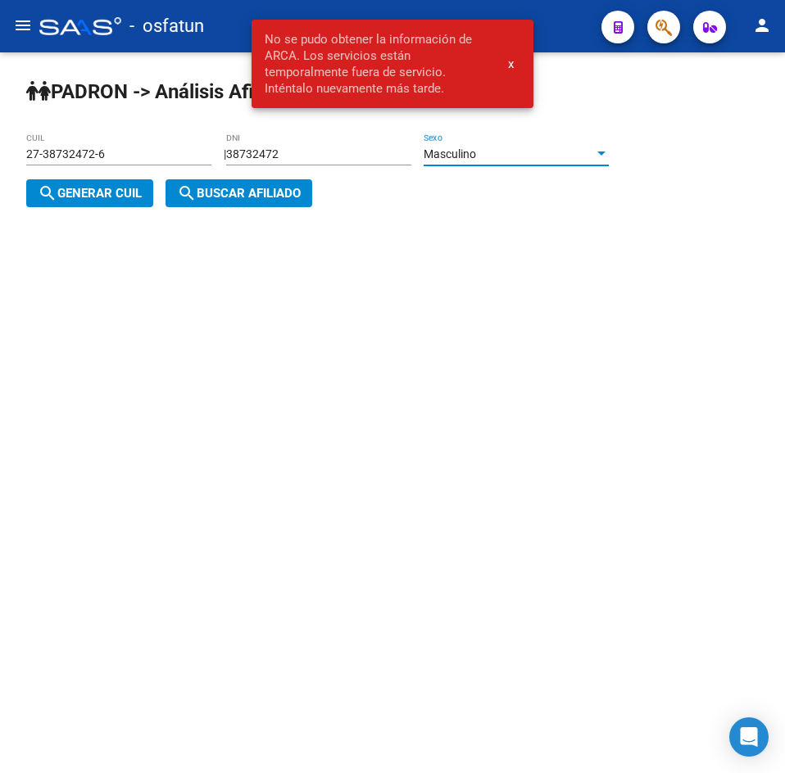
click at [106, 198] on span "search Generar CUIL" at bounding box center [90, 193] width 104 height 15
type input "20-38732472-1"
click at [236, 202] on button "search Buscar afiliado" at bounding box center [238, 193] width 147 height 28
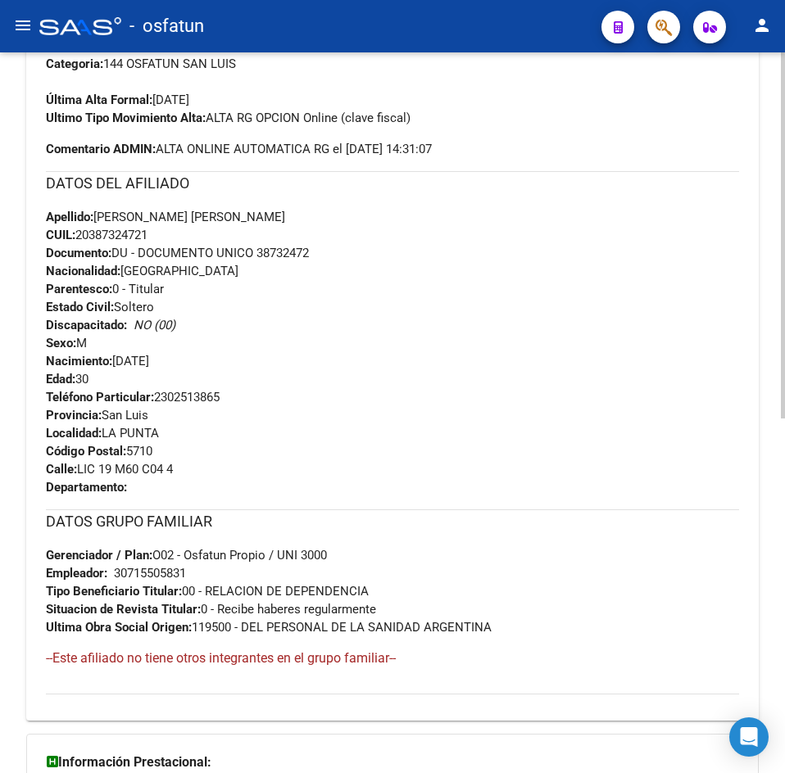
scroll to position [698, 0]
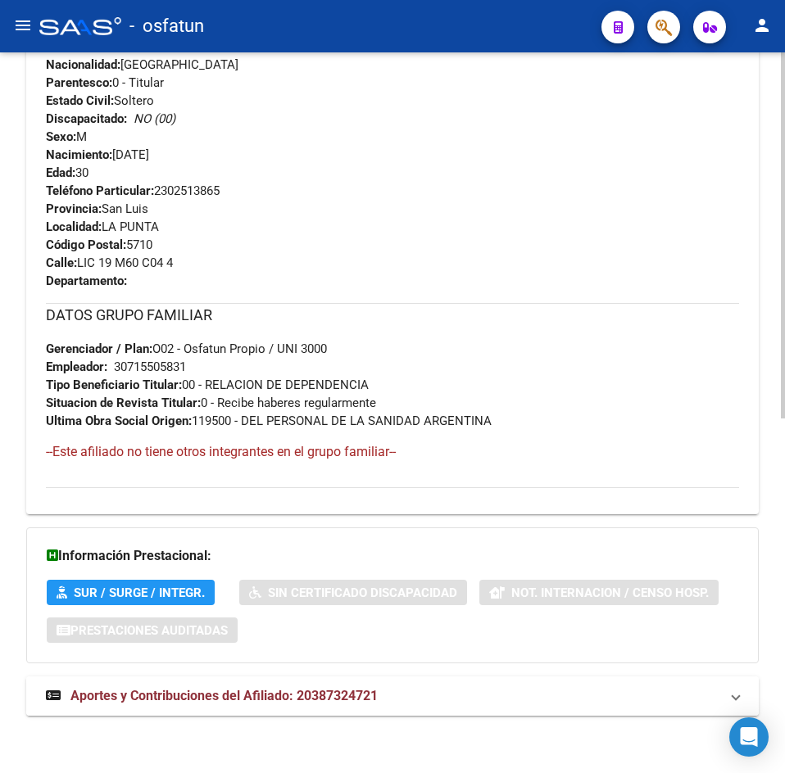
drag, startPoint x: 117, startPoint y: 727, endPoint x: 127, endPoint y: 694, distance: 35.0
click at [119, 718] on div "DATOS [PERSON_NAME] ÁGIL: [PERSON_NAME] [PERSON_NAME] | ACTIVO | AFILIADO TITUL…" at bounding box center [392, 107] width 732 height 1252
click at [127, 694] on span "Aportes y Contribuciones del Afiliado: 20387324721" at bounding box center [223, 696] width 307 height 16
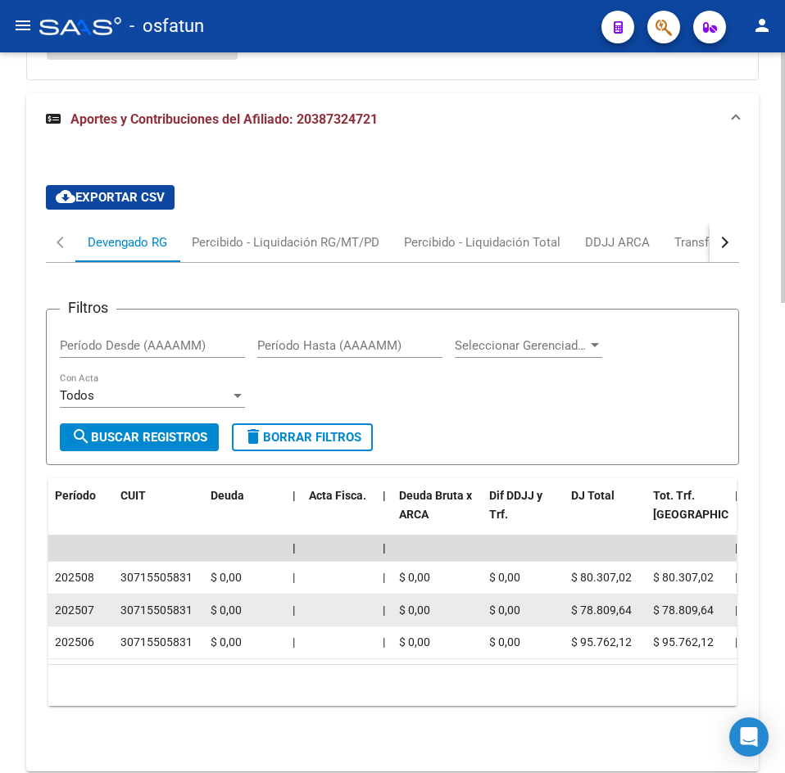
scroll to position [1352, 0]
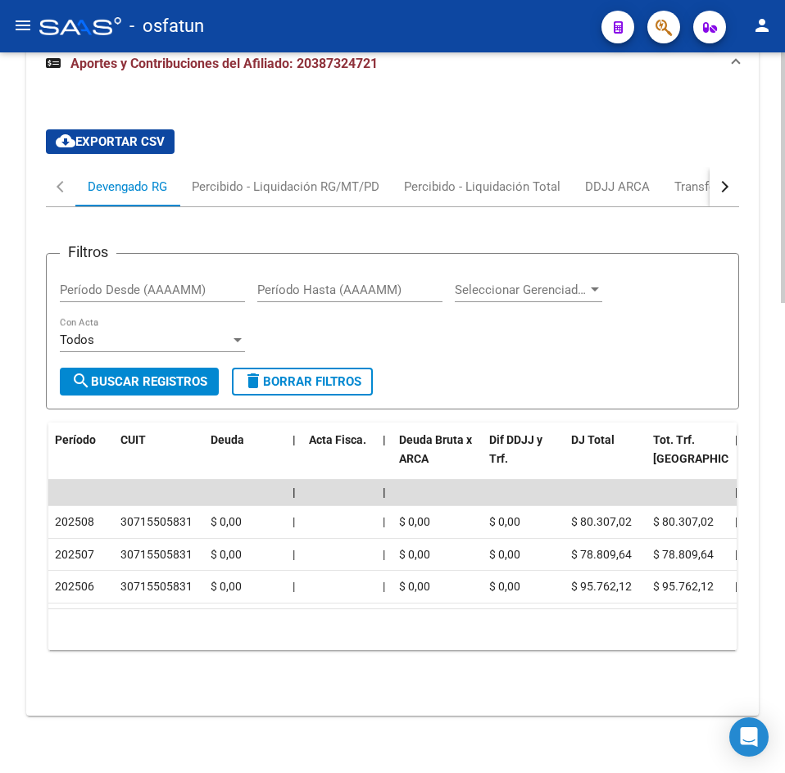
click at [308, 94] on div "cloud_download Exportar CSV Devengado RG Percibido - Liquidación RG/MT/PD Perci…" at bounding box center [392, 403] width 732 height 627
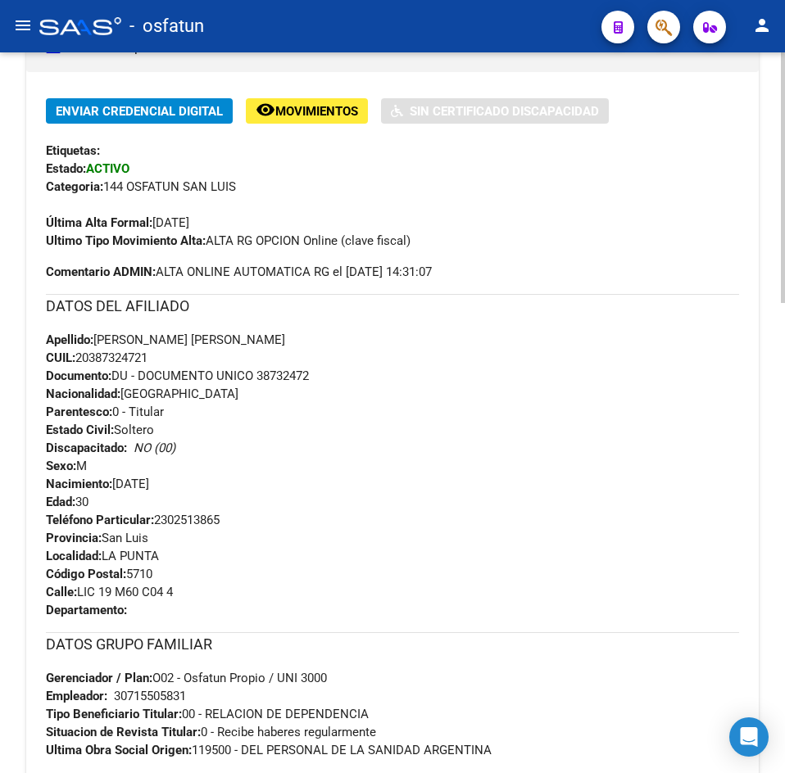
scroll to position [0, 0]
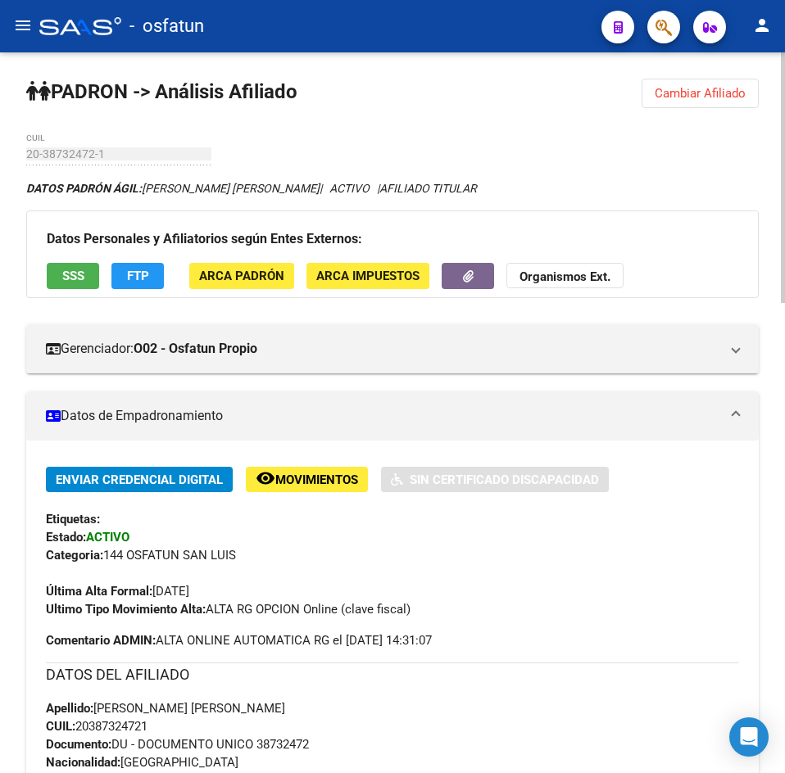
click at [678, 92] on span "Cambiar Afiliado" at bounding box center [699, 93] width 91 height 15
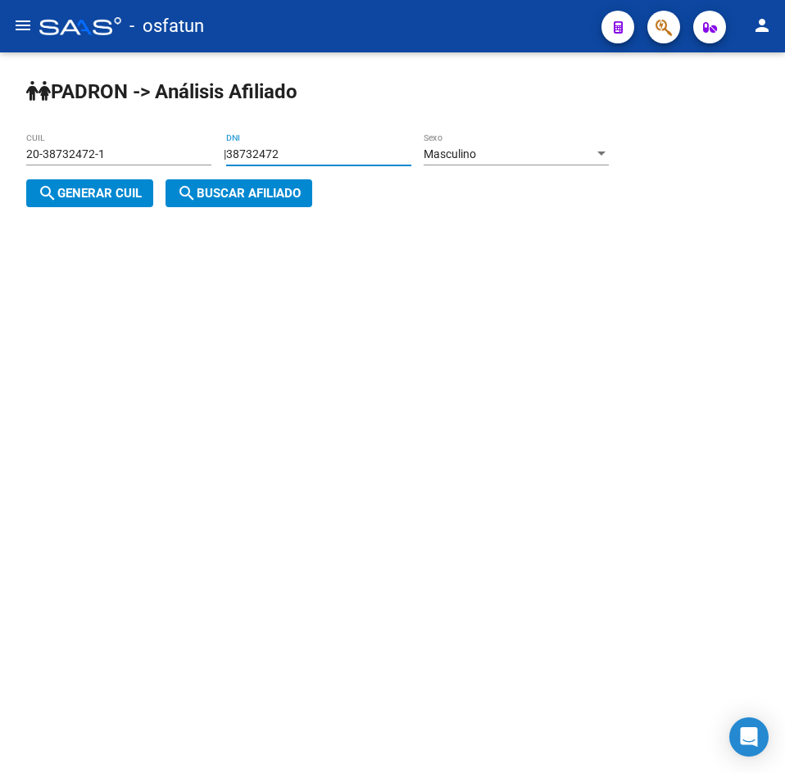
drag, startPoint x: 333, startPoint y: 156, endPoint x: 107, endPoint y: 161, distance: 226.1
click at [107, 161] on app-analisis-afiliado "[PERSON_NAME] -> Análisis Afiliado 20-38732472-1 CUIL | 38732472 DNI Masculino …" at bounding box center [323, 173] width 595 height 53
paste input "7296549"
type input "37296549"
click at [95, 201] on span "search Generar CUIL" at bounding box center [90, 193] width 104 height 15
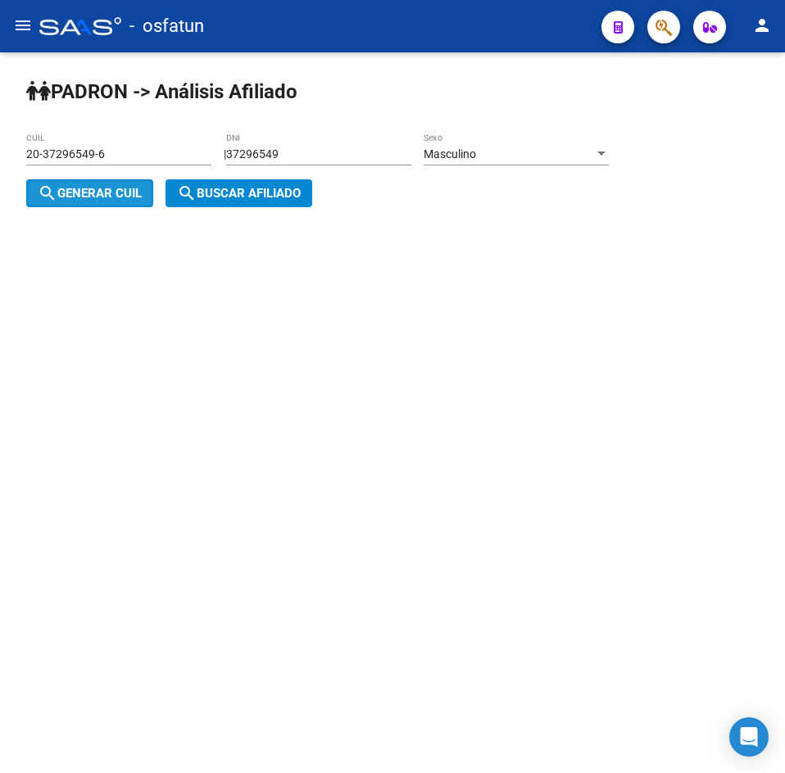
click at [190, 192] on mat-icon "search" at bounding box center [187, 193] width 20 height 20
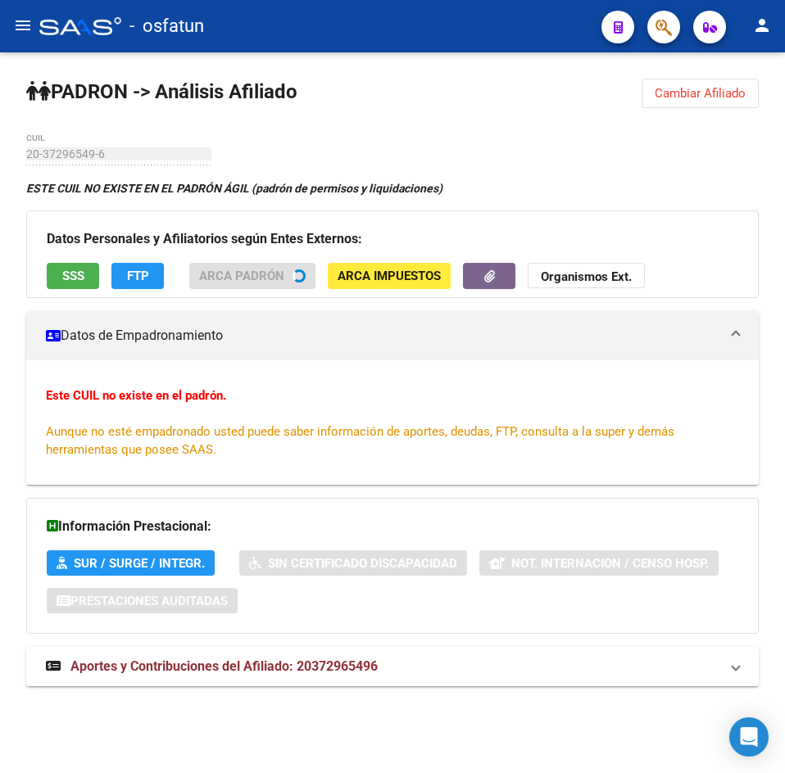
click at [698, 85] on button "Cambiar Afiliado" at bounding box center [699, 93] width 117 height 29
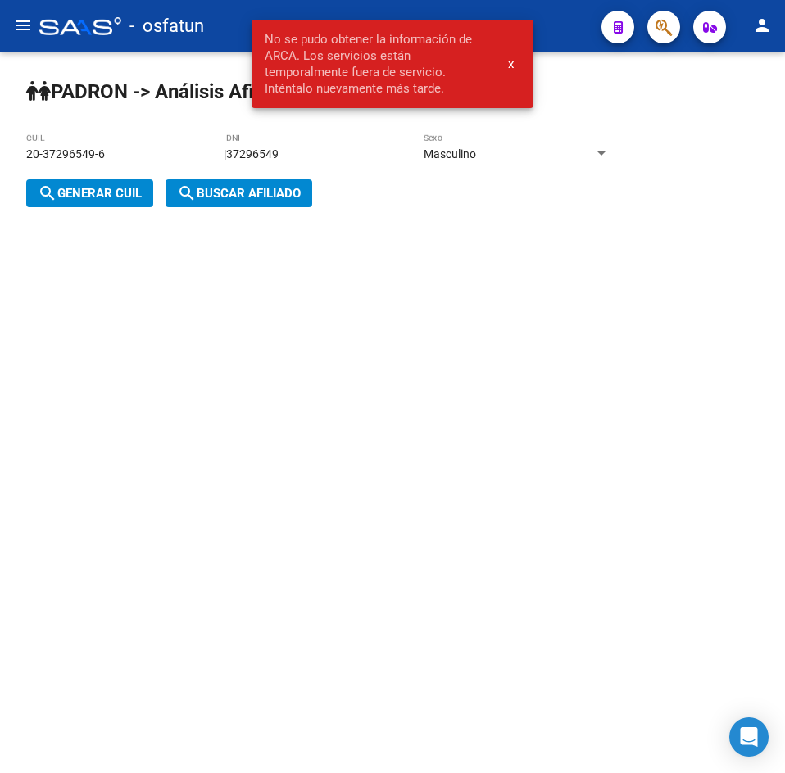
click at [582, 143] on div "Masculino Sexo" at bounding box center [515, 149] width 185 height 33
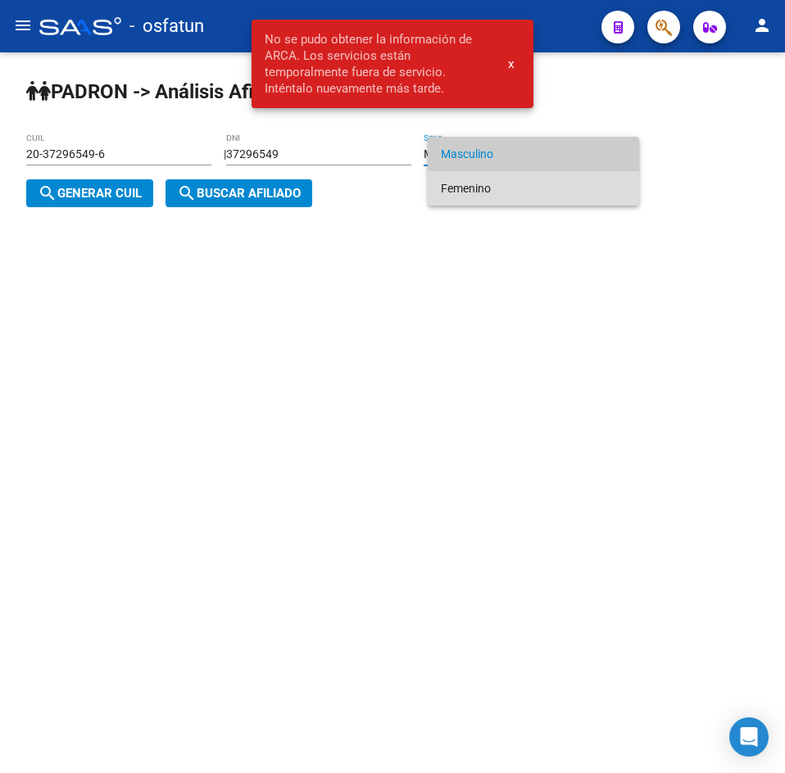
click at [496, 186] on span "Femenino" at bounding box center [533, 188] width 185 height 34
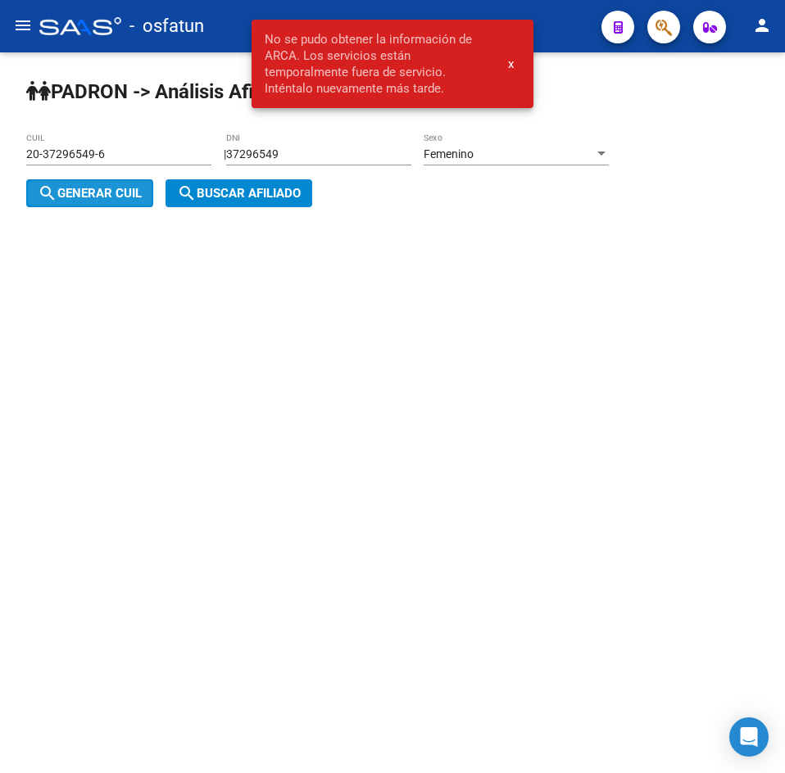
drag, startPoint x: 66, startPoint y: 191, endPoint x: 204, endPoint y: 191, distance: 137.6
click at [73, 191] on span "search Generar CUIL" at bounding box center [90, 193] width 104 height 15
type input "27-37296549-0"
click at [204, 191] on span "search Buscar afiliado" at bounding box center [239, 193] width 124 height 15
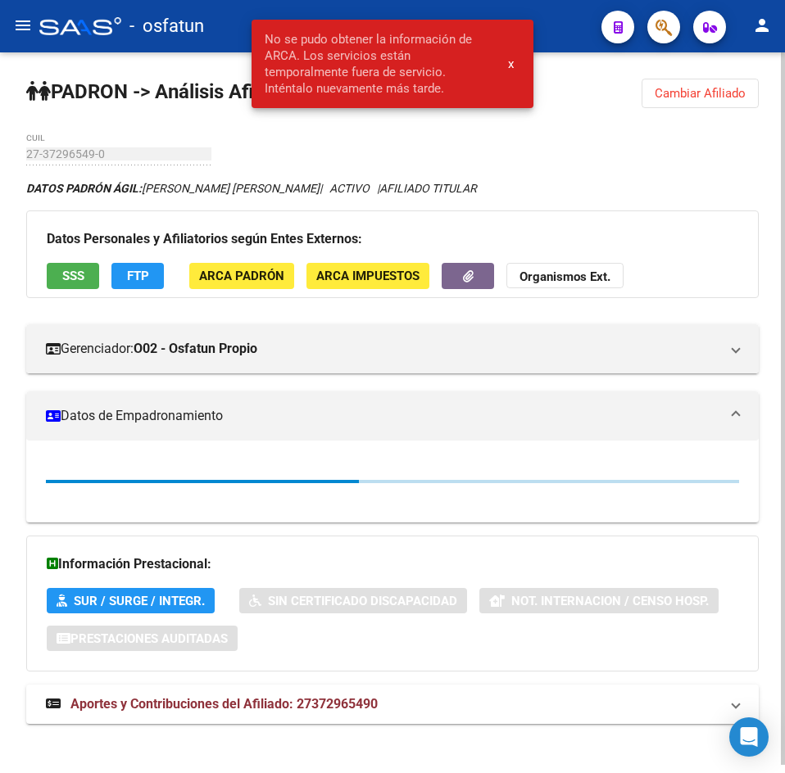
click at [512, 62] on span "x" at bounding box center [511, 64] width 6 height 15
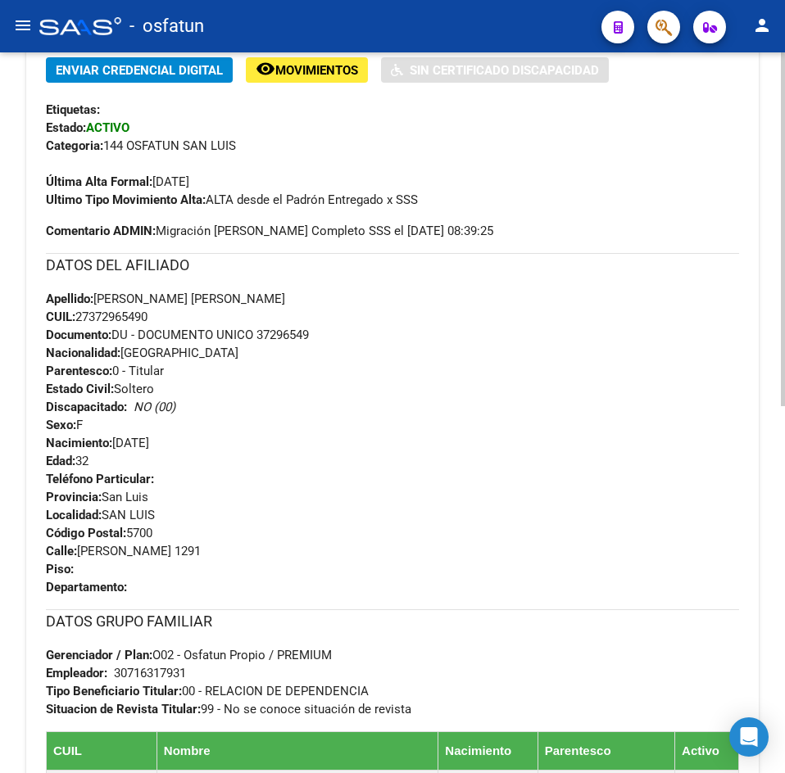
scroll to position [746, 0]
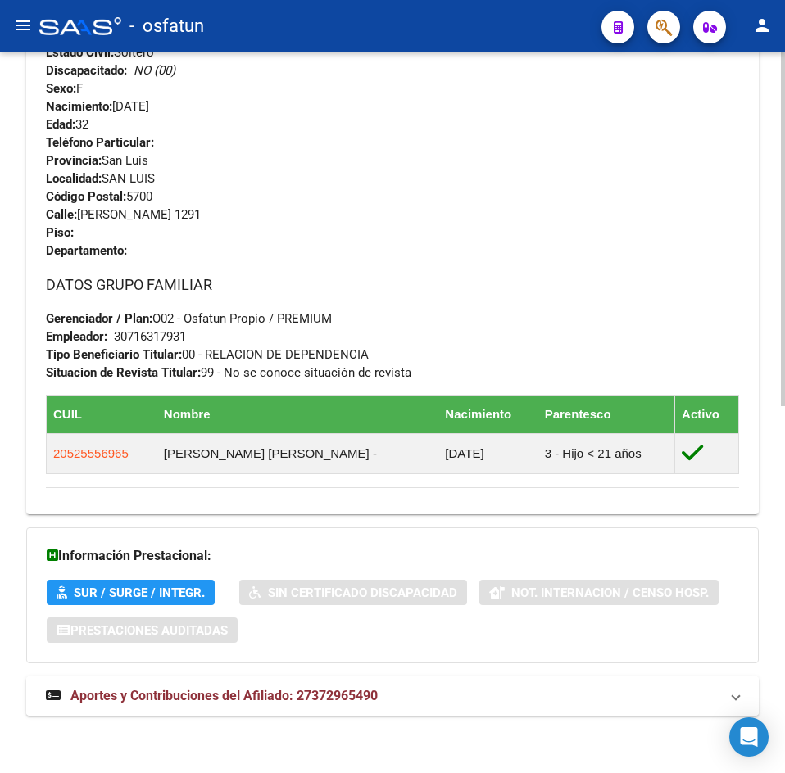
click at [228, 682] on mat-expansion-panel-header "Aportes y Contribuciones del Afiliado: 27372965490" at bounding box center [392, 696] width 732 height 39
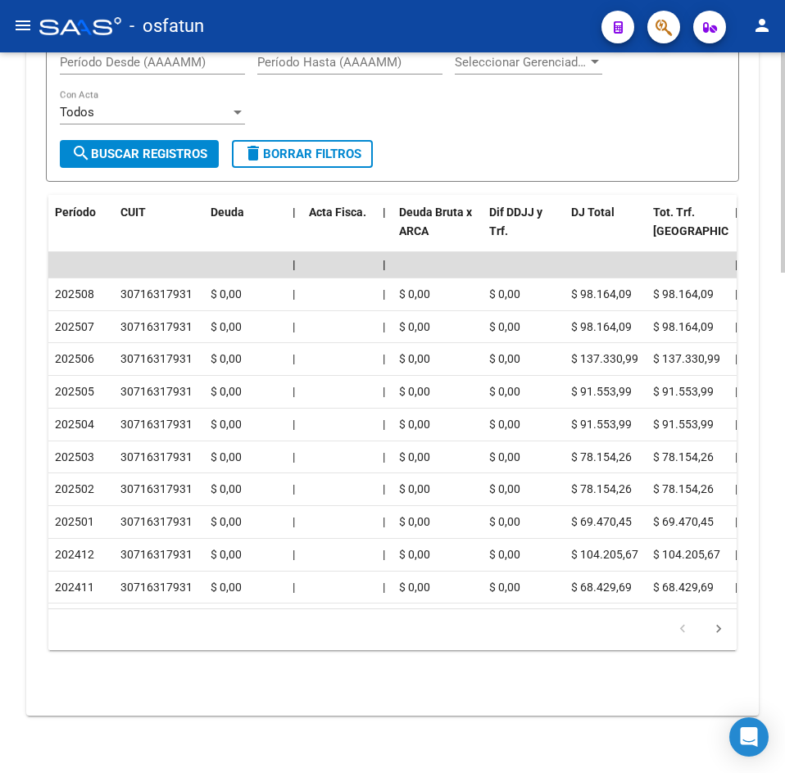
scroll to position [1633, 0]
click at [337, 93] on div "Filtros Período Desde (AAAAMM) Período Hasta (AAAAMM) Seleccionar Gerenciador S…" at bounding box center [392, 90] width 665 height 102
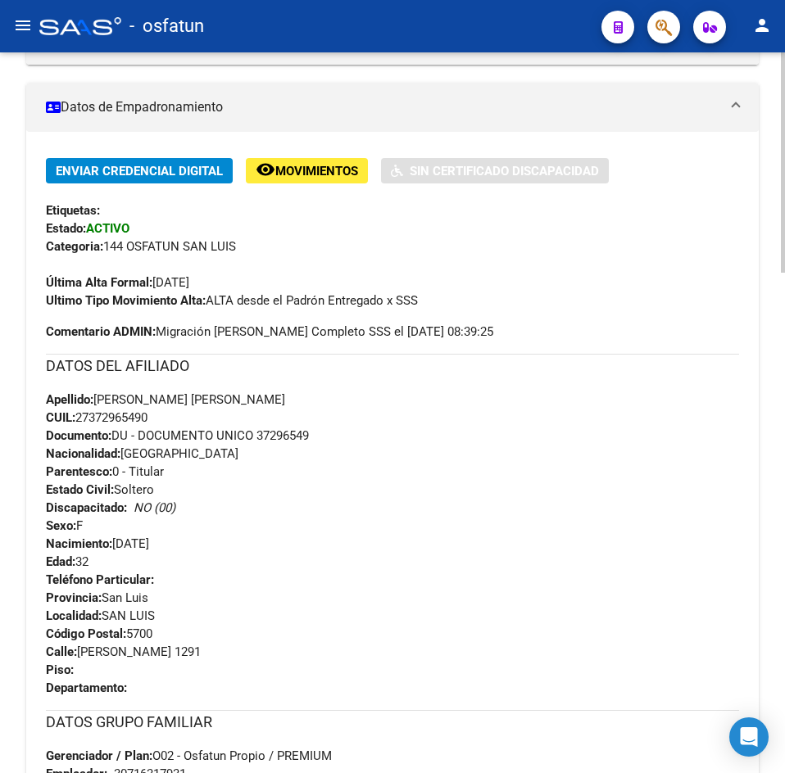
scroll to position [0, 0]
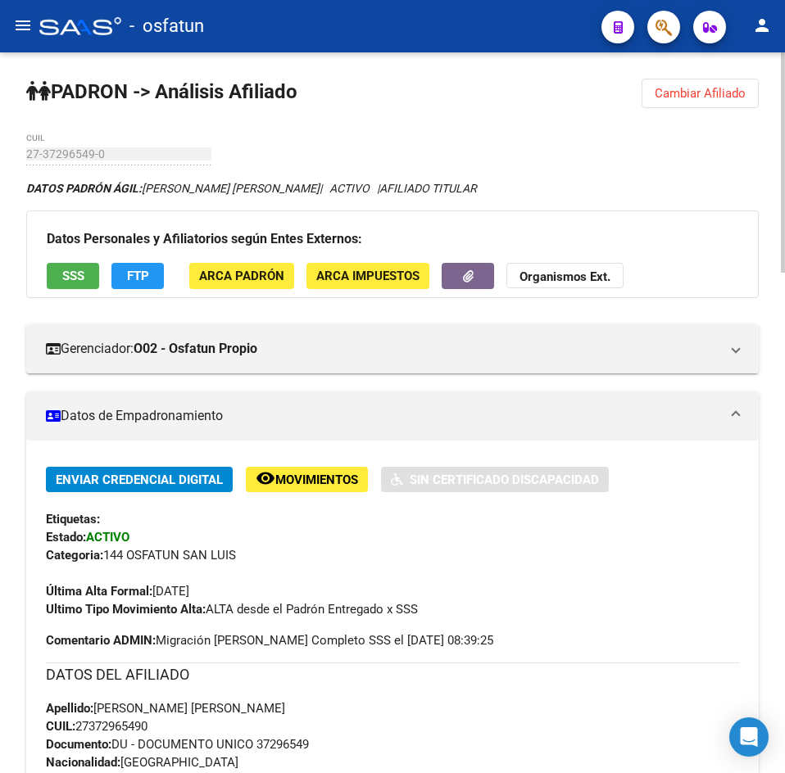
click at [666, 96] on span "Cambiar Afiliado" at bounding box center [699, 93] width 91 height 15
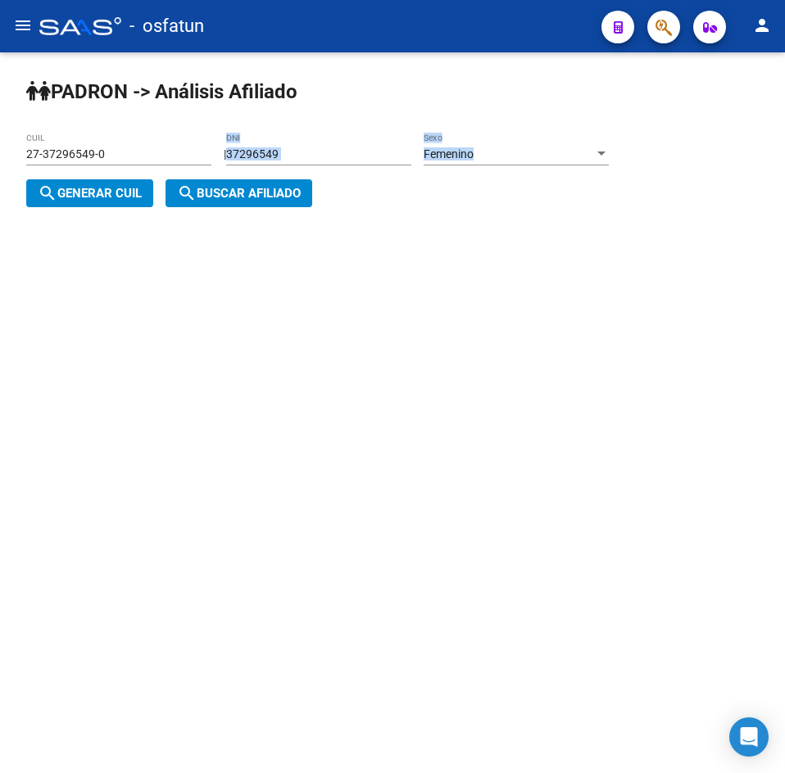
drag, startPoint x: 205, startPoint y: 174, endPoint x: 269, endPoint y: 178, distance: 64.0
click at [66, 186] on div "| 37296549 DNI Femenino Sexo search Generar CUIL" at bounding box center [323, 173] width 595 height 53
click at [340, 150] on input "37296549" at bounding box center [318, 154] width 185 height 14
drag, startPoint x: 340, startPoint y: 154, endPoint x: 89, endPoint y: 161, distance: 250.8
click at [89, 161] on app-analisis-afiliado "[PERSON_NAME] -> Análisis Afiliado 27-37296549-0 CUIL | 37296549 DNI Femenino S…" at bounding box center [323, 173] width 595 height 53
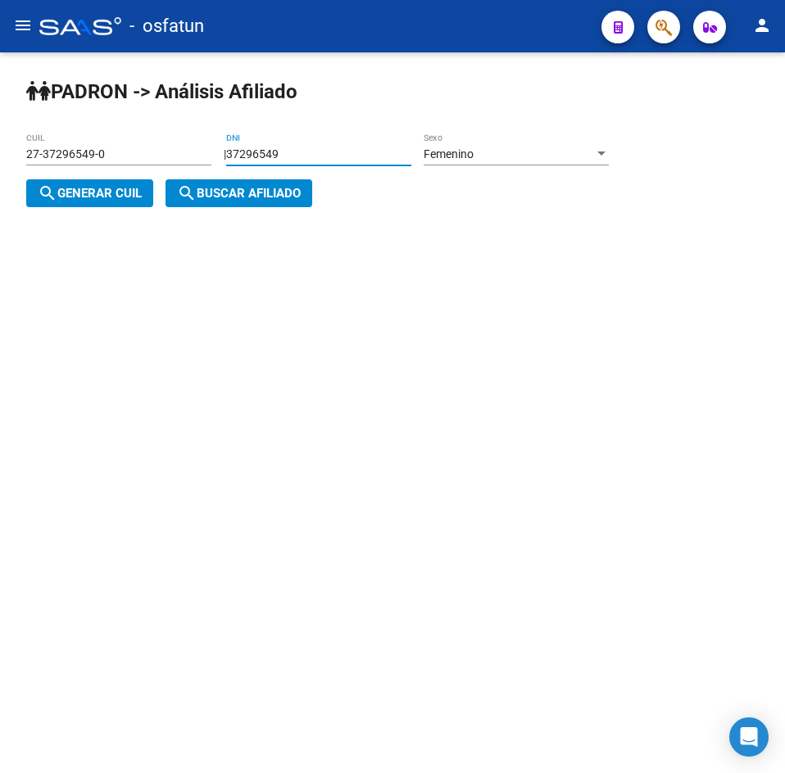
paste input "29352546"
type input "29352546"
click at [515, 143] on div "Femenino Sexo" at bounding box center [515, 149] width 185 height 33
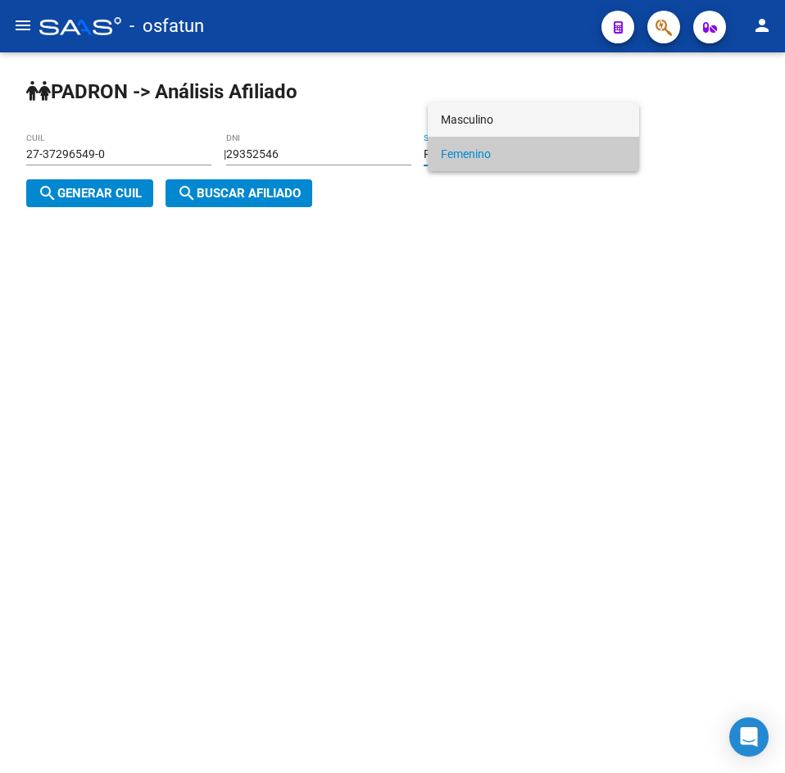
click at [482, 116] on span "Masculino" at bounding box center [533, 119] width 185 height 34
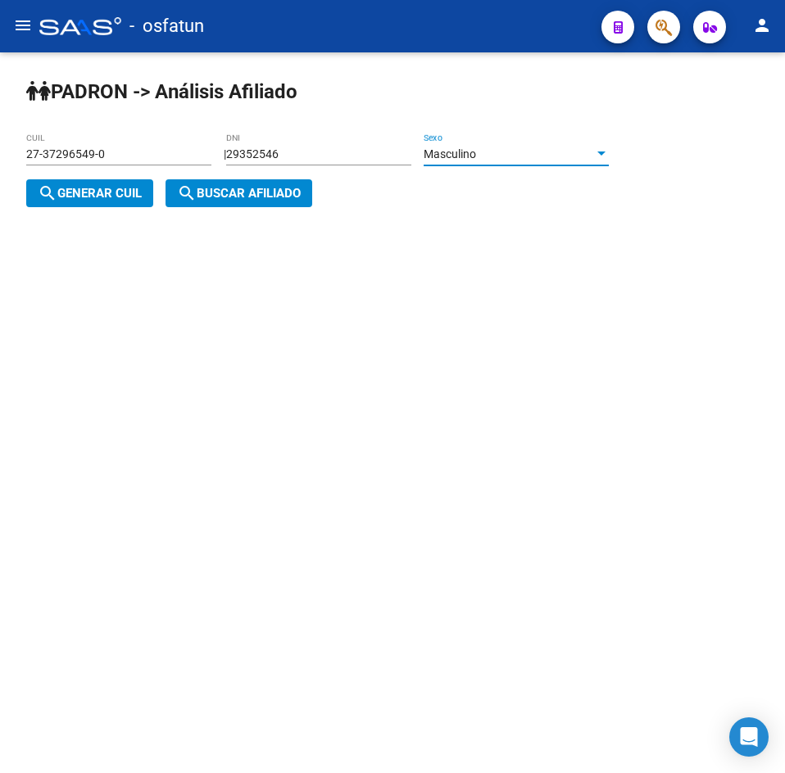
click at [138, 195] on span "search Generar CUIL" at bounding box center [90, 193] width 104 height 15
type input "20-29352546-4"
click at [202, 194] on span "search Buscar afiliado" at bounding box center [239, 193] width 124 height 15
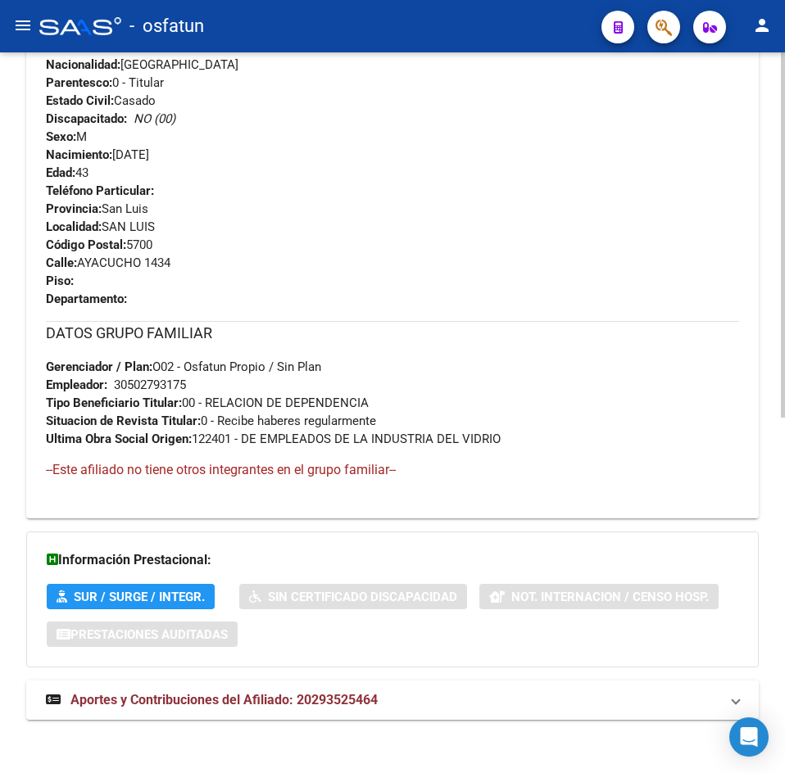
scroll to position [702, 0]
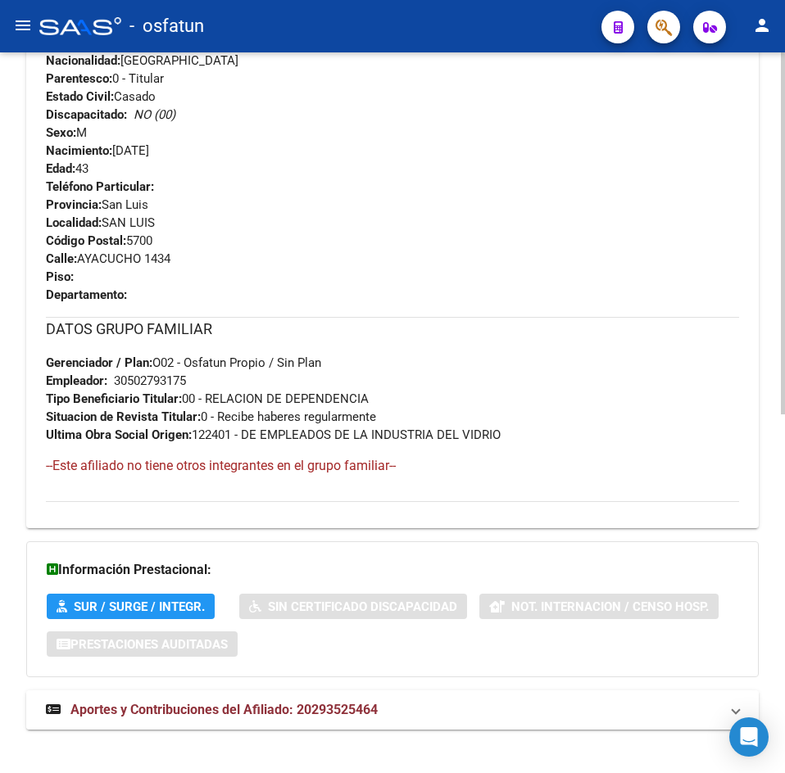
click at [242, 707] on span "Aportes y Contribuciones del Afiliado: 20293525464" at bounding box center [223, 710] width 307 height 16
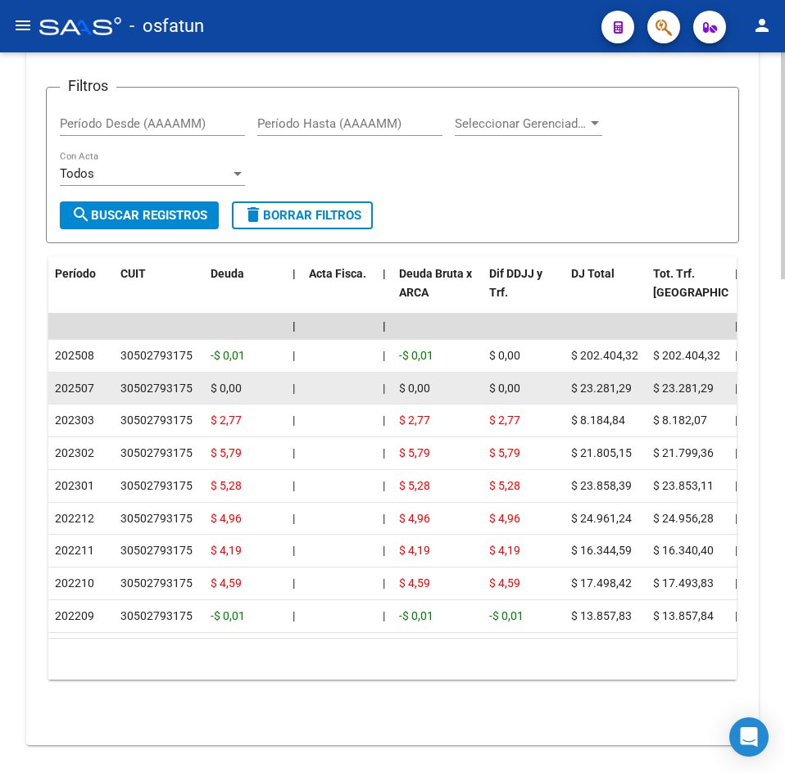
scroll to position [1570, 0]
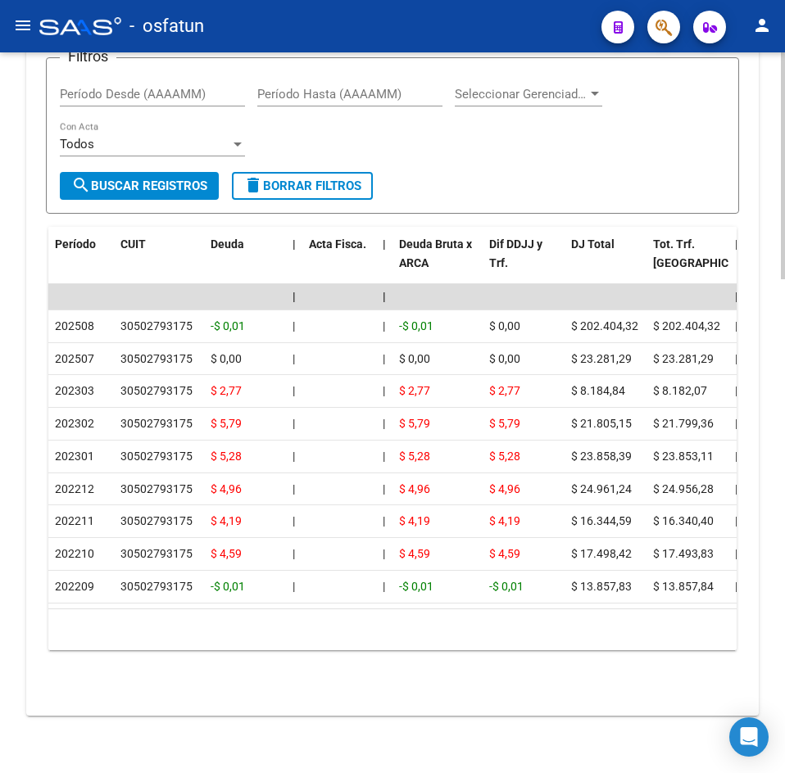
drag, startPoint x: 172, startPoint y: 609, endPoint x: 583, endPoint y: 614, distance: 411.2
click at [596, 614] on div "10 total 1" at bounding box center [392, 629] width 688 height 41
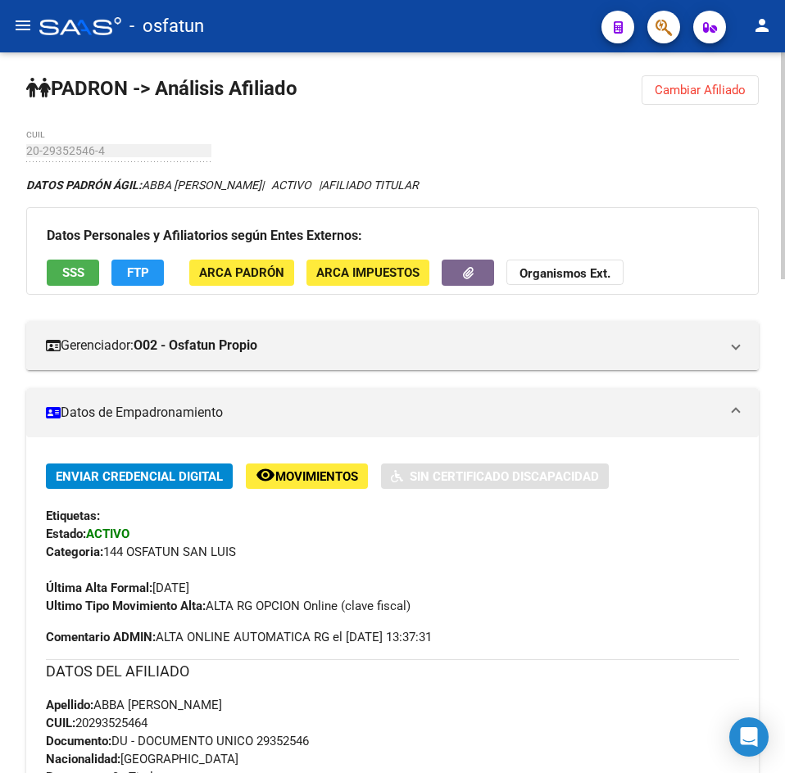
scroll to position [0, 0]
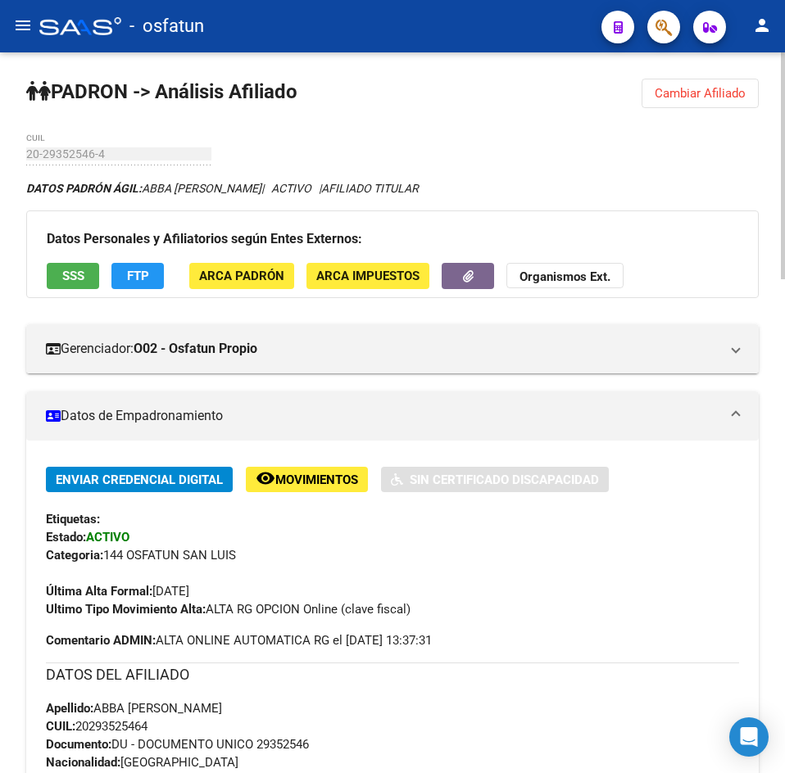
click at [717, 91] on span "Cambiar Afiliado" at bounding box center [699, 93] width 91 height 15
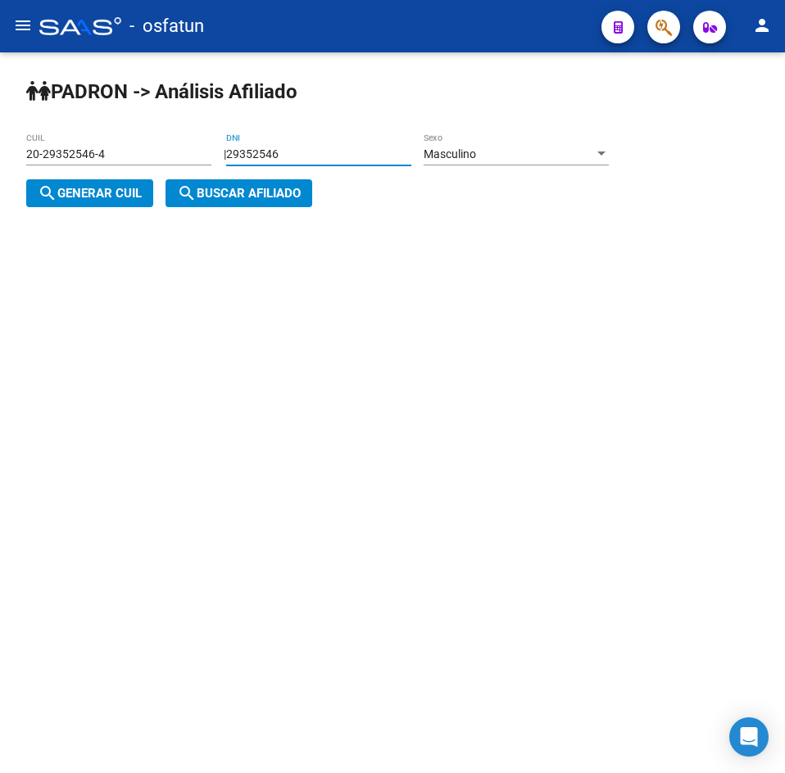
drag, startPoint x: 381, startPoint y: 147, endPoint x: 4, endPoint y: 139, distance: 376.9
click at [6, 138] on div "[PERSON_NAME] -> Análisis Afiliado 20-29352546-4 CUIL | 29352546 DNI Masculino …" at bounding box center [392, 155] width 785 height 207
type input "39056075"
click at [106, 193] on span "search Generar CUIL" at bounding box center [90, 193] width 104 height 15
type input "20-39056075-4"
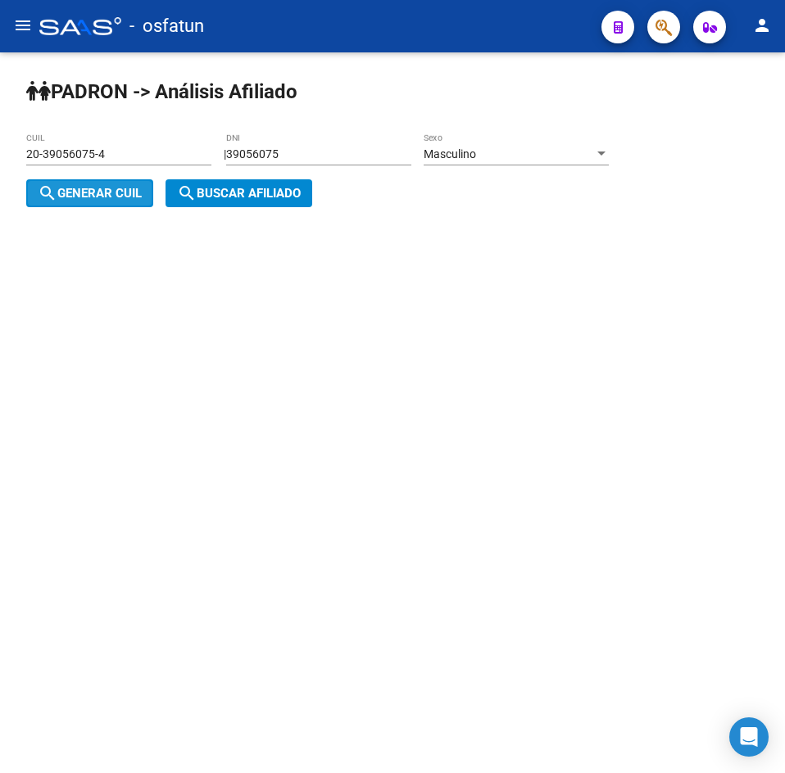
click at [190, 192] on mat-icon "search" at bounding box center [187, 193] width 20 height 20
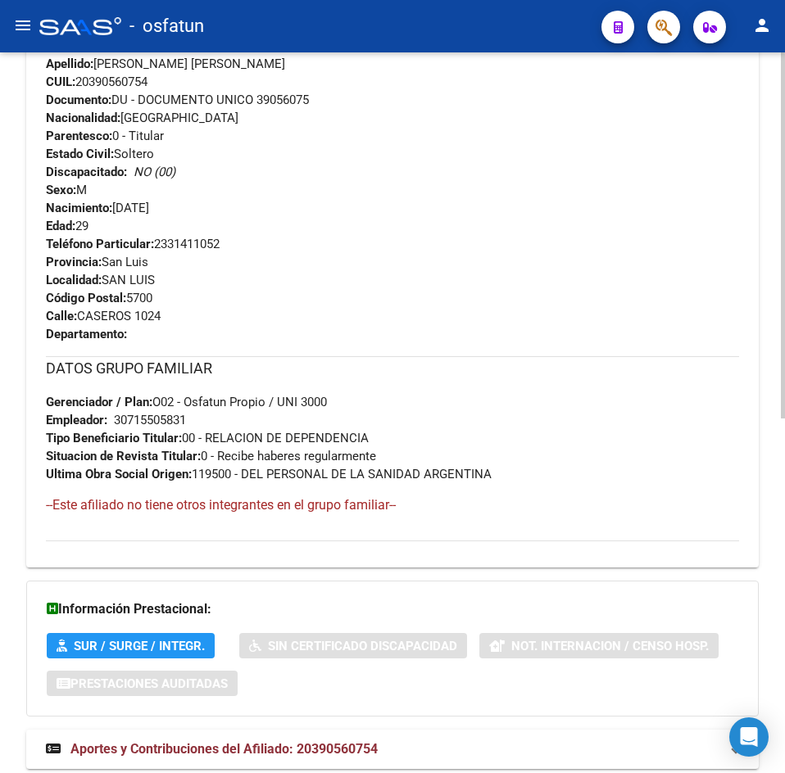
scroll to position [698, 0]
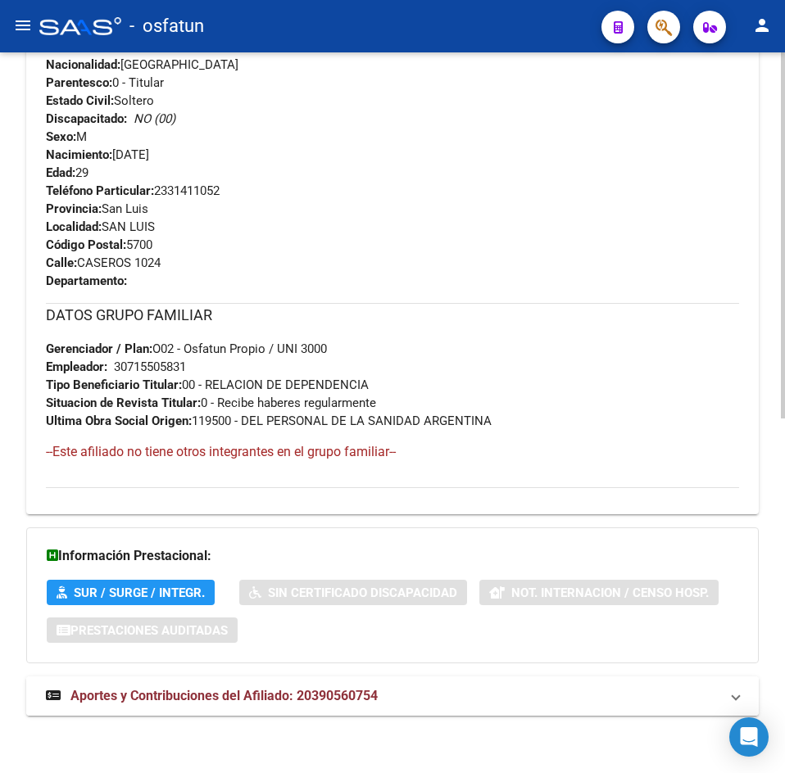
click at [232, 677] on mat-expansion-panel-header "Aportes y Contribuciones del Afiliado: 20390560754" at bounding box center [392, 696] width 732 height 39
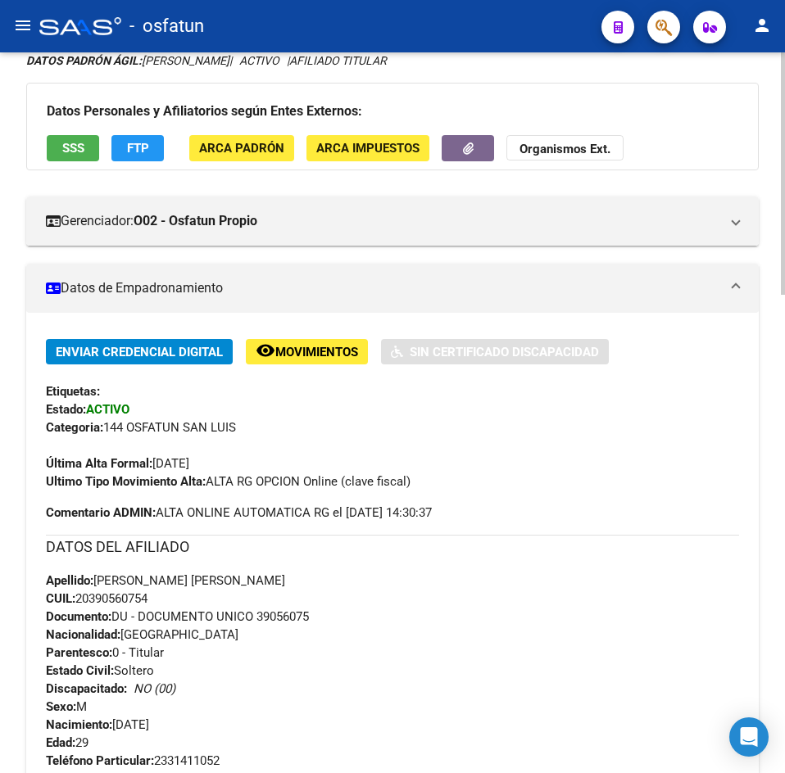
scroll to position [0, 0]
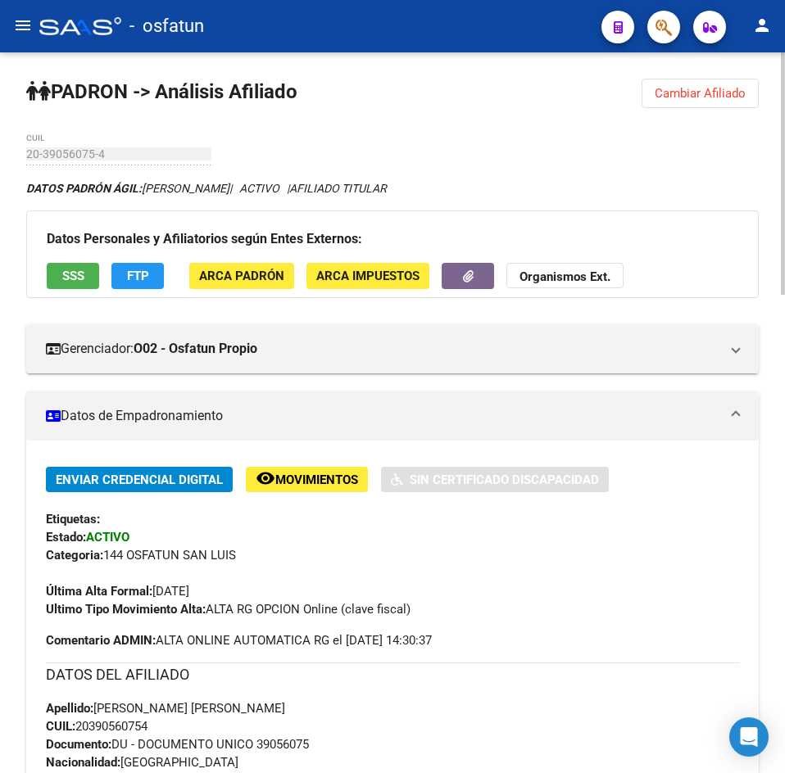
drag, startPoint x: 696, startPoint y: 91, endPoint x: 421, endPoint y: 99, distance: 275.4
click at [697, 91] on span "Cambiar Afiliado" at bounding box center [699, 93] width 91 height 15
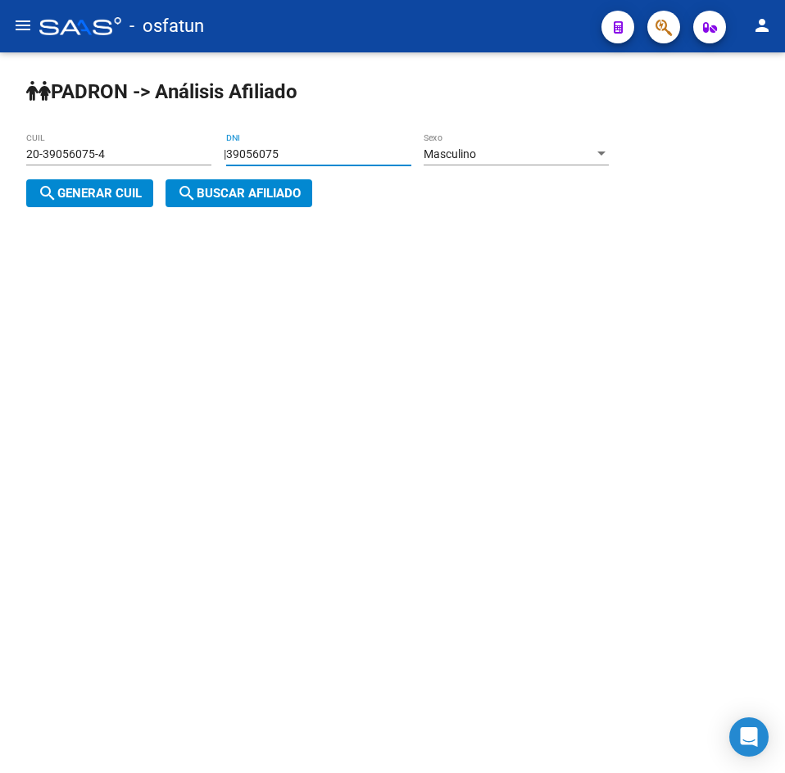
drag, startPoint x: 319, startPoint y: 155, endPoint x: 66, endPoint y: 159, distance: 252.3
click at [67, 159] on app-analisis-afiliado "[PERSON_NAME] -> Análisis Afiliado 20-39056075-4 CUIL | 39056075 DNI Masculino …" at bounding box center [323, 173] width 595 height 53
paste input "40937509"
type input "40937509"
click at [106, 191] on span "search Generar CUIL" at bounding box center [90, 193] width 104 height 15
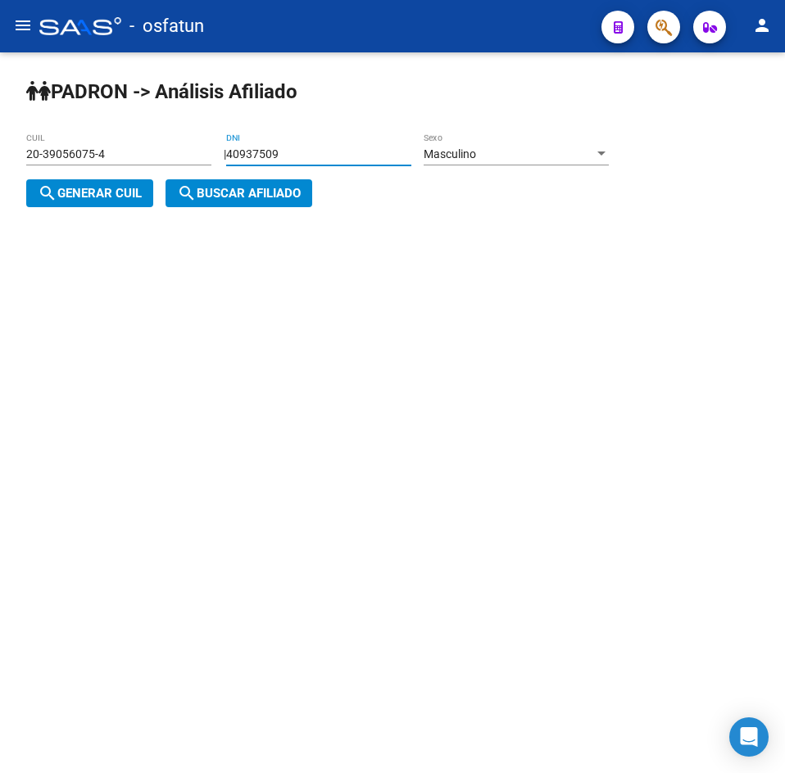
type input "20-40937509-0"
click at [225, 193] on span "search Buscar afiliado" at bounding box center [239, 193] width 124 height 15
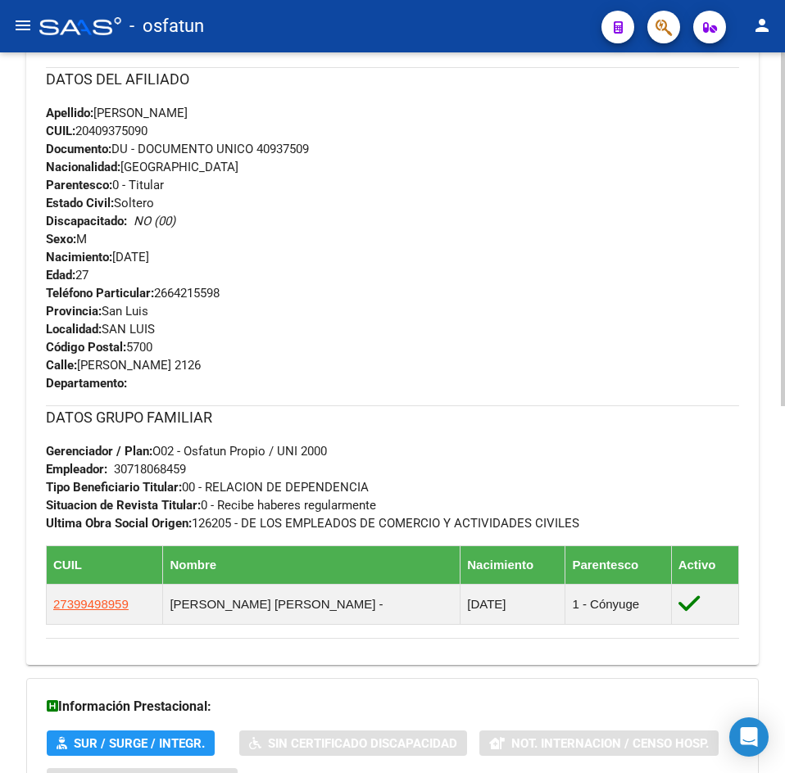
scroll to position [746, 0]
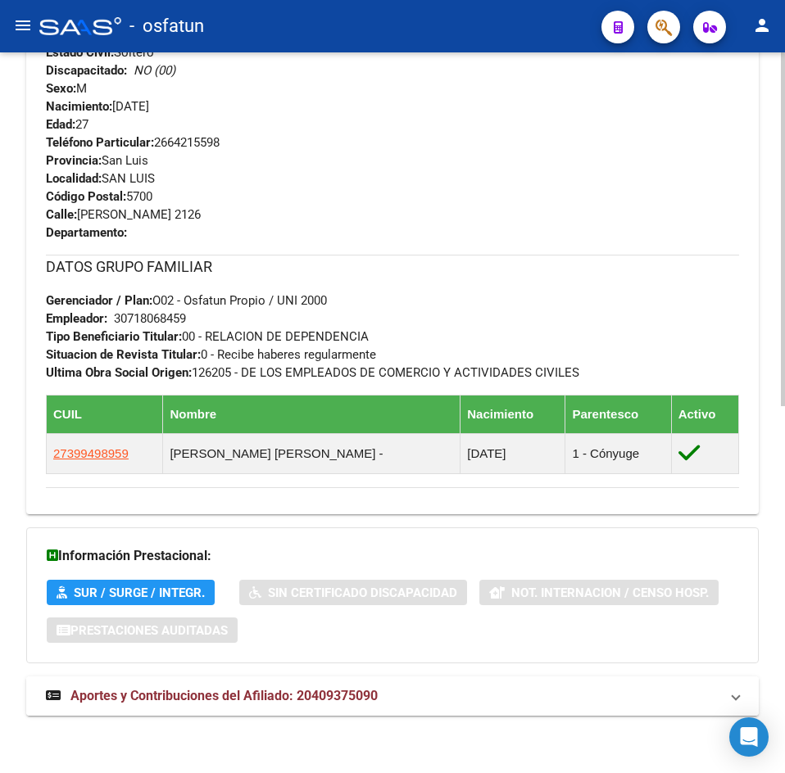
click at [324, 697] on span "Aportes y Contribuciones del Afiliado: 20409375090" at bounding box center [223, 696] width 307 height 16
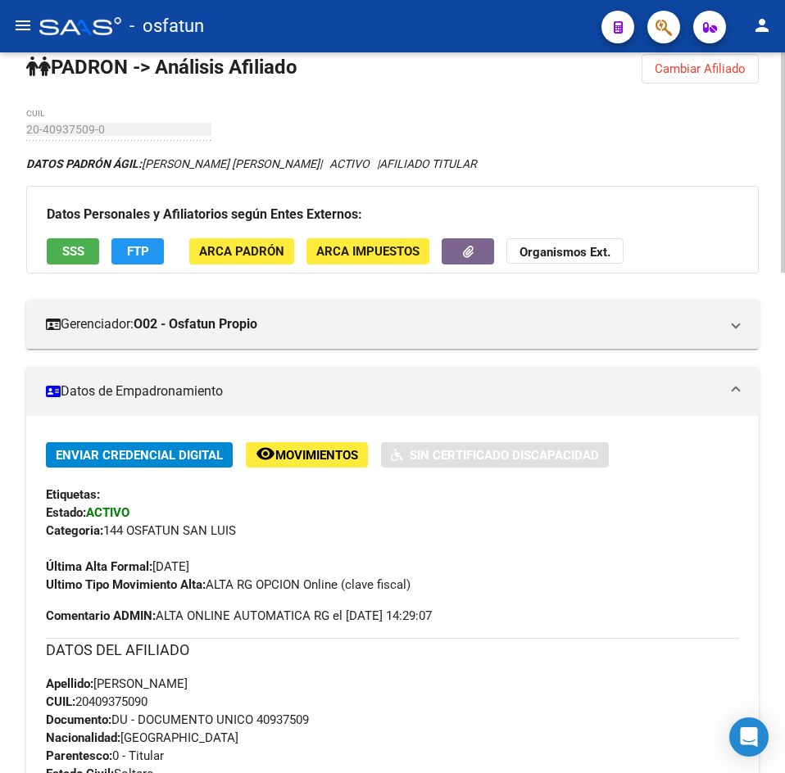
scroll to position [0, 0]
